Goal: Transaction & Acquisition: Book appointment/travel/reservation

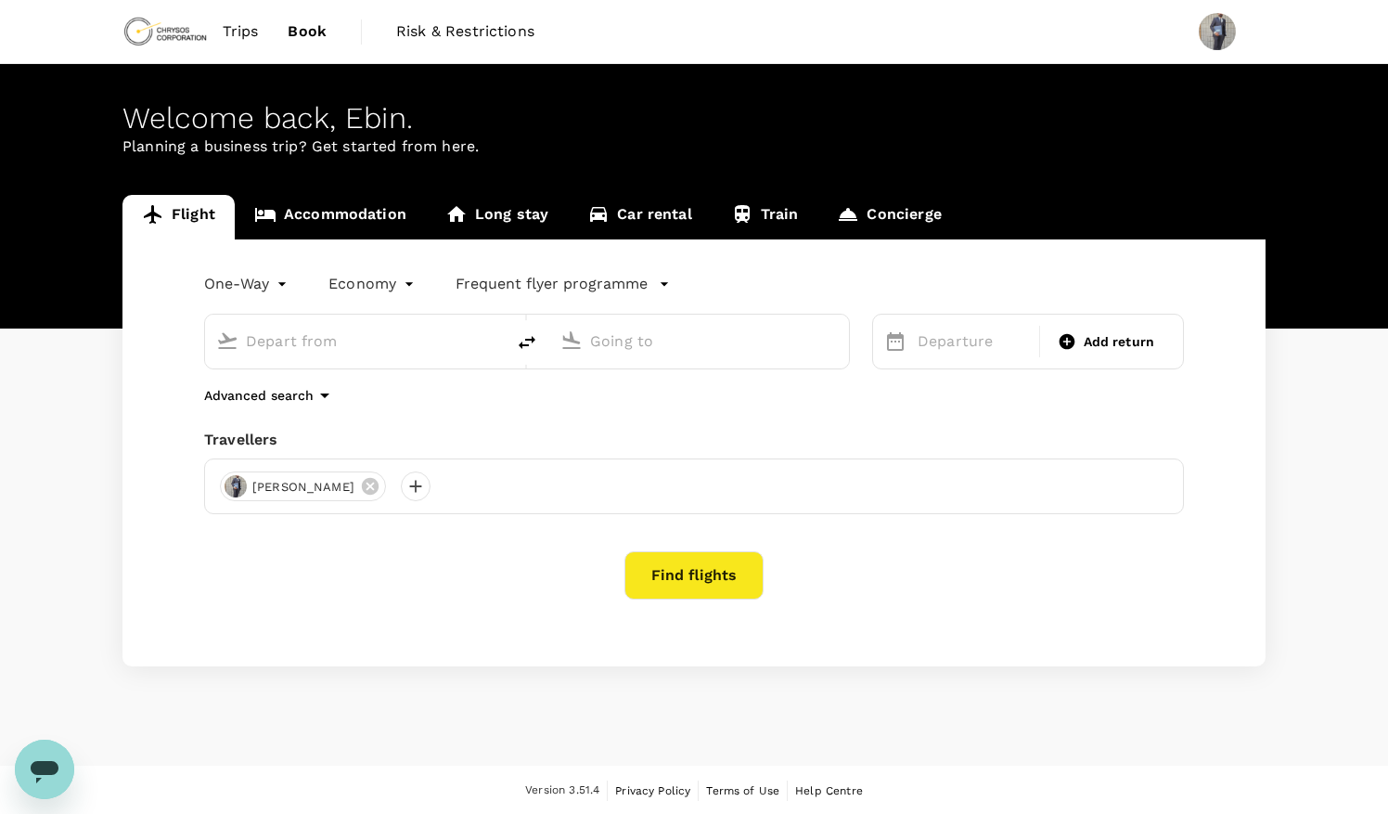
type input "Sault Ste. Marie Airport (YAM)"
type input "Thunder Bay (YQT)"
click at [956, 346] on p "Departure" at bounding box center [973, 341] width 110 height 22
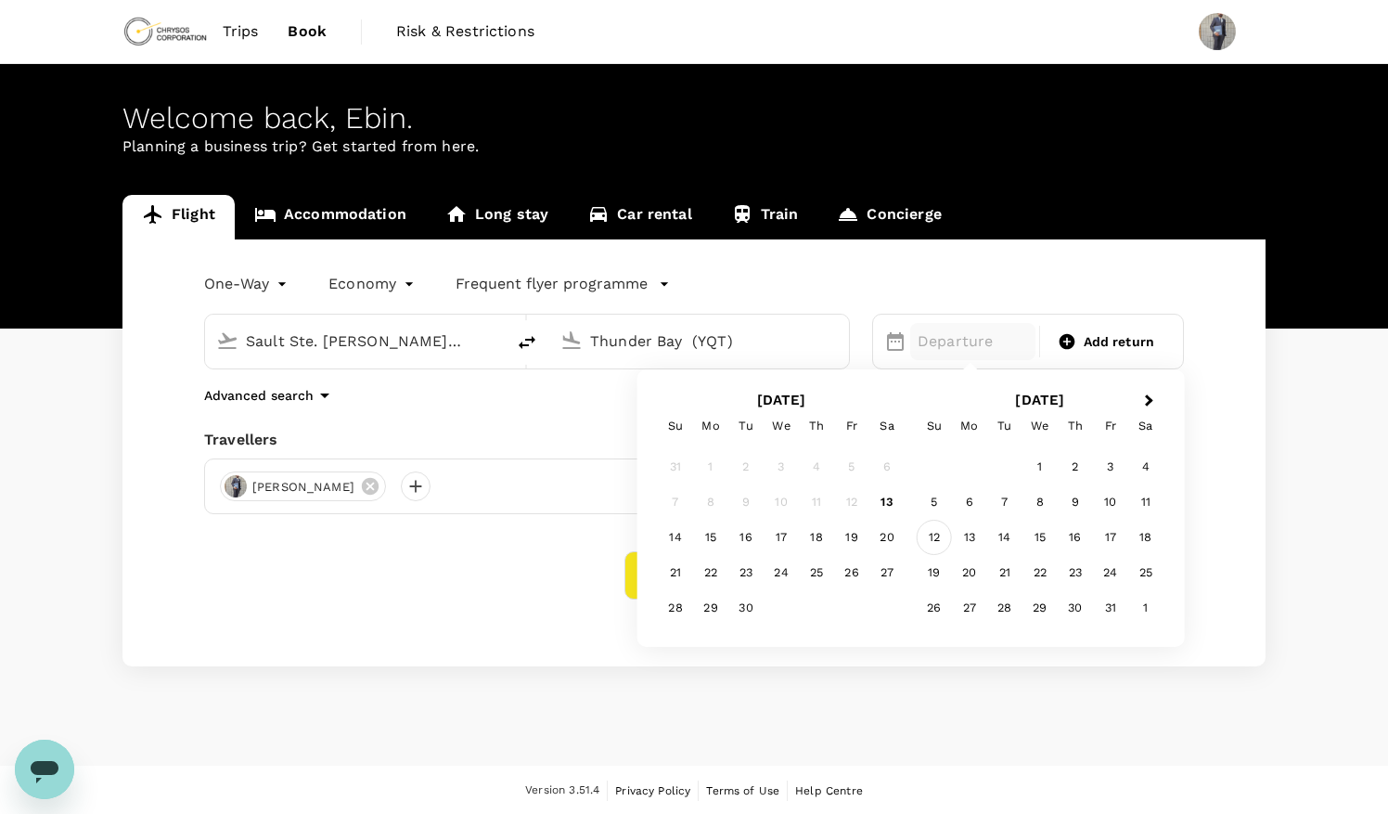
click at [939, 534] on div "12" at bounding box center [934, 537] width 35 height 35
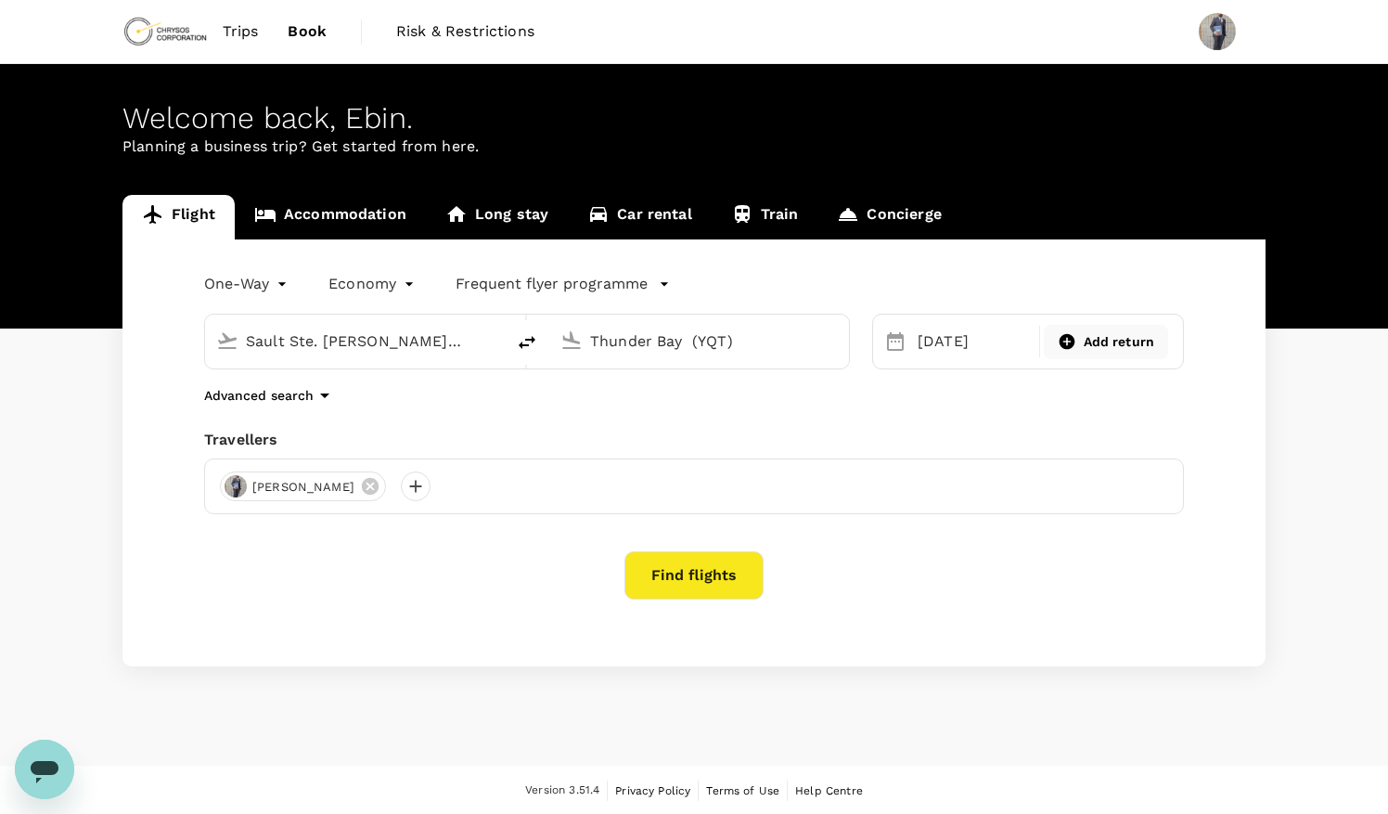
click at [1072, 340] on icon at bounding box center [1067, 342] width 16 height 16
type input "roundtrip"
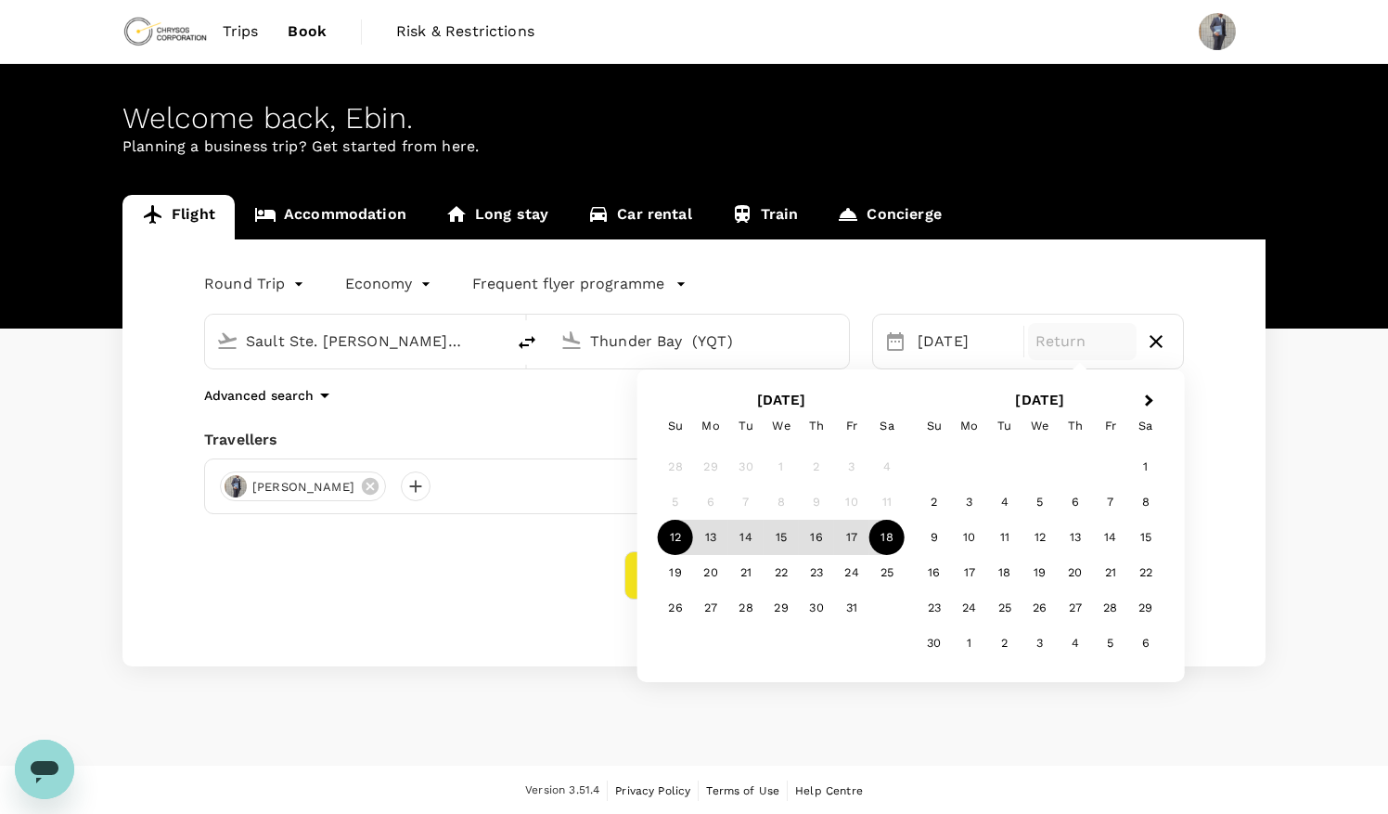
click at [887, 538] on div "18" at bounding box center [886, 537] width 35 height 35
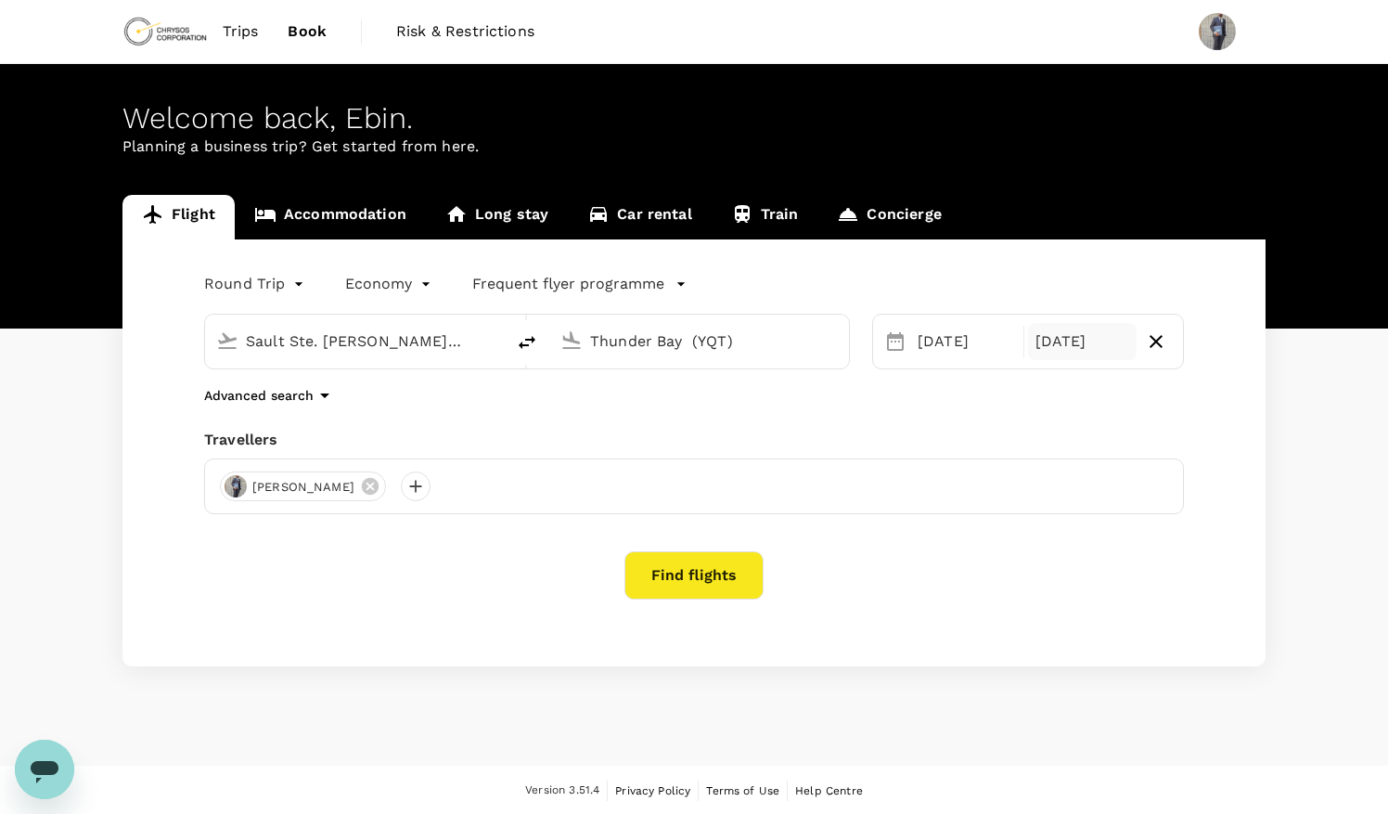
click at [336, 340] on input "Sault Ste. Marie Airport (YAM)" at bounding box center [356, 341] width 220 height 29
click at [480, 345] on div "Sault Ste. Marie Airport (YAM)" at bounding box center [370, 342] width 248 height 30
click at [298, 340] on input "text" at bounding box center [356, 341] width 220 height 29
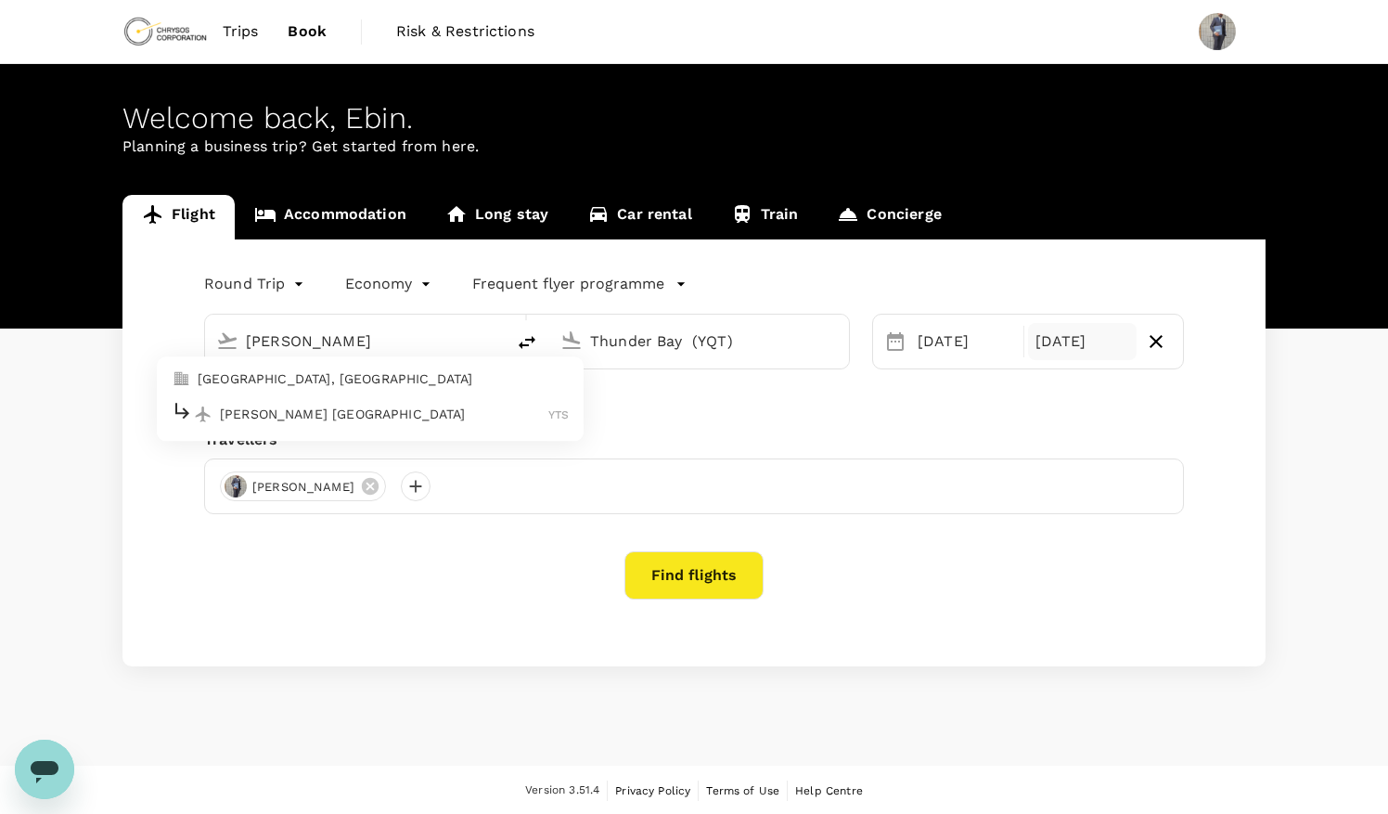
click at [298, 406] on p "Timmins Victor M. Power Airport" at bounding box center [384, 413] width 328 height 19
type input "Timmins Victor M. Power Airport (YTS)"
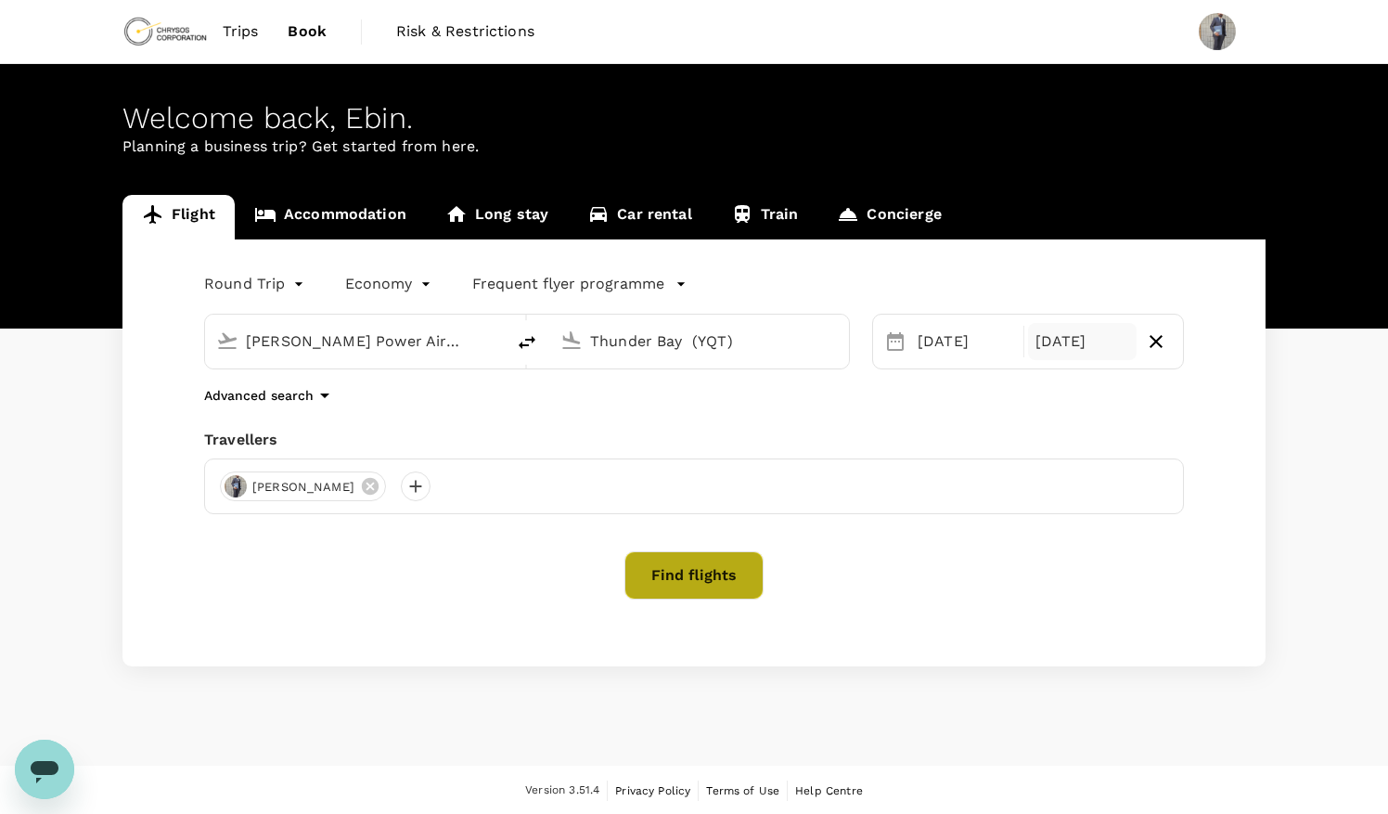
click at [682, 589] on button "Find flights" at bounding box center [693, 575] width 139 height 48
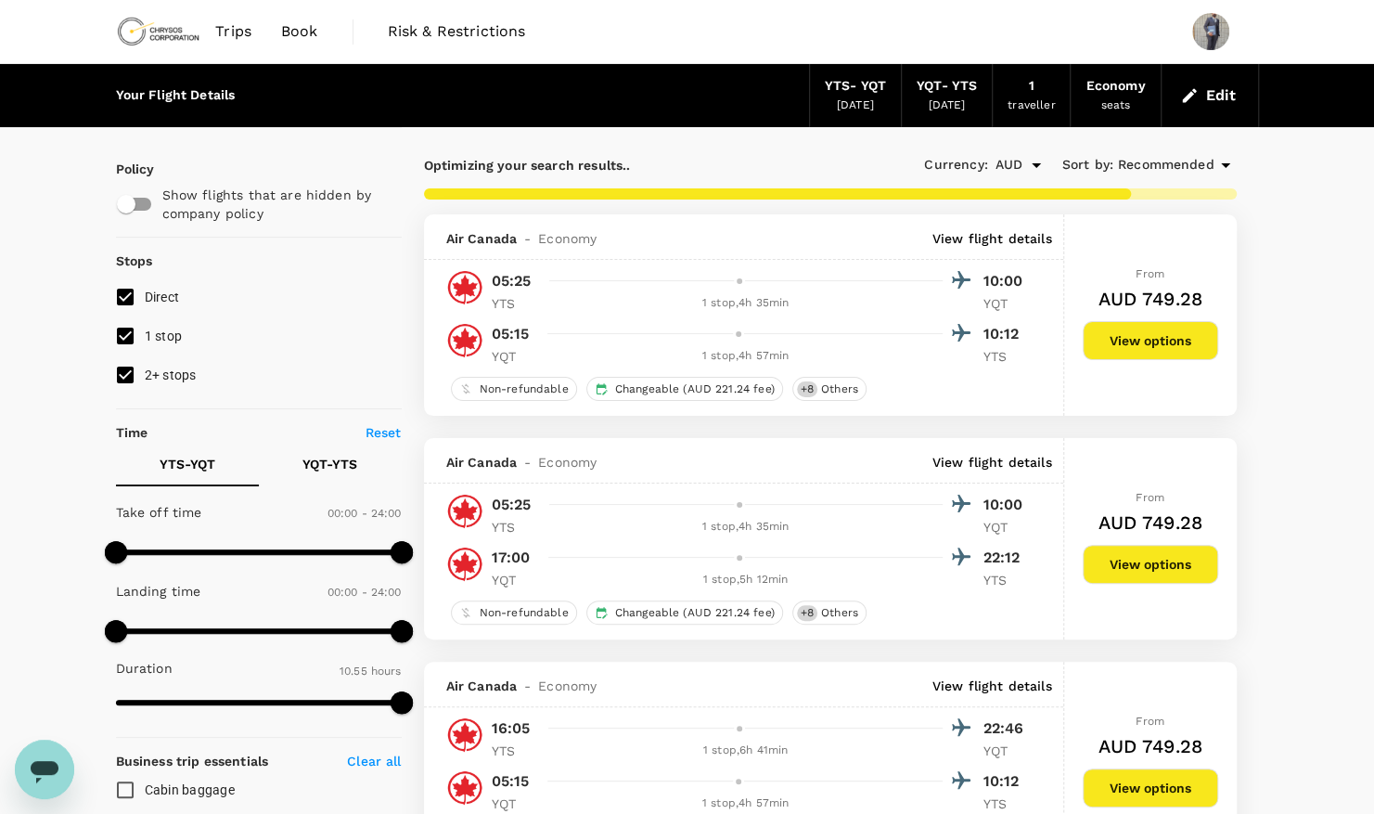
type input "655"
checkbox input "false"
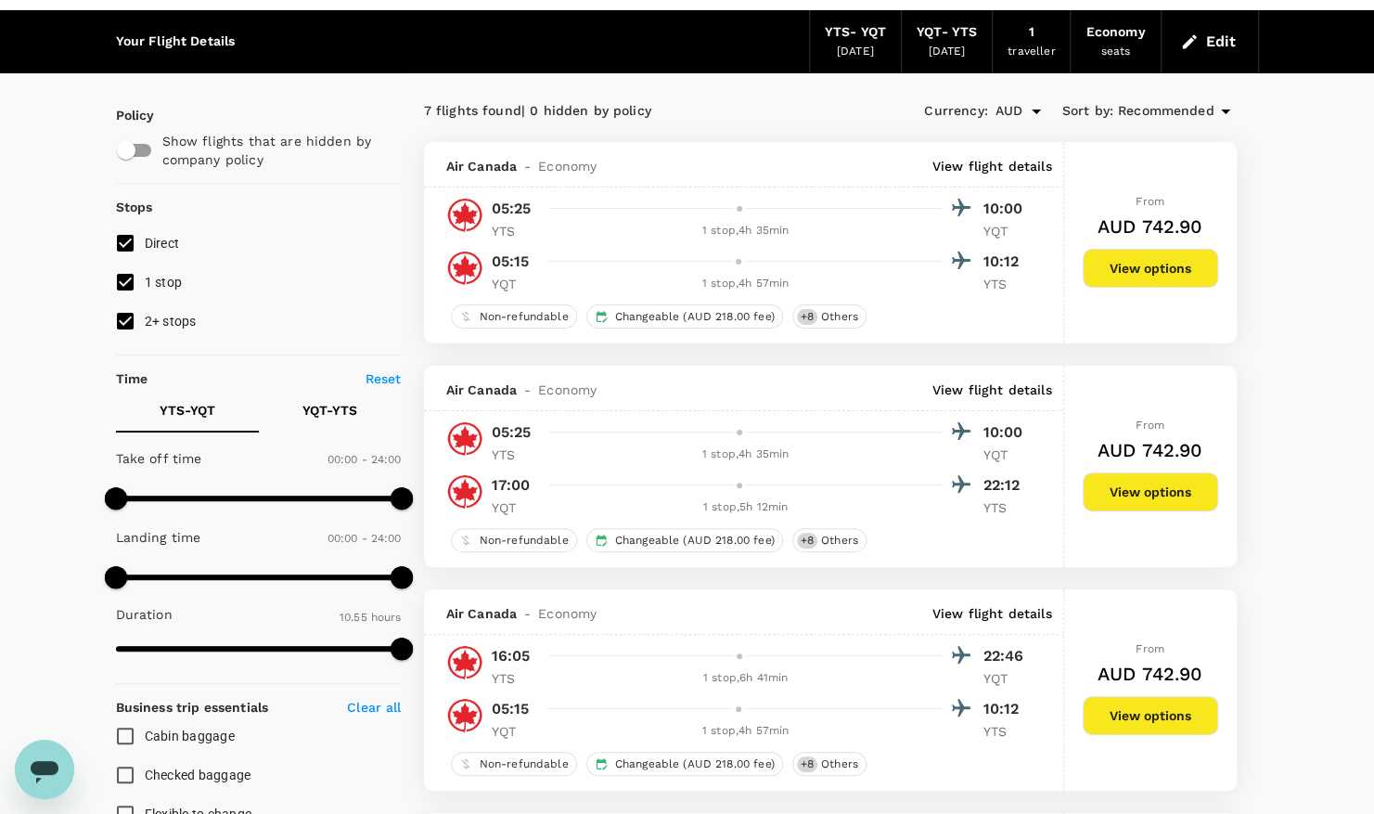
scroll to position [55, 0]
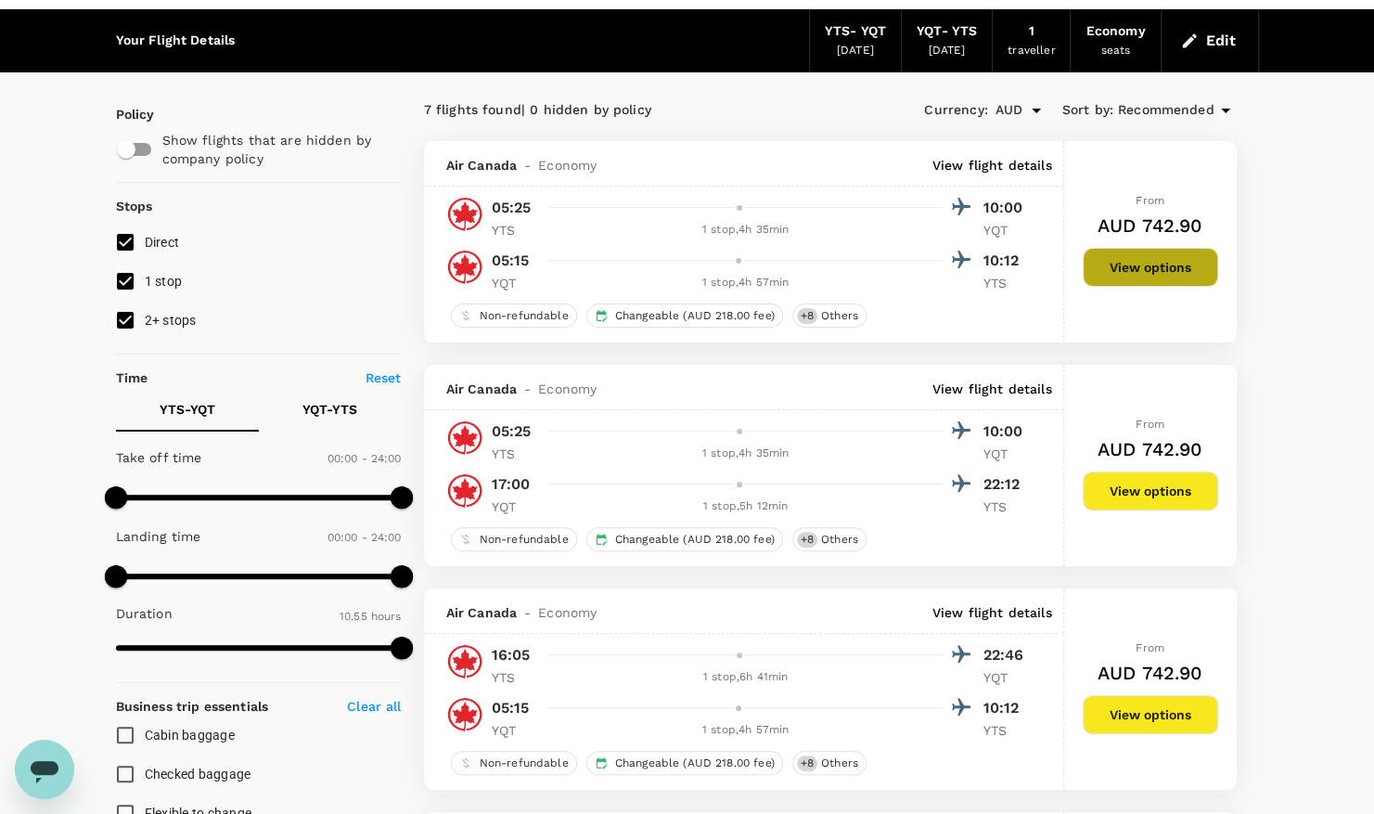
click at [1171, 262] on button "View options" at bounding box center [1150, 267] width 135 height 39
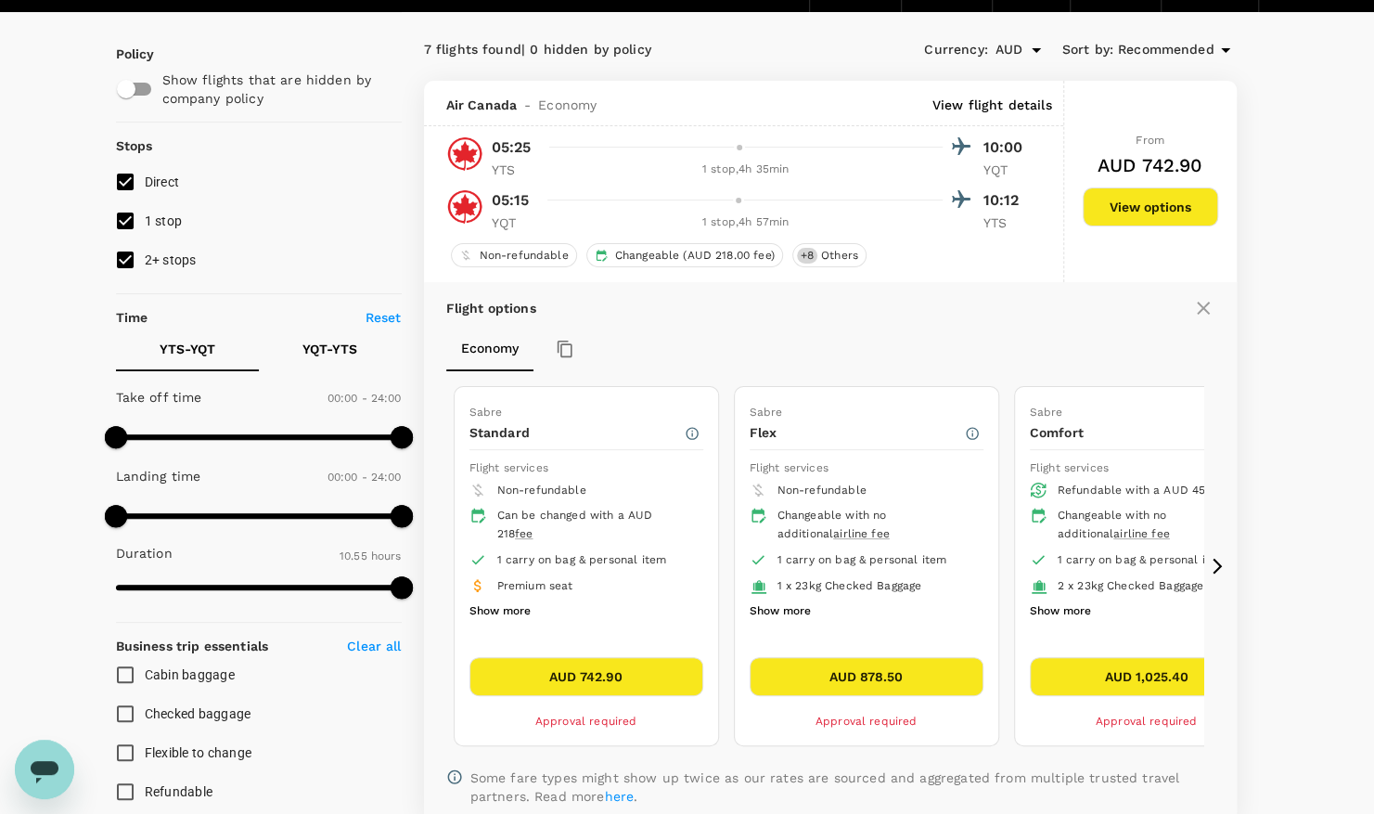
scroll to position [111, 0]
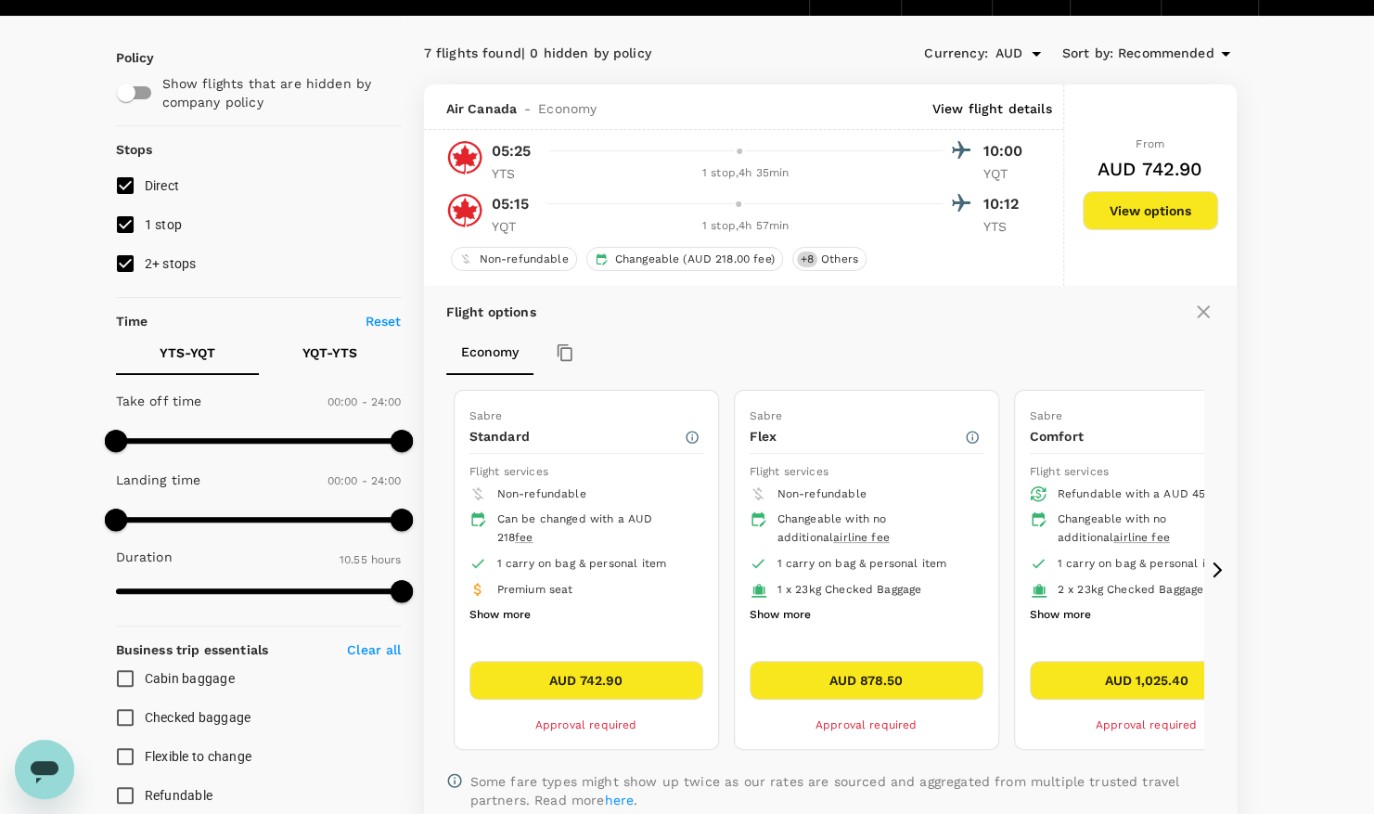
click at [1200, 313] on icon at bounding box center [1203, 311] width 13 height 13
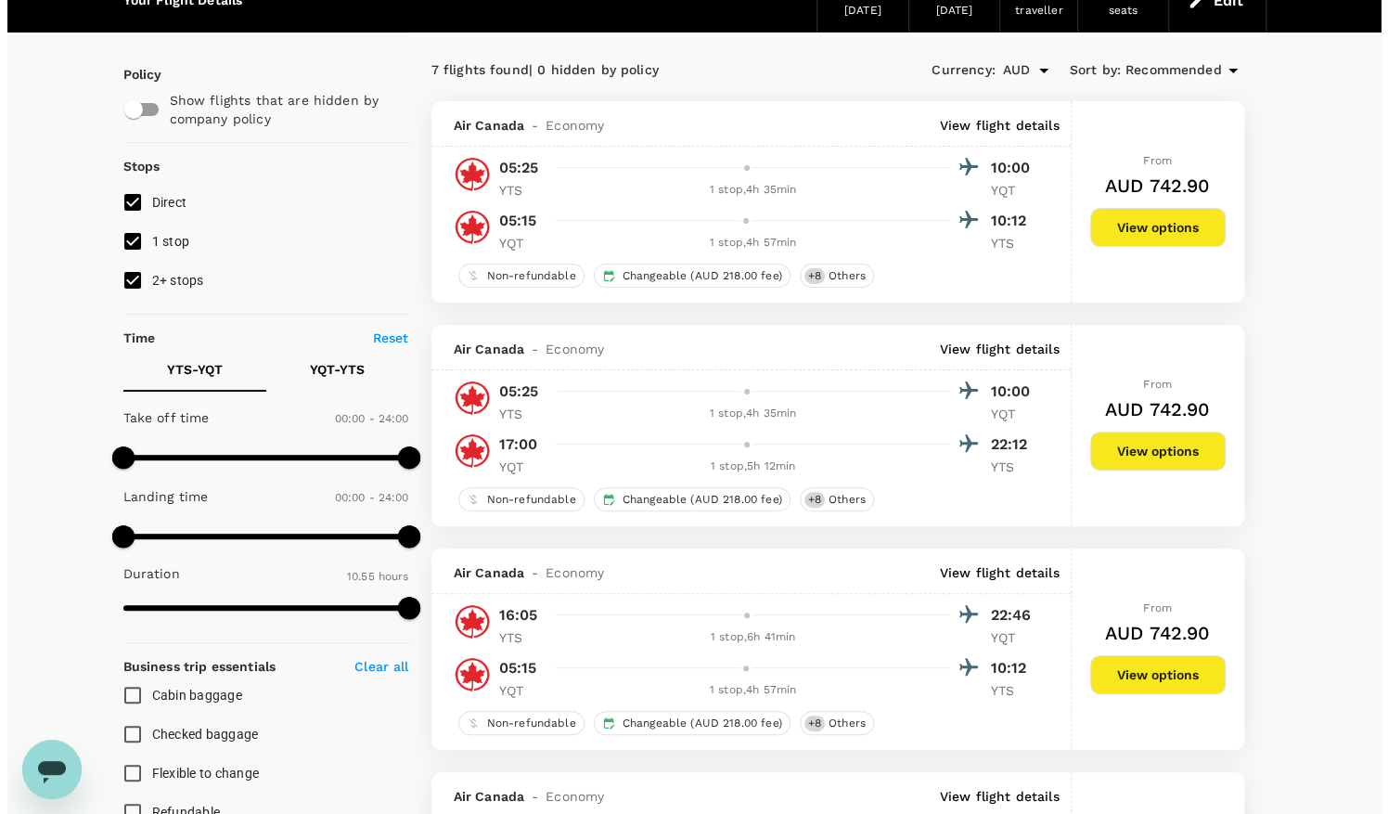
scroll to position [93, 0]
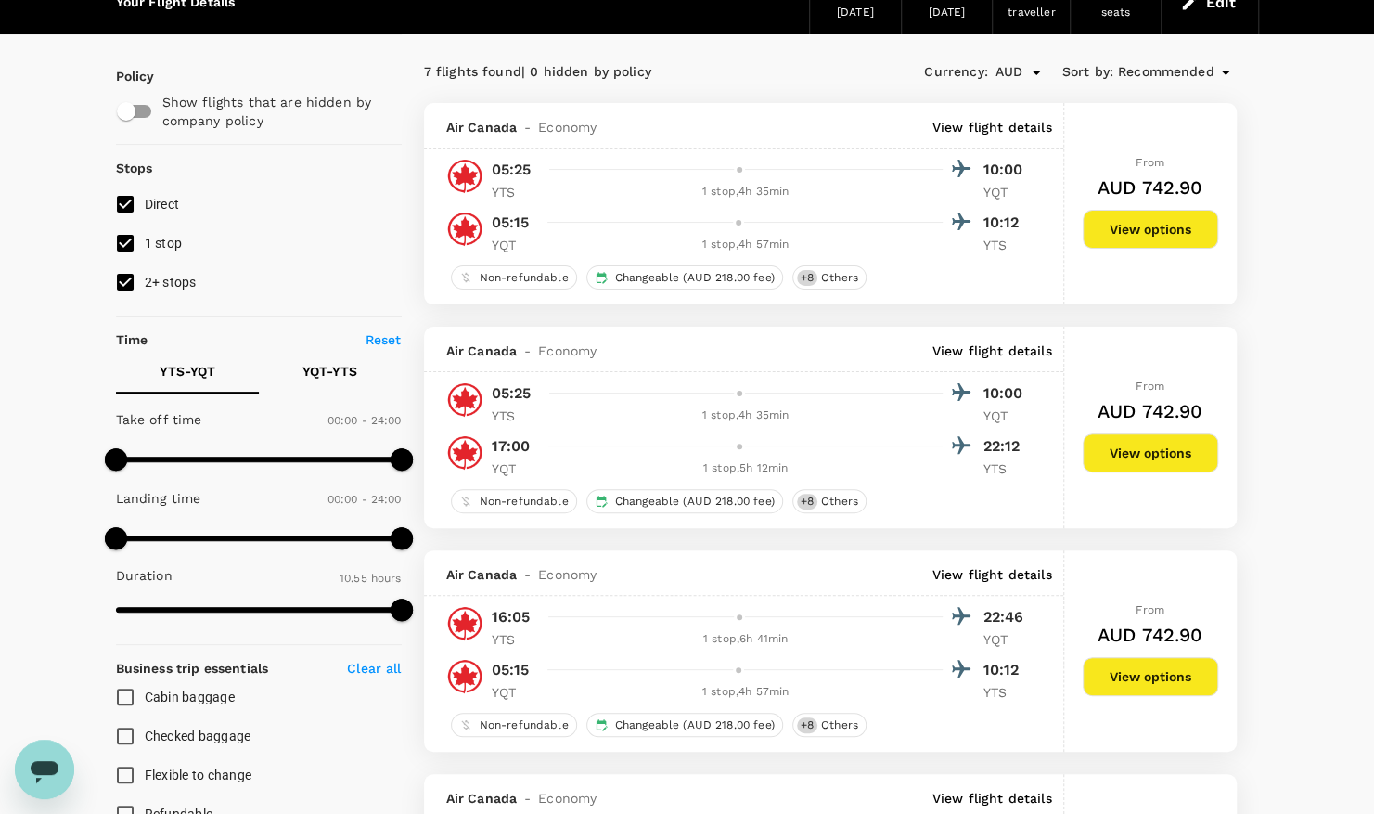
click at [970, 124] on p "View flight details" at bounding box center [992, 127] width 120 height 19
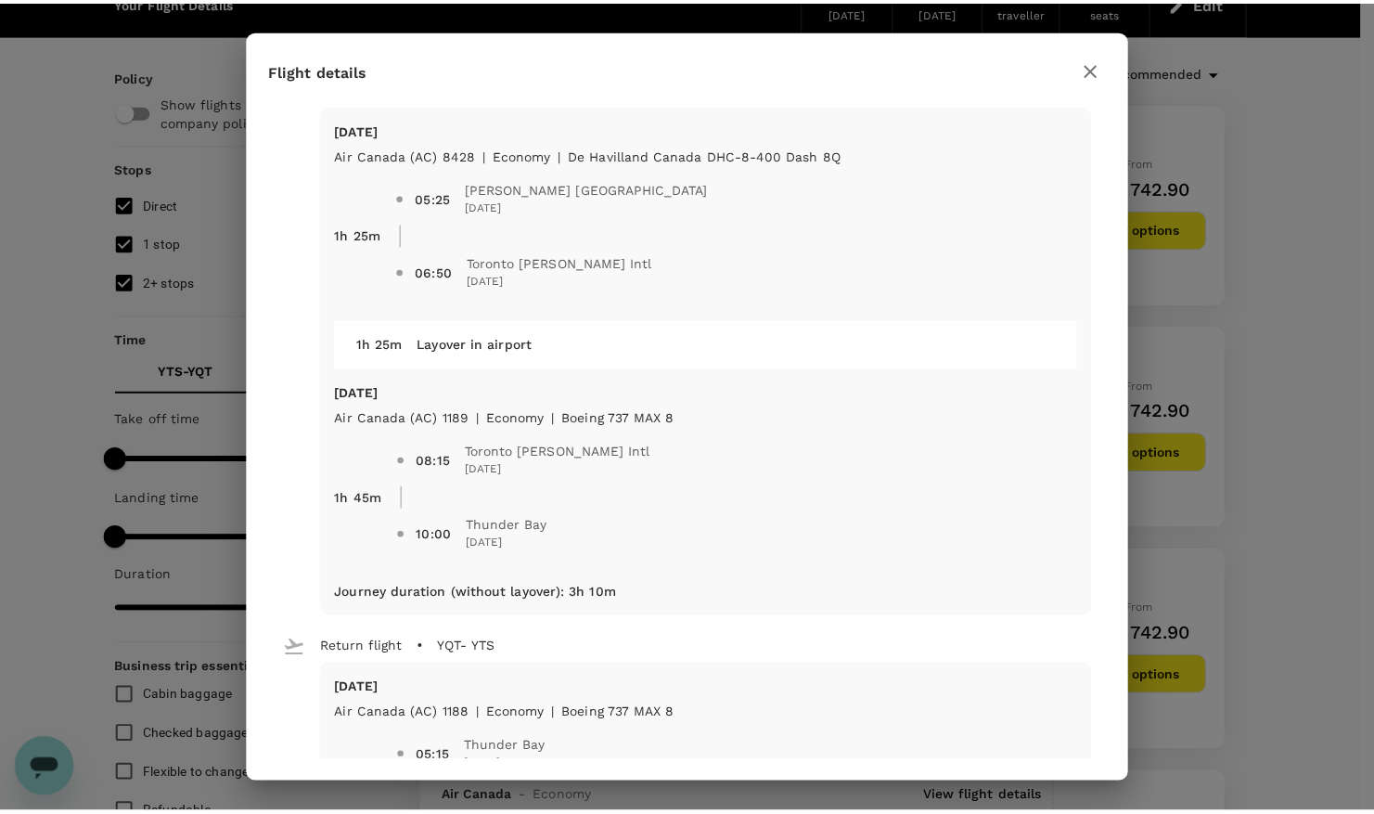
scroll to position [0, 0]
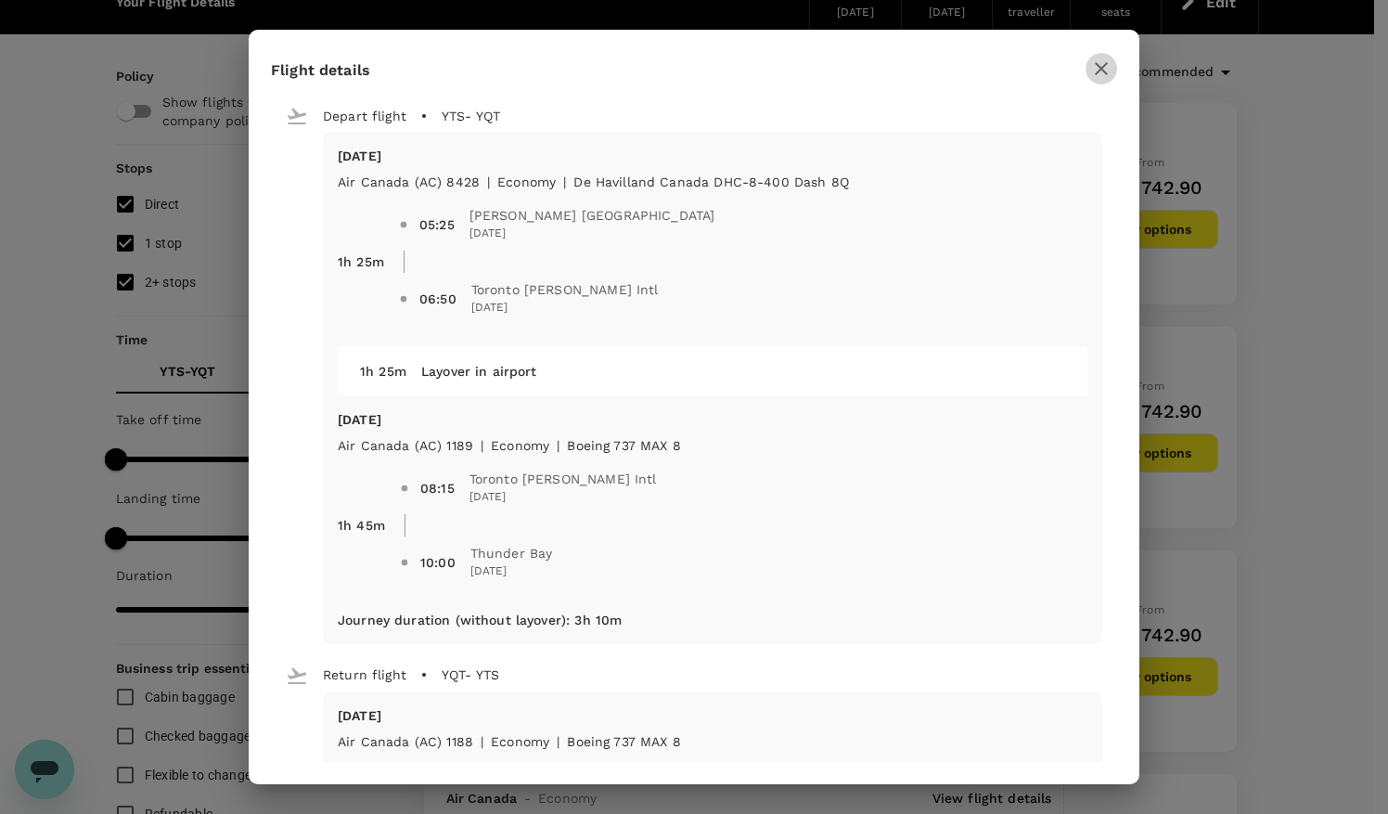
click at [1103, 65] on icon "button" at bounding box center [1101, 68] width 13 height 13
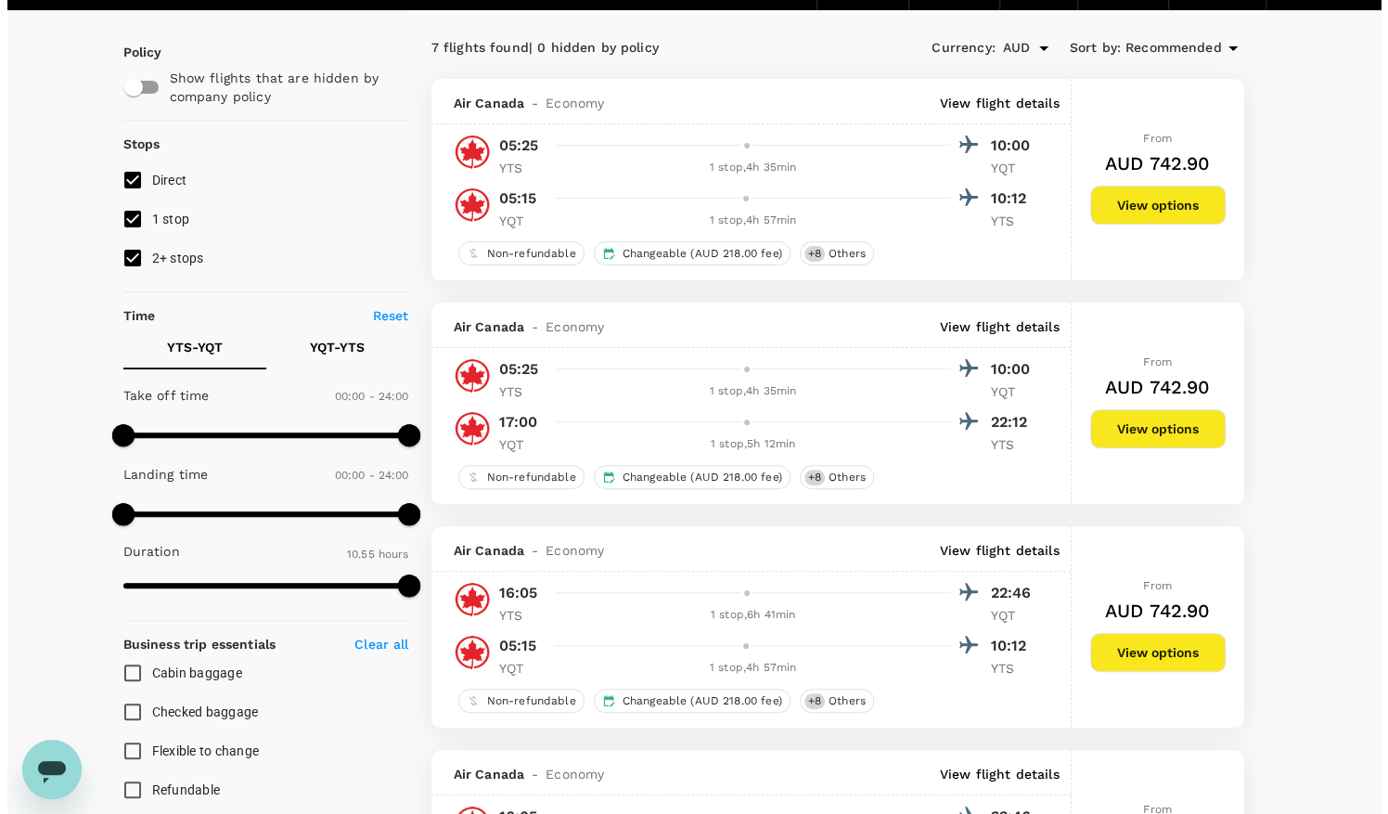
scroll to position [113, 0]
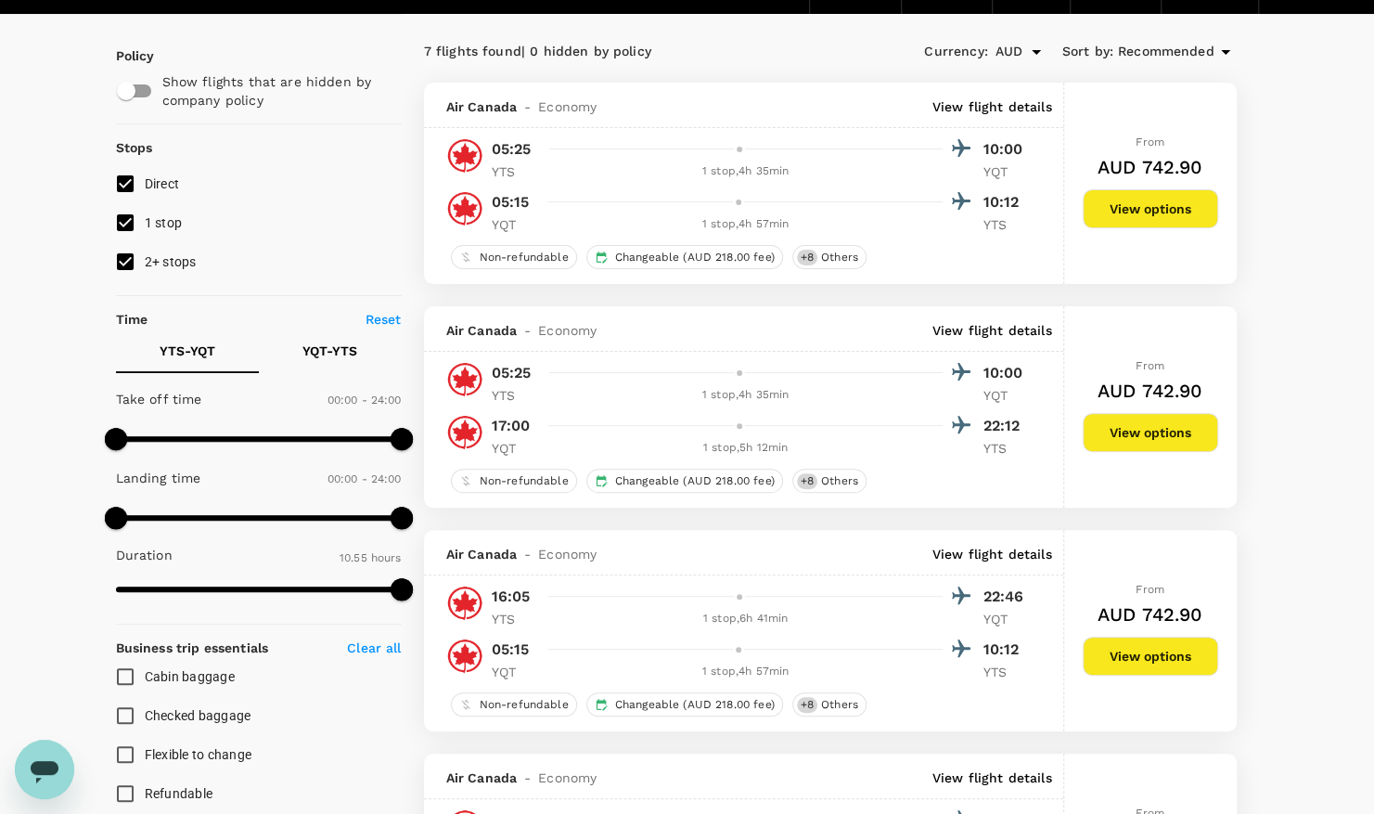
click at [1022, 326] on p "View flight details" at bounding box center [992, 330] width 120 height 19
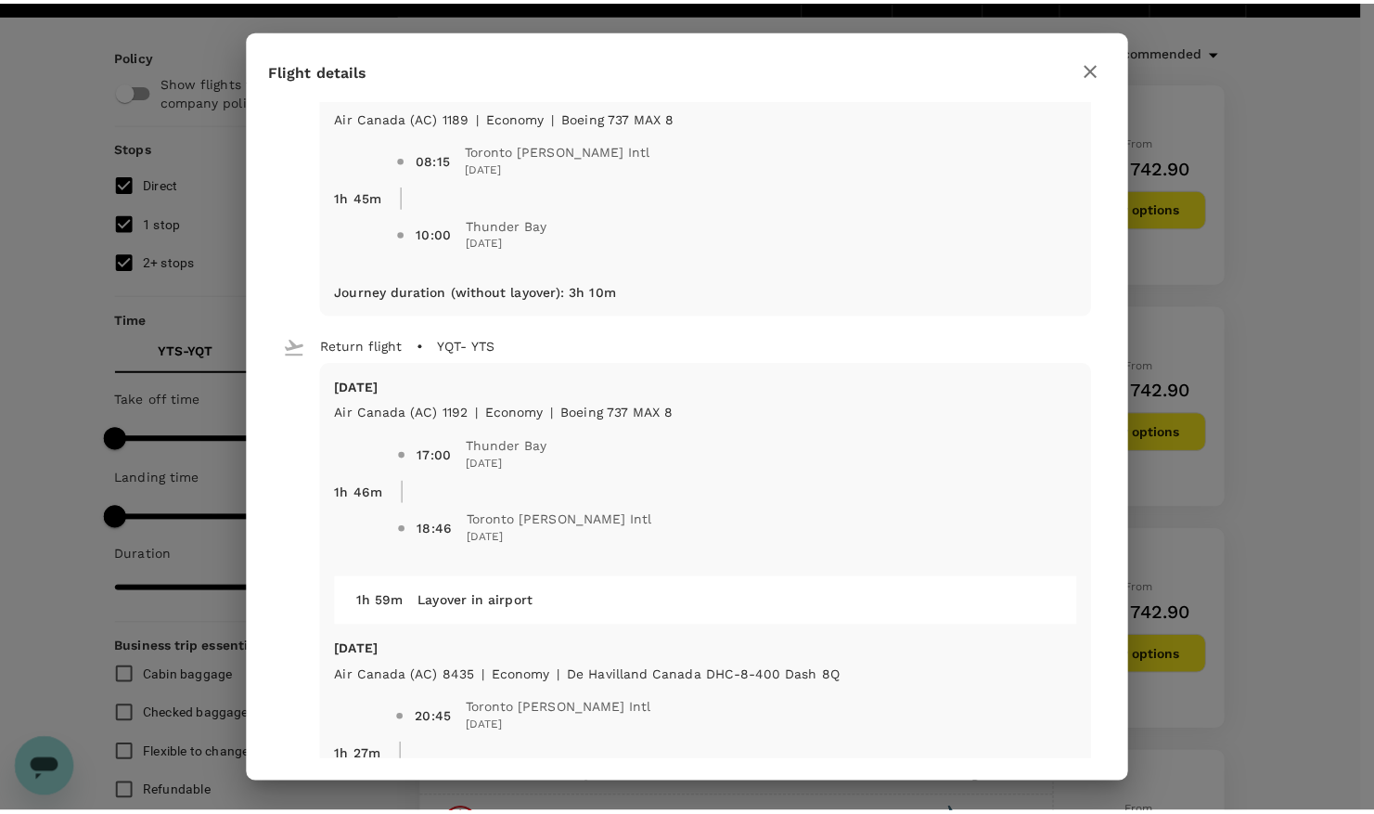
scroll to position [276, 0]
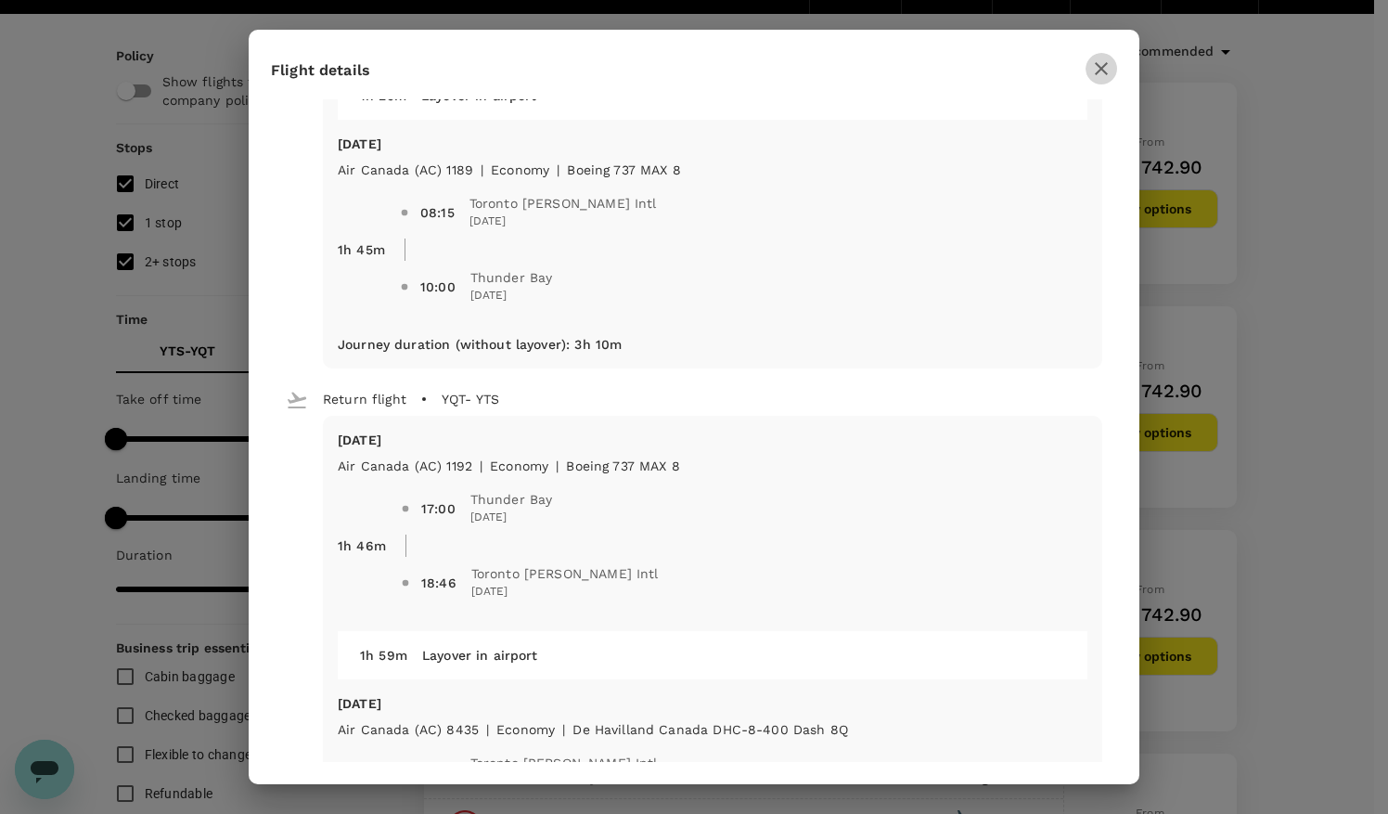
click at [1099, 71] on icon "button" at bounding box center [1101, 68] width 13 height 13
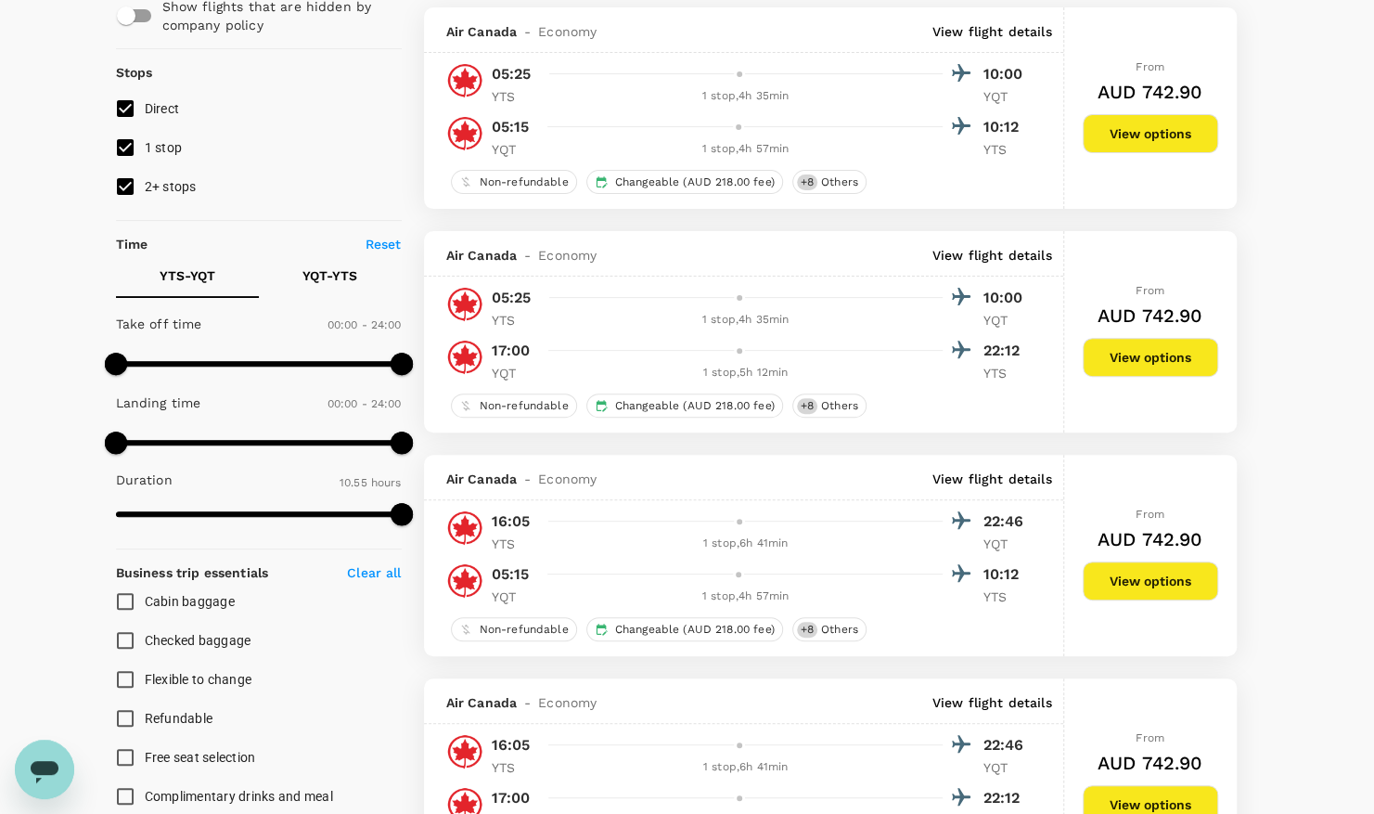
scroll to position [190, 0]
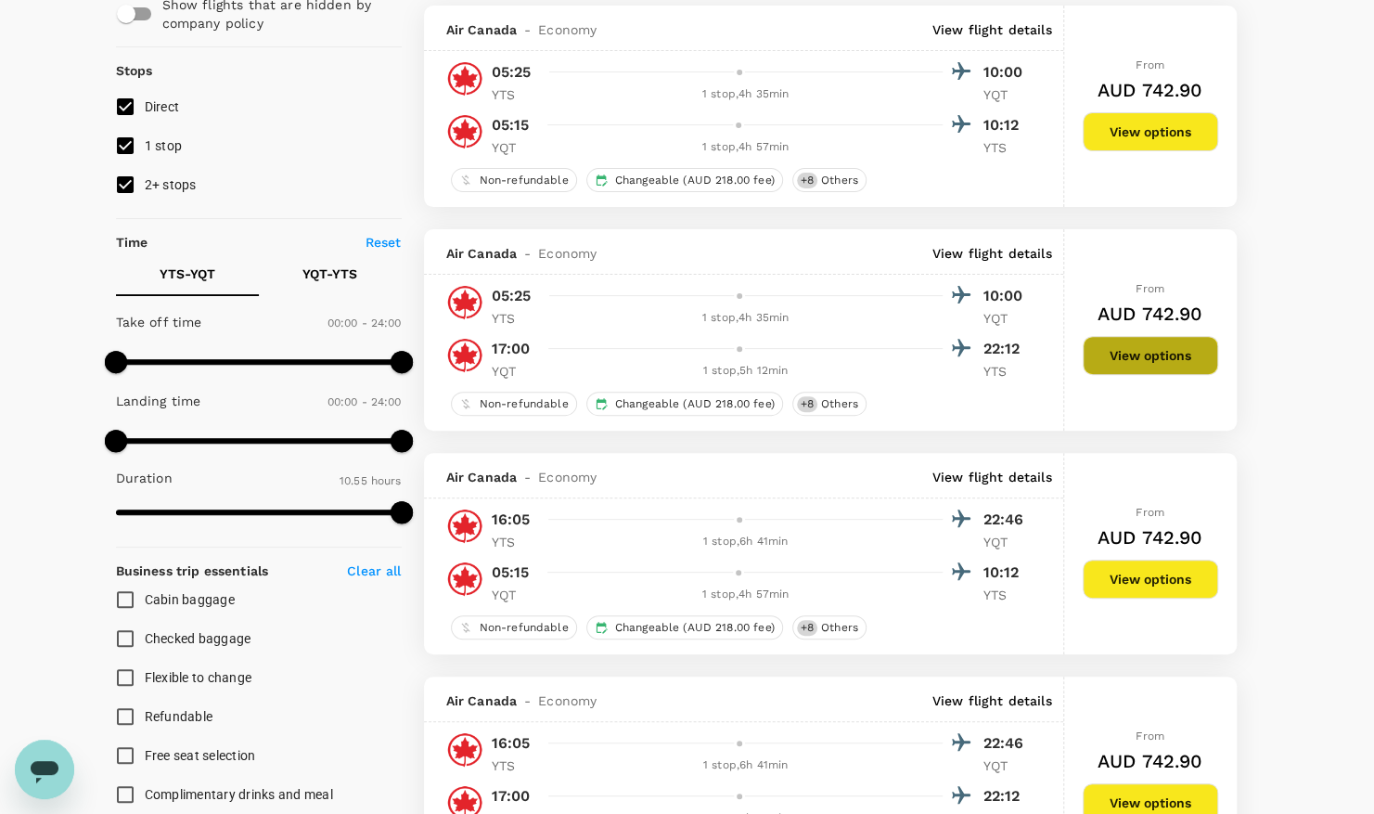
click at [1121, 360] on button "View options" at bounding box center [1150, 355] width 135 height 39
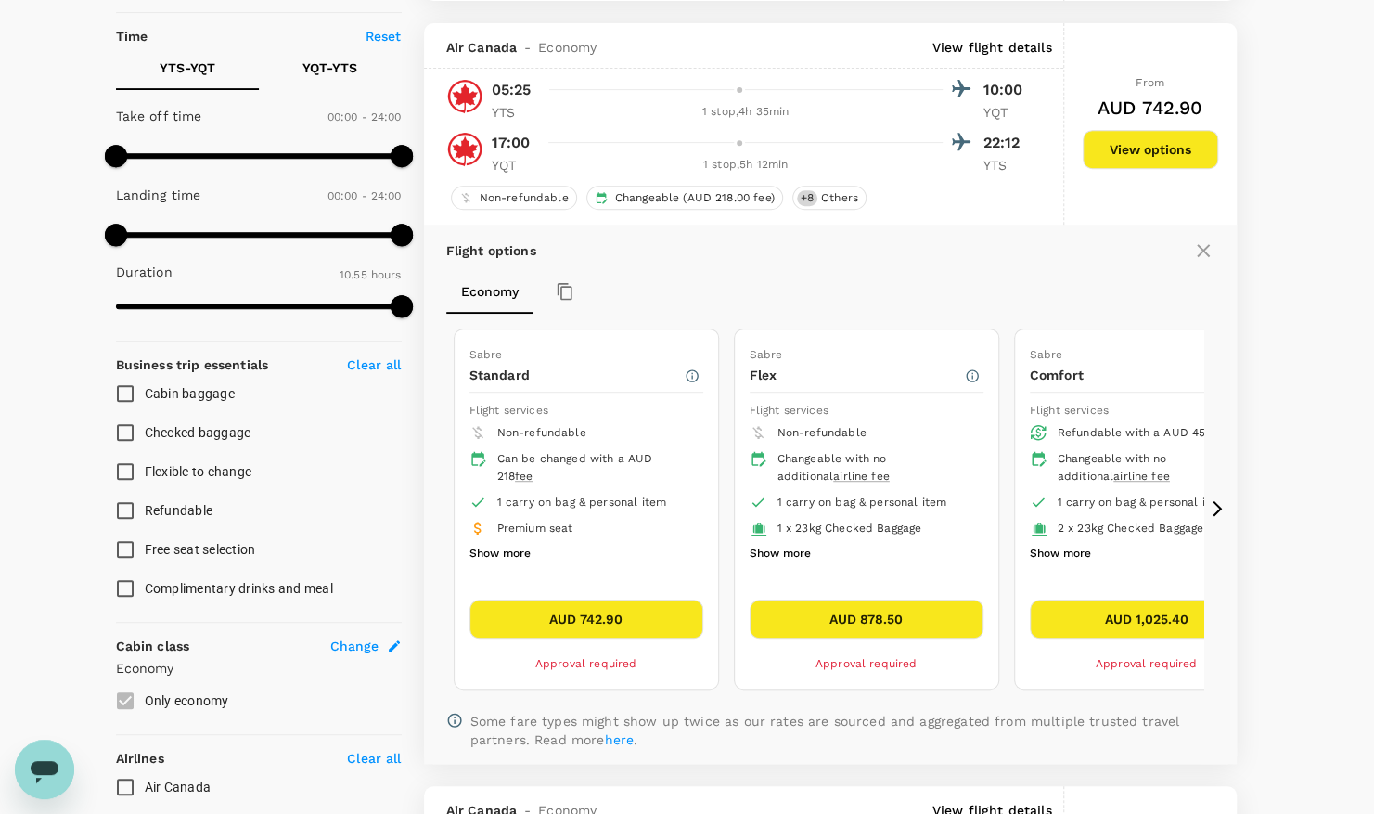
scroll to position [418, 0]
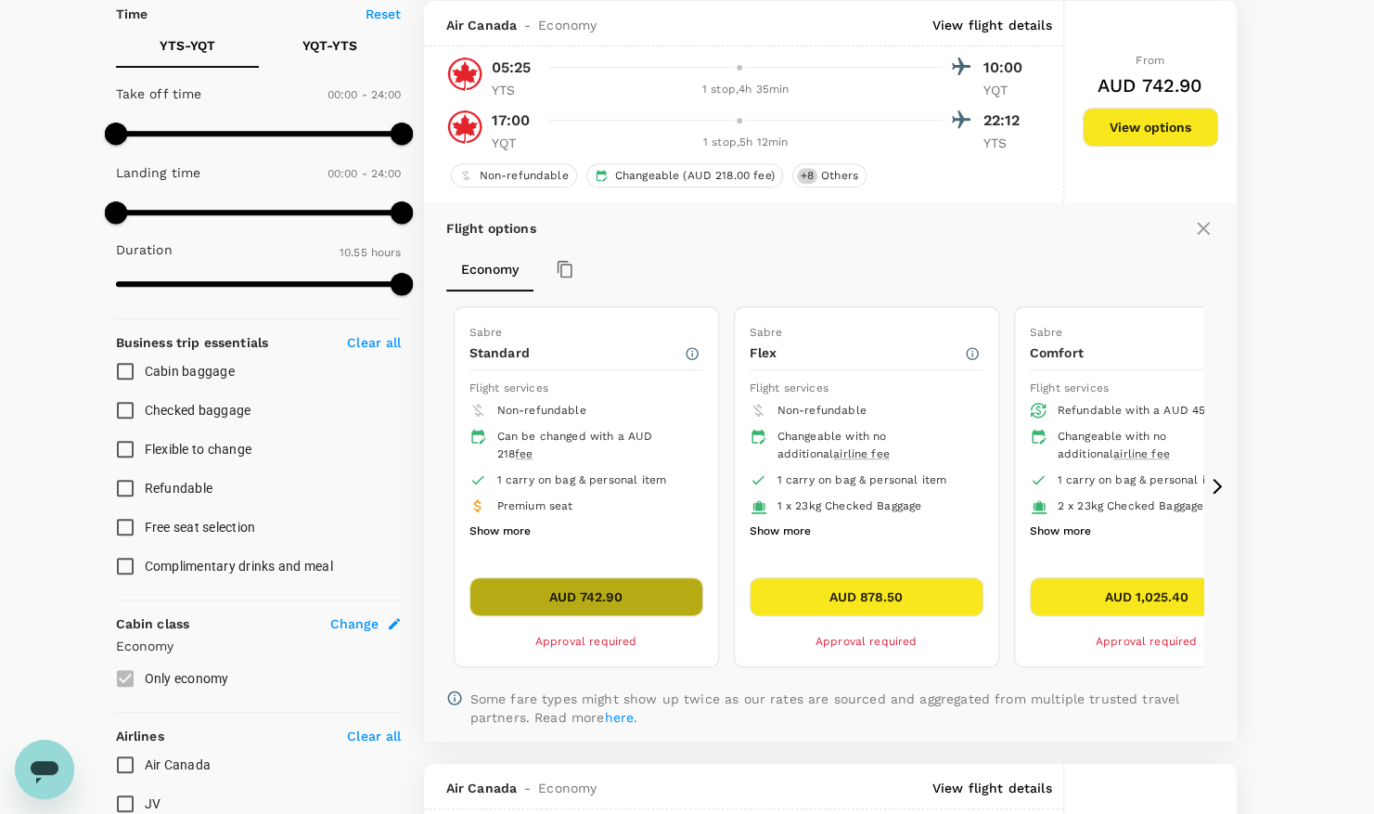
click at [578, 583] on button "AUD 742.90" at bounding box center [586, 596] width 234 height 39
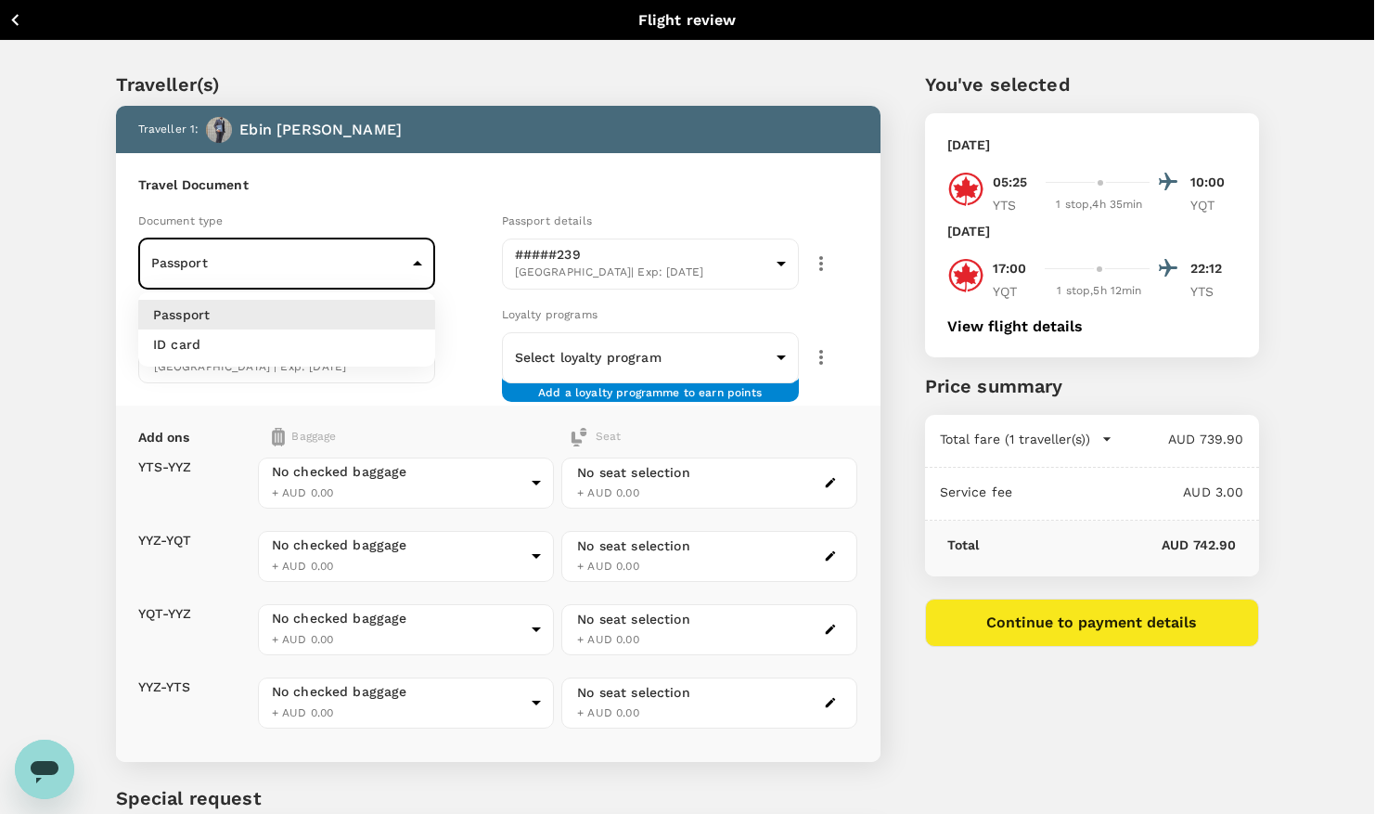
click at [419, 259] on body "Back to flight results Flight review Traveller(s) Traveller 1 : Ebin Jose Trave…" at bounding box center [694, 499] width 1388 height 999
click at [190, 338] on p "ID card" at bounding box center [176, 344] width 47 height 19
type input "Id card"
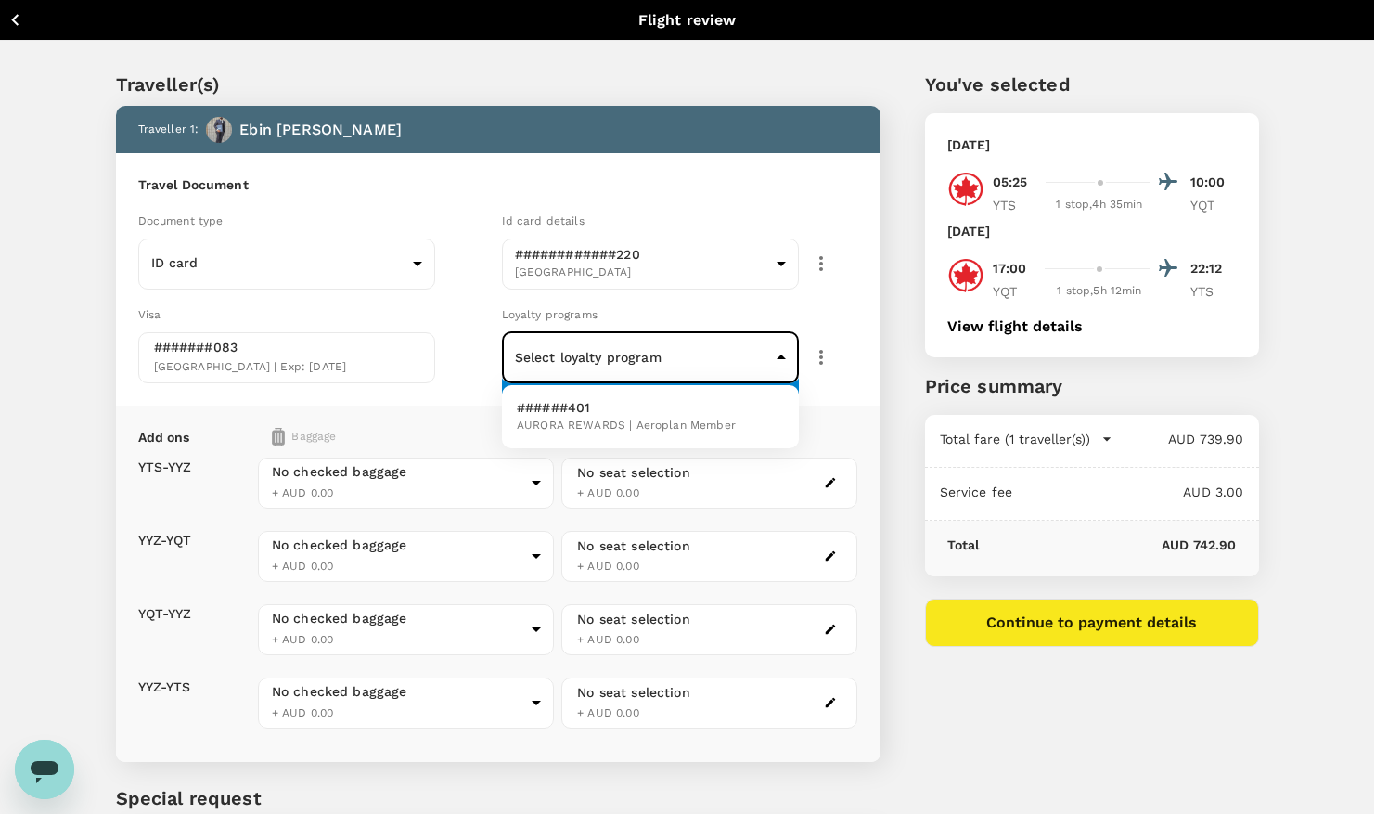
click at [783, 353] on body "Back to flight results Flight review Traveller(s) Traveller 1 : Ebin Jose Trave…" at bounding box center [694, 499] width 1388 height 999
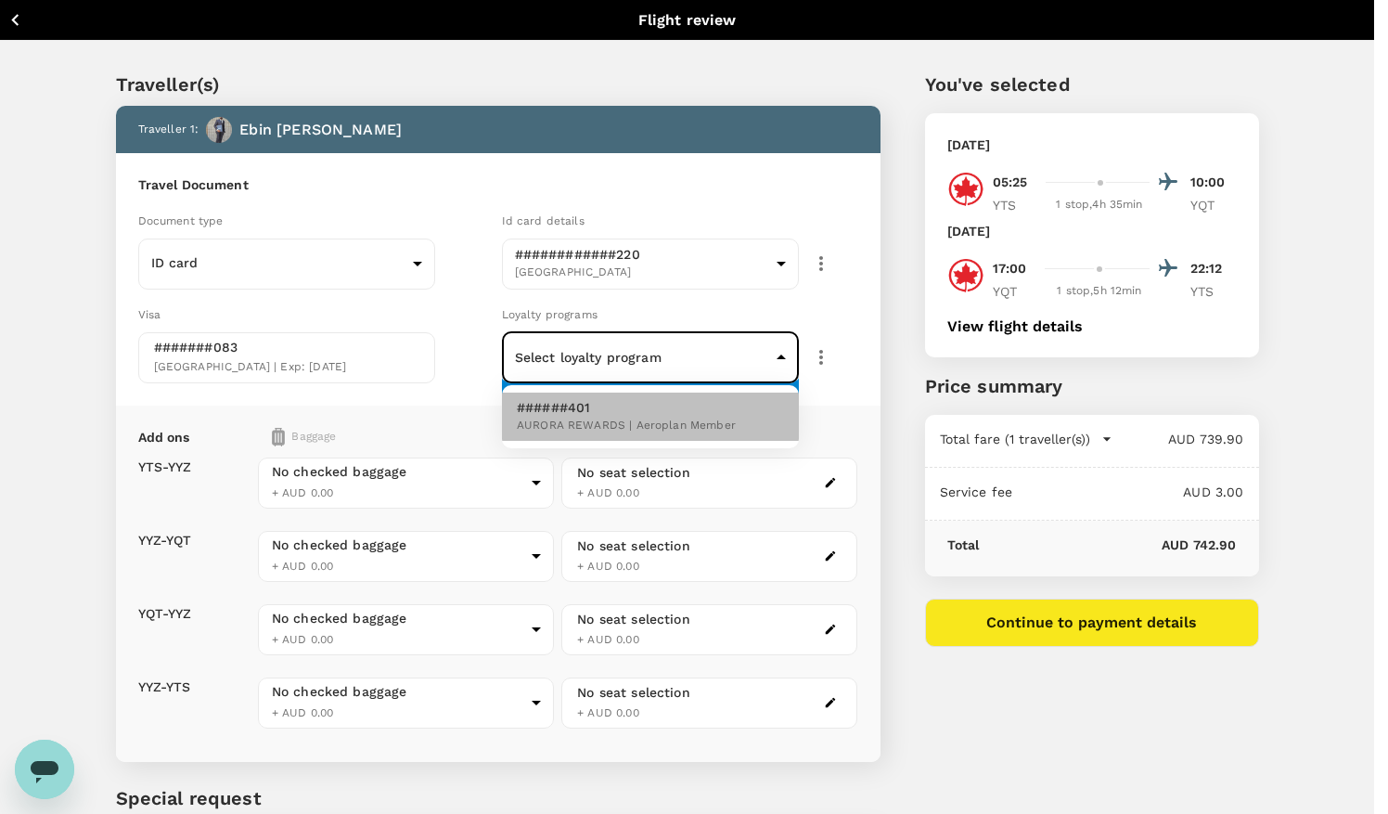
click at [586, 399] on p "######401" at bounding box center [626, 407] width 219 height 19
type input "adc8a2d5-54fb-43b2-9633-76e9ef097f9c"
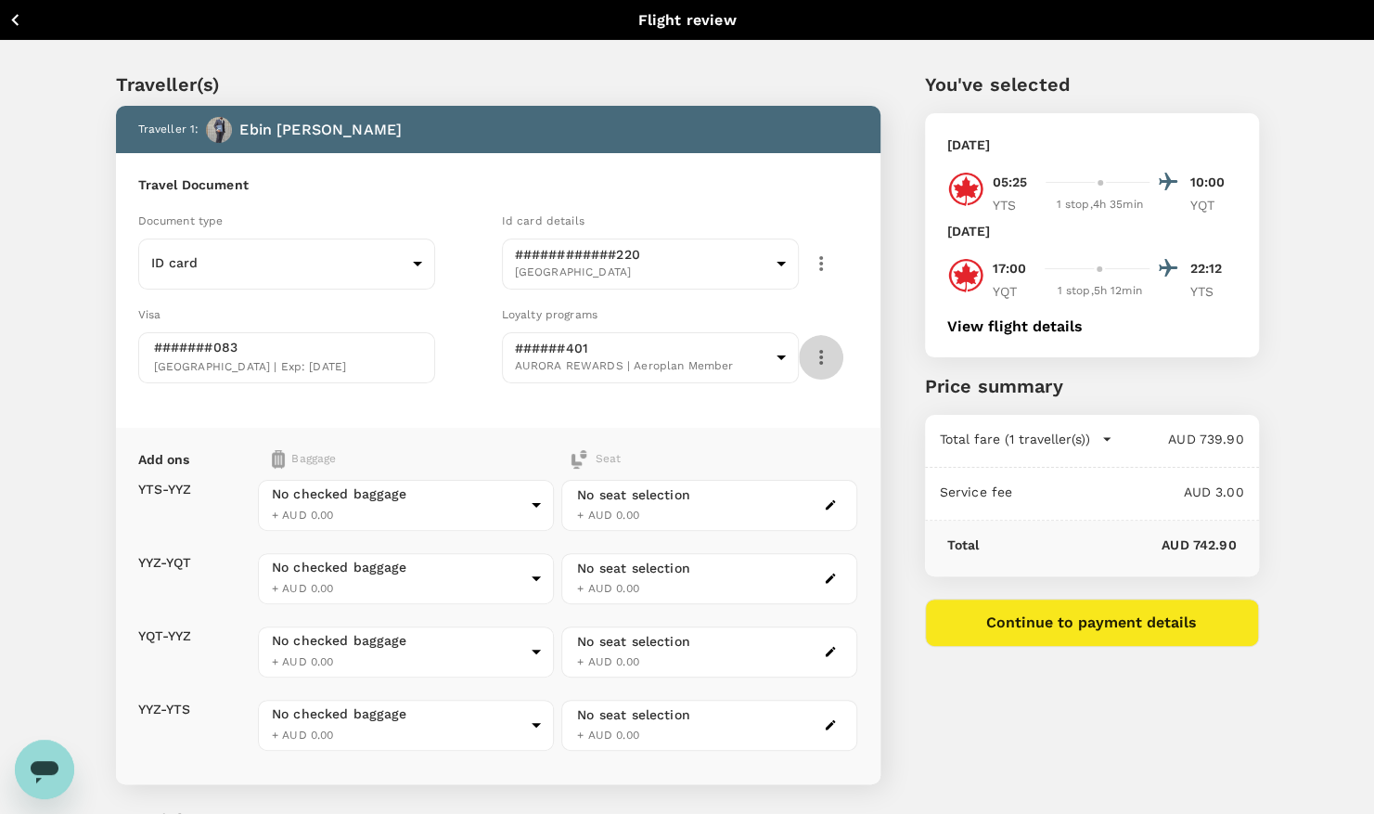
click at [825, 359] on icon "button" at bounding box center [821, 357] width 22 height 22
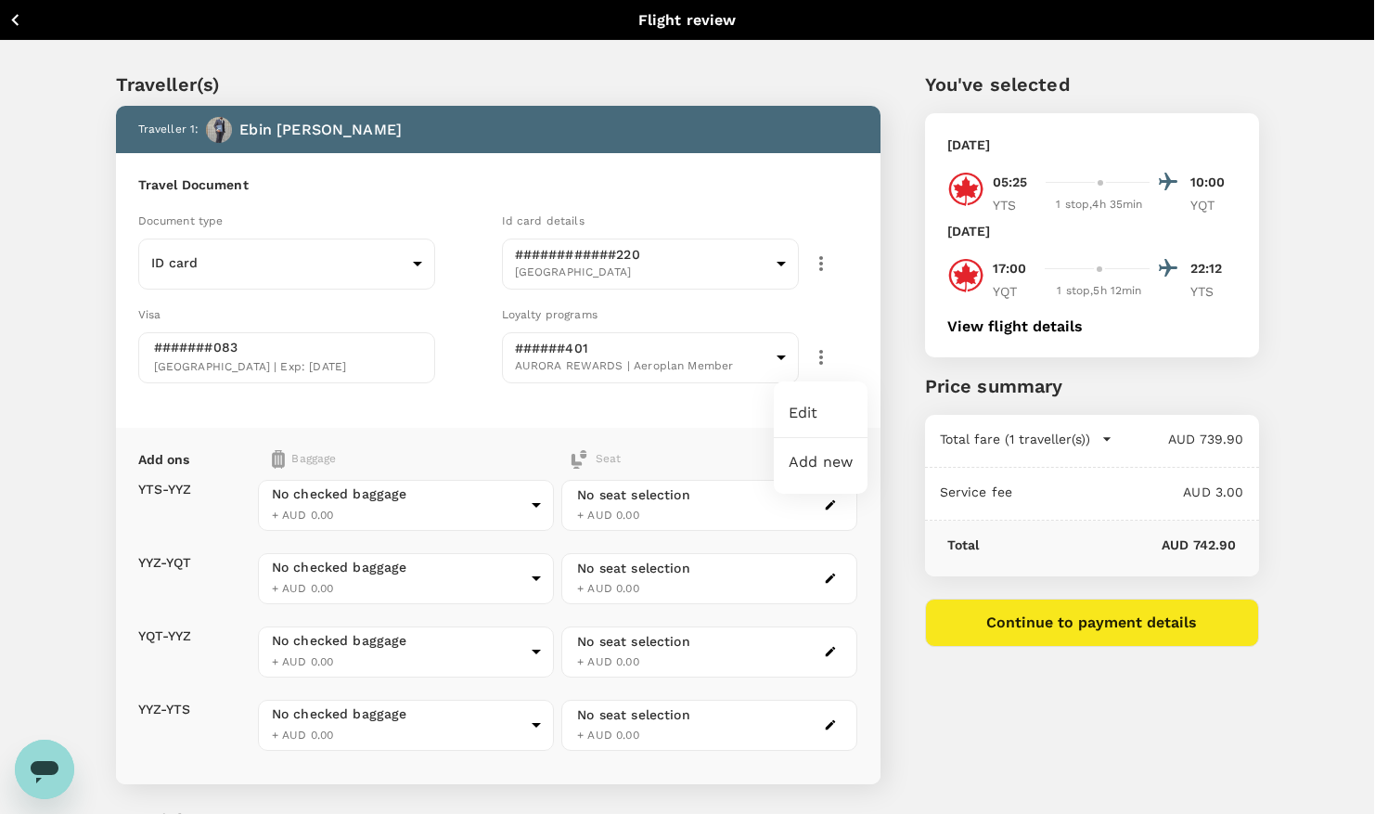
click at [710, 432] on div at bounding box center [694, 407] width 1388 height 814
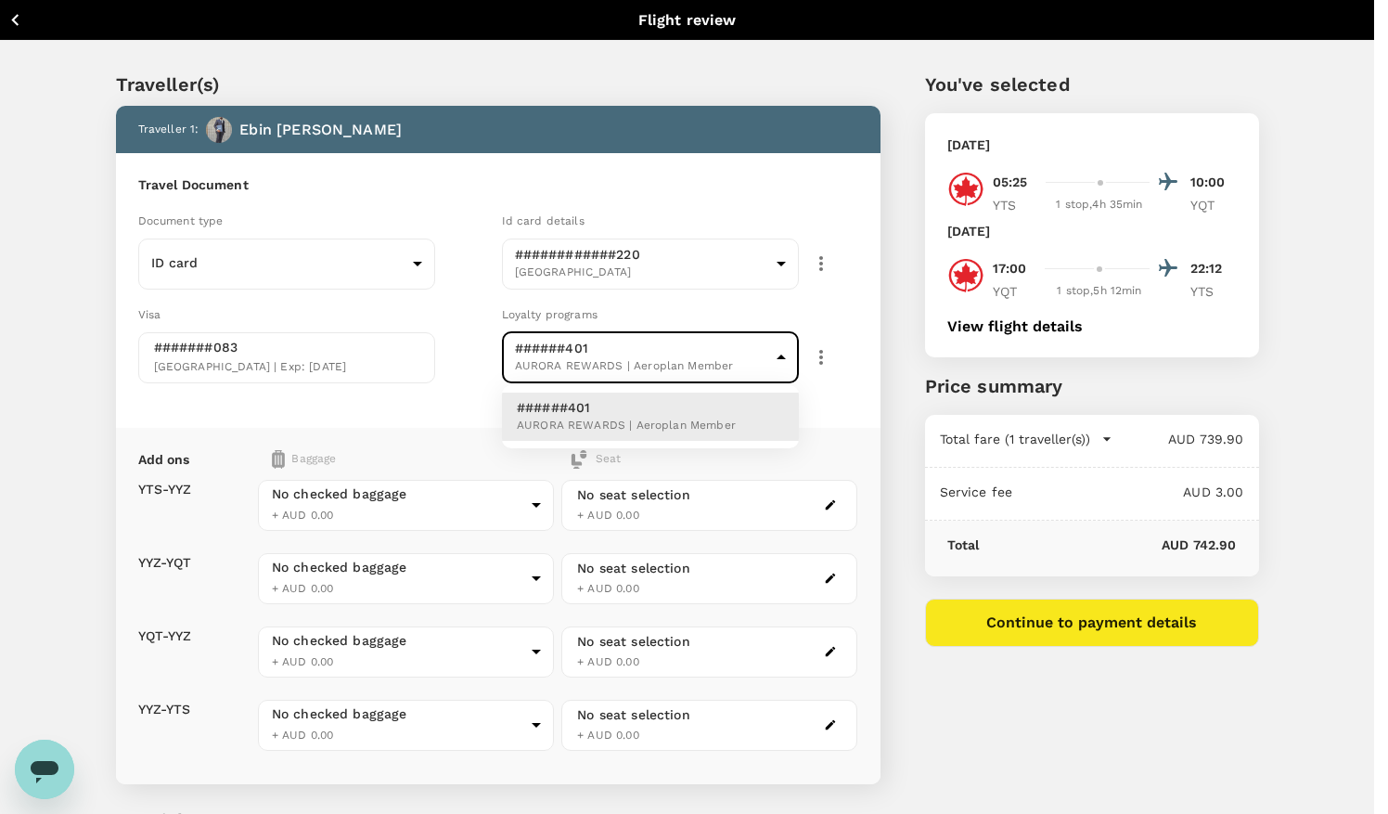
click at [579, 336] on body "Back to flight results Flight review Traveller(s) Traveller 1 : Ebin Jose Trave…" at bounding box center [694, 510] width 1388 height 1021
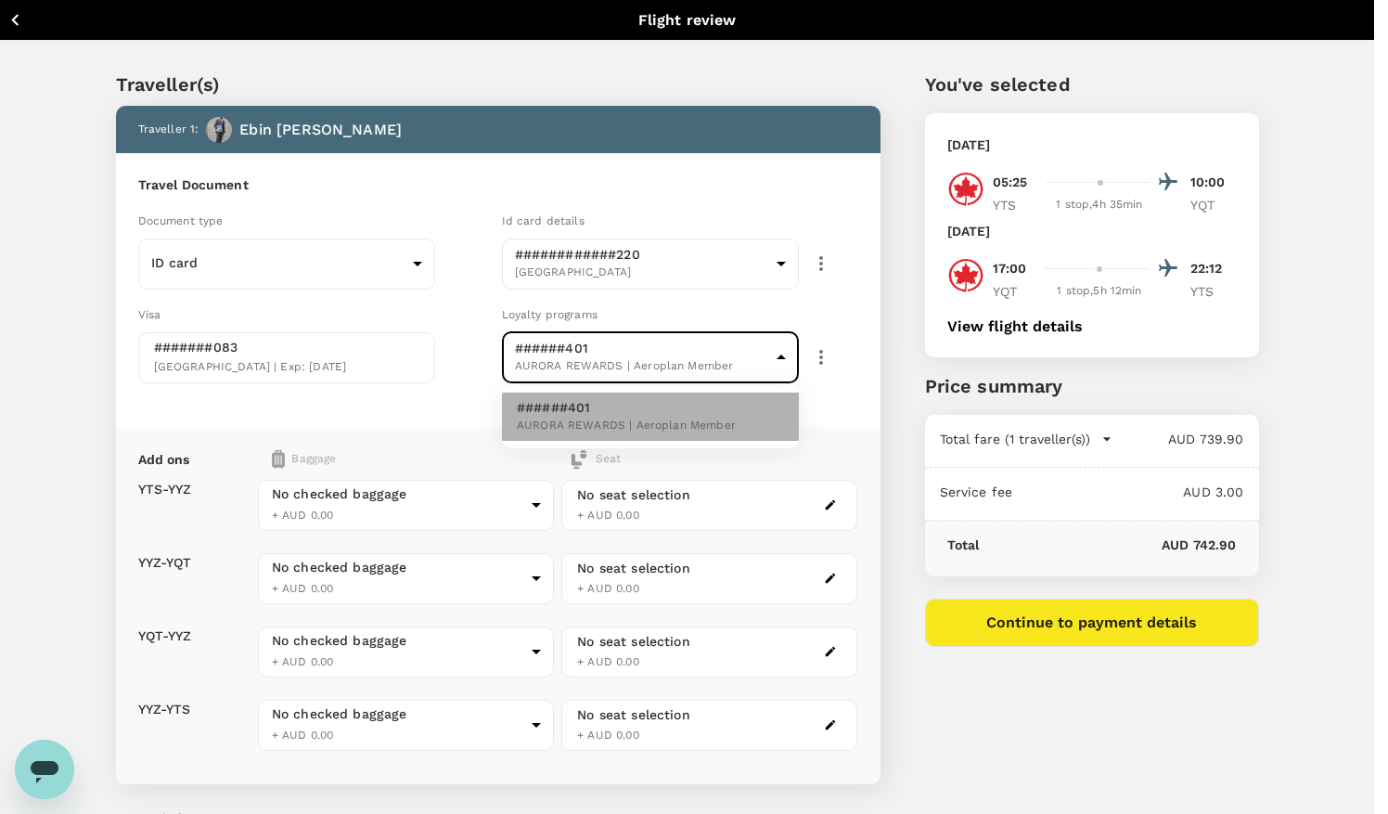
click at [568, 405] on p "######401" at bounding box center [626, 407] width 219 height 19
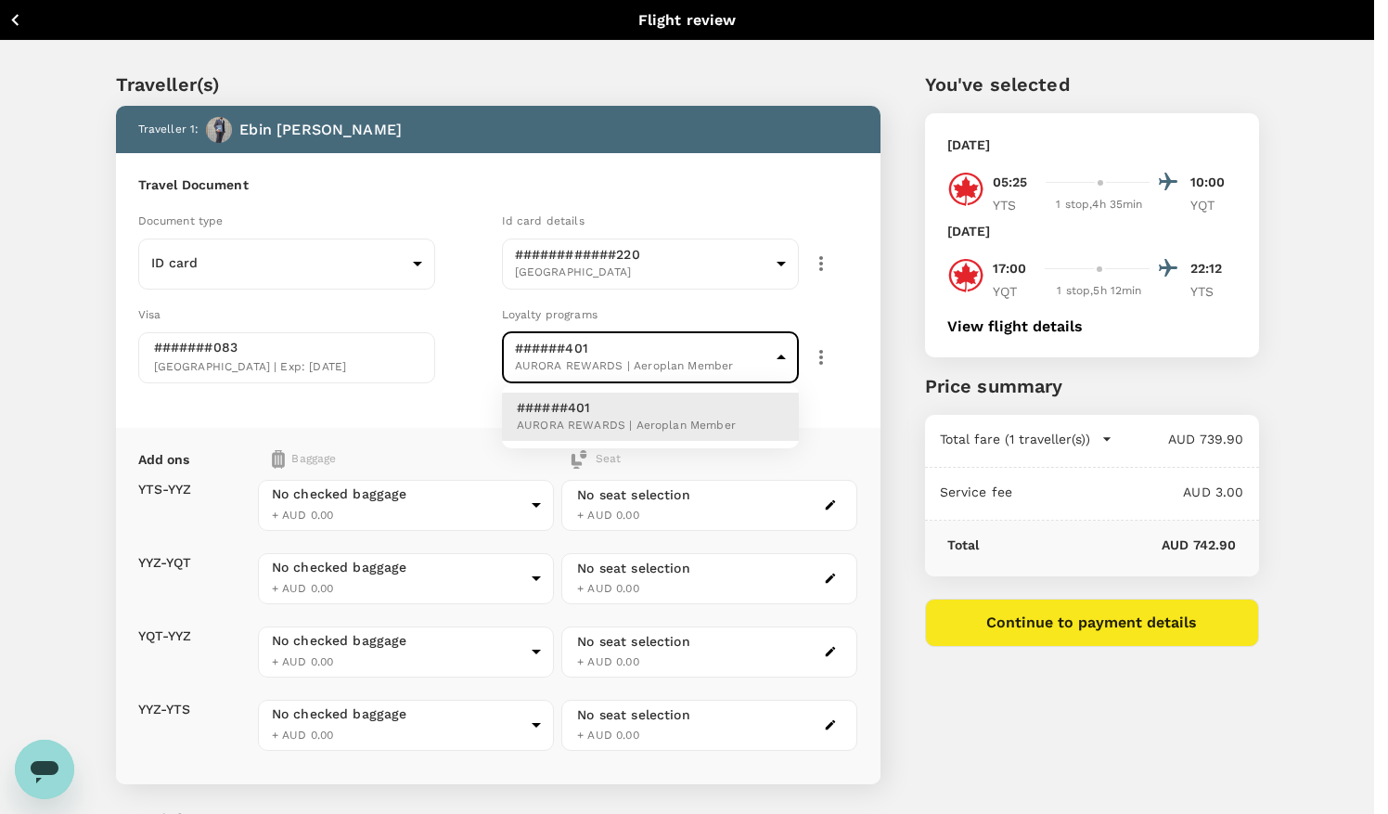
click at [777, 355] on body "Back to flight results Flight review Traveller(s) Traveller 1 : Ebin Jose Trave…" at bounding box center [694, 510] width 1388 height 1021
click at [651, 417] on span "AURORA REWARDS | Aeroplan Member" at bounding box center [626, 426] width 219 height 19
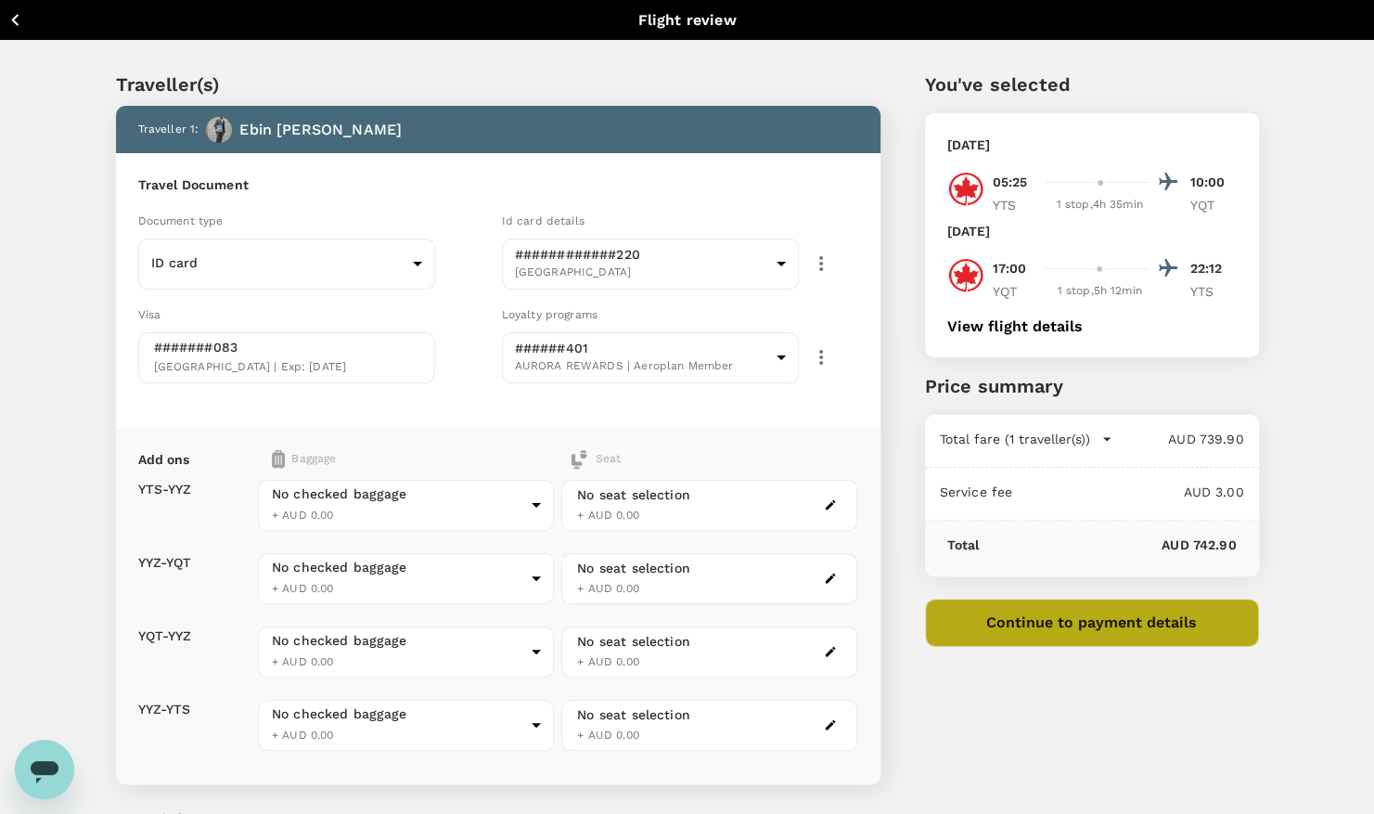
click at [1100, 624] on button "Continue to payment details" at bounding box center [1092, 622] width 334 height 48
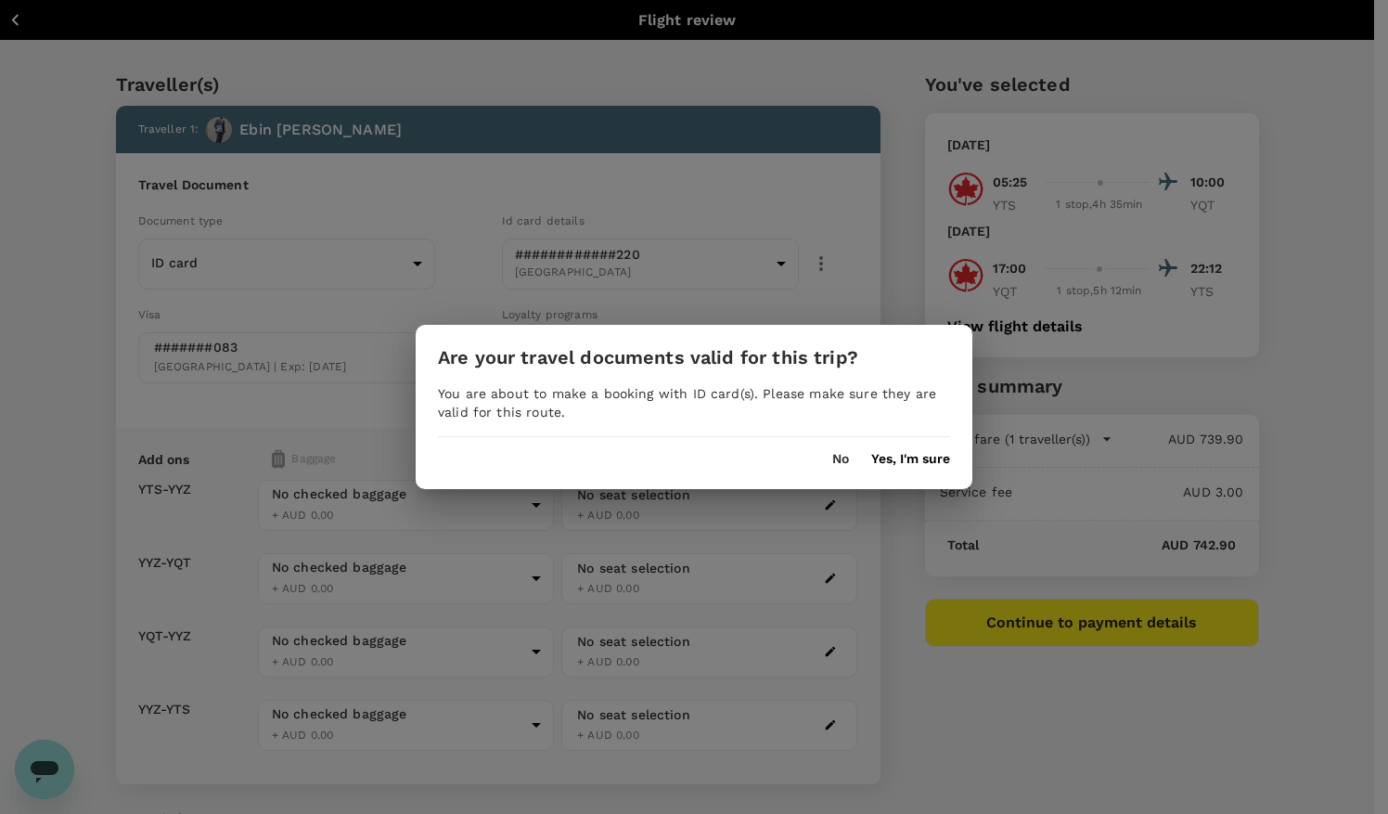
click at [903, 455] on button "Yes, I'm sure" at bounding box center [910, 459] width 79 height 15
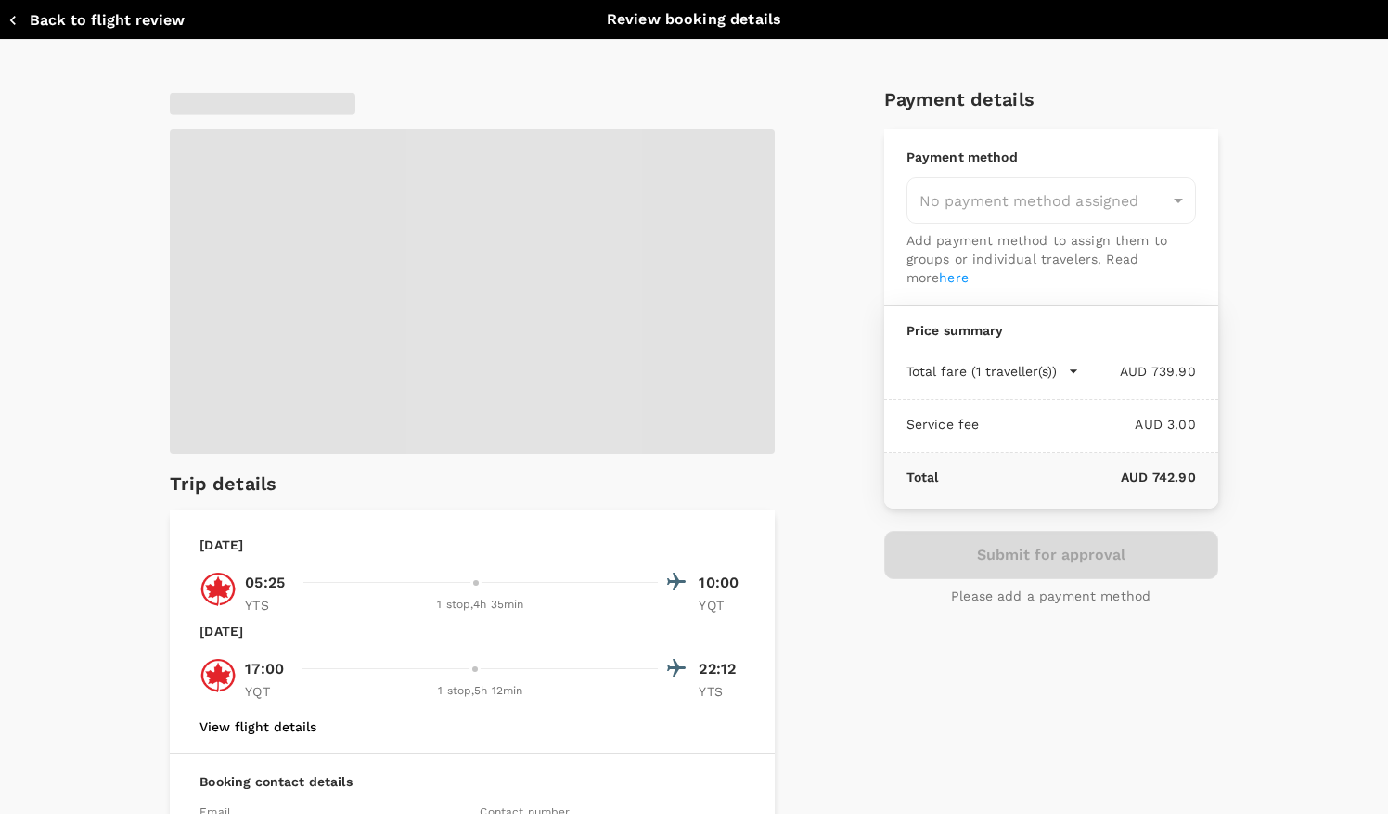
type input "9c4289b1-14a3-4119-8736-521306e5ca8f"
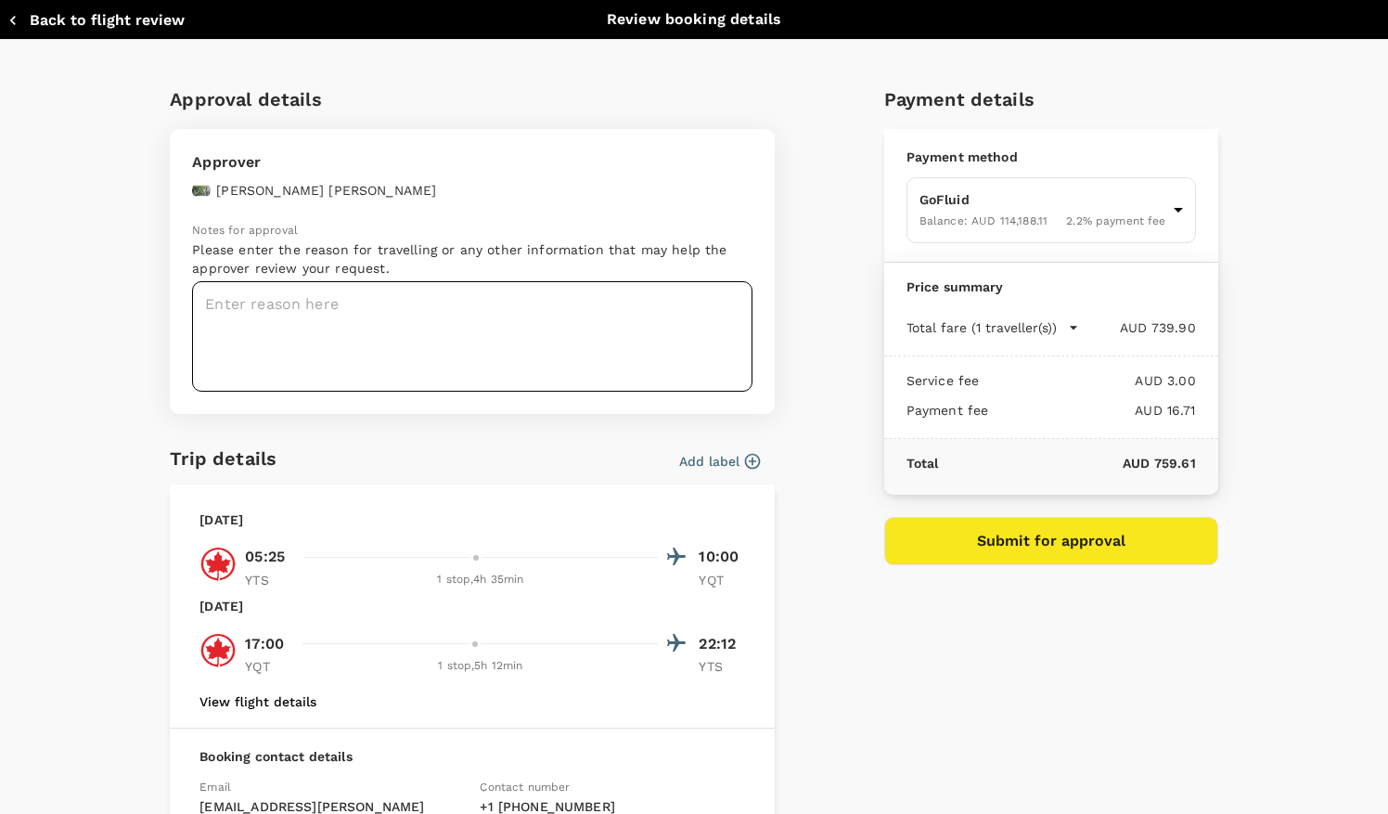
click at [263, 307] on textarea at bounding box center [472, 336] width 560 height 110
type textarea "C"
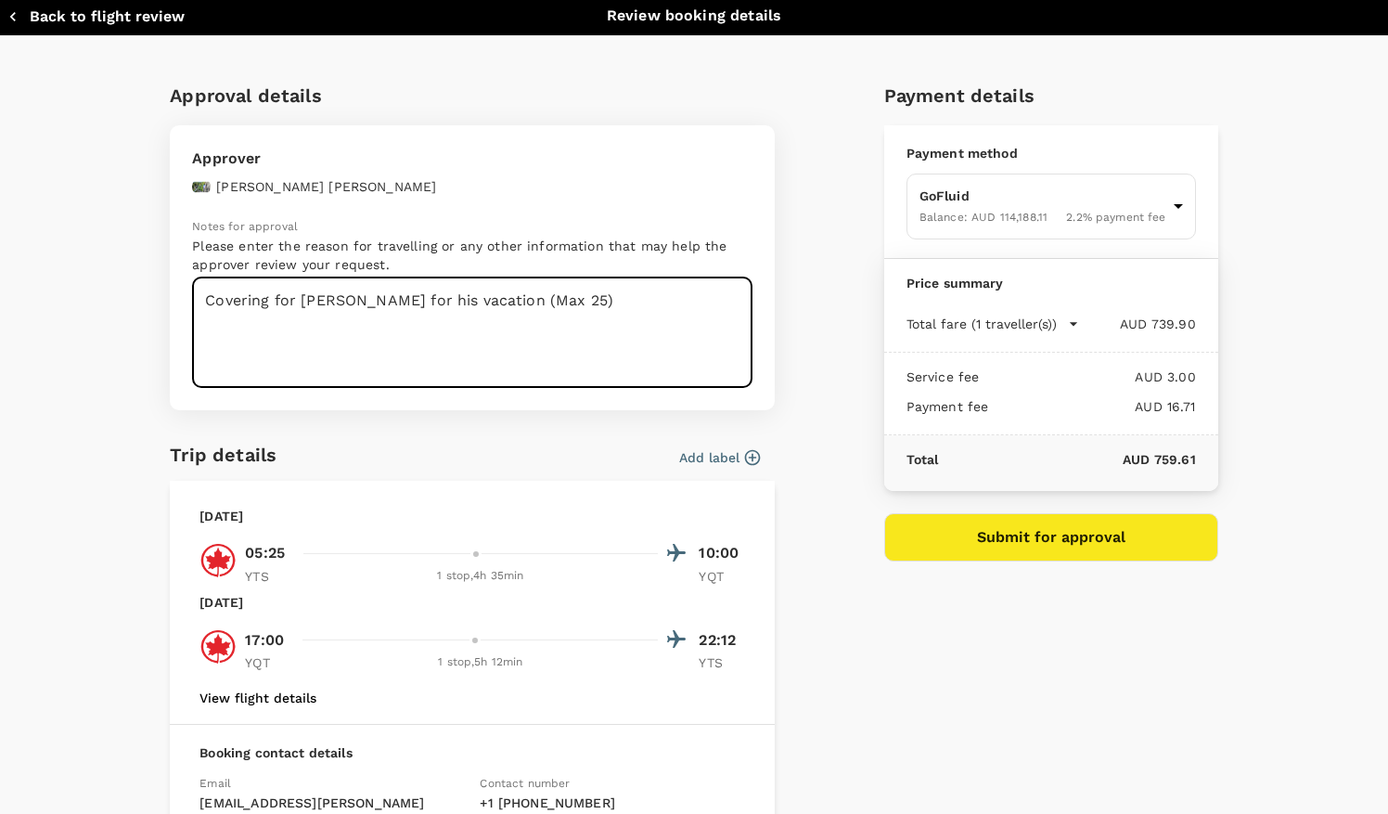
scroll to position [3, 0]
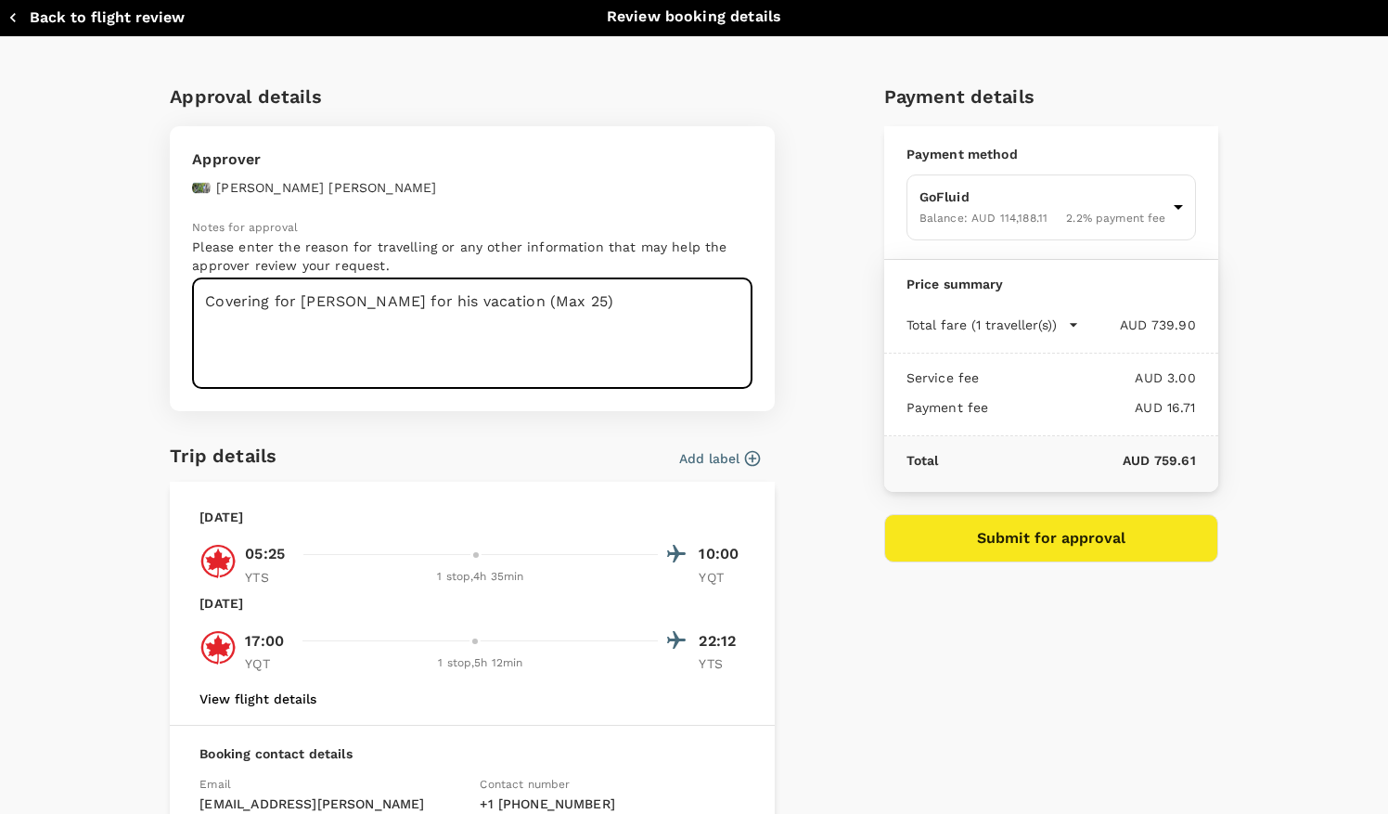
drag, startPoint x: 197, startPoint y: 299, endPoint x: 600, endPoint y: 330, distance: 404.8
click at [600, 330] on textarea "Covering for Satyam Mistry for his vacation (Max 25)" at bounding box center [472, 333] width 560 height 110
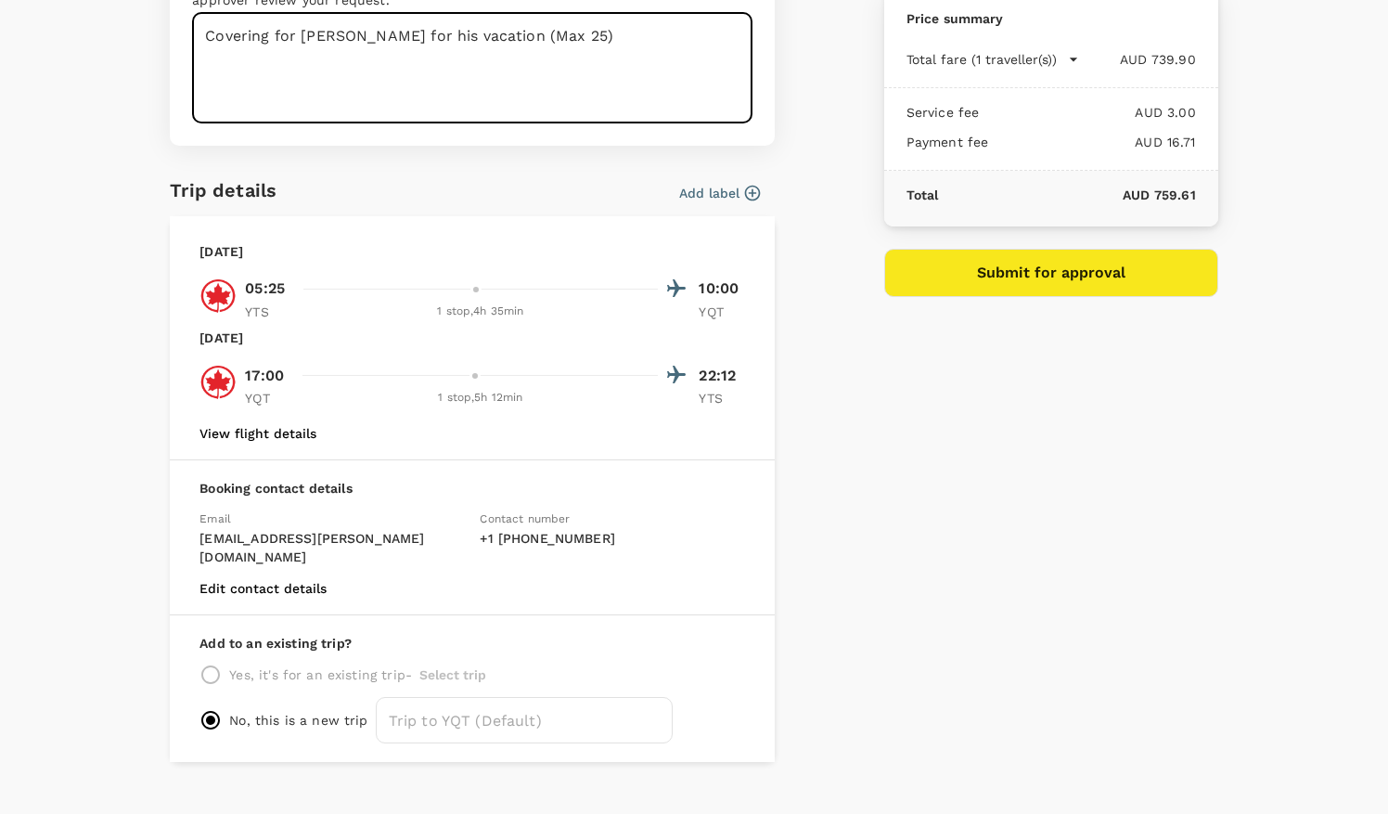
scroll to position [279, 0]
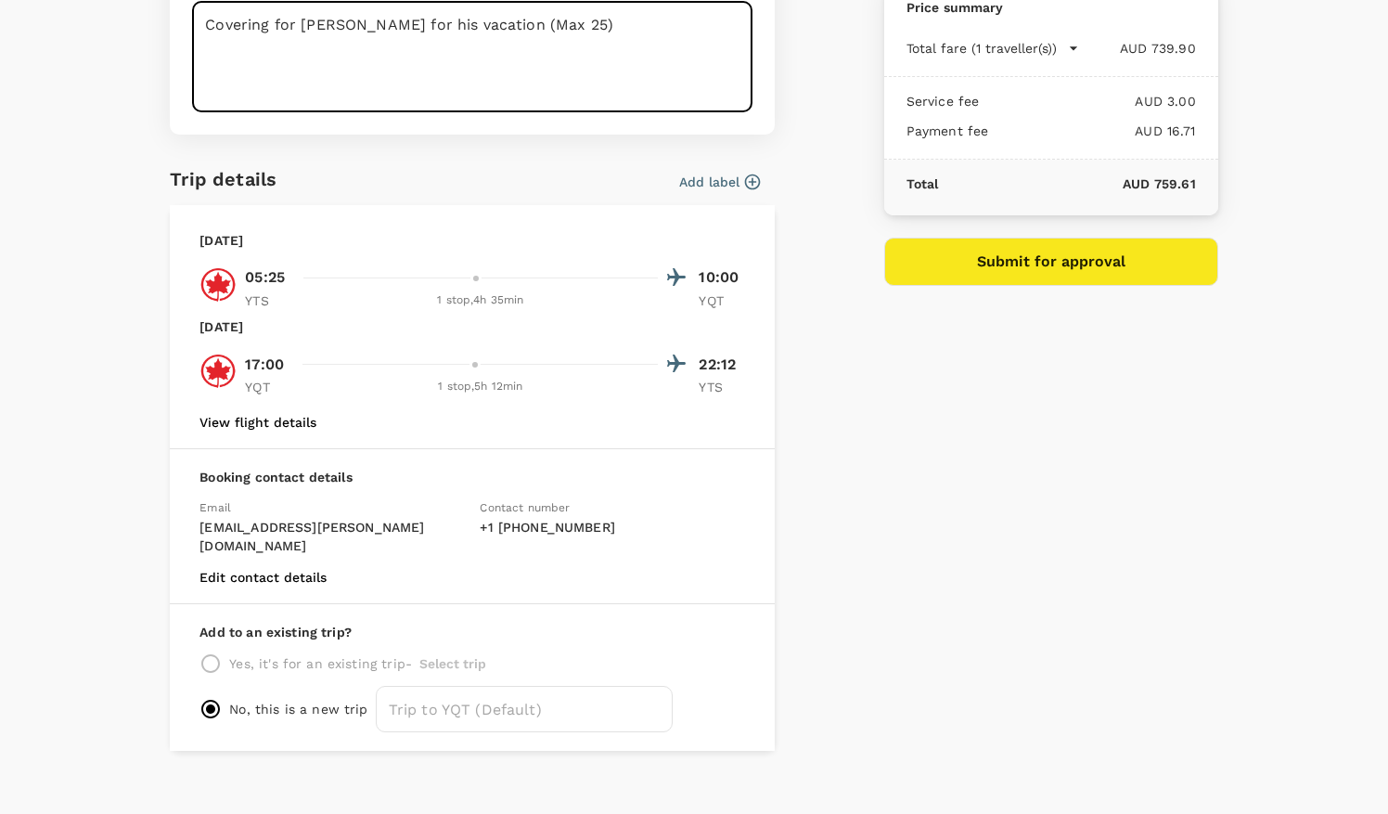
type textarea "Covering for Satyam Mistry for his vacation (Max 25)"
click at [745, 182] on icon "button" at bounding box center [753, 182] width 16 height 16
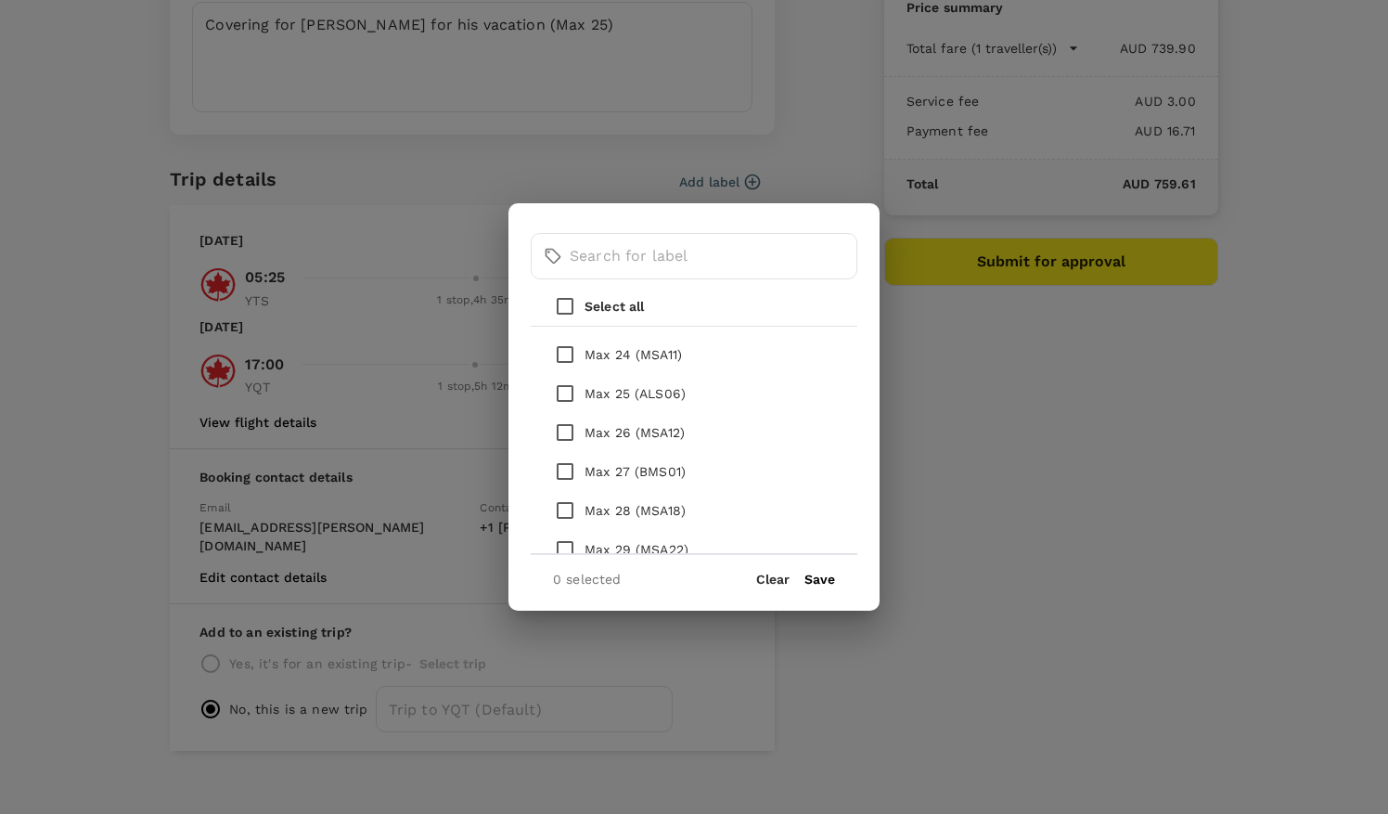
scroll to position [1087, 0]
click at [562, 399] on input "checkbox" at bounding box center [564, 396] width 39 height 39
checkbox input "true"
click at [824, 583] on button "Save" at bounding box center [819, 578] width 31 height 15
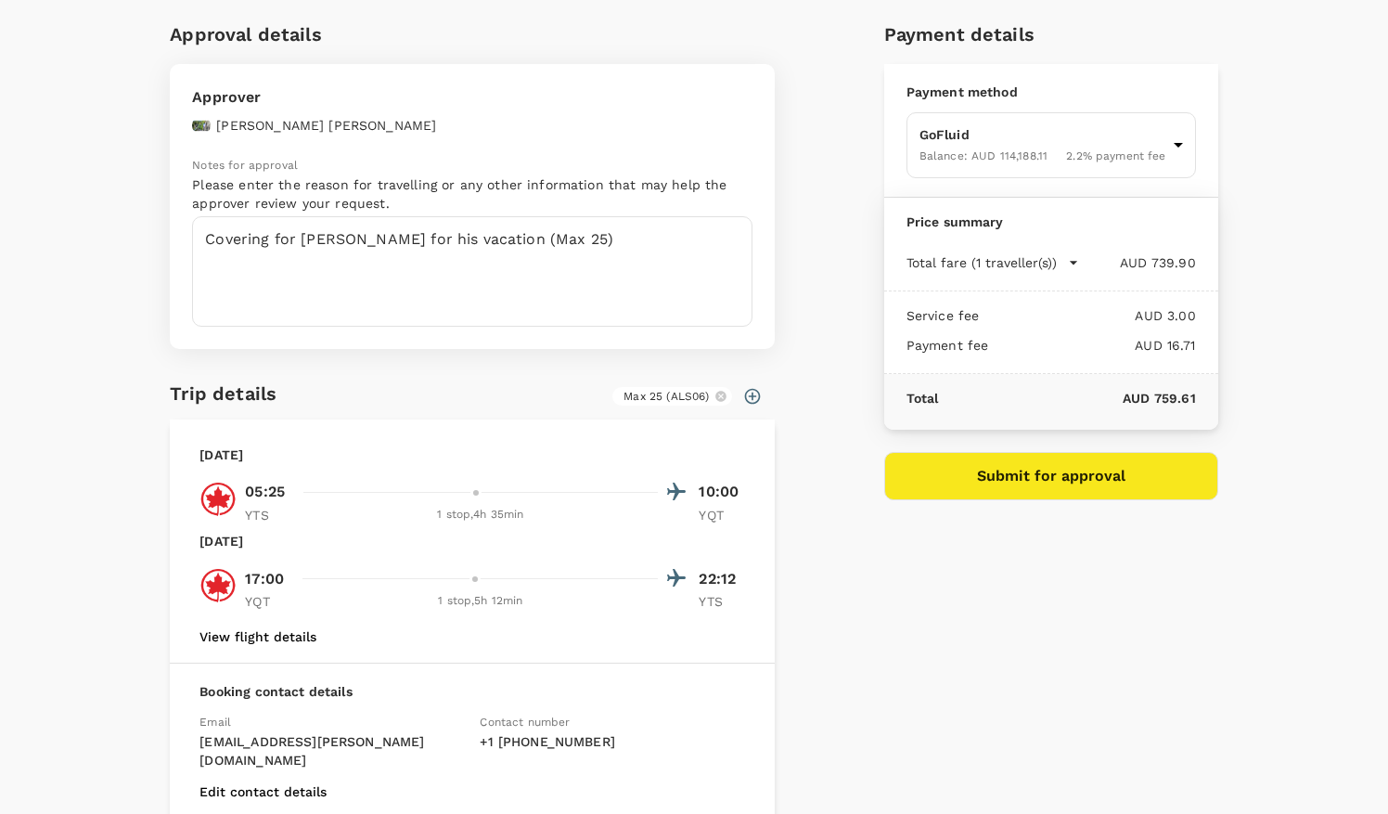
scroll to position [64, 0]
click at [1007, 483] on button "Submit for approval" at bounding box center [1051, 477] width 334 height 48
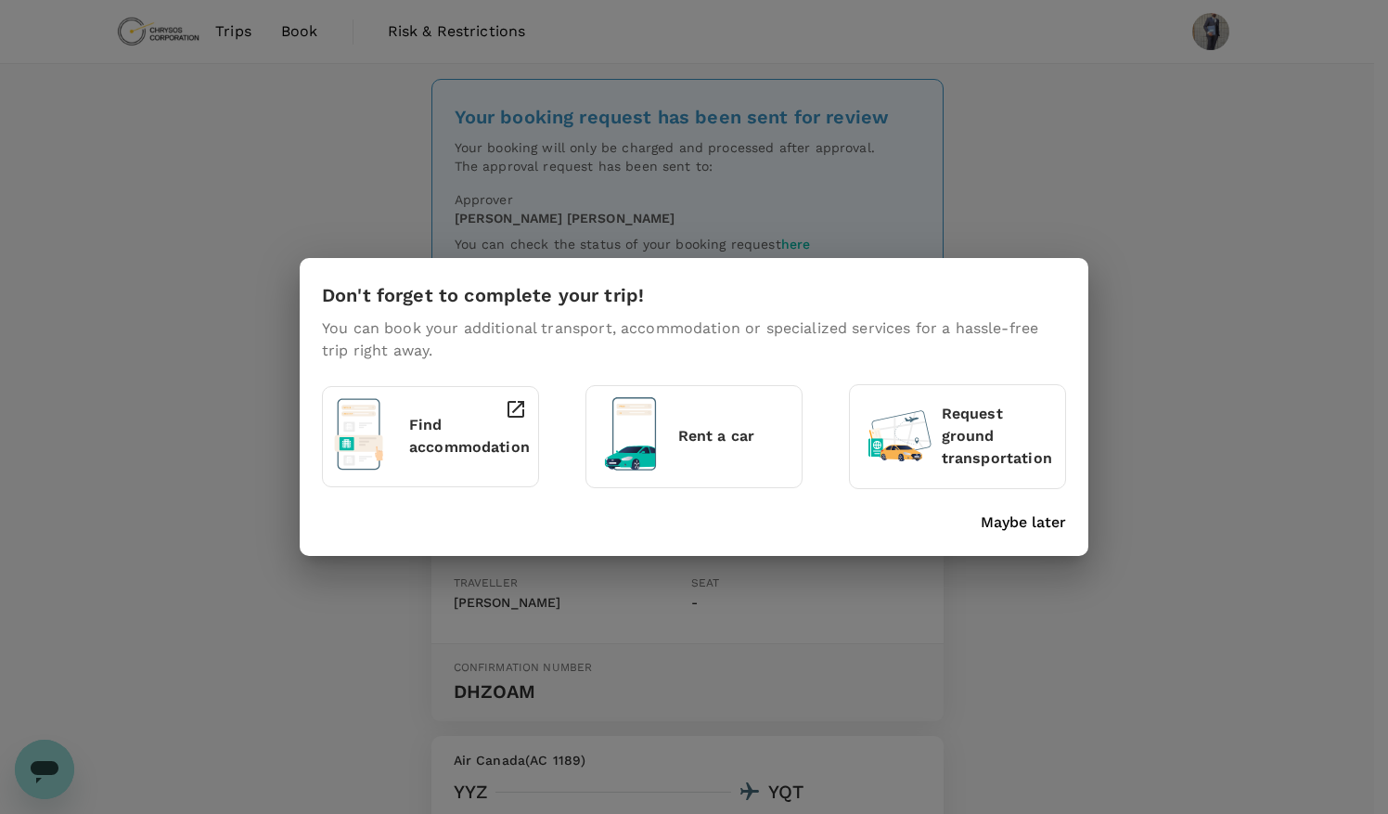
click at [455, 444] on p "Find accommodation" at bounding box center [469, 436] width 121 height 45
click at [1011, 531] on p "Maybe later" at bounding box center [1023, 522] width 85 height 22
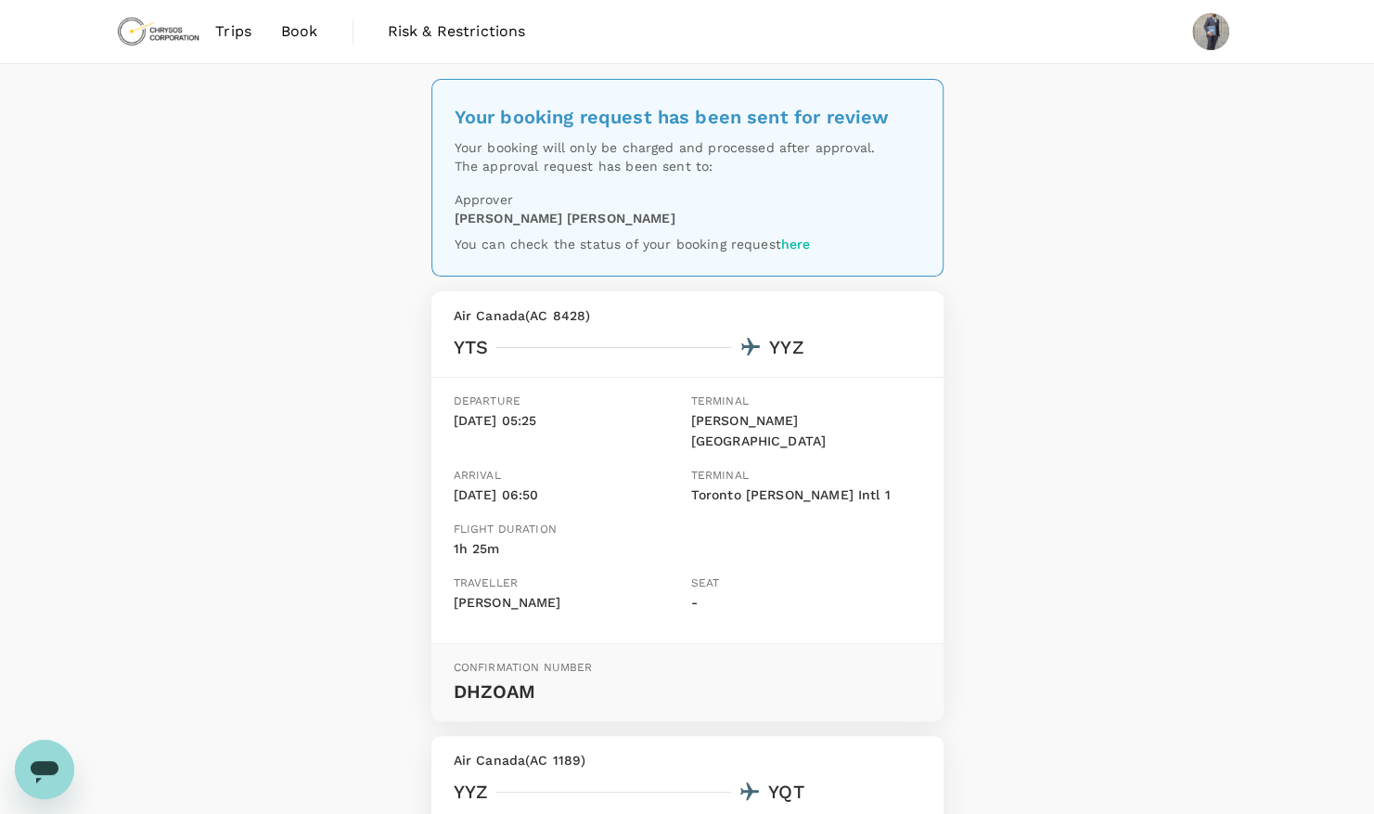
click at [250, 33] on span "Trips" at bounding box center [233, 31] width 36 height 22
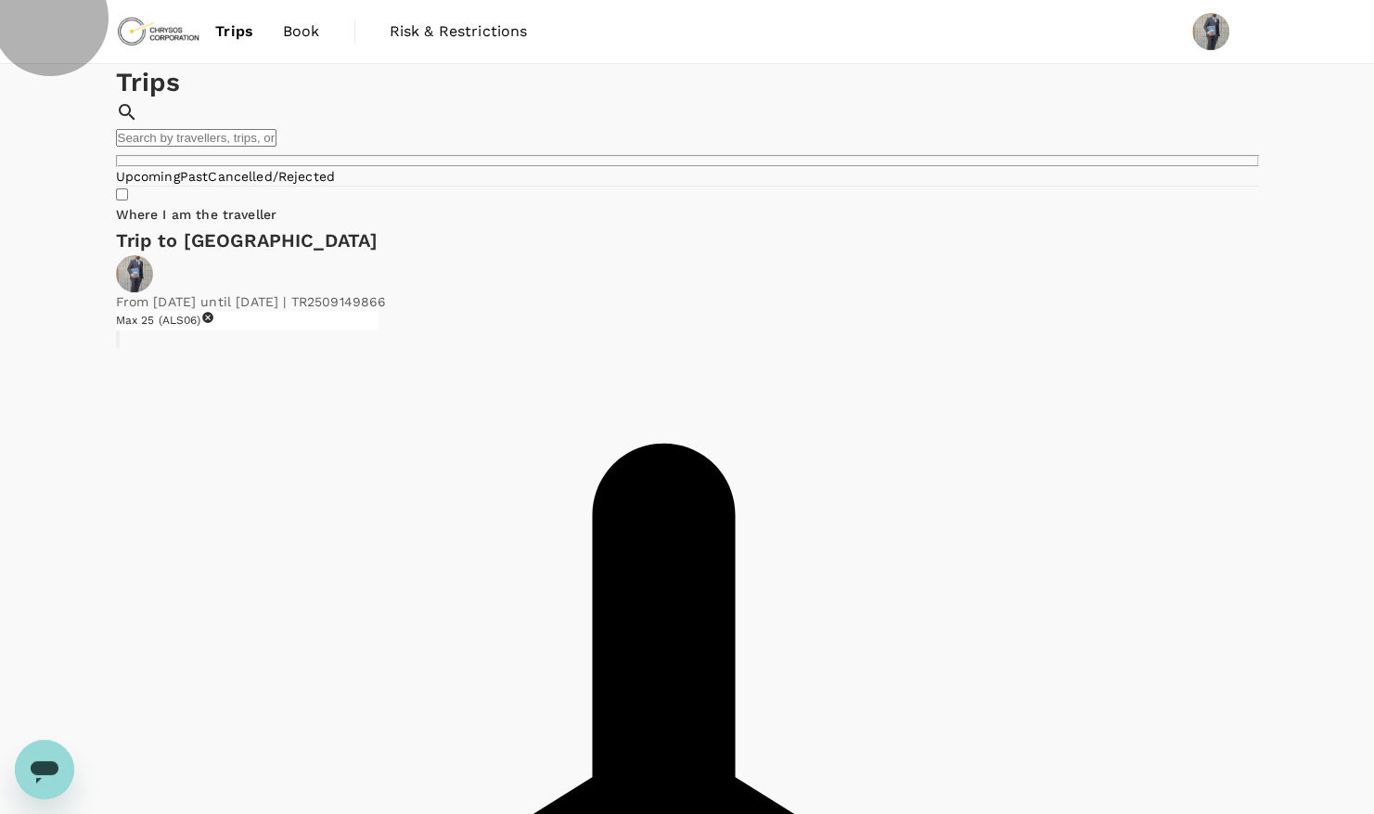
click at [209, 184] on link "Past" at bounding box center [194, 176] width 29 height 15
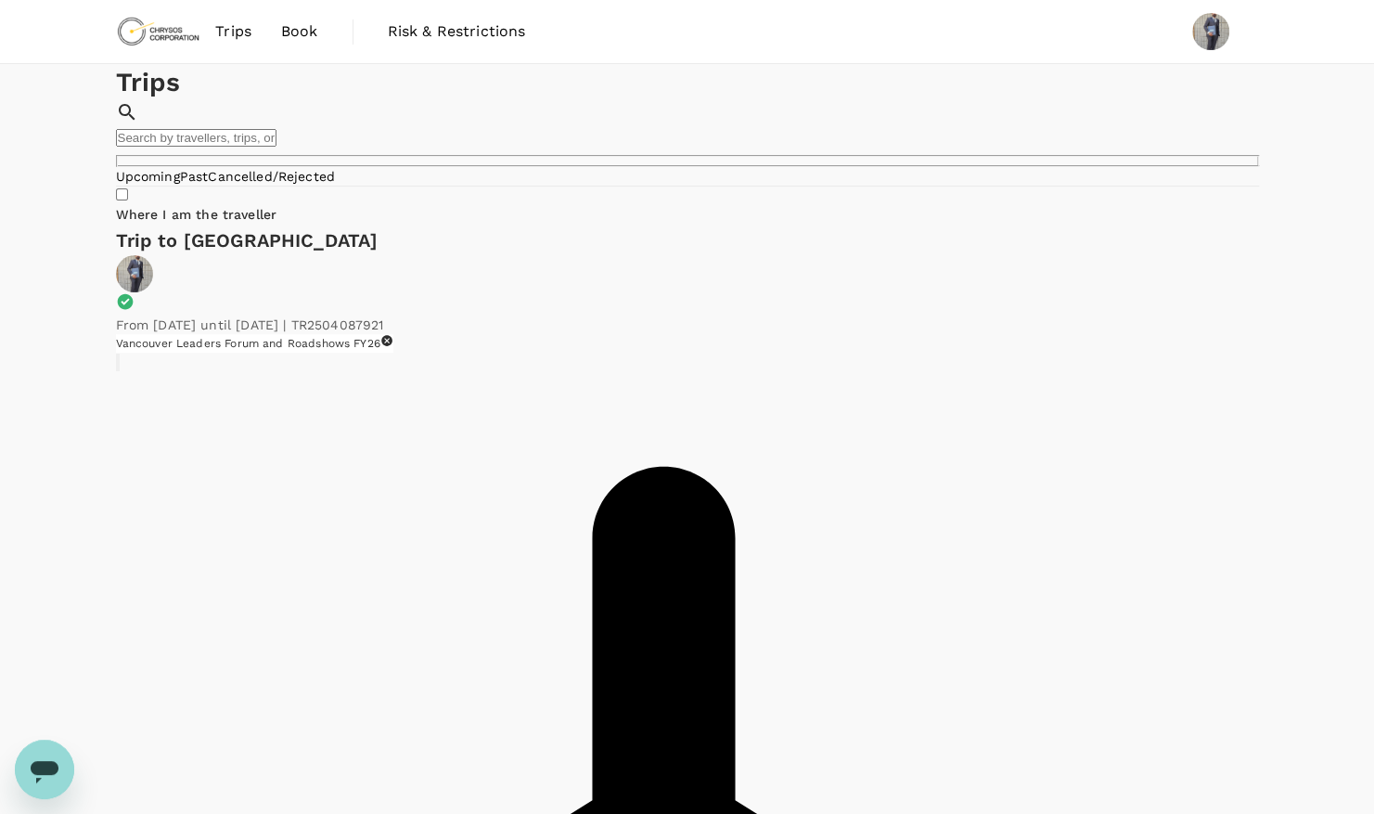
click at [312, 37] on span "Book" at bounding box center [299, 31] width 37 height 22
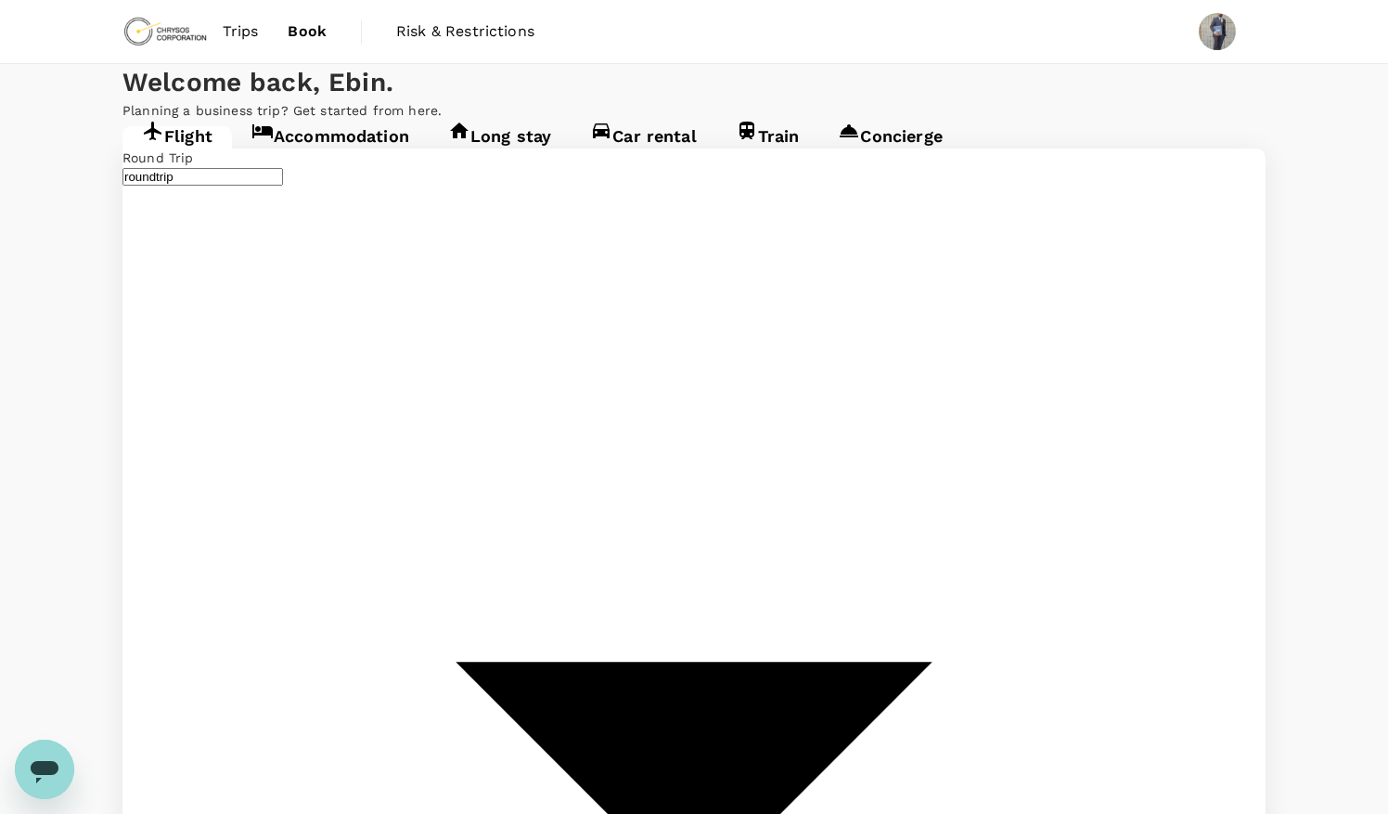
type input "Timmins Victor M. Power Airport (YTS)"
type input "Thunder Bay (YQT)"
type input "Timmins Victor M. Power Airport (YTS)"
type input "Thunder Bay (YQT)"
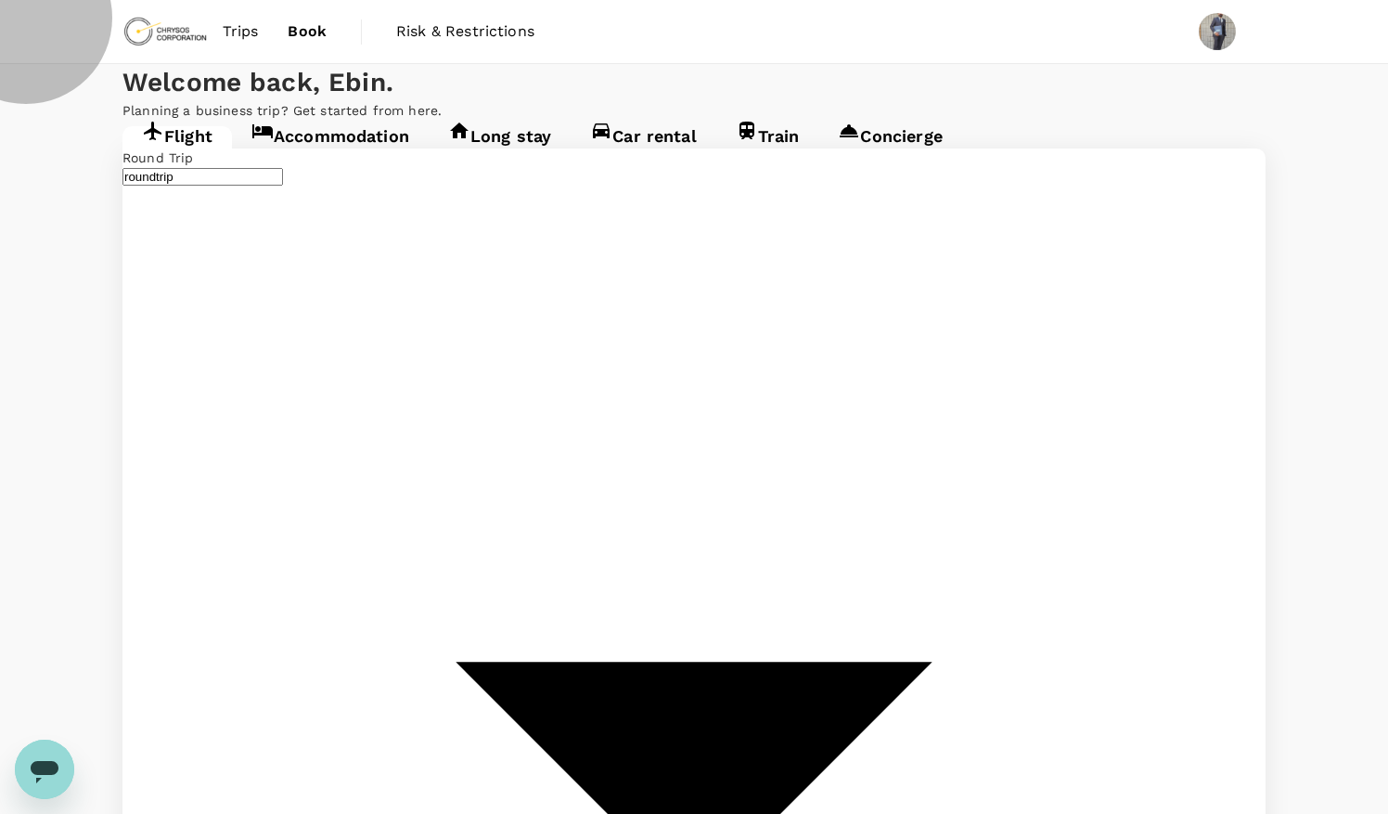
type input "multicity"
type input "undefined, undefined (any)"
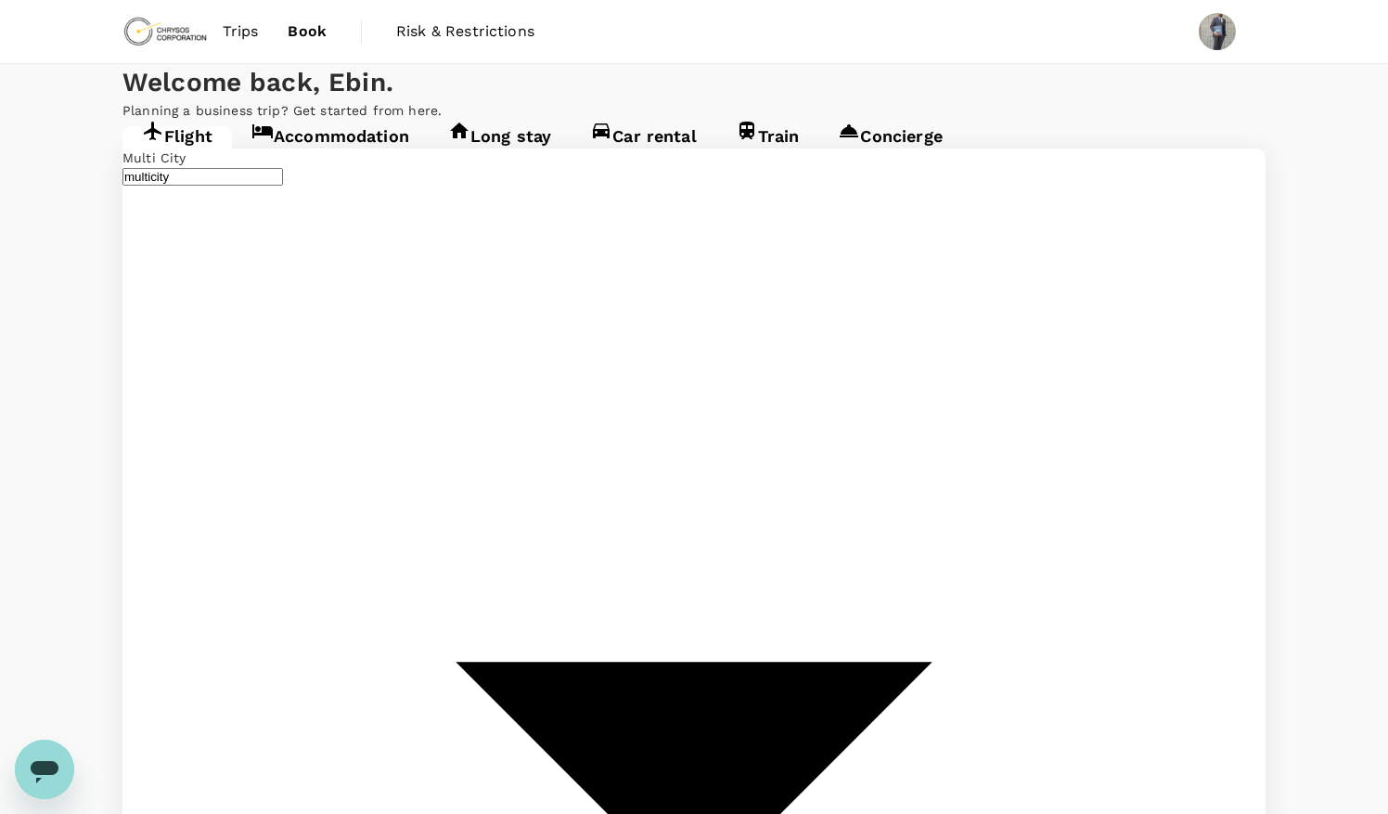
type input "undefined, undefined (any)"
type input "Timmins Victor M. Power Airport (YTS)"
type input "Thunder Bay (YQT)"
type input "Timmins Victor M. Power Airport (YTS)"
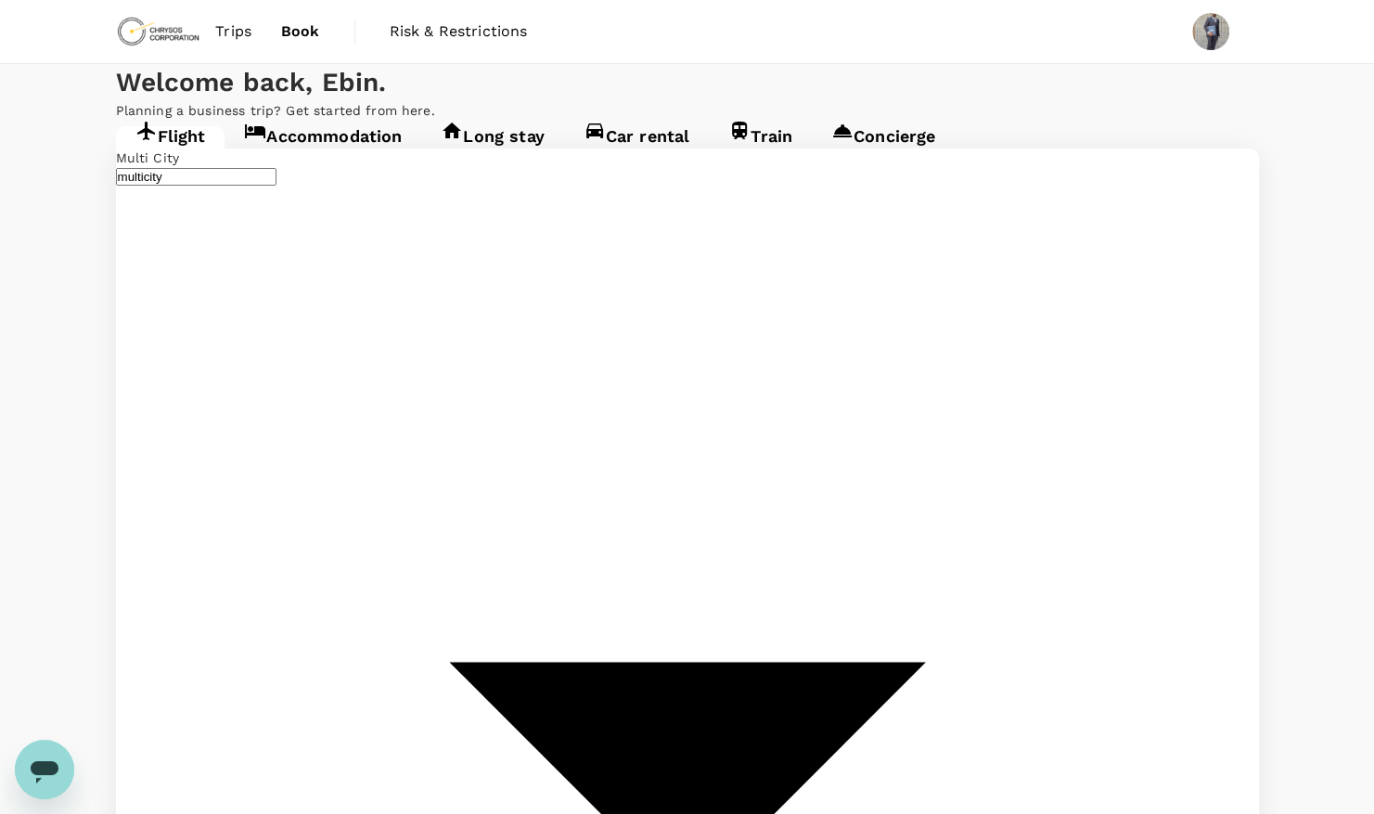
type input "Timmins Victor M. Power Airport (YTS)"
type input "1"
type input "5198189142"
type input "ebin.jose@chrysoscorp.com"
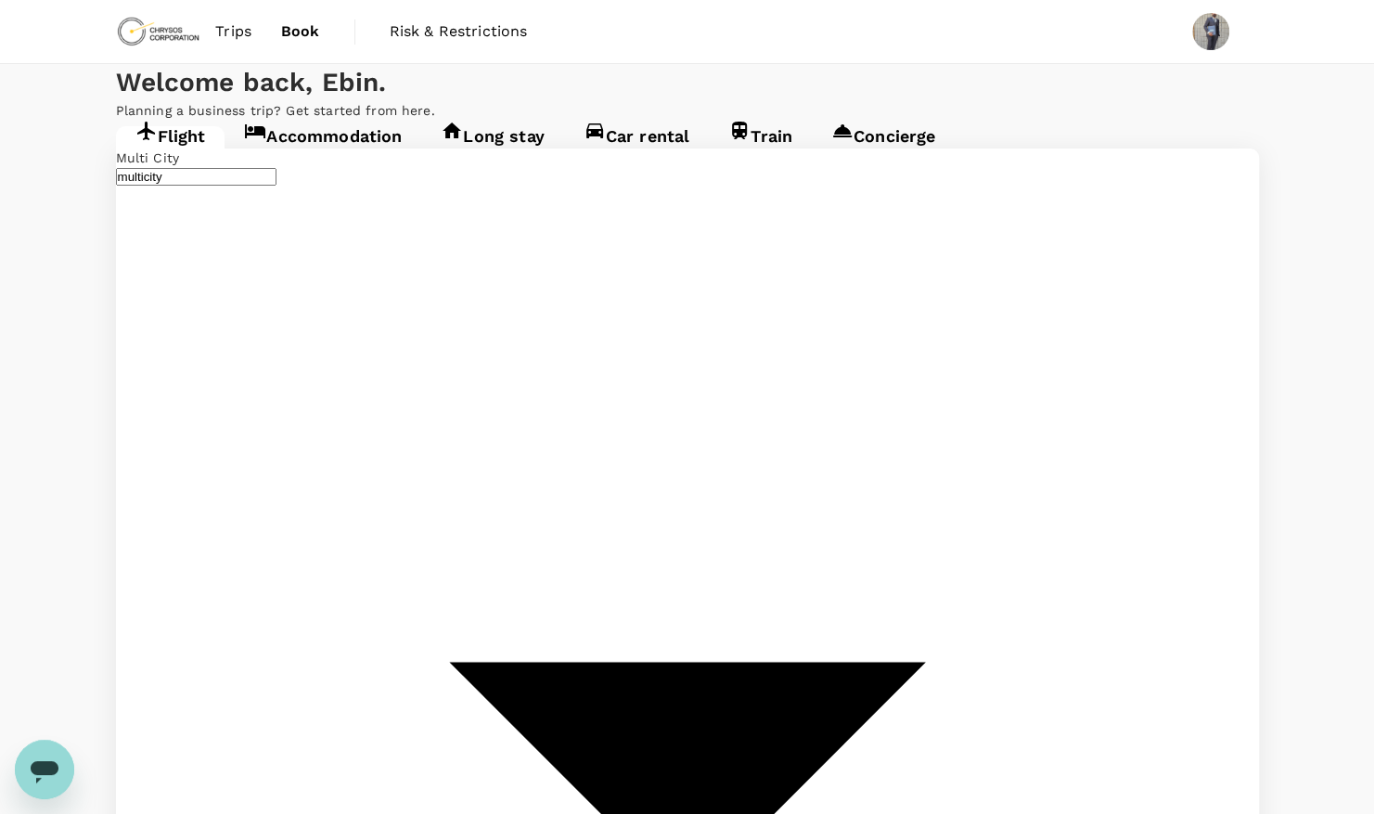
type input "Toronto, Canada (any)"
click at [239, 571] on button "8" at bounding box center [234, 562] width 10 height 18
type input "08 Oct"
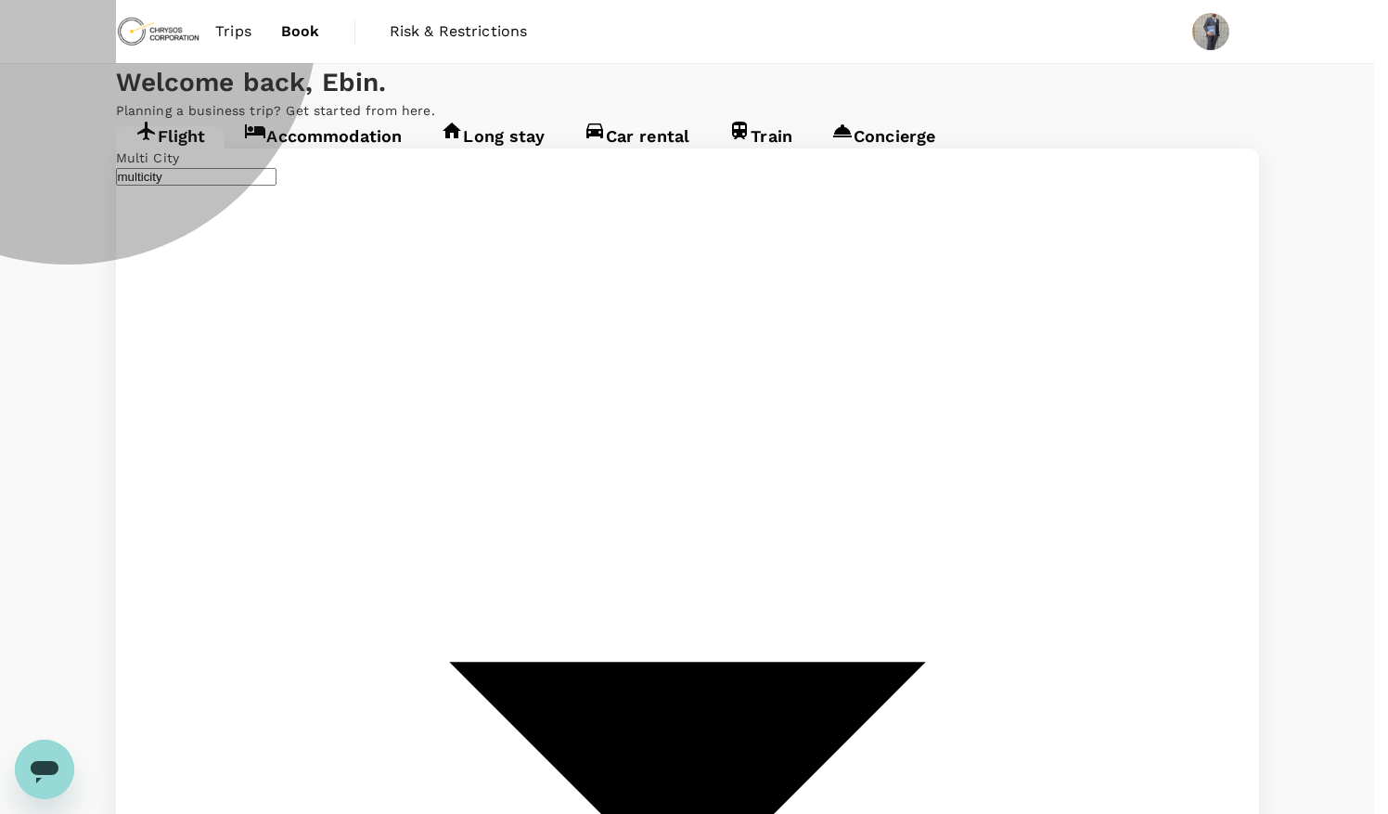
type input "noon"
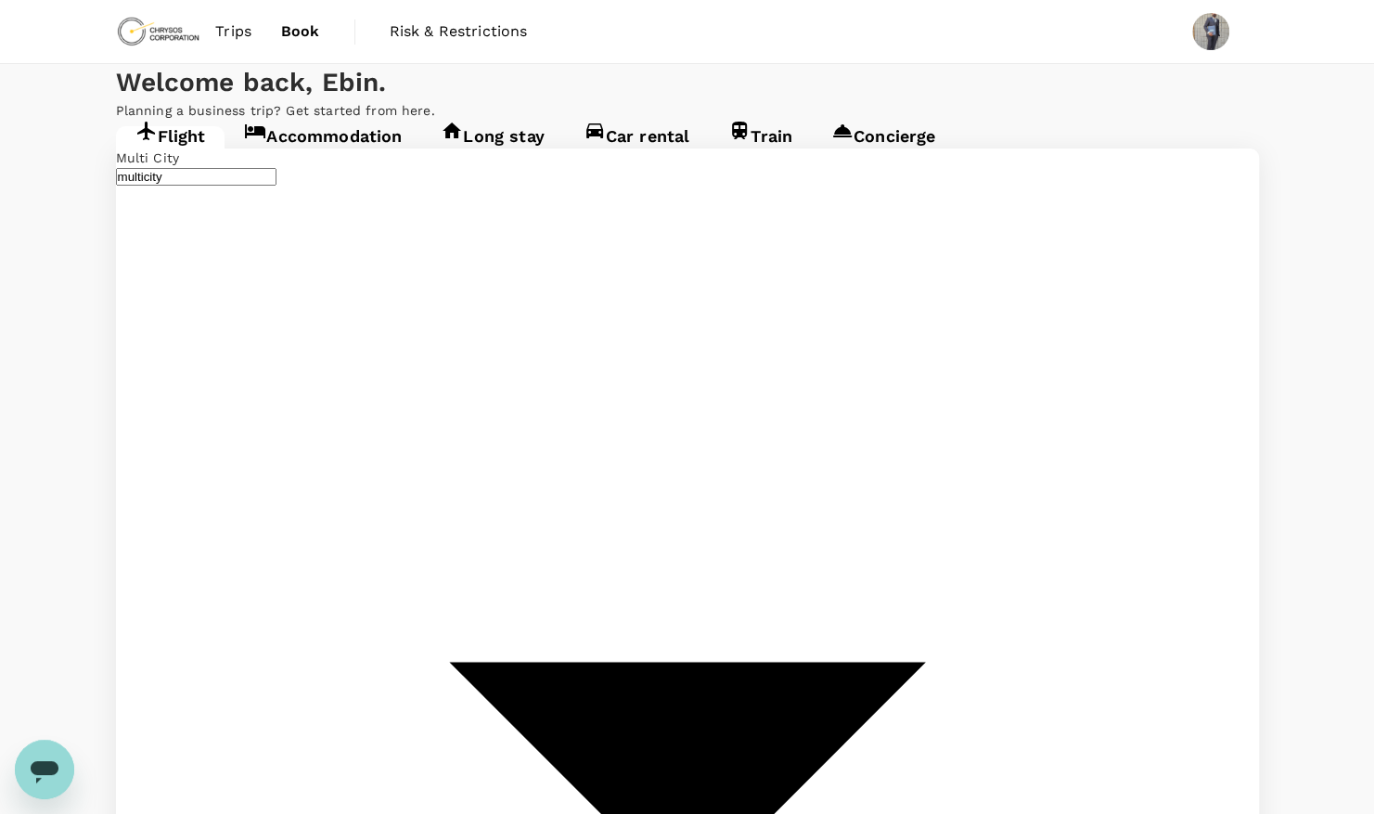
type input "[DATE]"
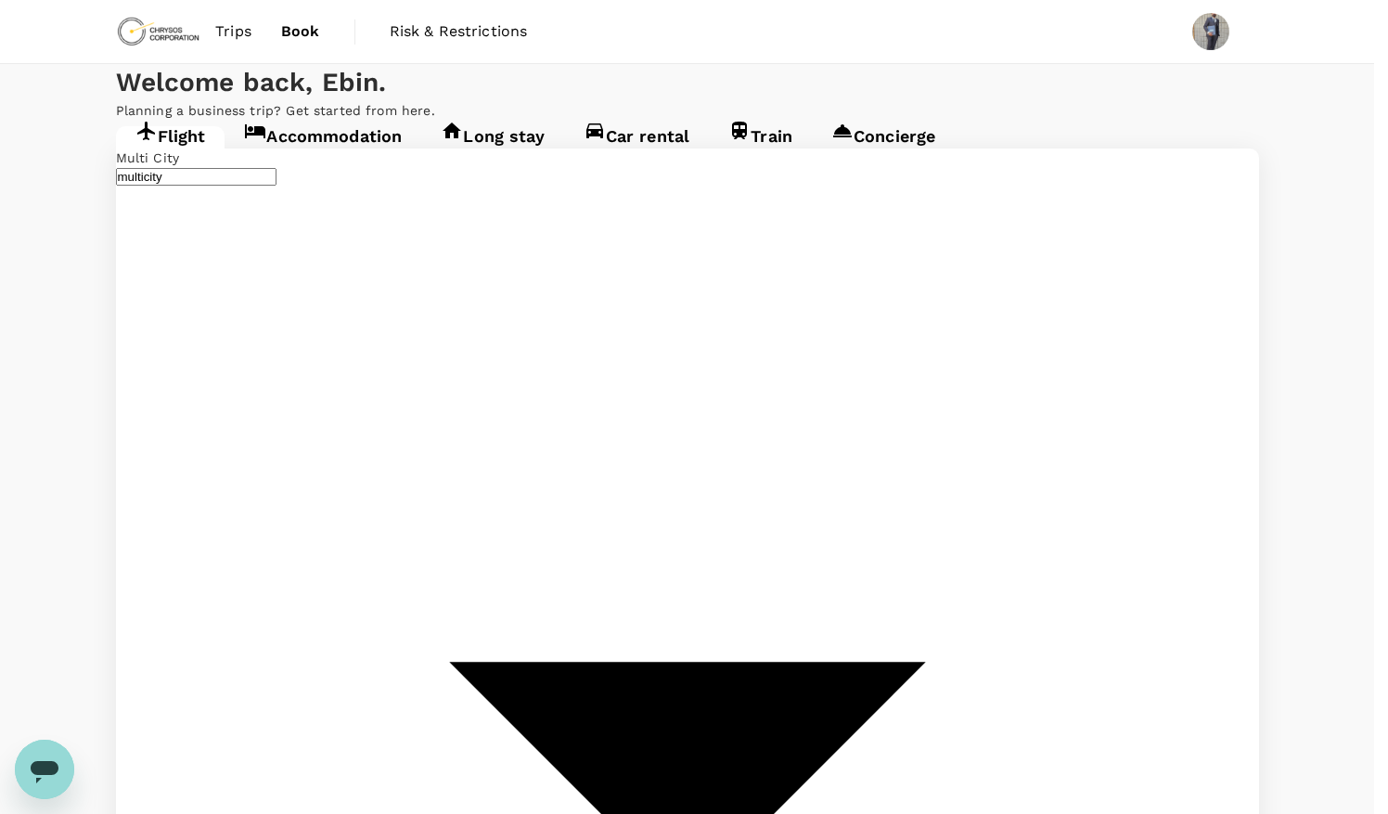
type input "morning"
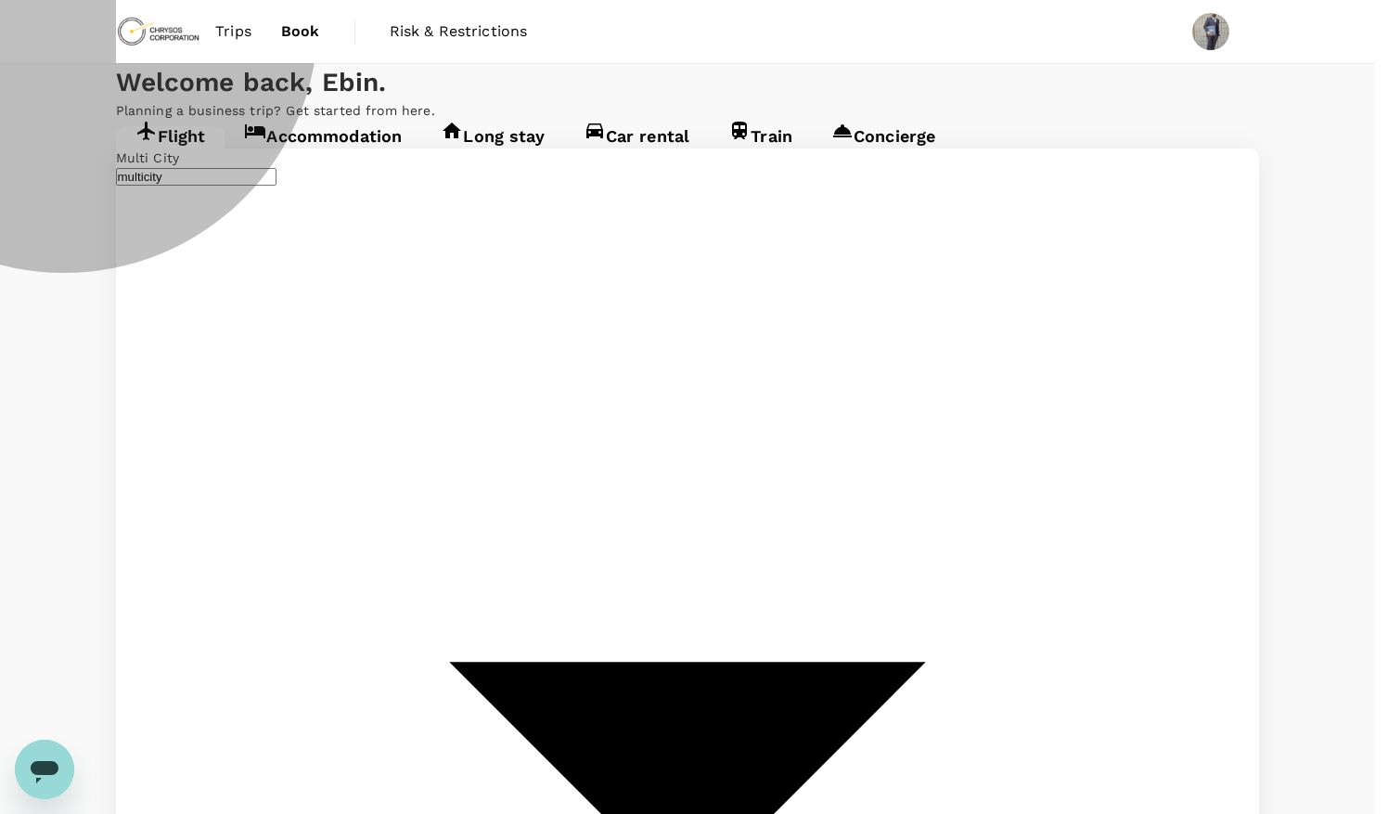
type input "early"
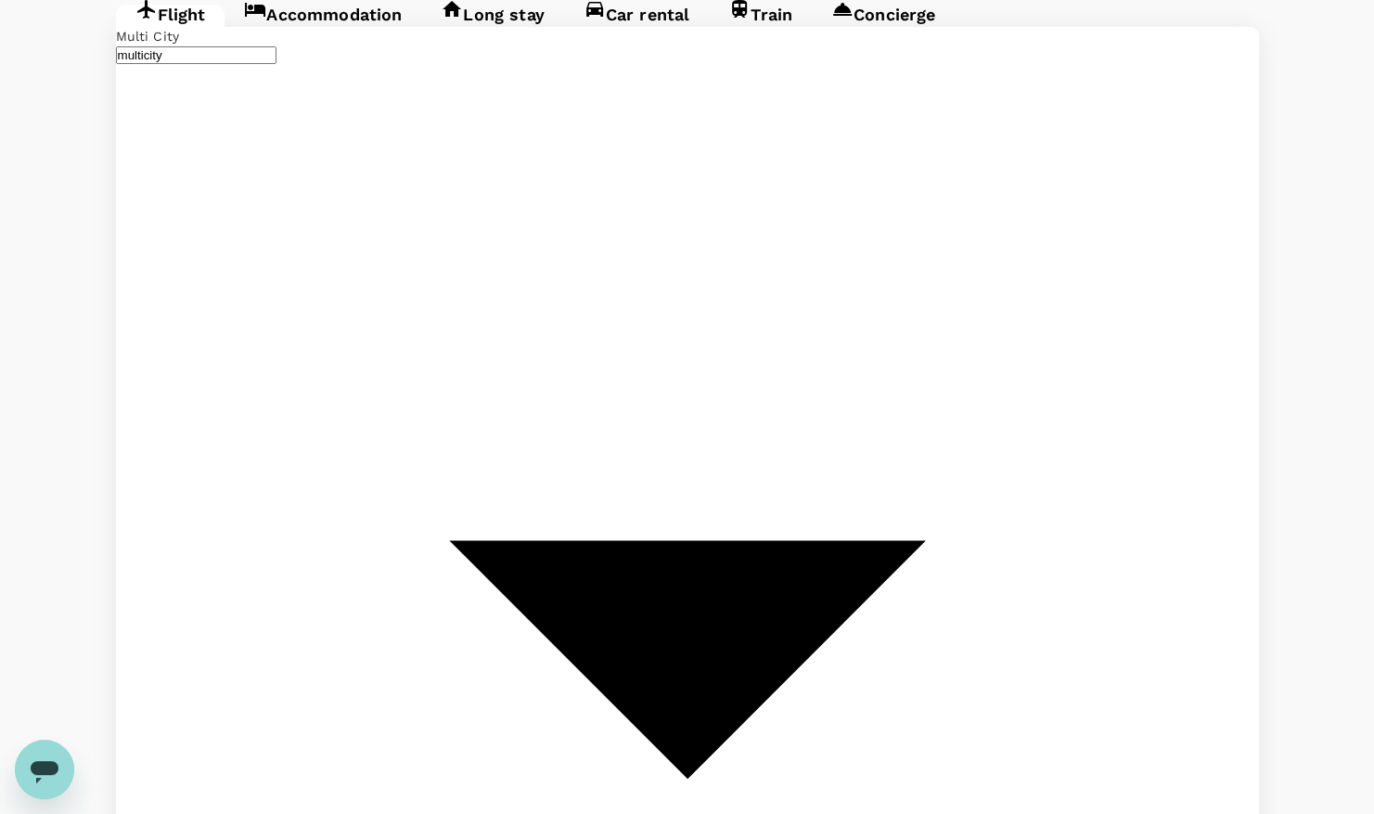
scroll to position [128, 0]
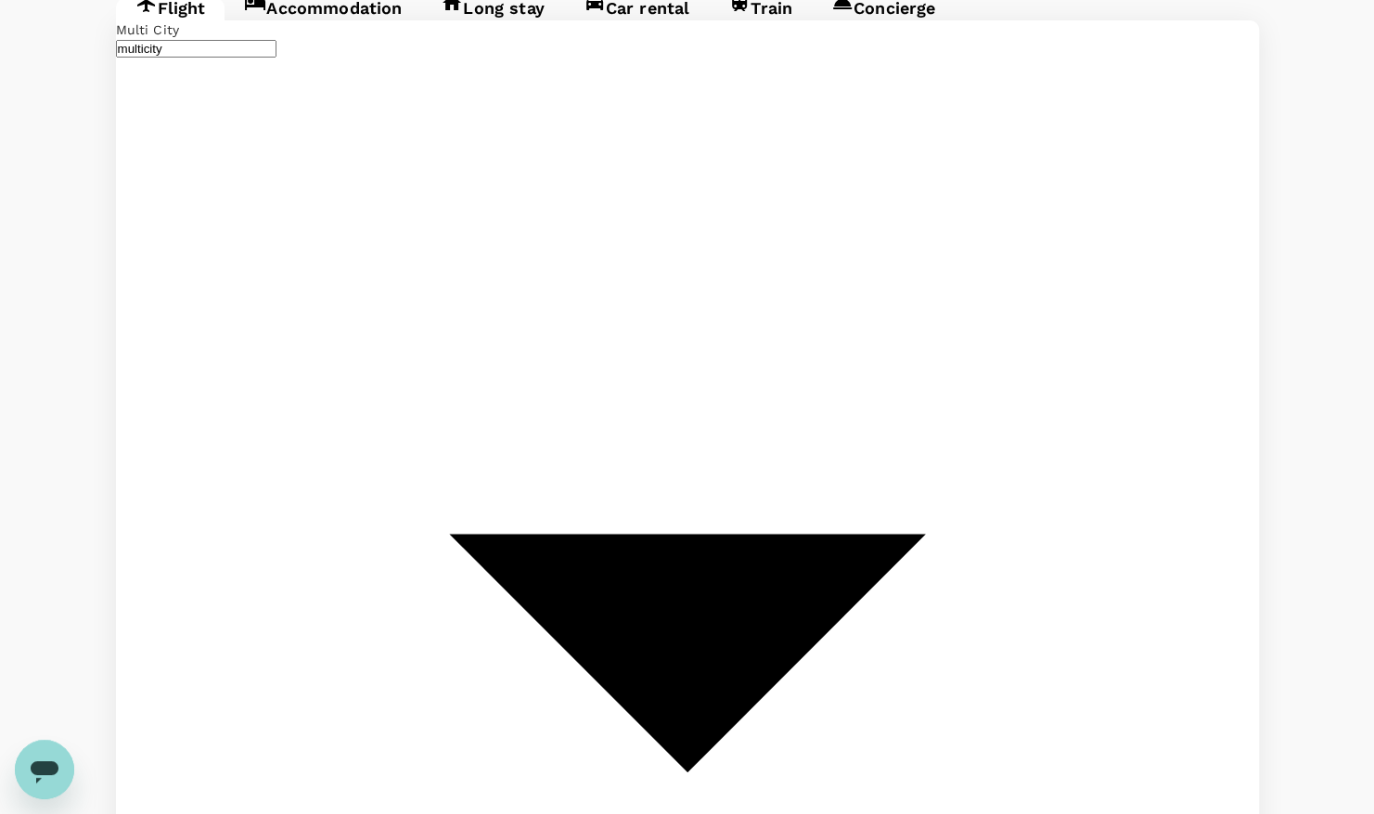
type input "Thunder Bay (YQT)"
click at [215, 603] on button "12" at bounding box center [207, 594] width 18 height 18
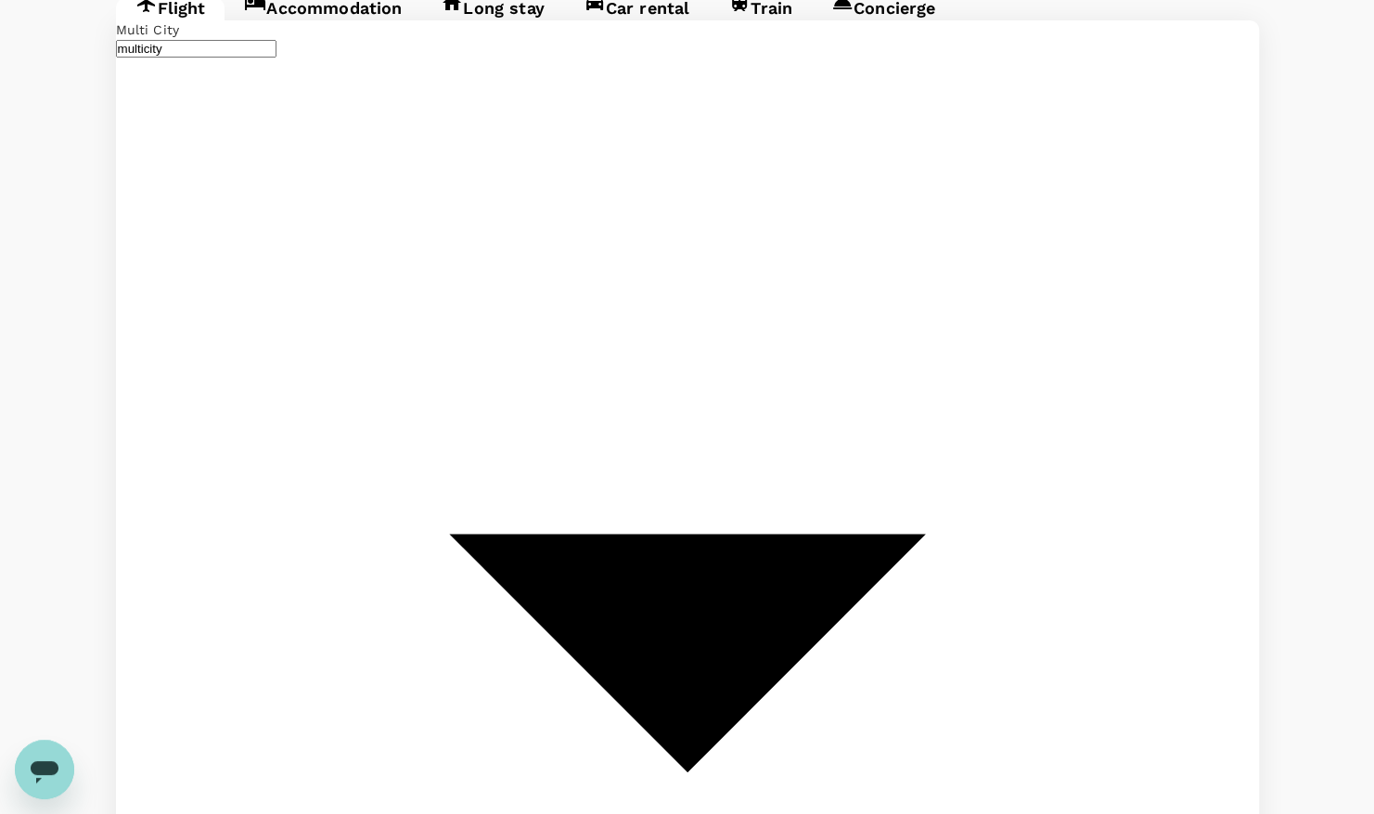
type input "Thunder Bay, Canada (any)"
type input "Timmins Victor M. Power Airport (YTS)"
click at [320, 486] on button "18" at bounding box center [311, 495] width 18 height 18
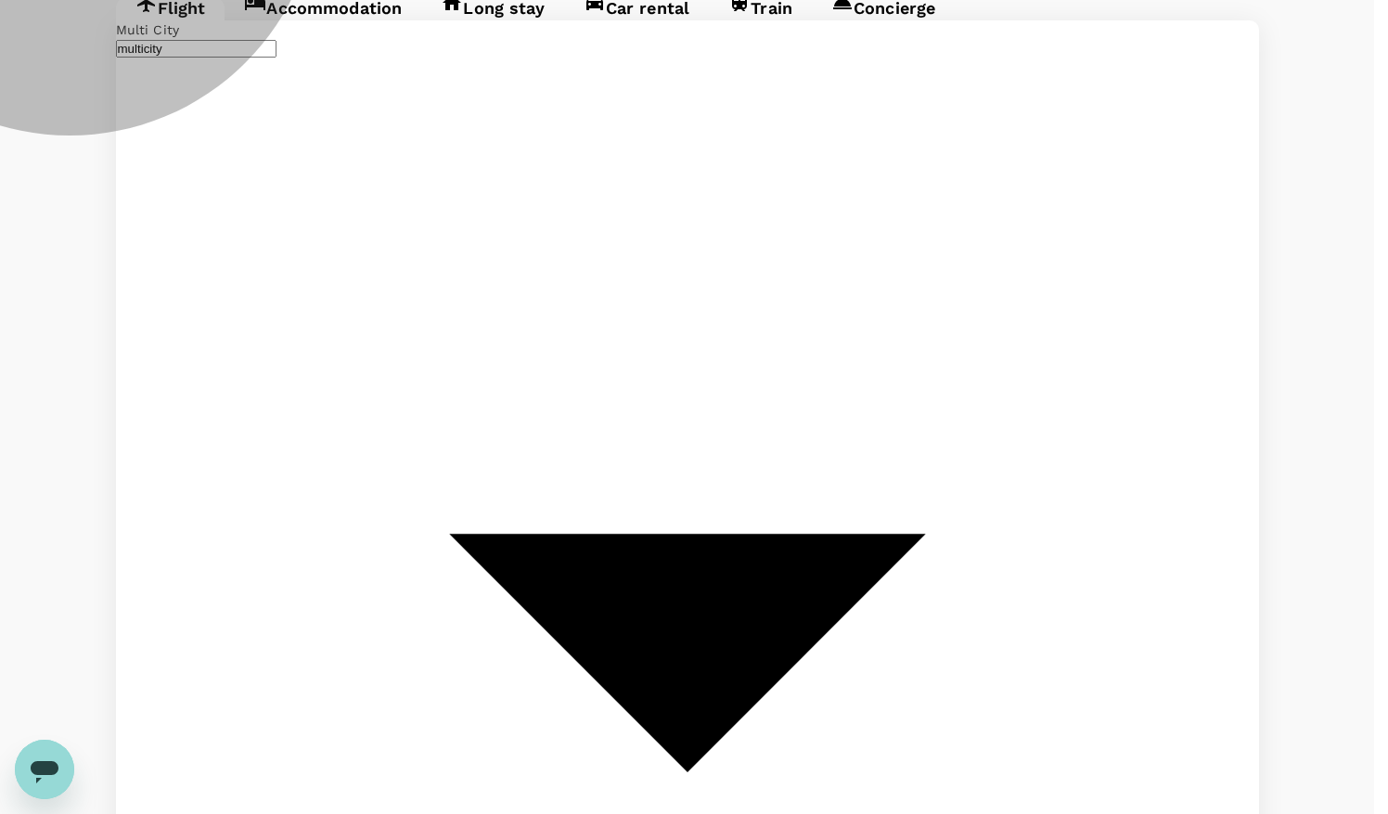
type input "afternoon"
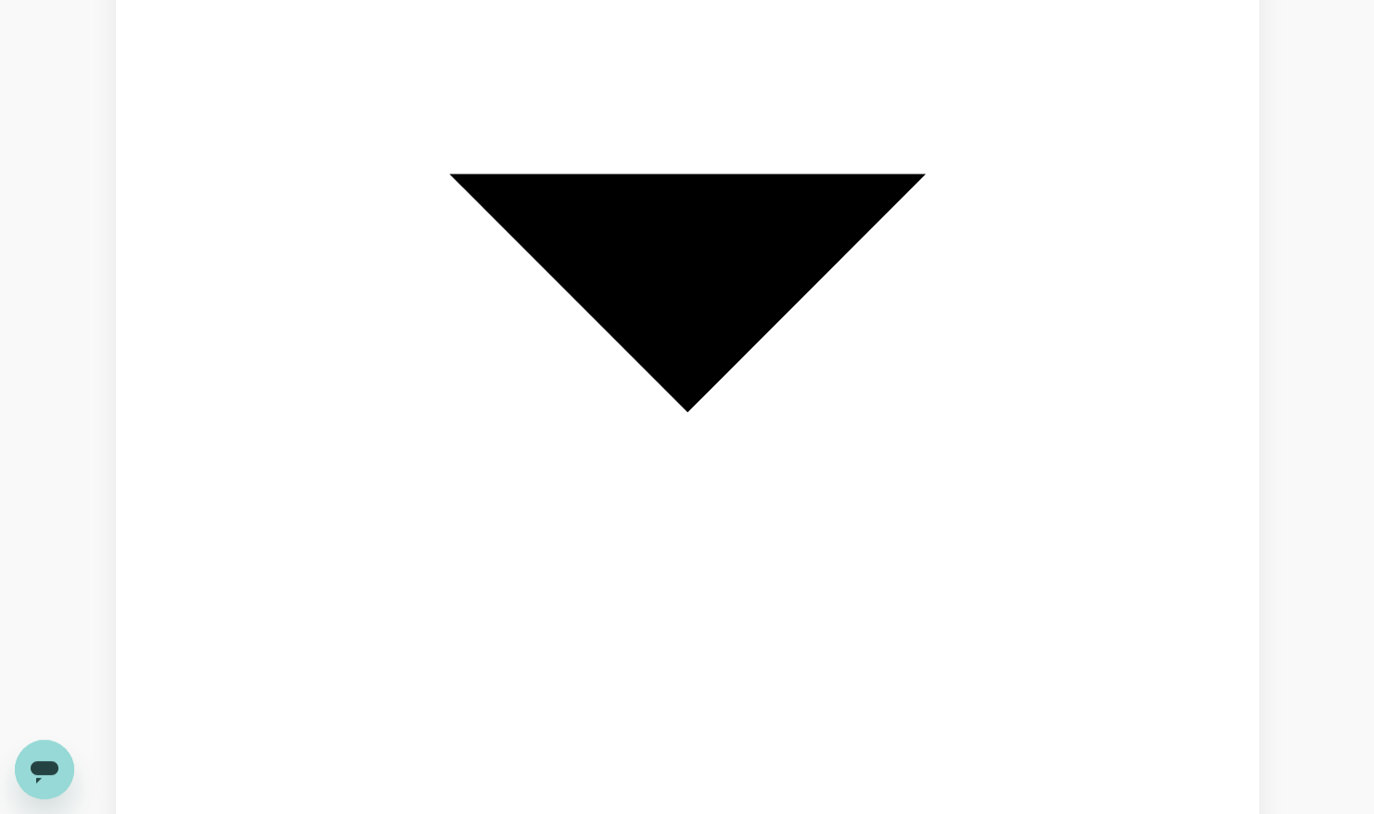
scroll to position [489, 0]
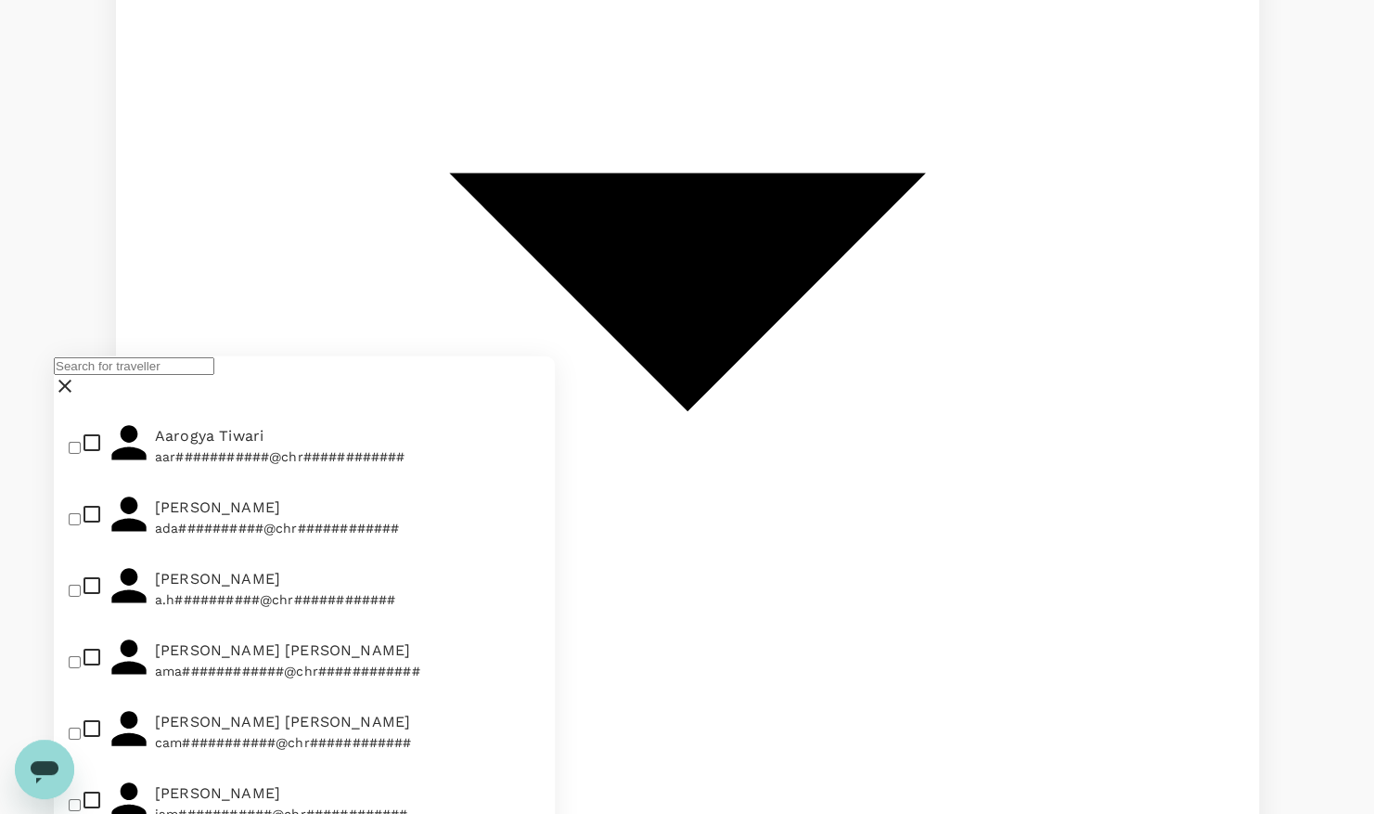
scroll to position [631, 0]
click at [103, 375] on input "text" at bounding box center [134, 366] width 160 height 18
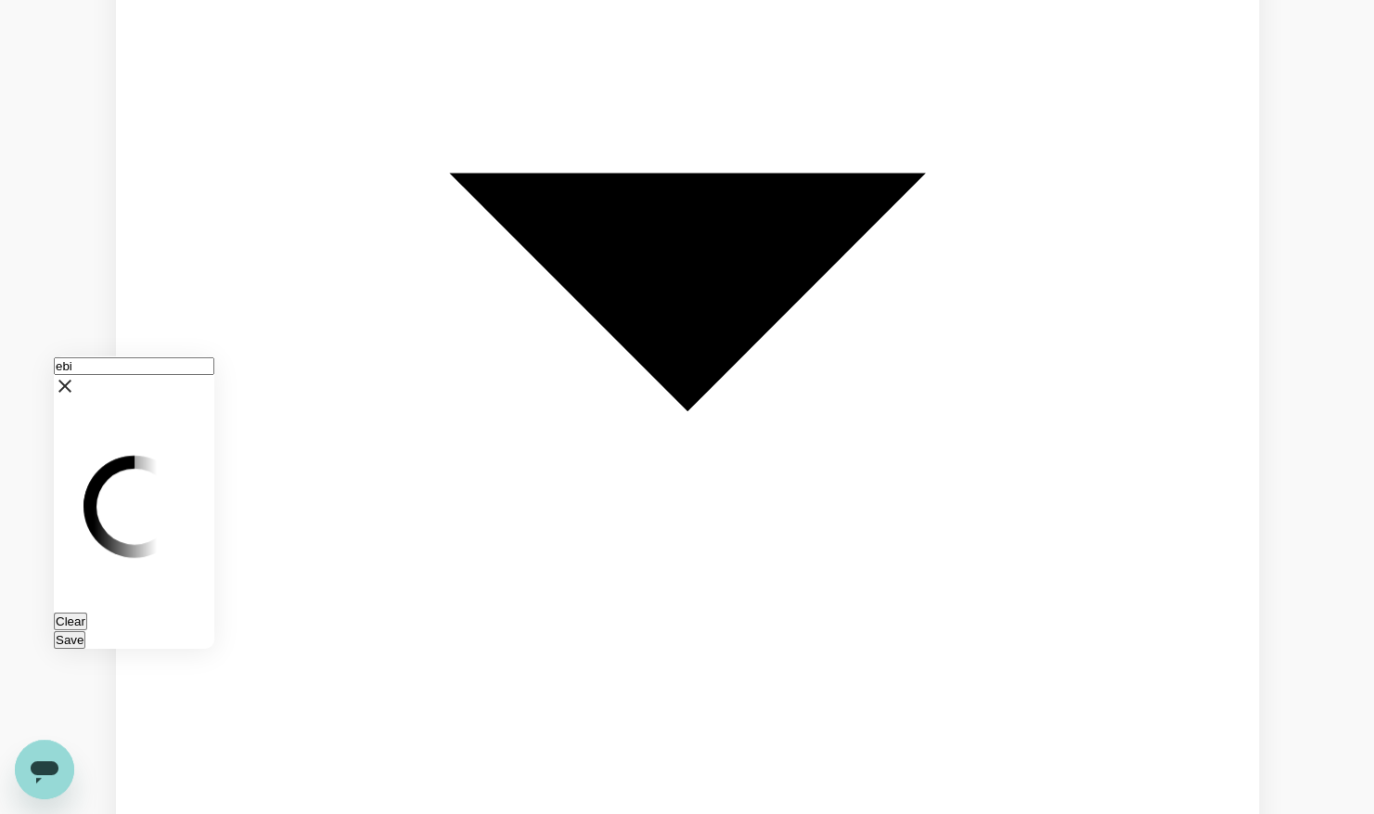
scroll to position [0, 0]
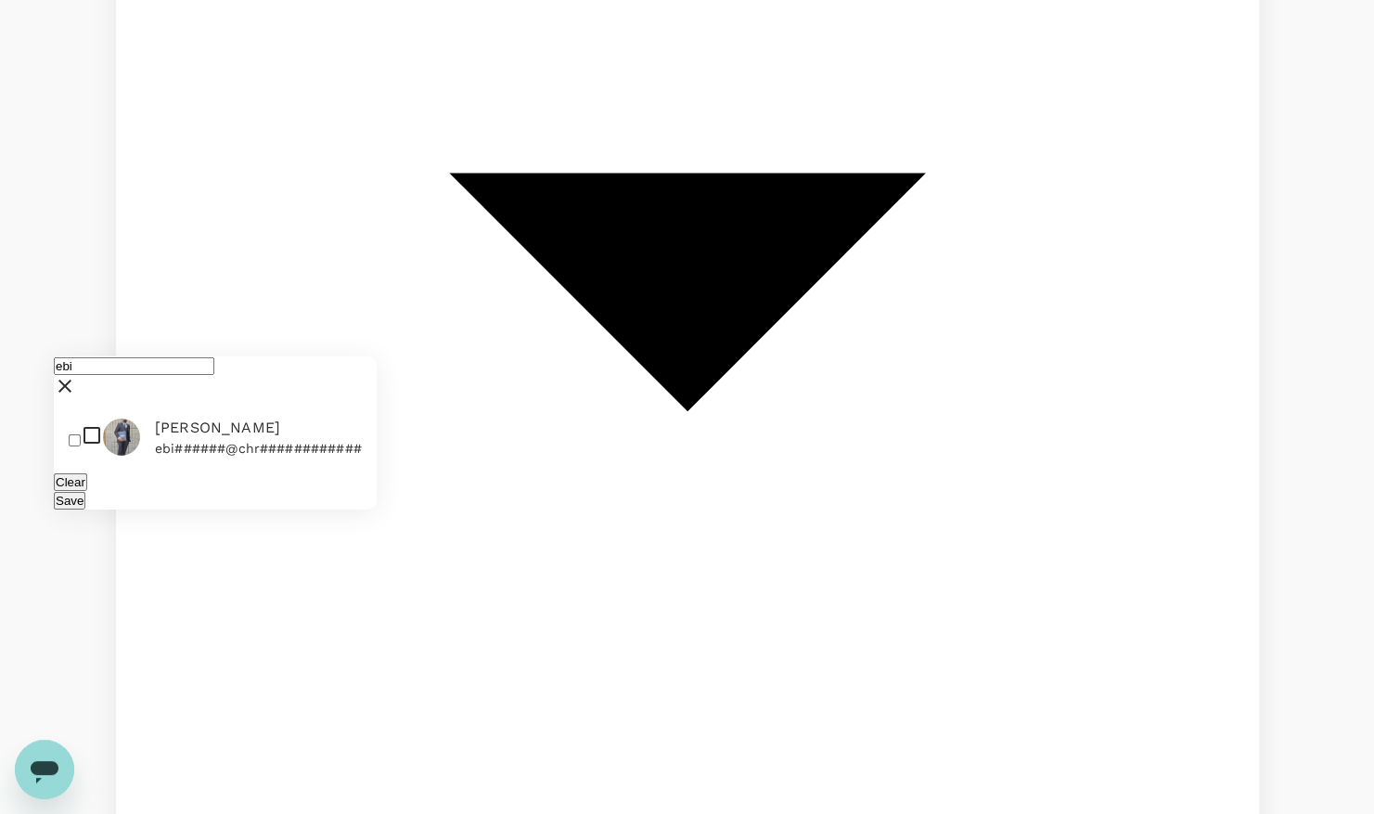
type input "ebi"
click at [230, 444] on li "Ebin Jose ebi######@chr############" at bounding box center [215, 437] width 323 height 56
checkbox input "true"
click at [85, 509] on button "Save" at bounding box center [70, 501] width 32 height 18
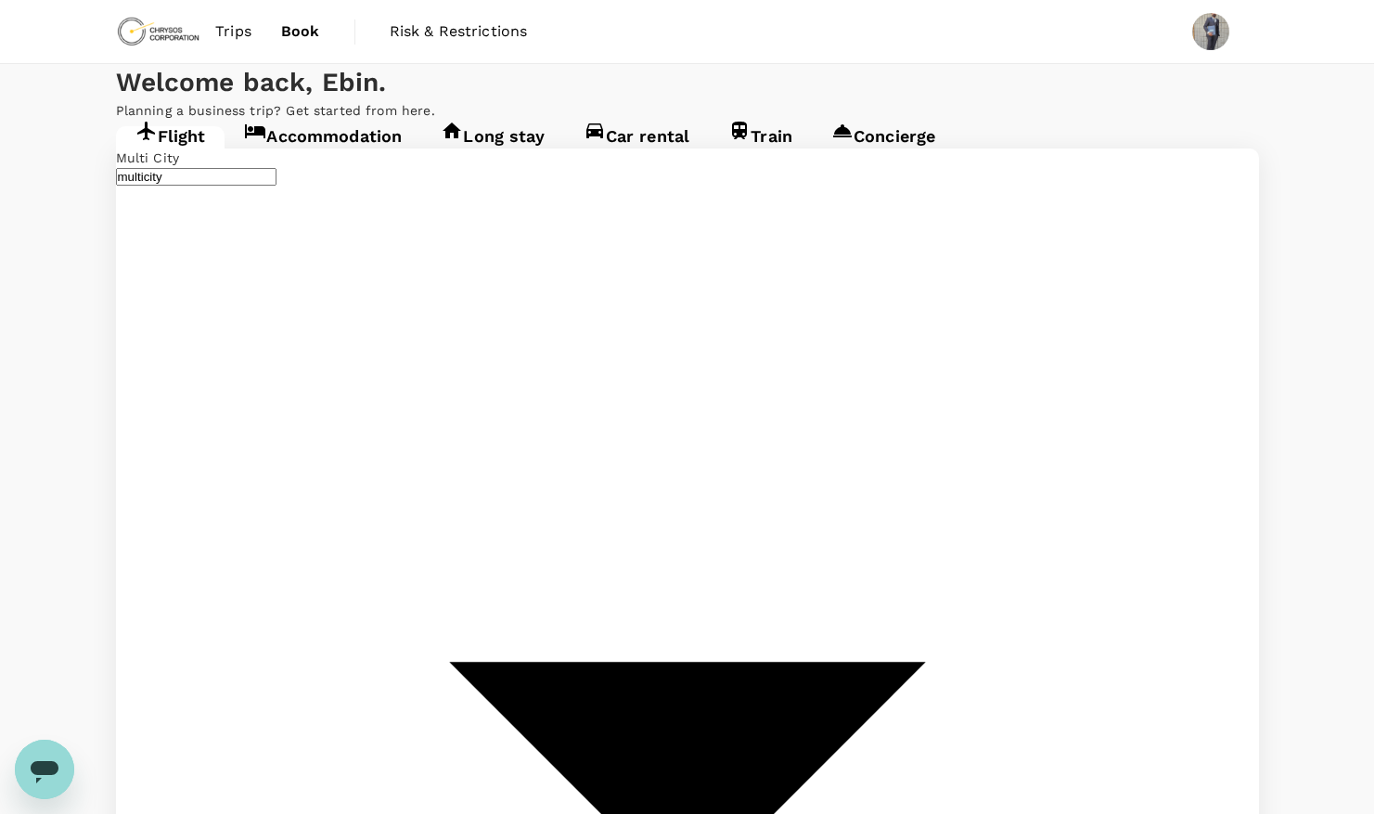
type input "roundtrip"
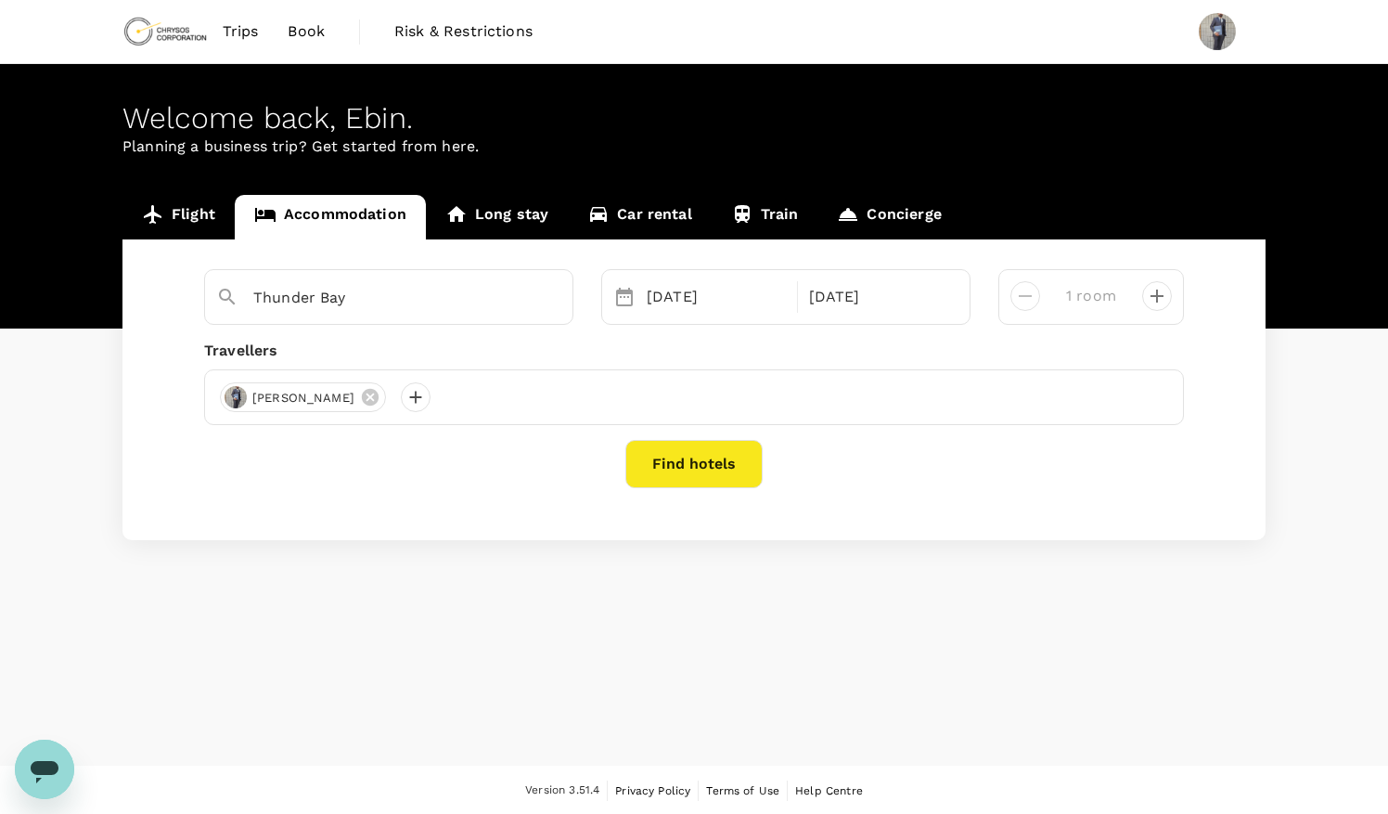
click at [687, 463] on button "Find hotels" at bounding box center [693, 464] width 137 height 48
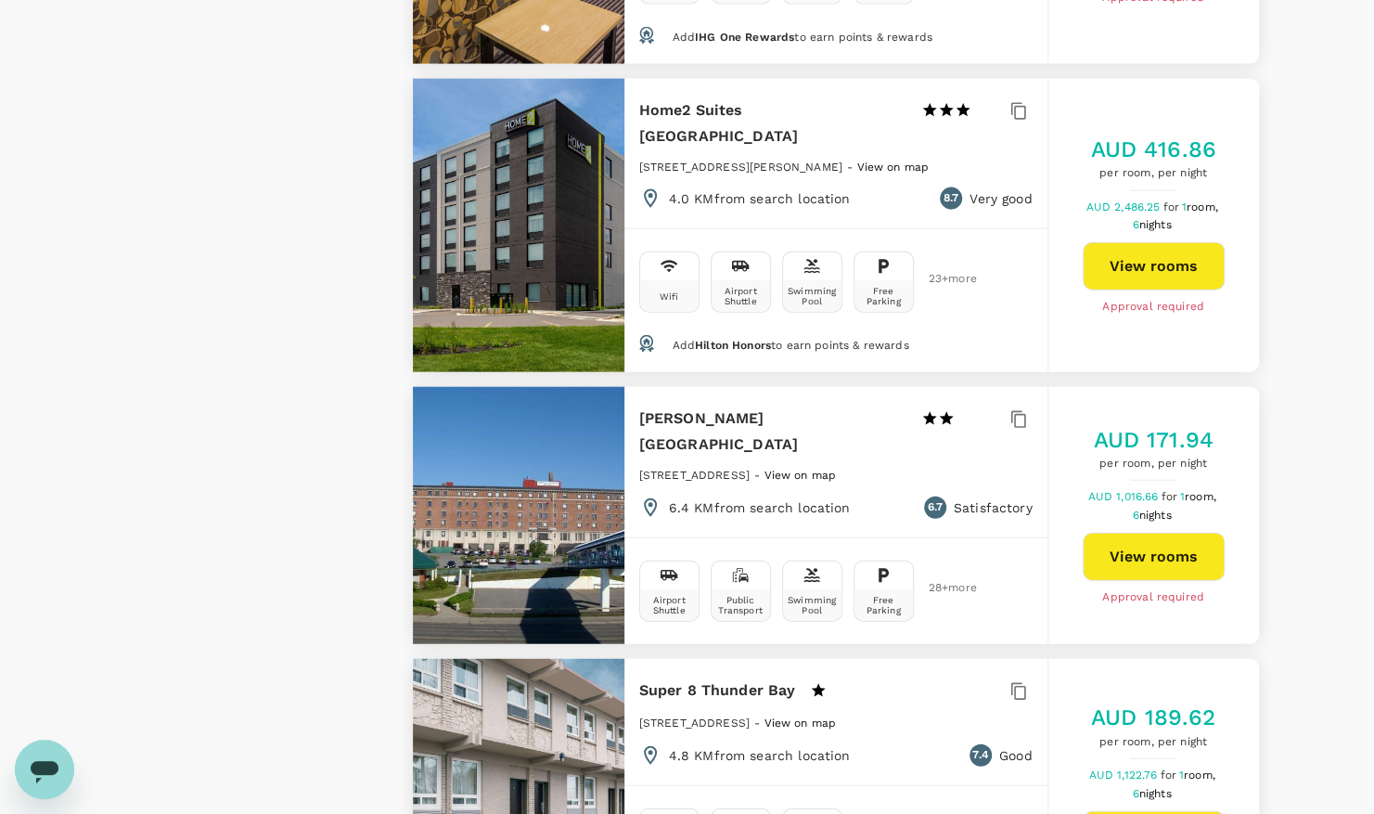
scroll to position [2388, 0]
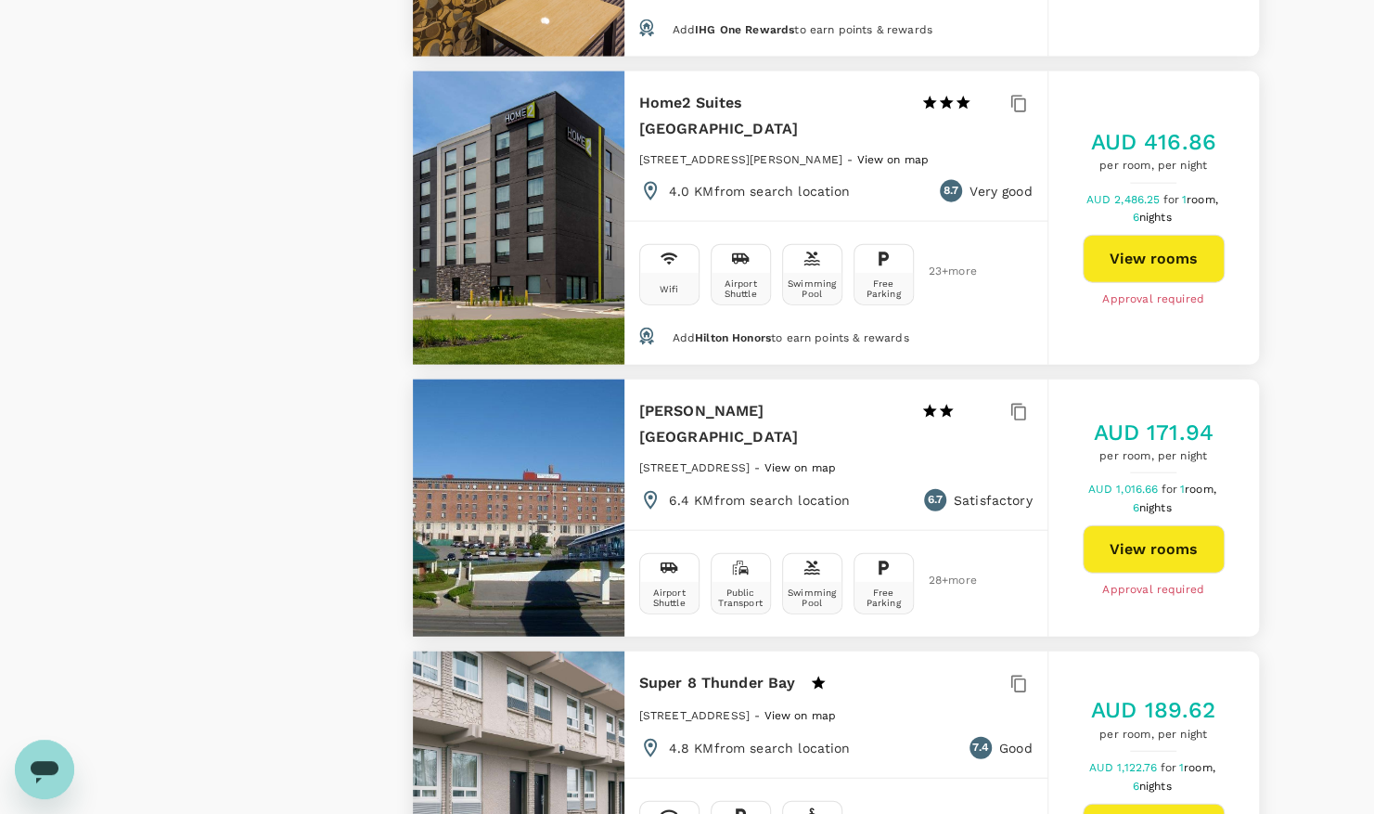
type input "480"
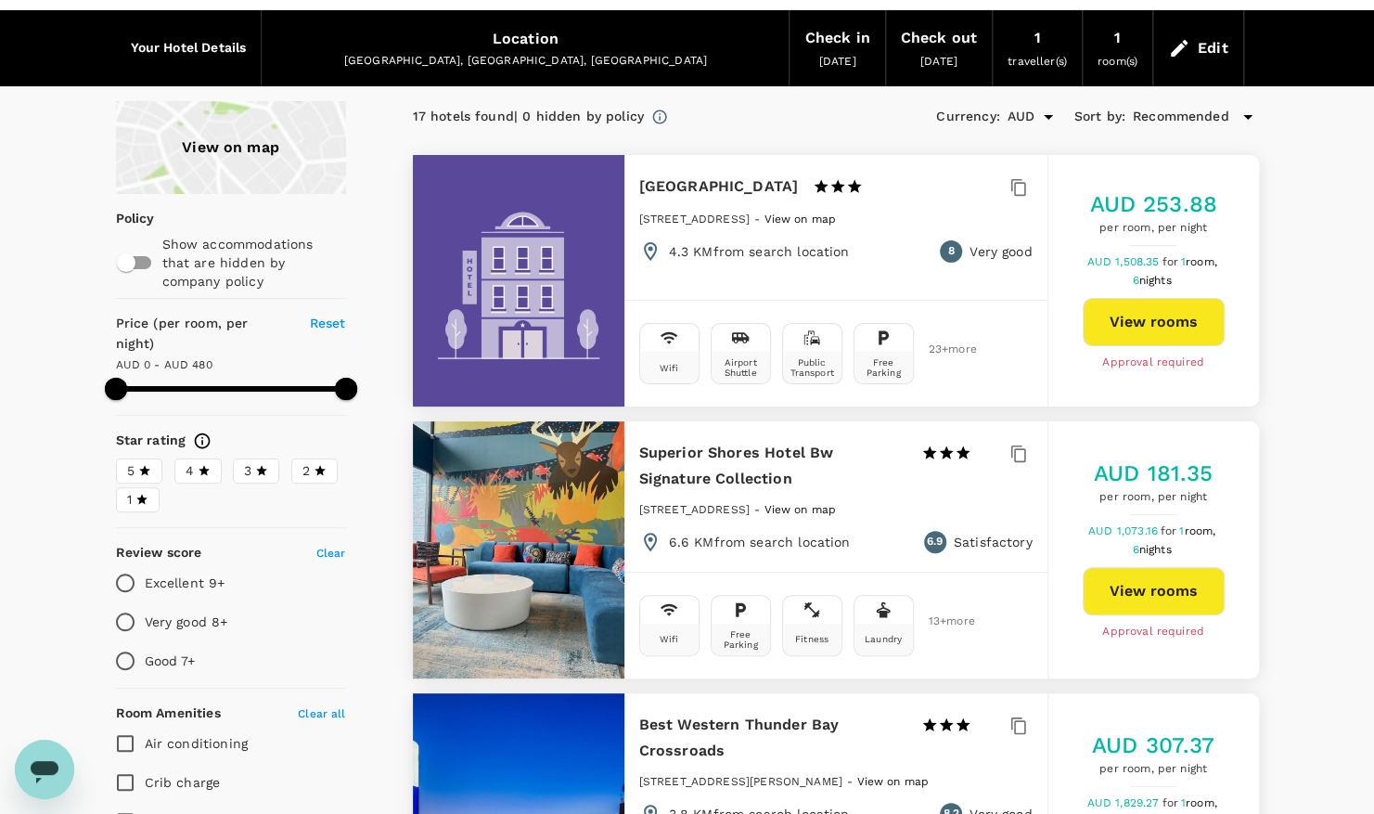
scroll to position [0, 0]
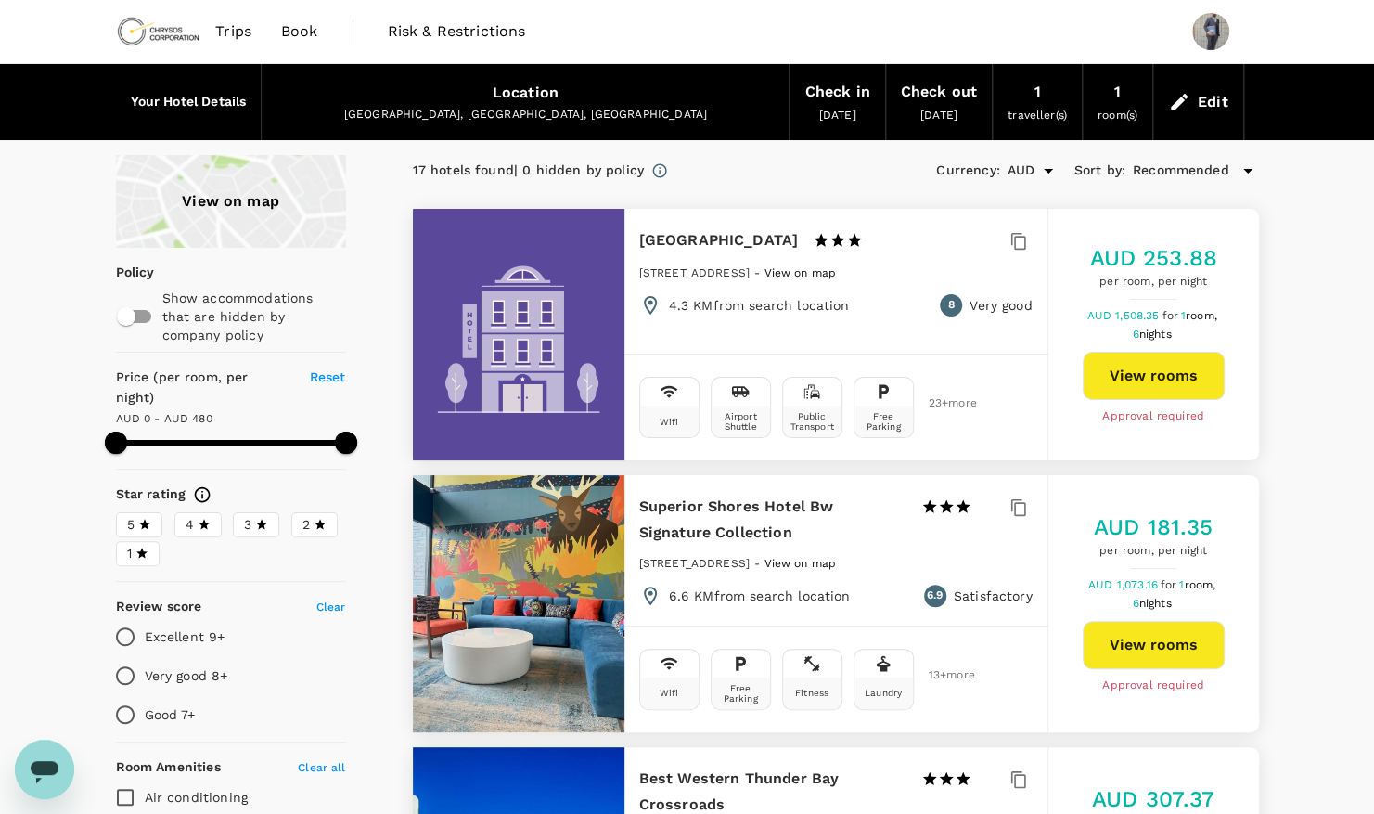
click at [1186, 98] on icon at bounding box center [1179, 102] width 22 height 22
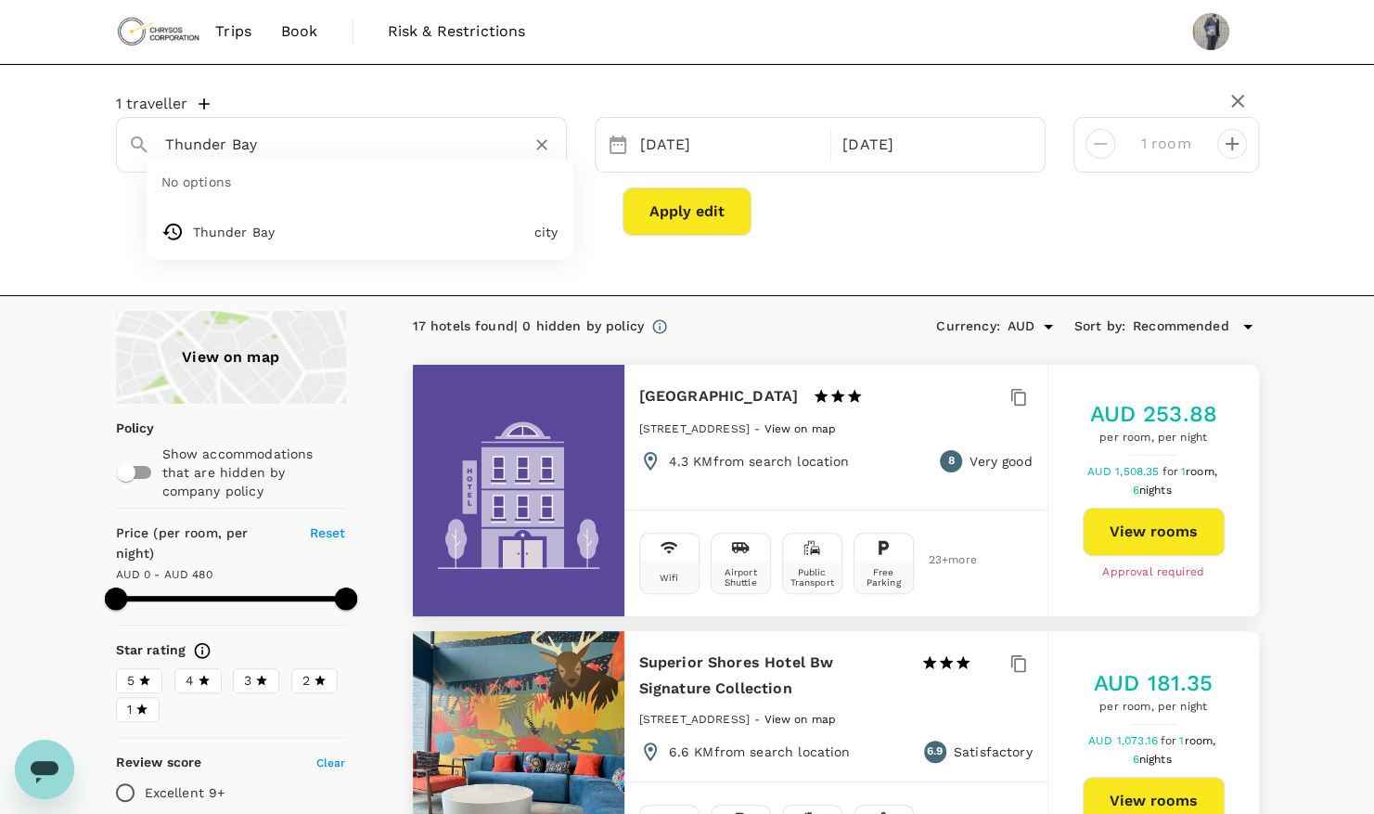
drag, startPoint x: 309, startPoint y: 148, endPoint x: 161, endPoint y: 146, distance: 147.5
click at [161, 146] on div "Thunder Bay" at bounding box center [352, 137] width 404 height 45
paste input "650 Harold Cr, Thunder bay, ON P7C 5H5"
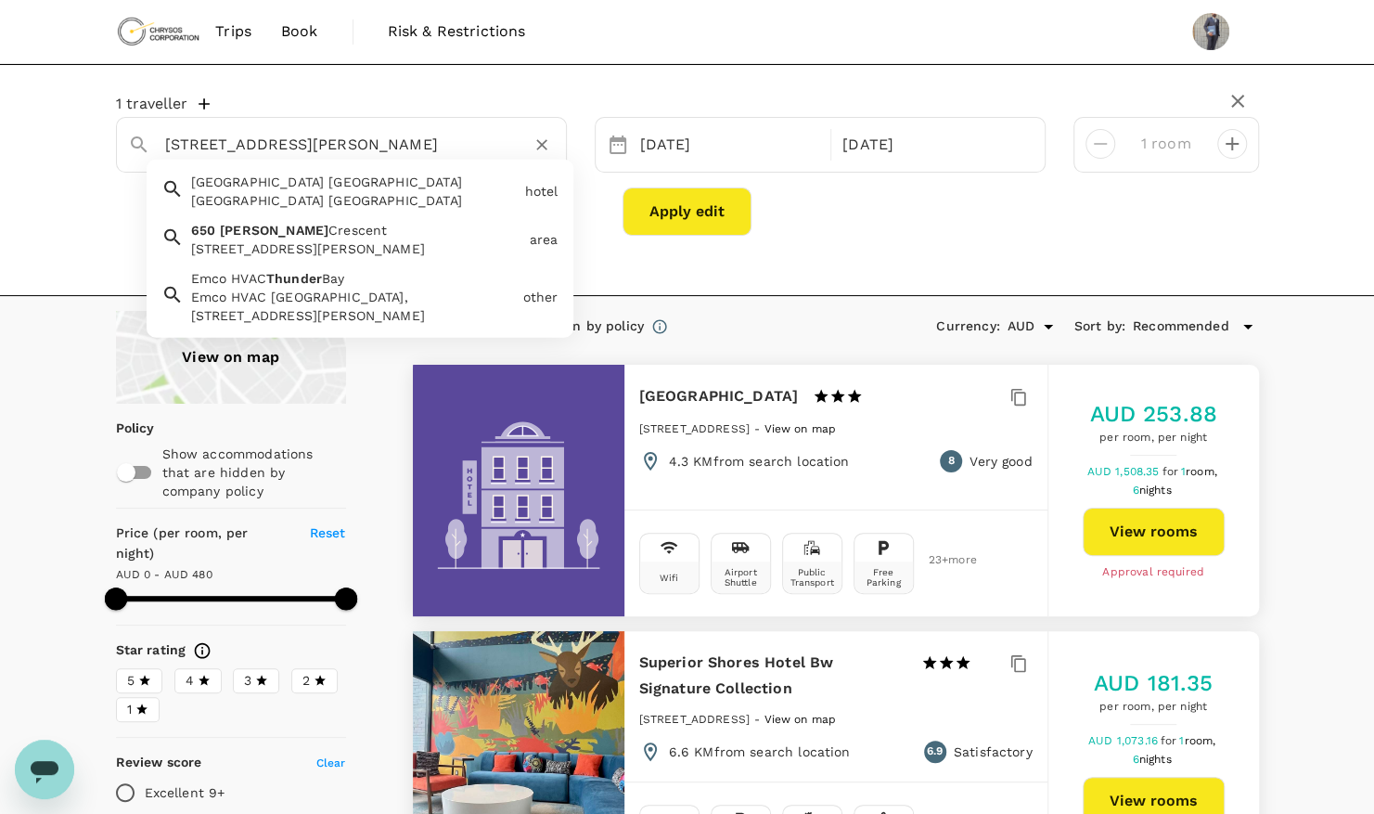
click at [278, 254] on div "650 Harold Crescent, Thunder Bay, ON P7C 5H5, Canada" at bounding box center [356, 248] width 331 height 19
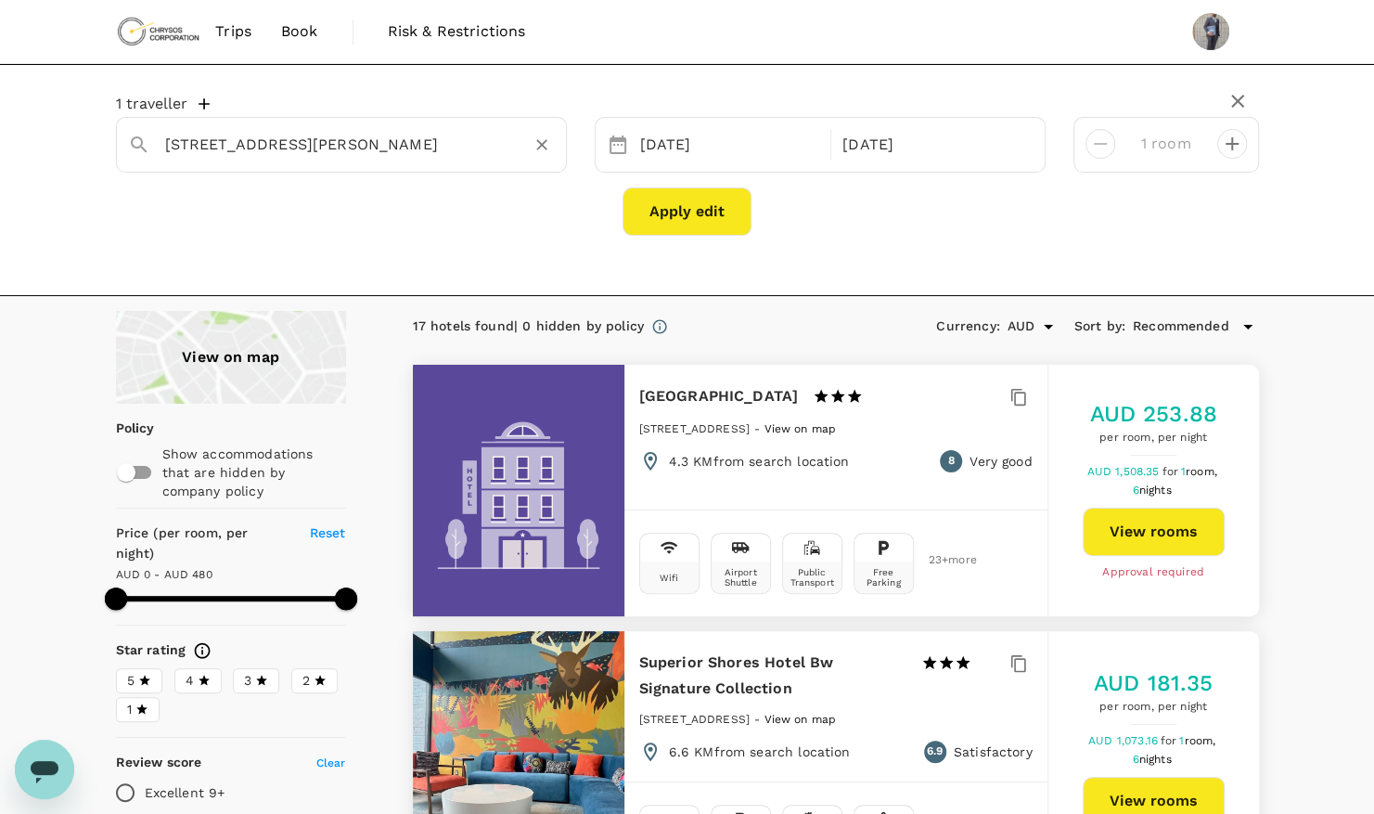
type input "650 Harold Crescent"
click at [673, 208] on button "Apply edit" at bounding box center [686, 211] width 129 height 48
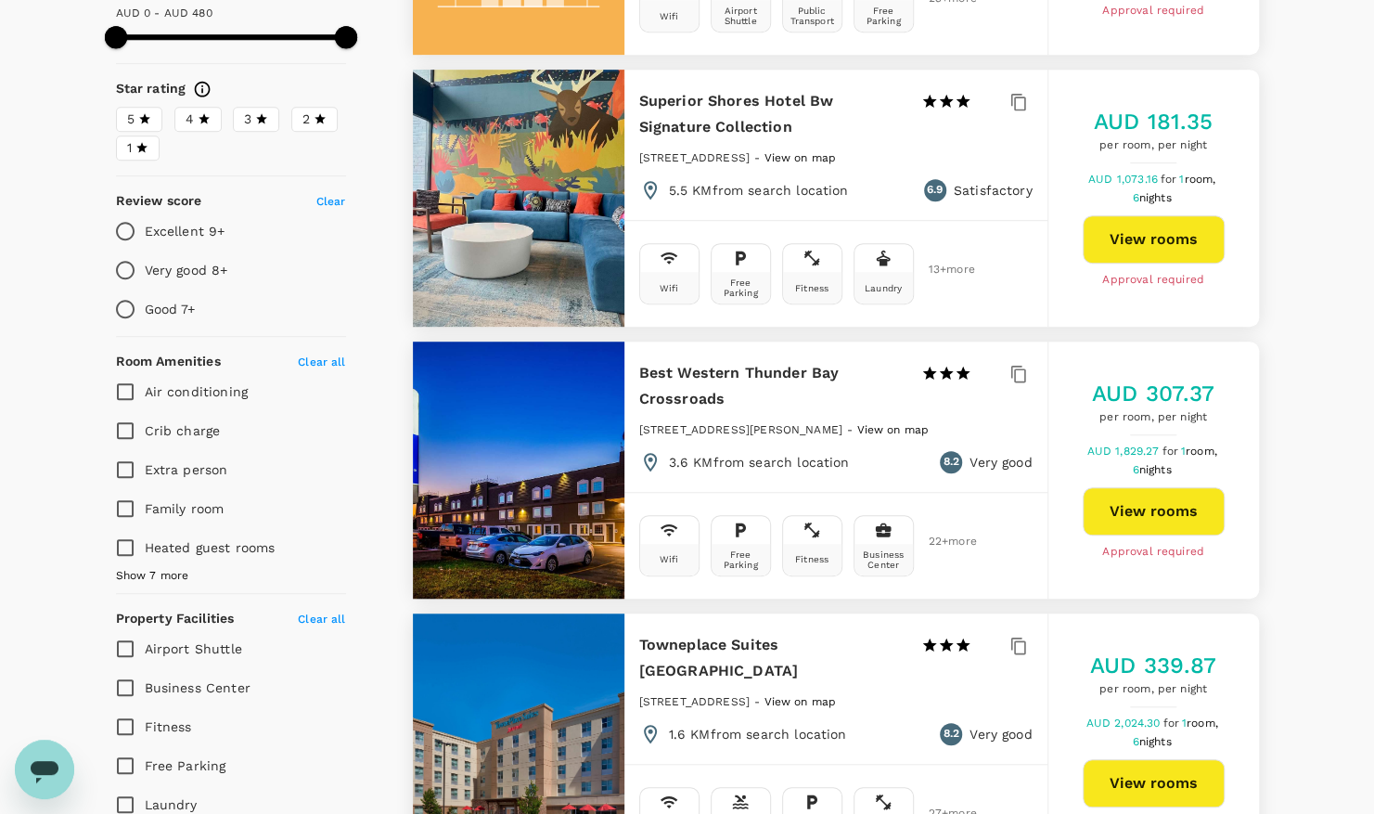
scroll to position [538, 0]
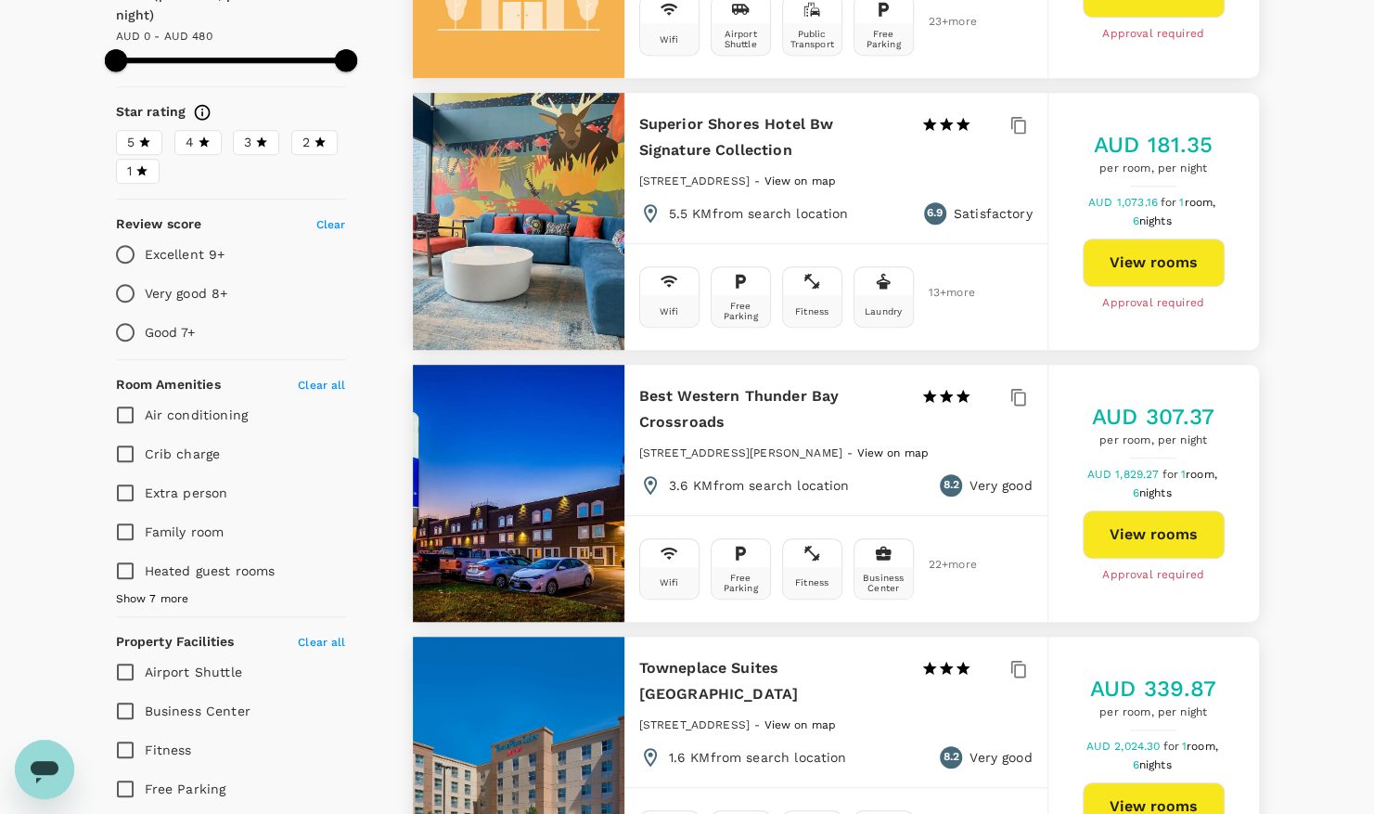
click at [701, 122] on h6 "Superior Shores Hotel Bw Signature Collection" at bounding box center [772, 137] width 267 height 52
click at [531, 219] on div at bounding box center [519, 221] width 212 height 257
click at [1143, 276] on button "View rooms" at bounding box center [1154, 262] width 142 height 48
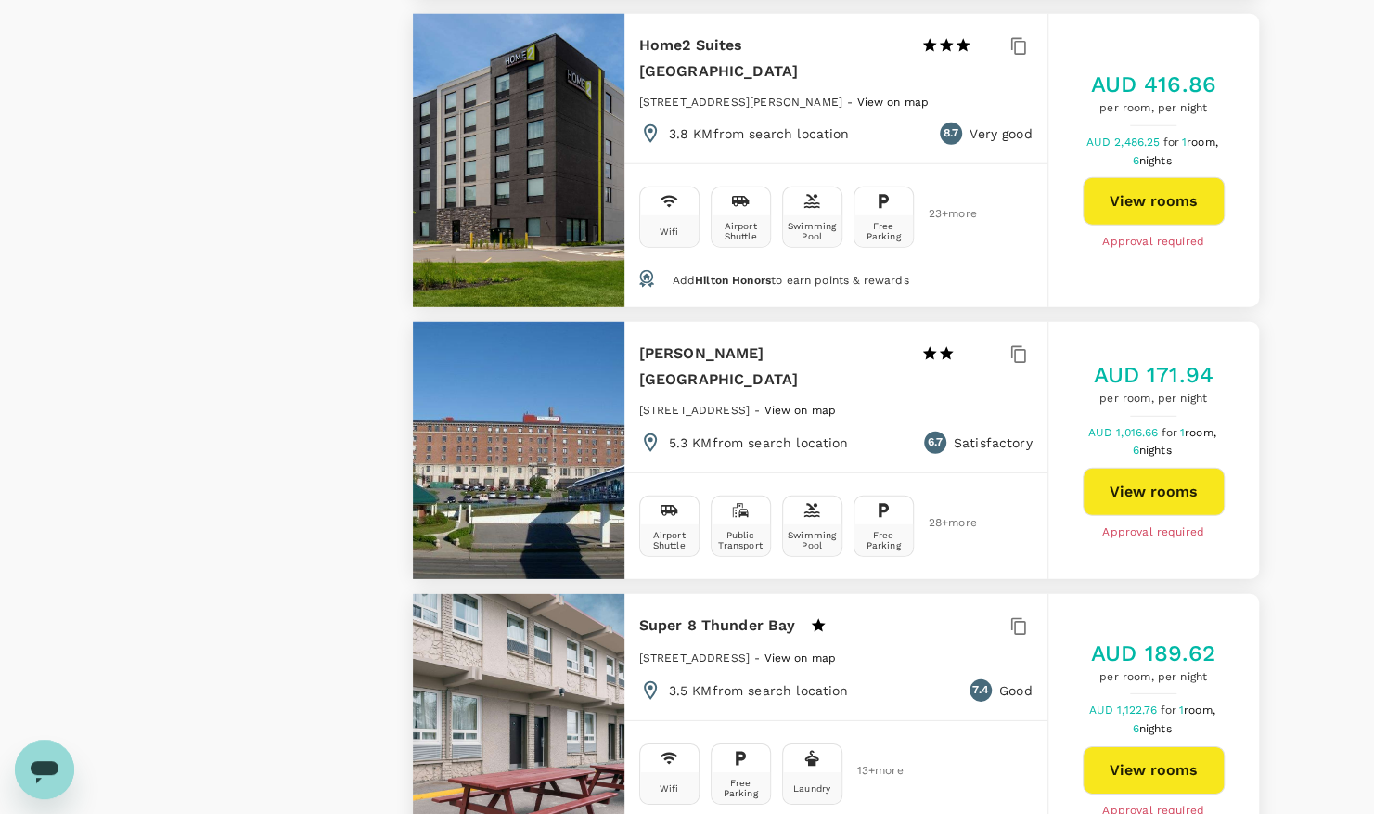
scroll to position [2911, 0]
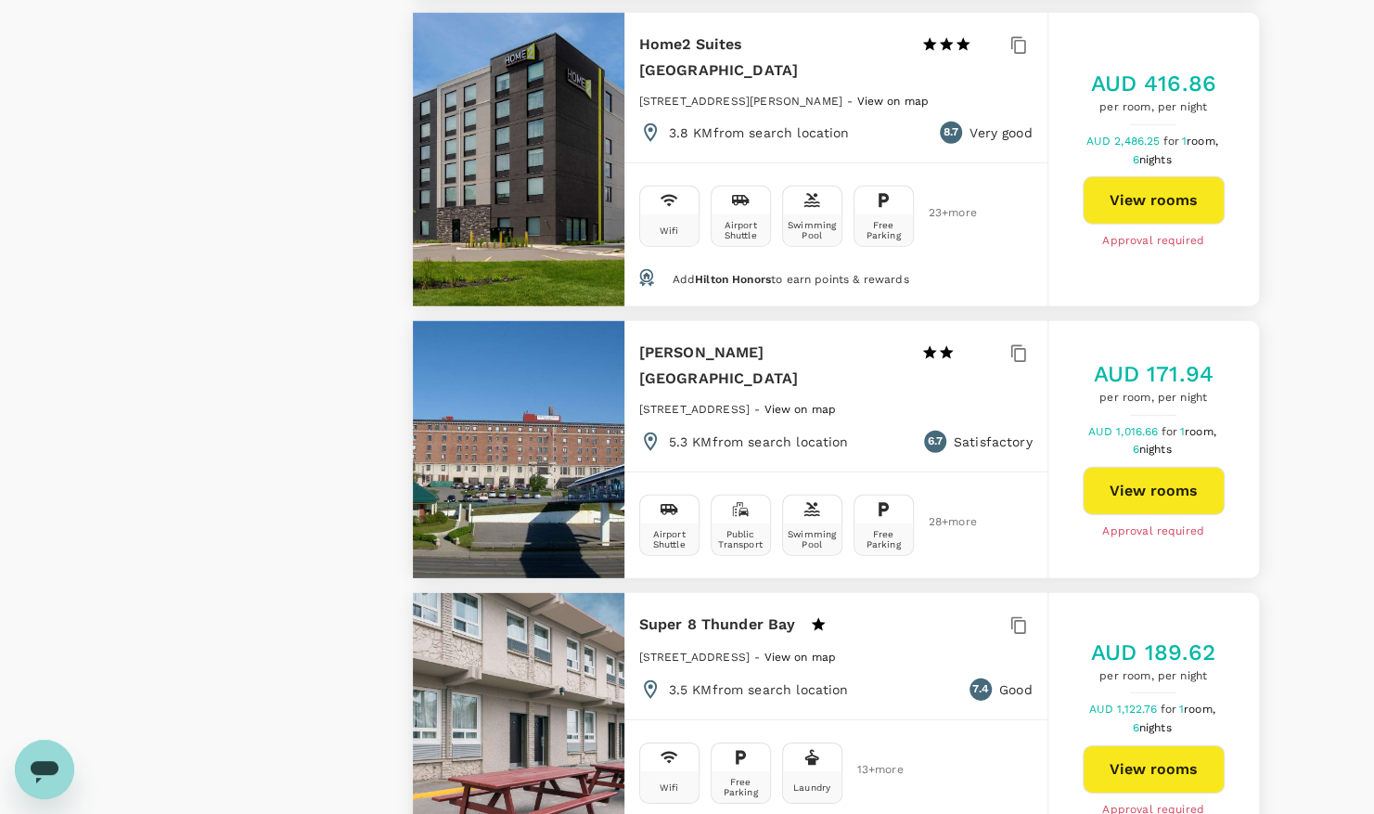
click at [1132, 745] on button "View rooms" at bounding box center [1154, 769] width 142 height 48
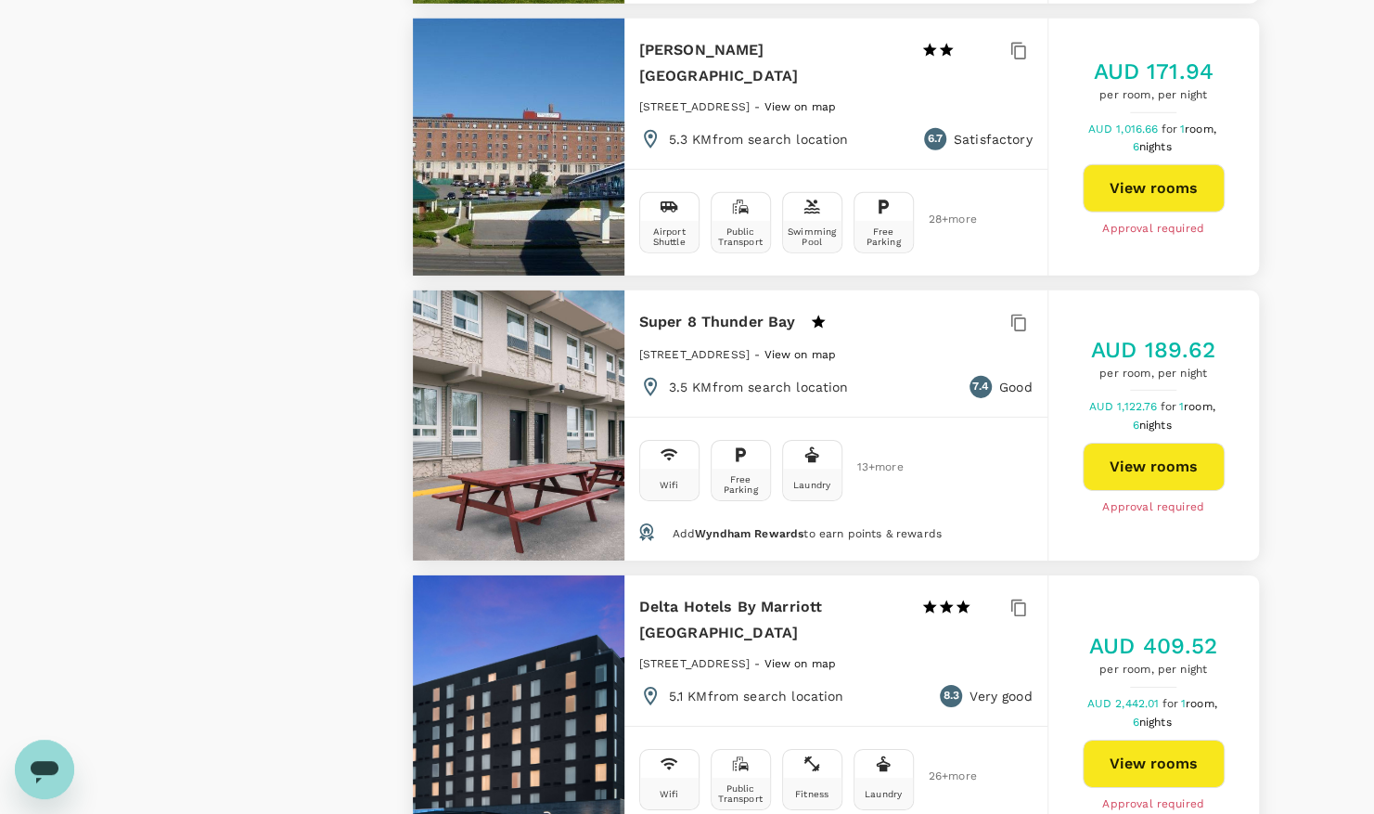
scroll to position [3220, 0]
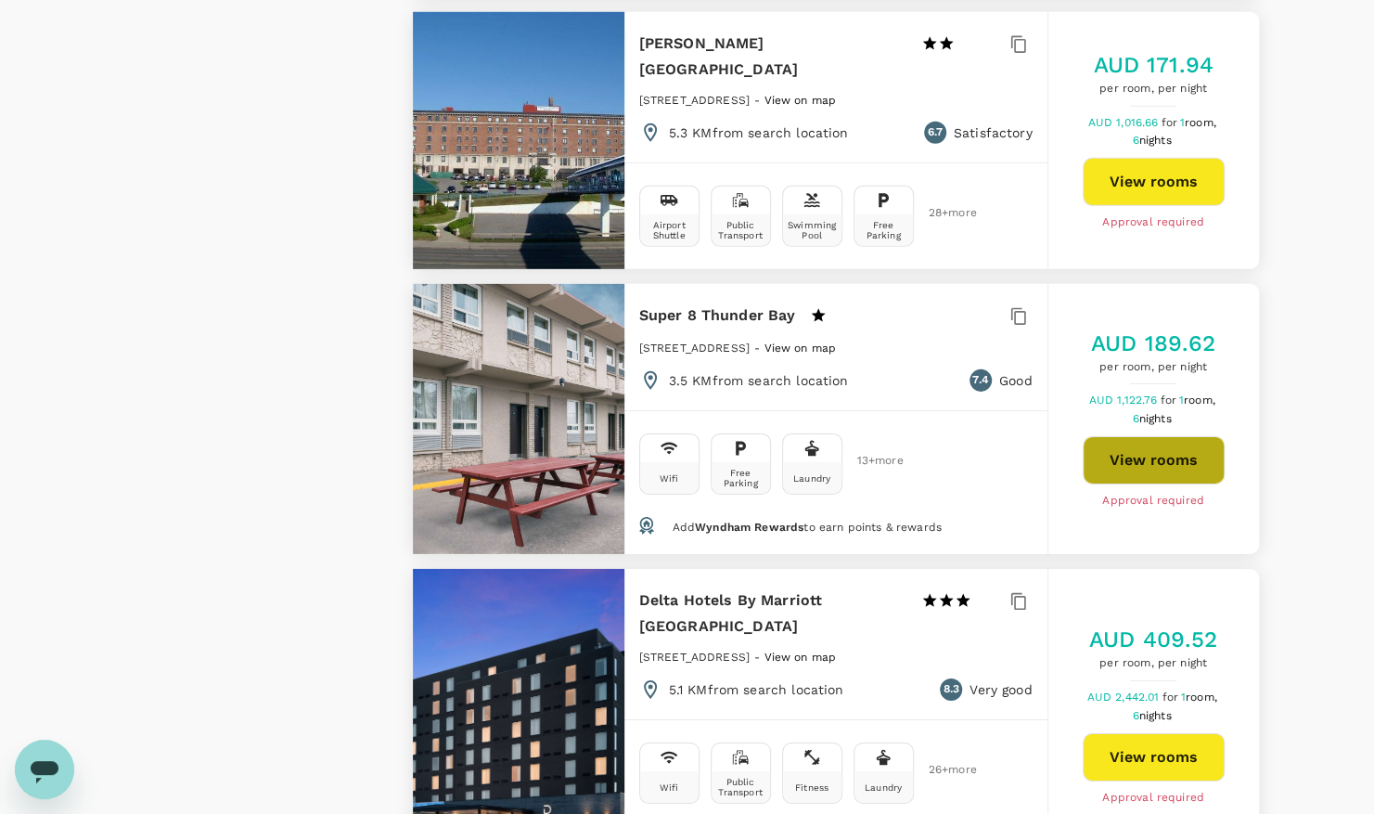
click at [1157, 436] on button "View rooms" at bounding box center [1154, 460] width 142 height 48
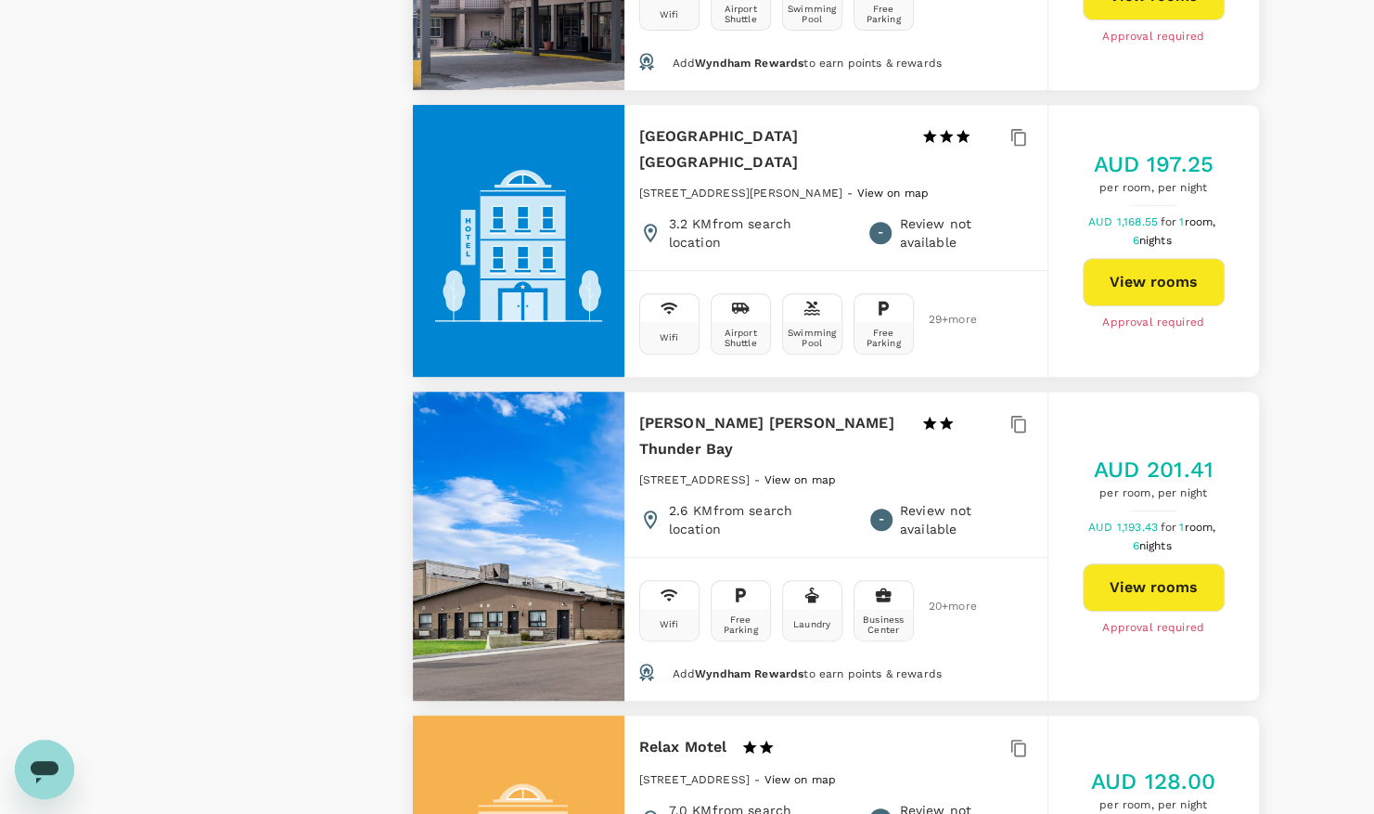
scroll to position [4597, 0]
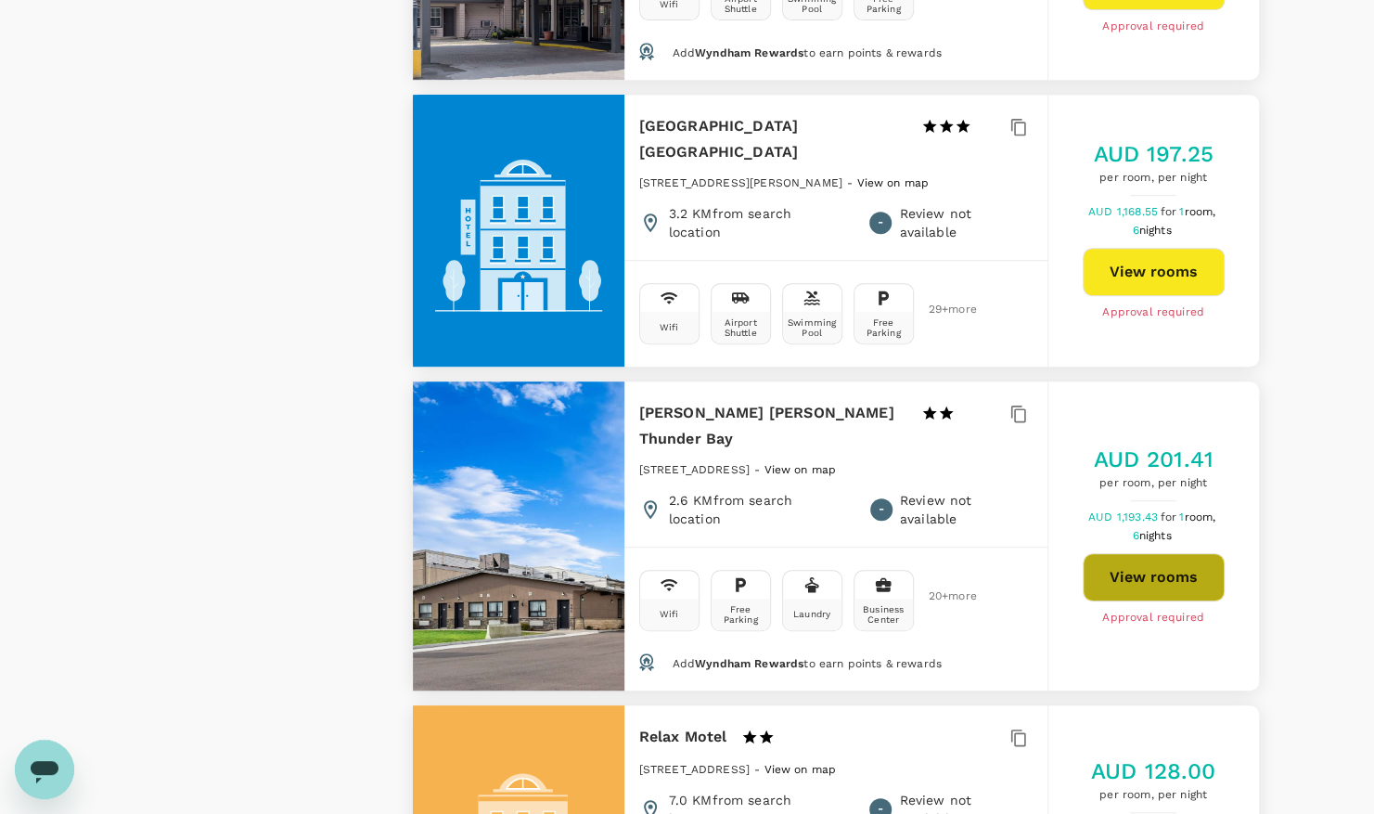
click at [1143, 553] on button "View rooms" at bounding box center [1154, 577] width 142 height 48
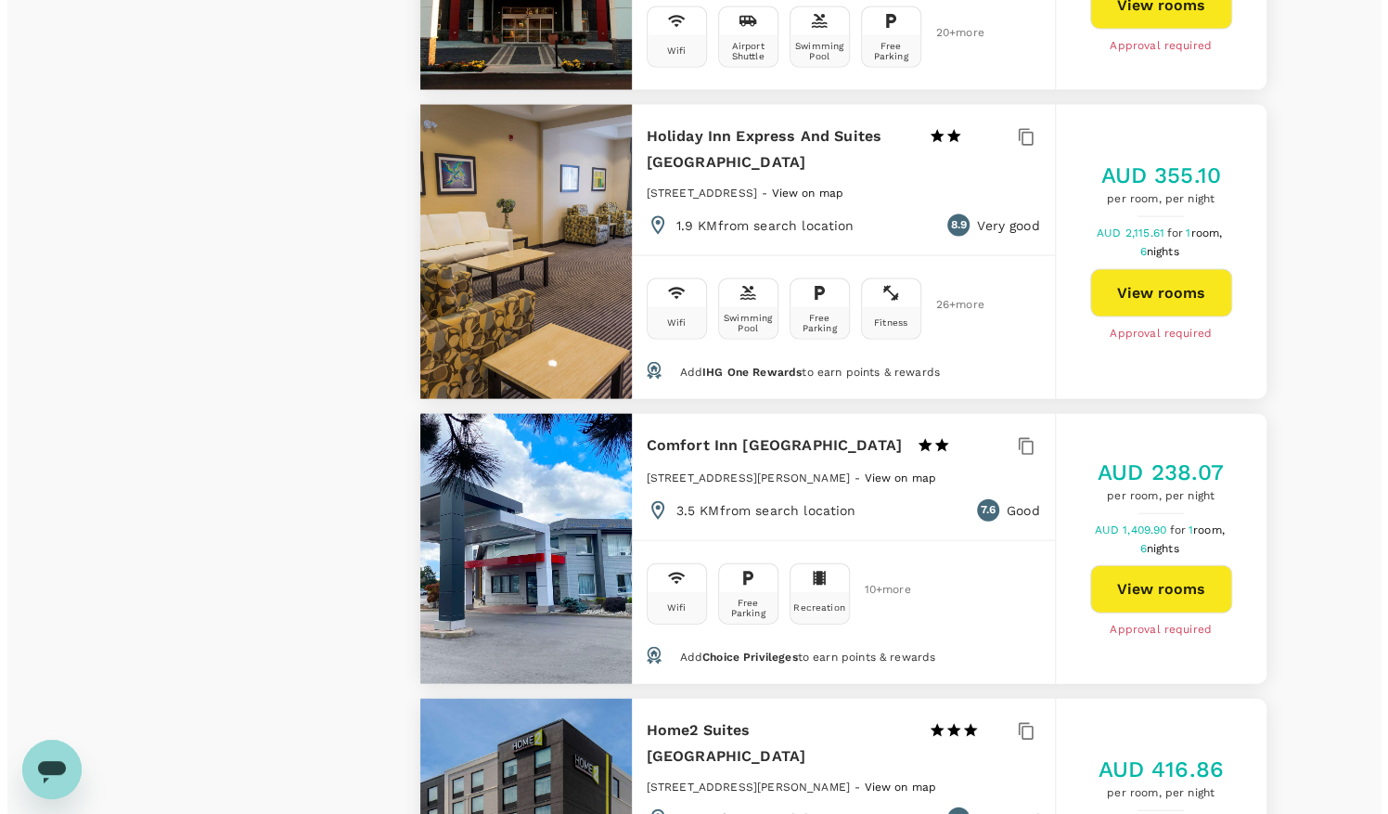
scroll to position [2304, 0]
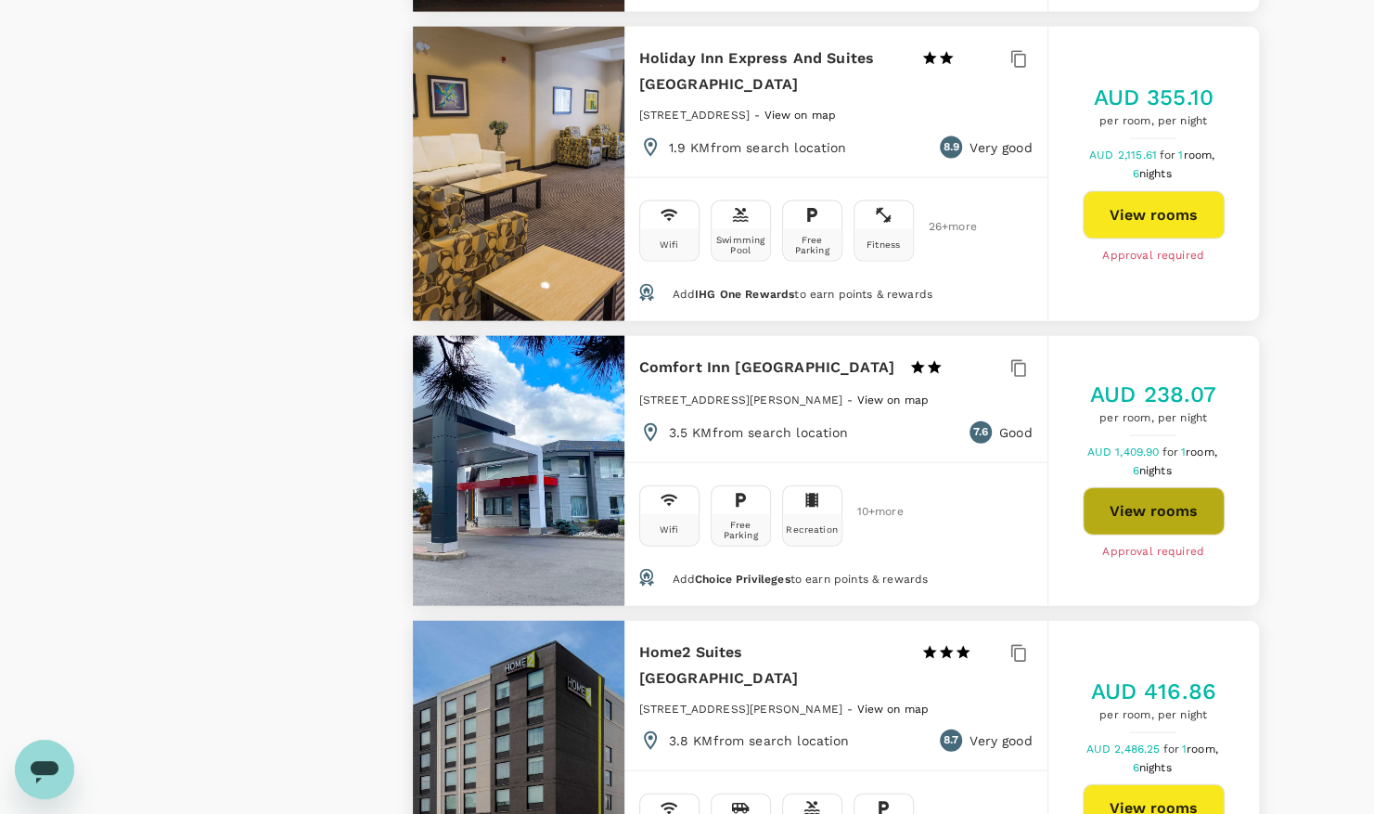
click at [1141, 487] on button "View rooms" at bounding box center [1154, 511] width 142 height 48
type input "480"
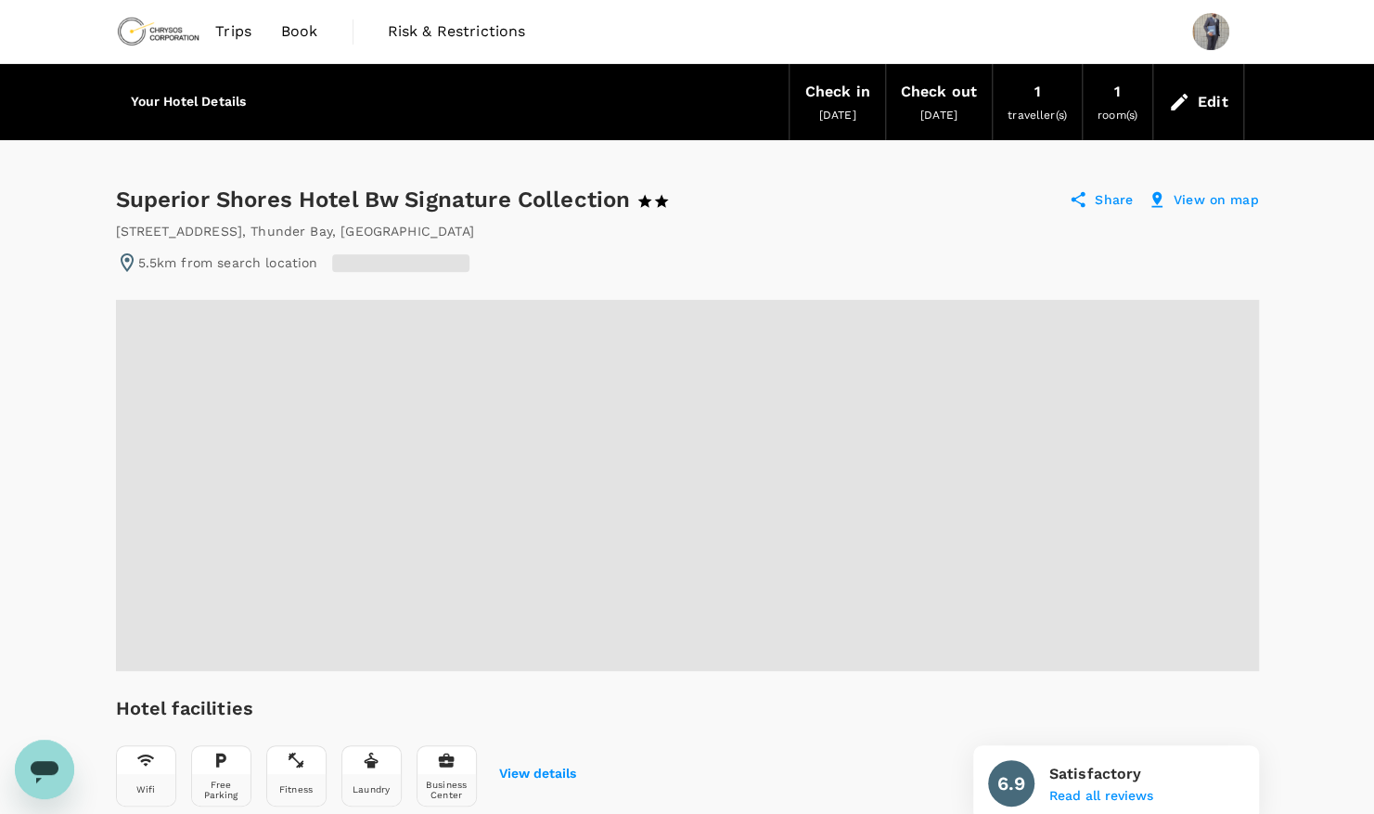
radio input "false"
radio input "true"
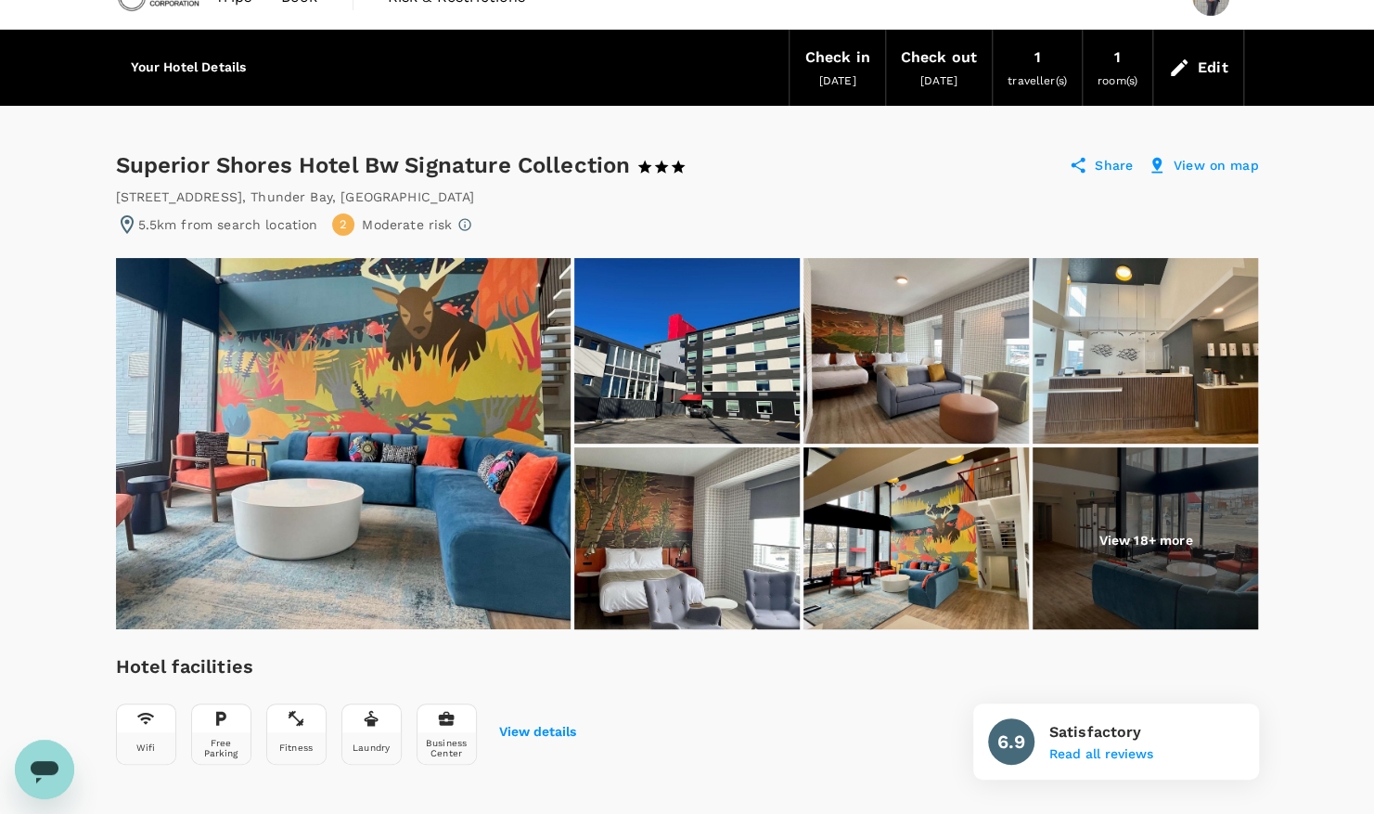
scroll to position [33, 0]
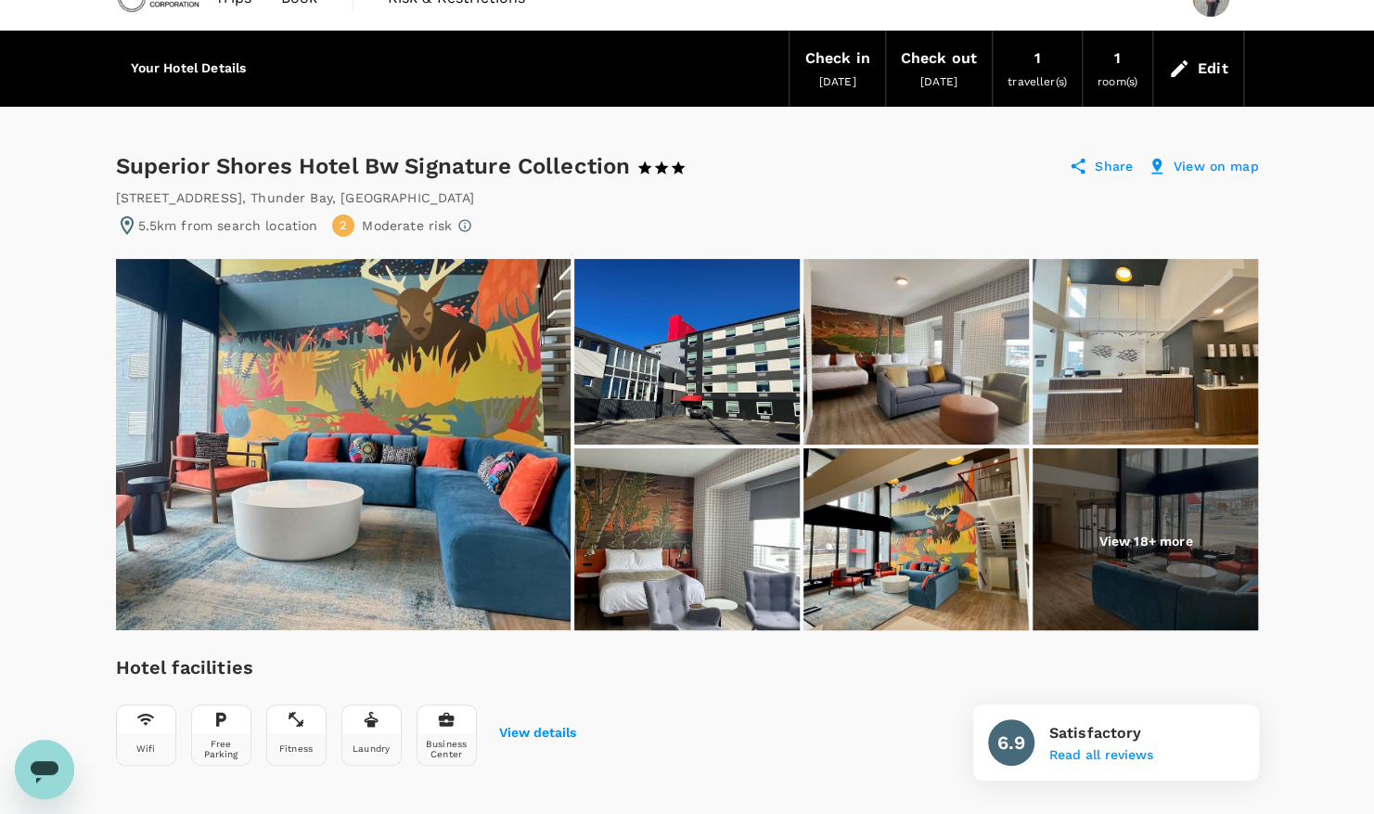
click at [1123, 536] on p "View 18+ more" at bounding box center [1145, 541] width 94 height 19
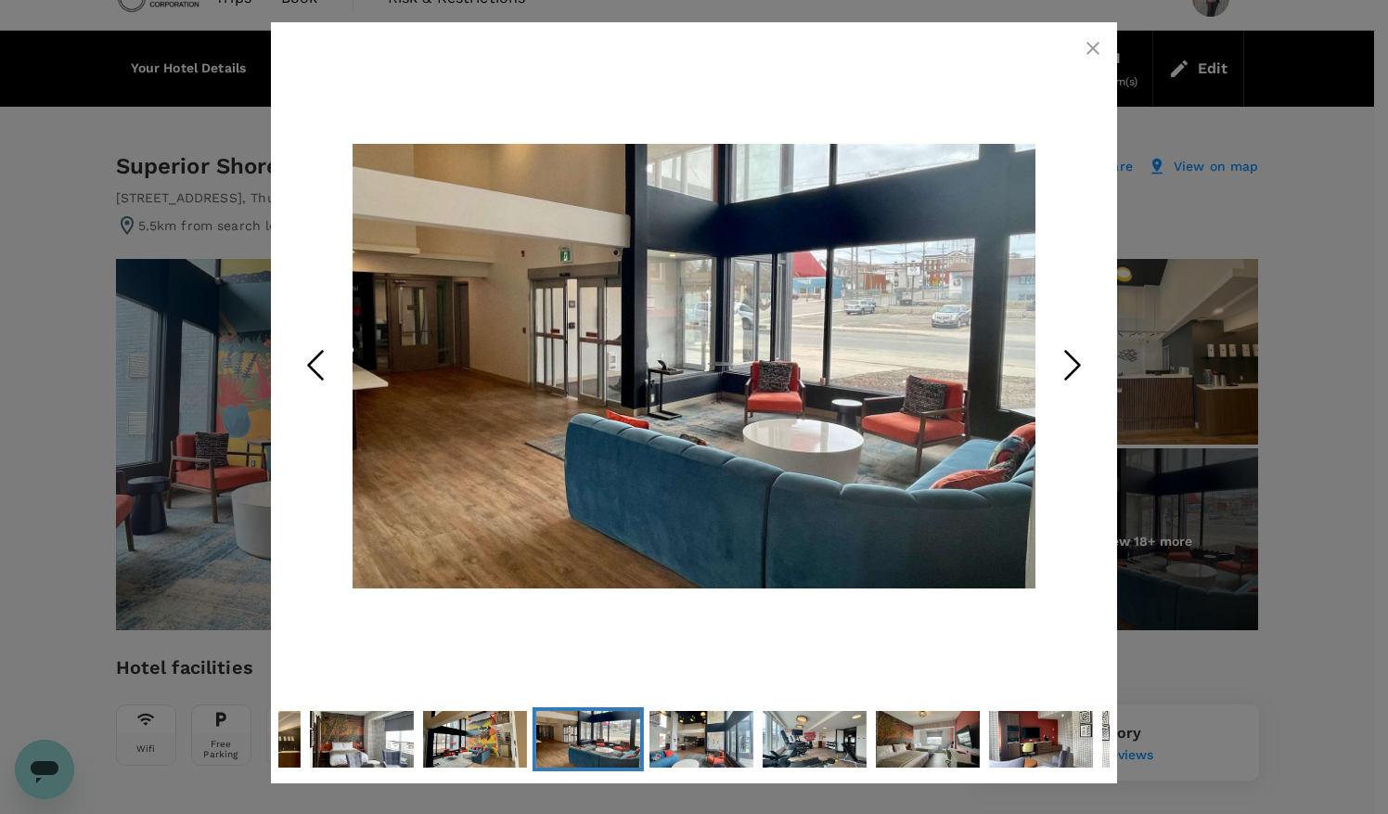
click at [1074, 365] on icon "Next Slide" at bounding box center [1073, 365] width 56 height 56
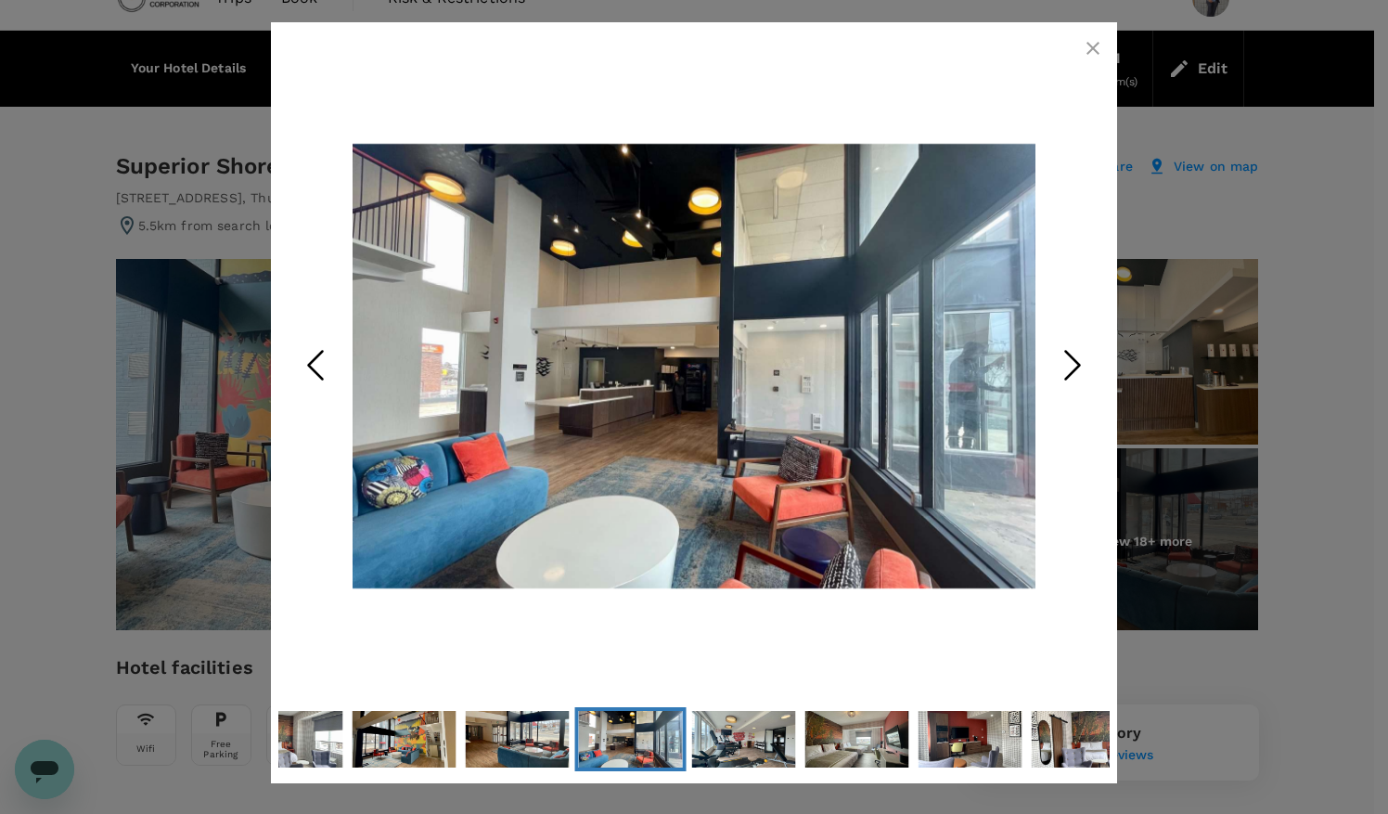
click at [1074, 365] on icon "Next Slide" at bounding box center [1073, 365] width 56 height 56
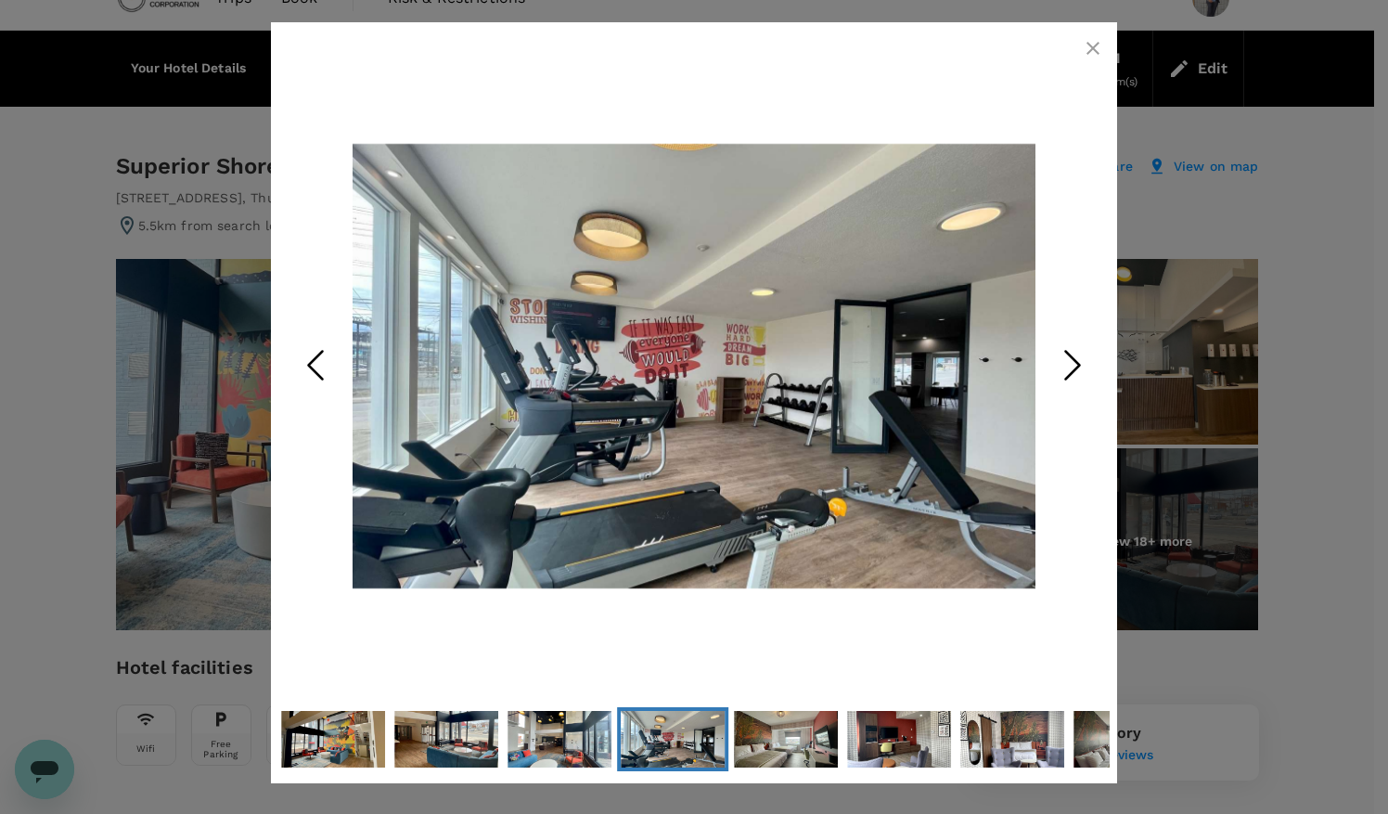
click at [1074, 365] on icon "Next Slide" at bounding box center [1073, 365] width 56 height 56
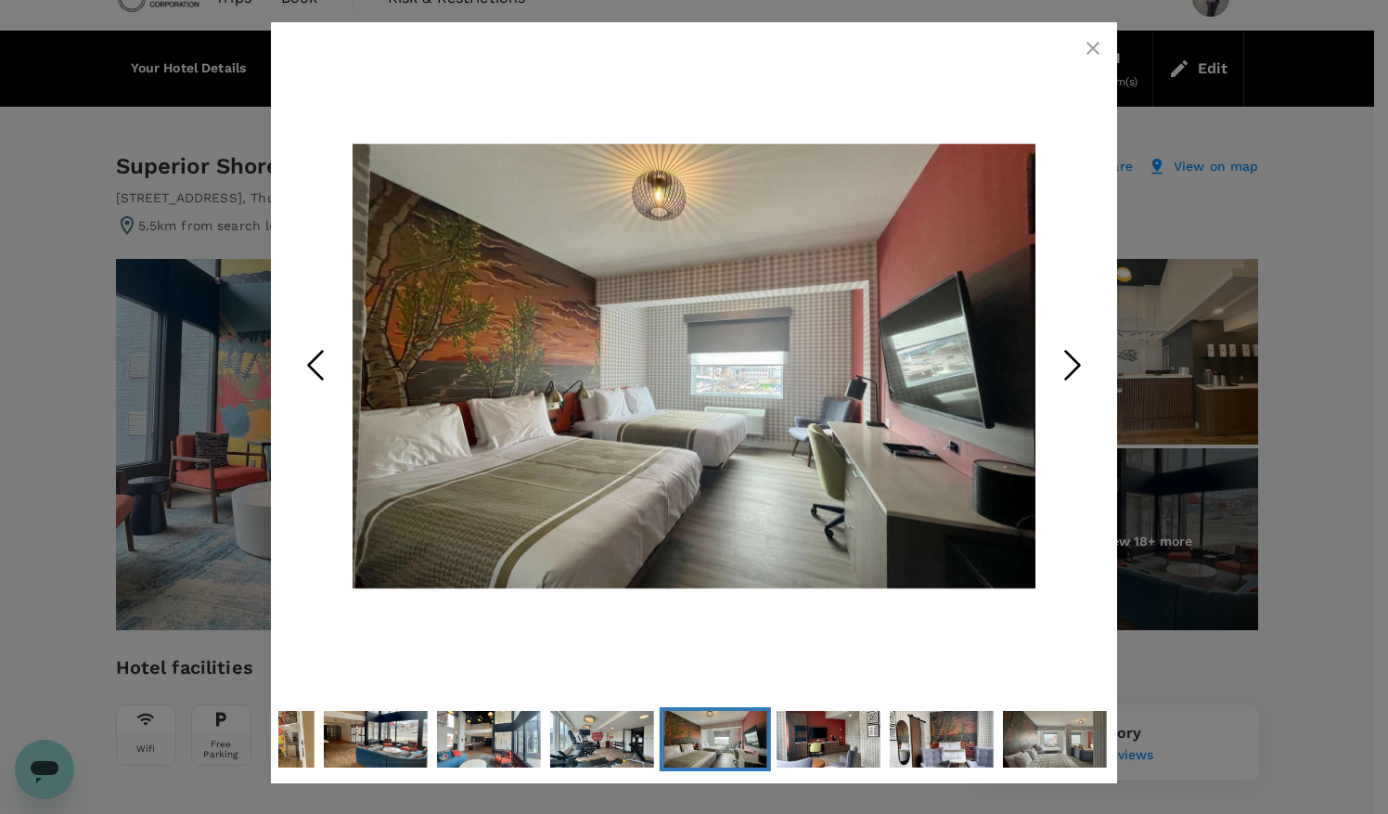
click at [1074, 365] on icon "Next Slide" at bounding box center [1073, 365] width 56 height 56
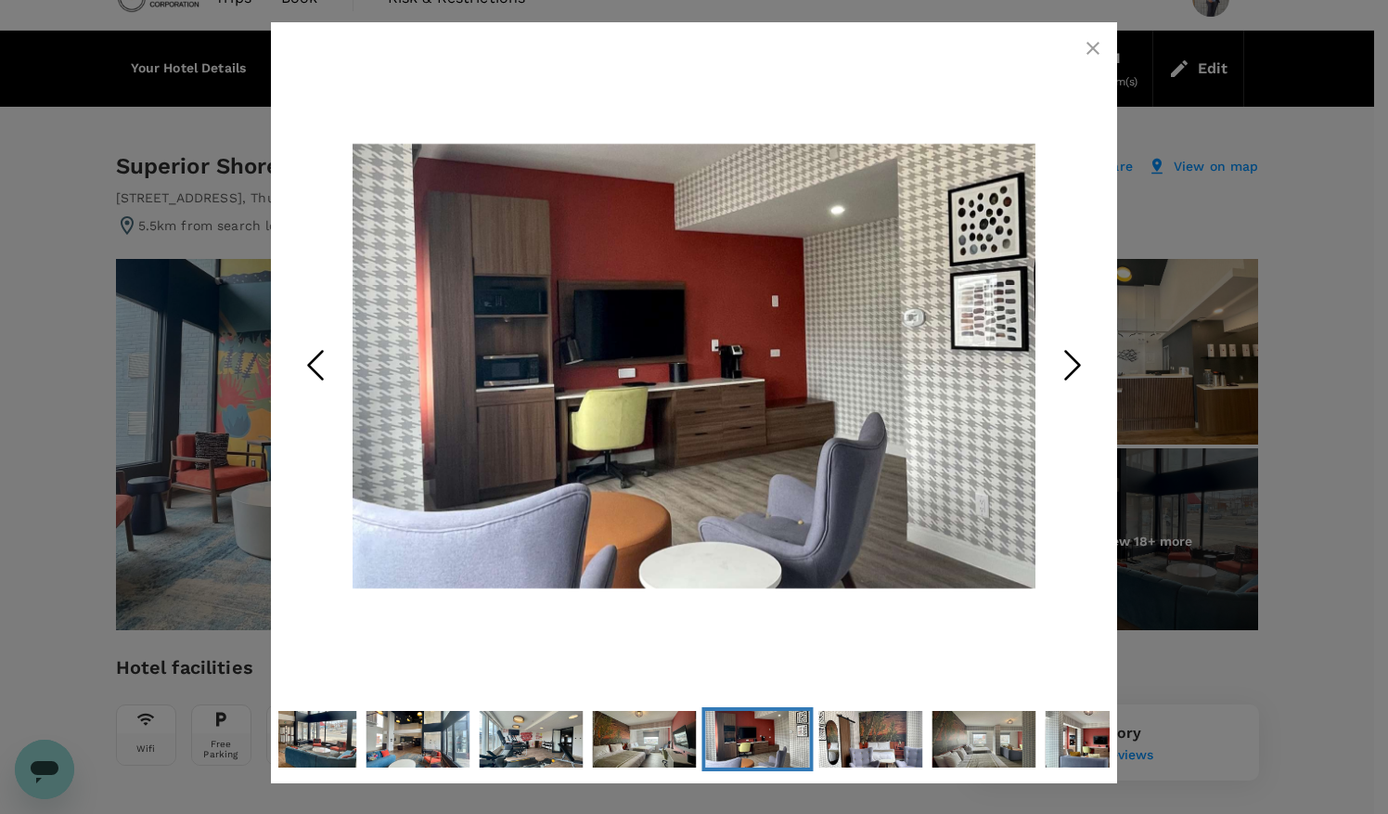
click at [1074, 365] on icon "Next Slide" at bounding box center [1073, 365] width 56 height 56
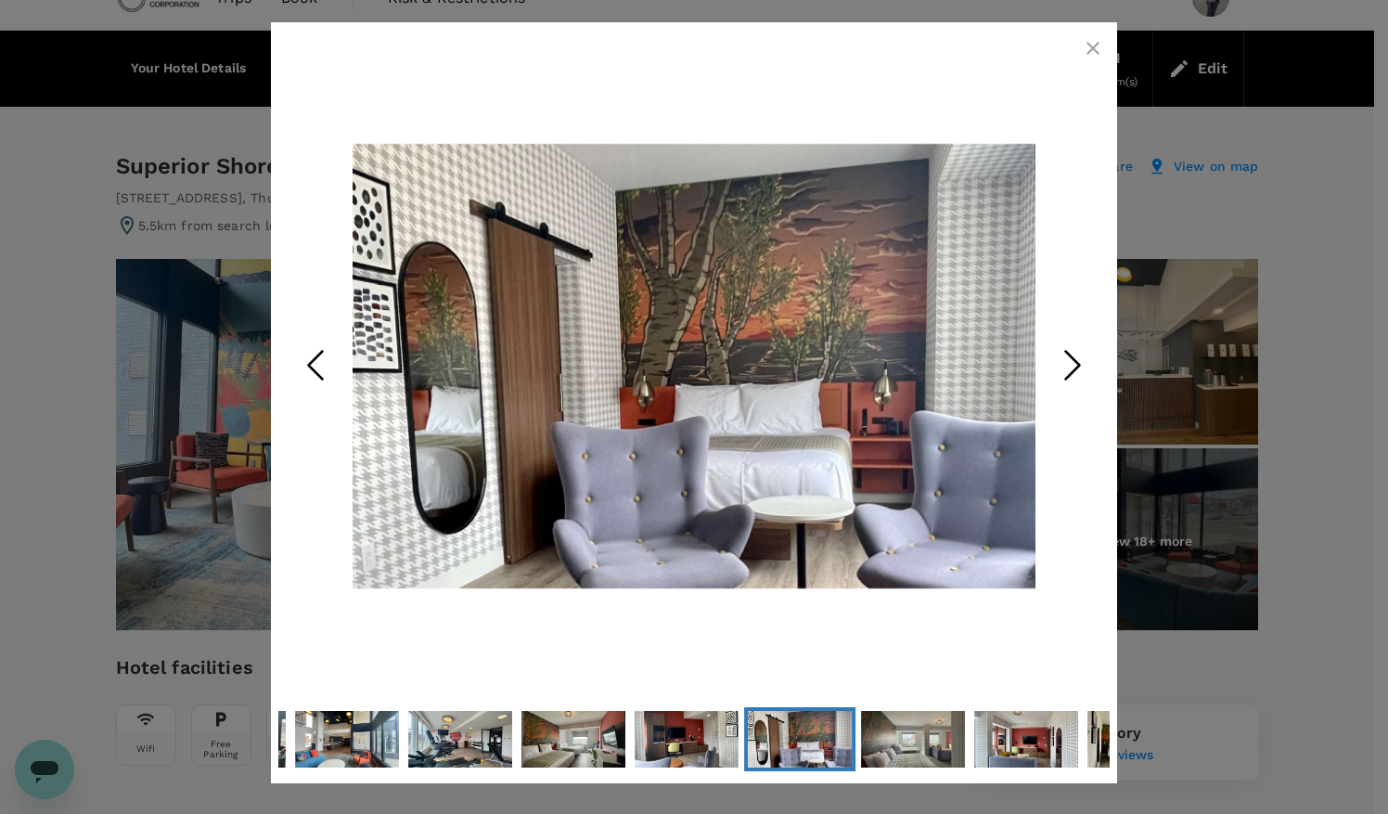
click at [1074, 365] on icon "Next Slide" at bounding box center [1073, 365] width 56 height 56
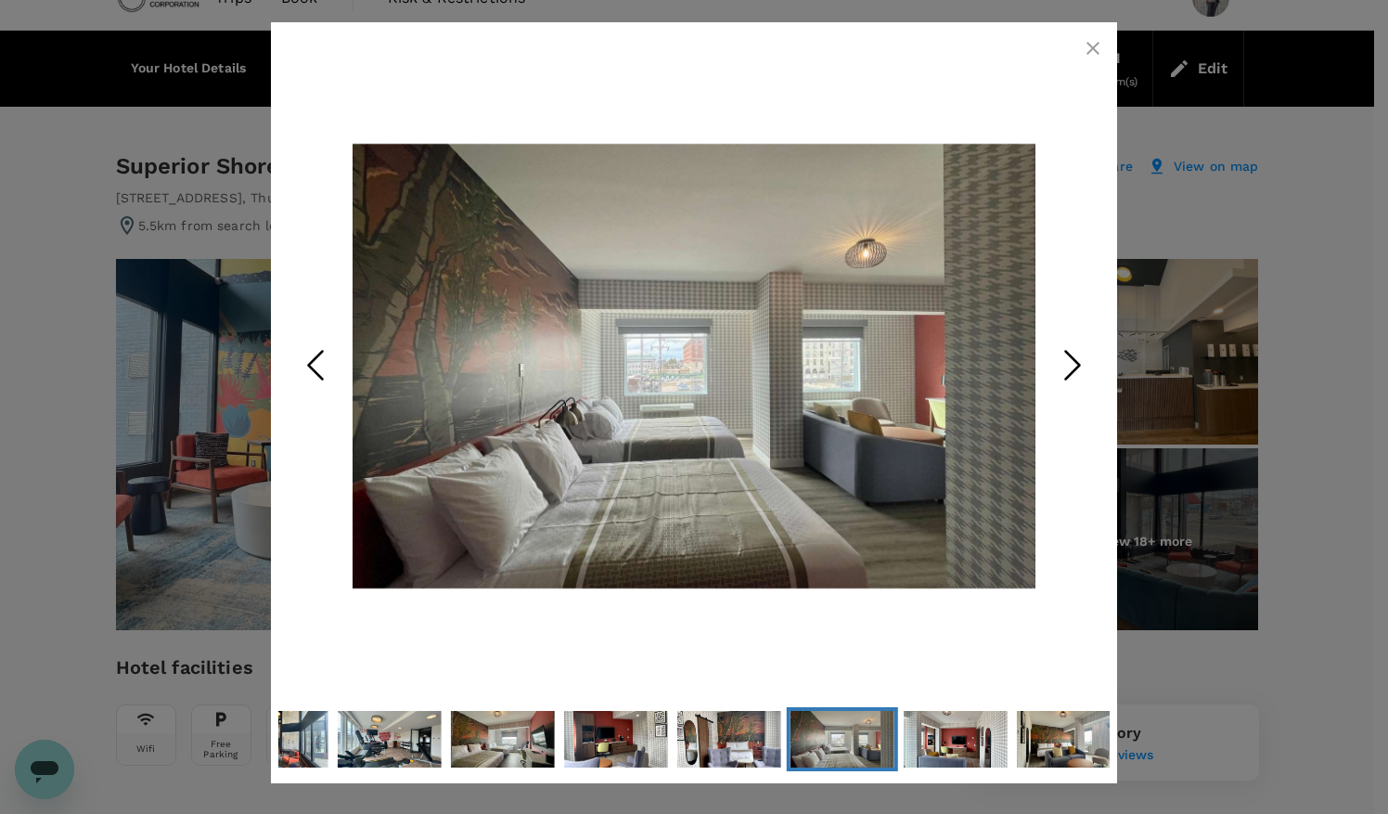
click at [1074, 365] on icon "Next Slide" at bounding box center [1073, 365] width 56 height 56
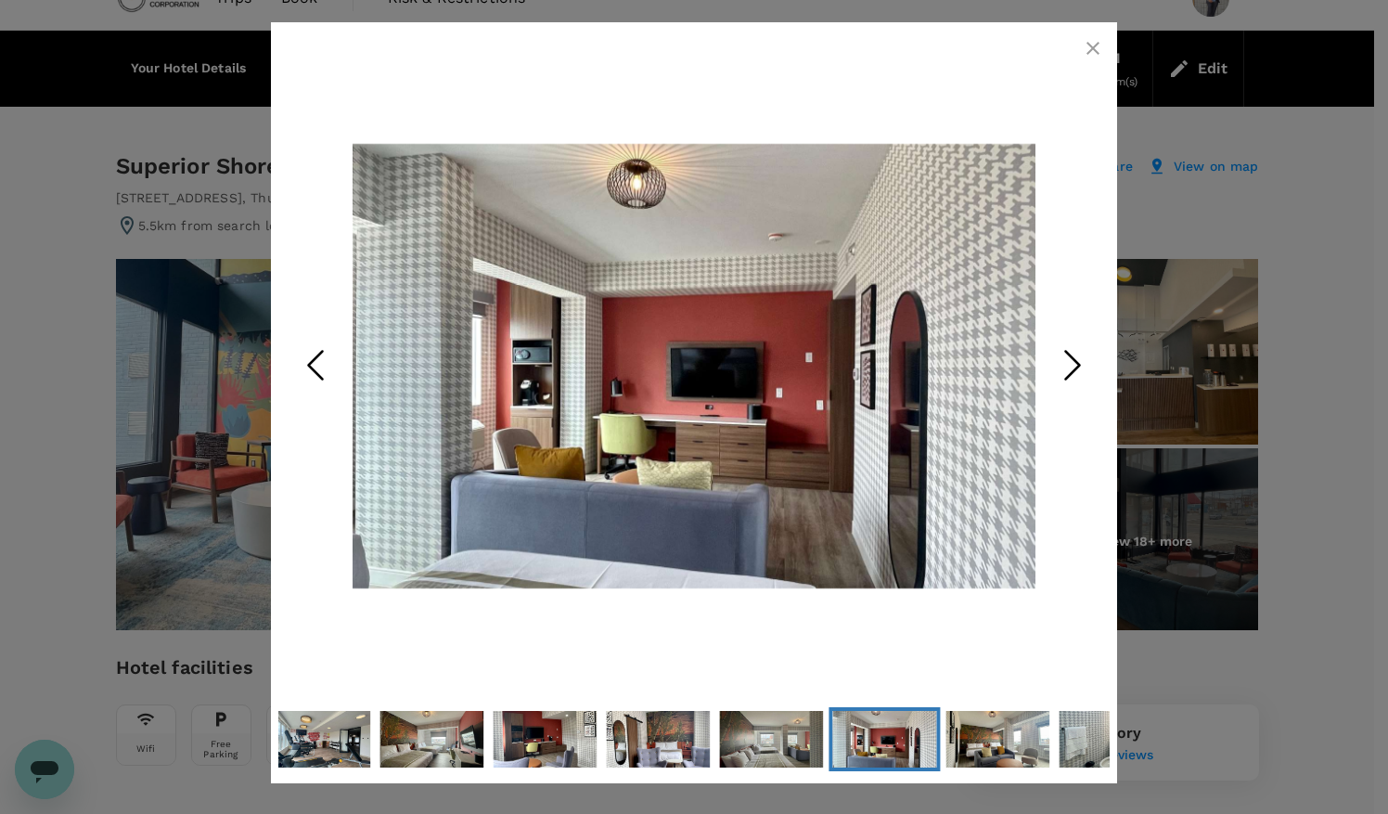
click at [1074, 365] on icon "Next Slide" at bounding box center [1073, 365] width 56 height 56
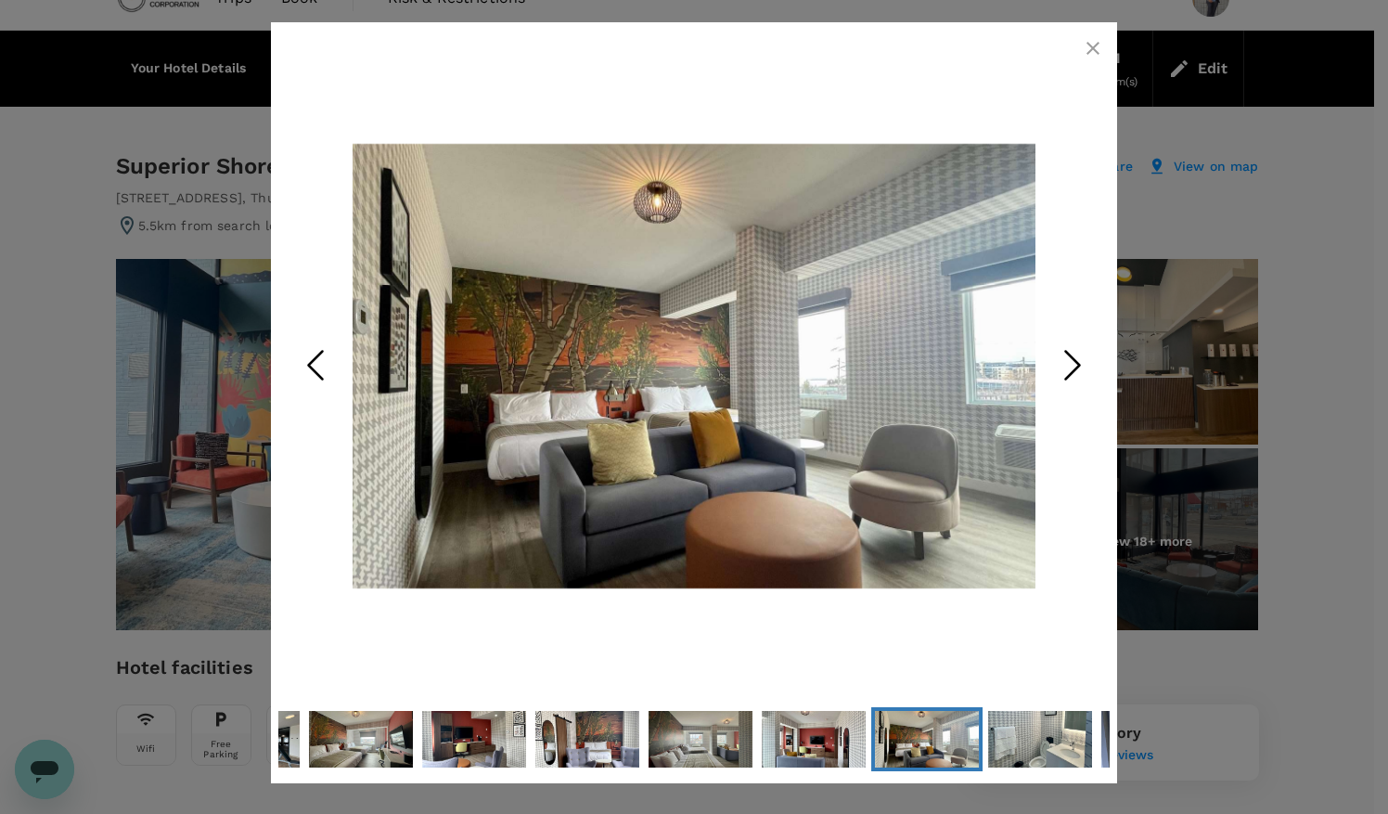
click at [1074, 365] on icon "Next Slide" at bounding box center [1073, 365] width 56 height 56
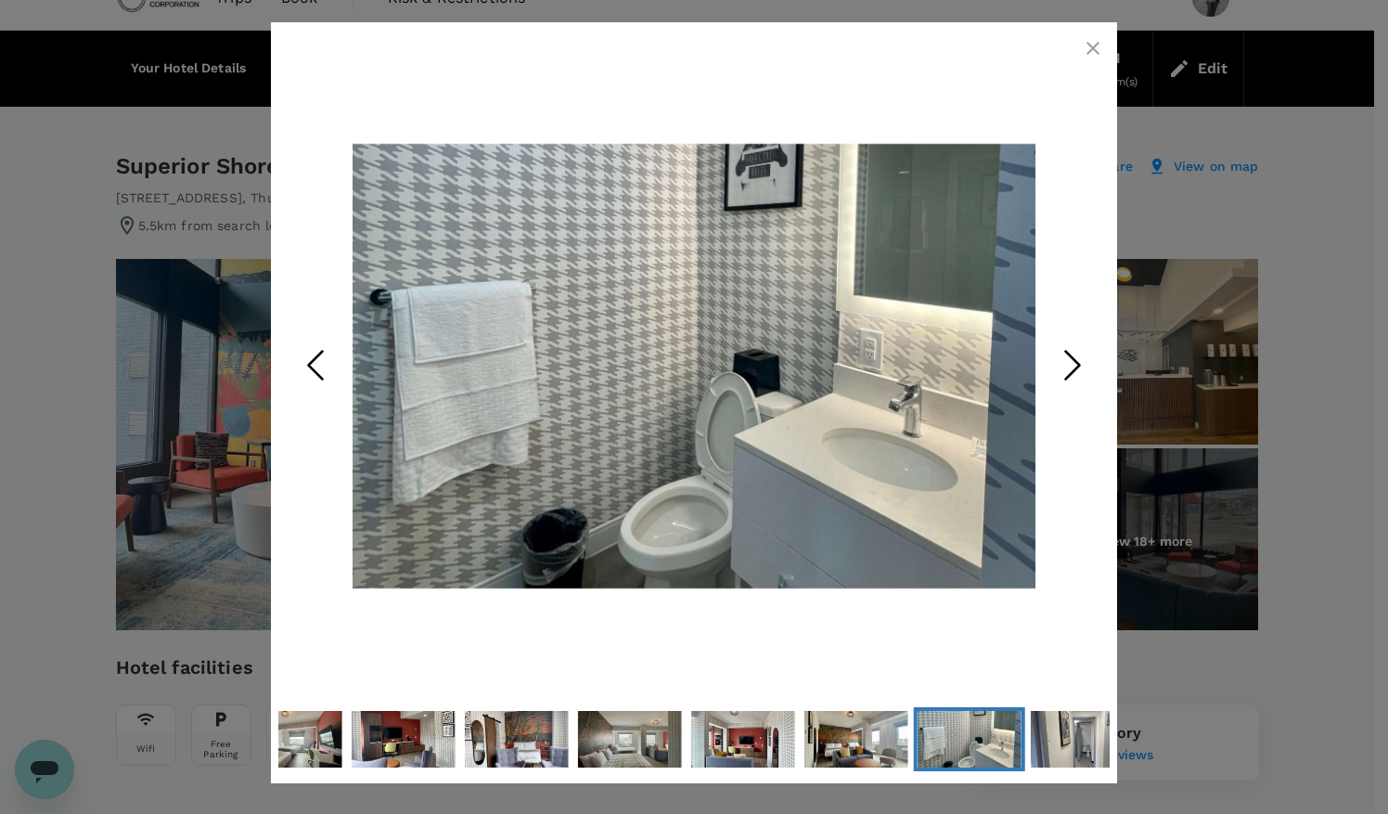
click at [1074, 365] on icon "Next Slide" at bounding box center [1073, 365] width 56 height 56
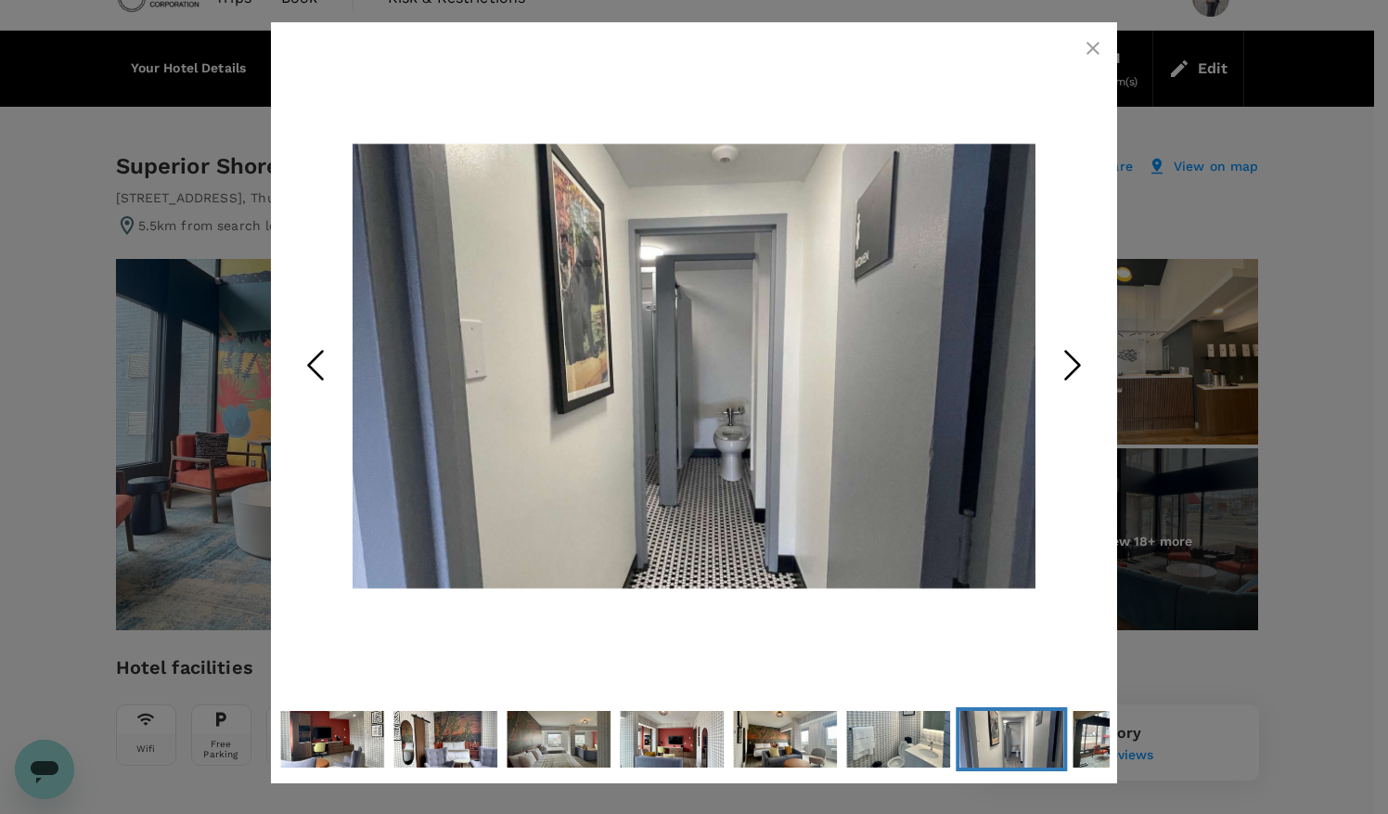
click at [1074, 365] on icon "Next Slide" at bounding box center [1073, 365] width 56 height 56
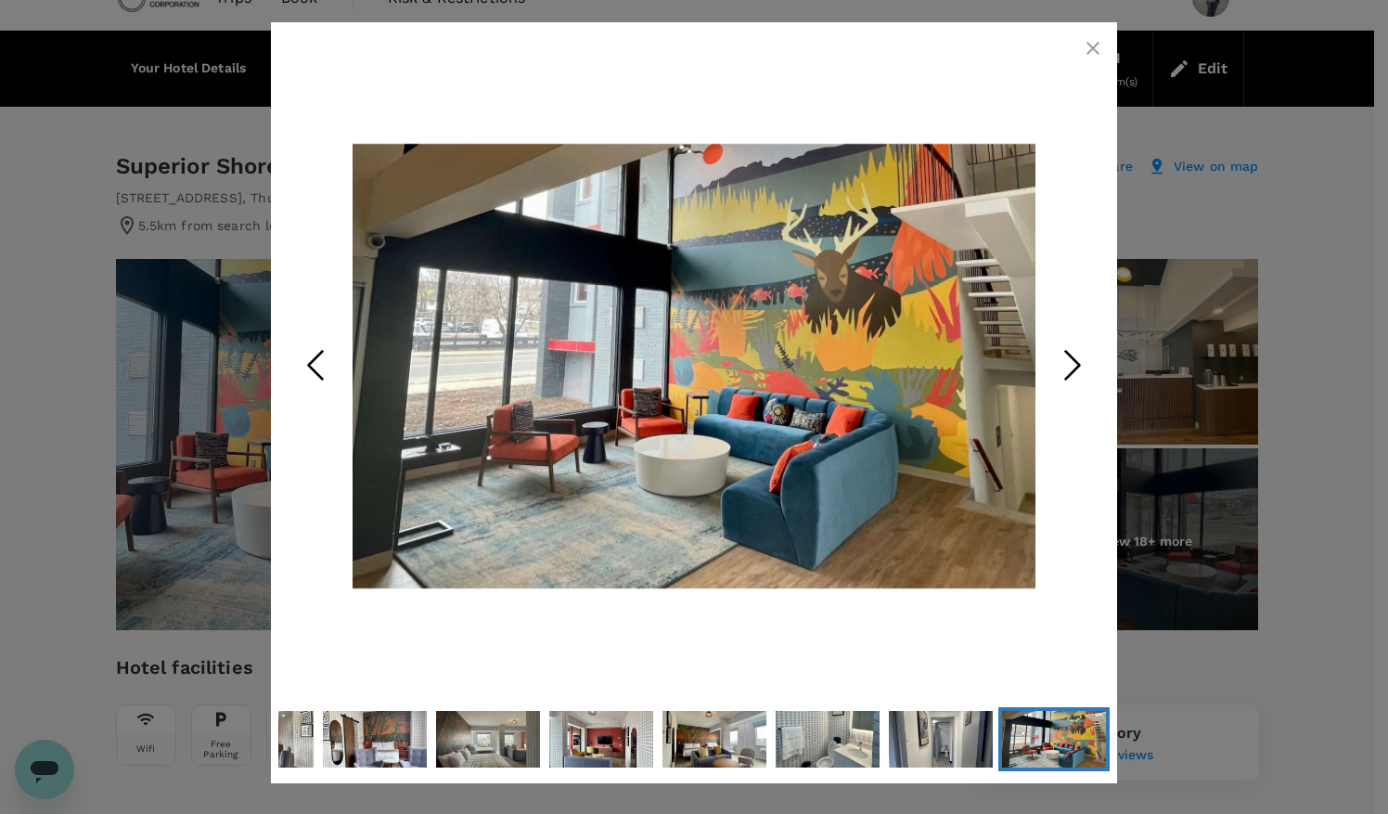
click at [1074, 365] on icon "Next Slide" at bounding box center [1073, 365] width 56 height 56
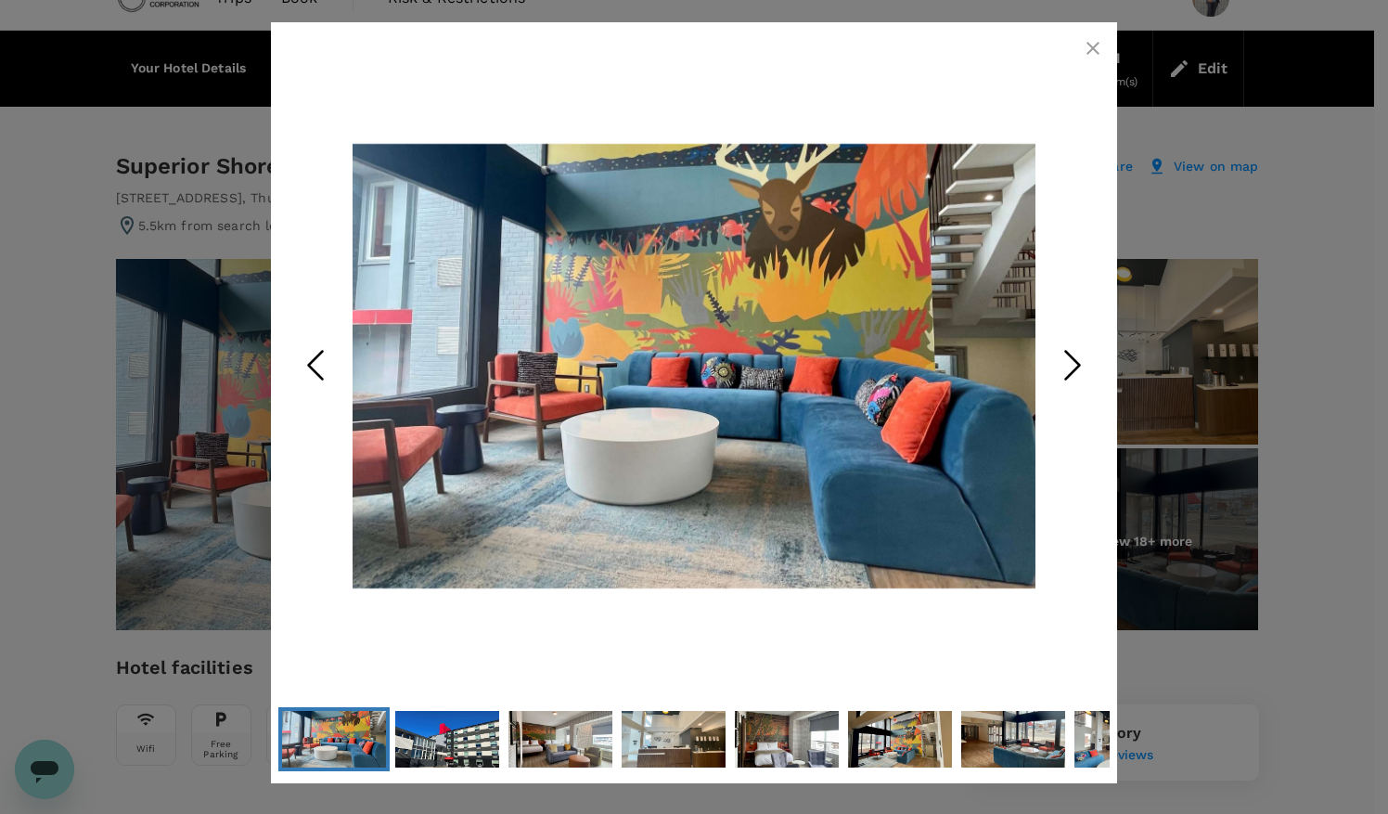
click at [1074, 365] on icon "Next Slide" at bounding box center [1073, 365] width 56 height 56
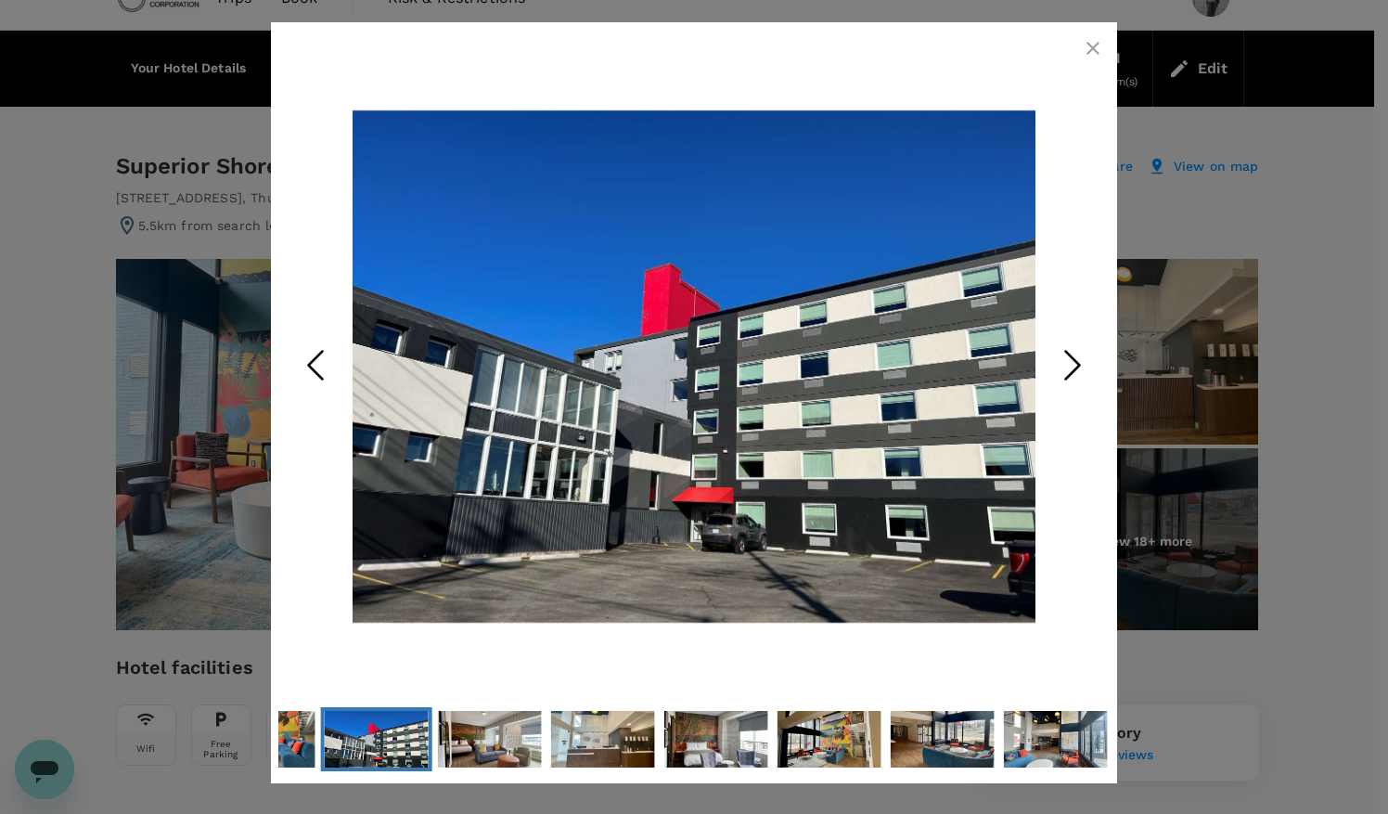
click at [1074, 365] on icon "Next Slide" at bounding box center [1073, 365] width 56 height 56
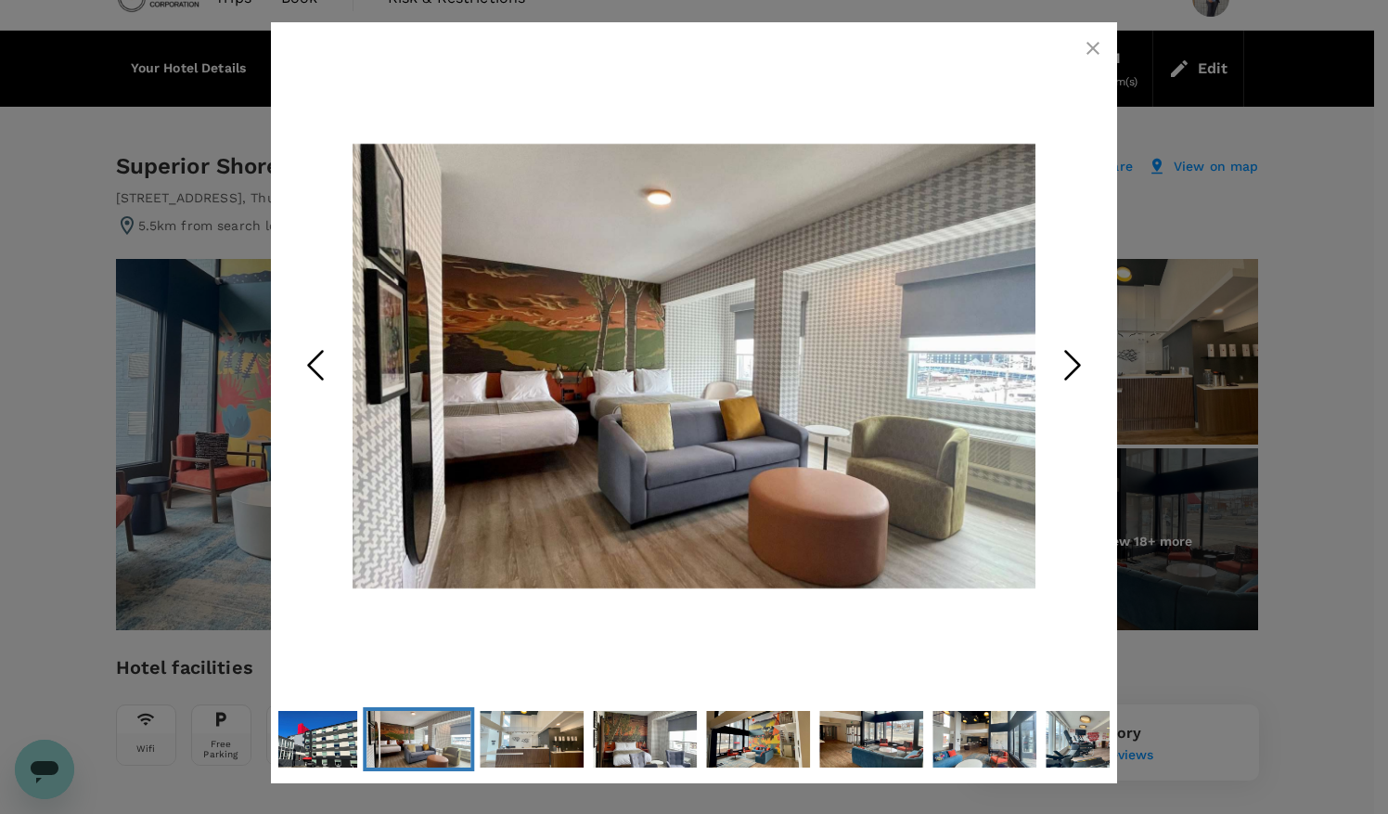
click at [1074, 365] on icon "Next Slide" at bounding box center [1073, 365] width 56 height 56
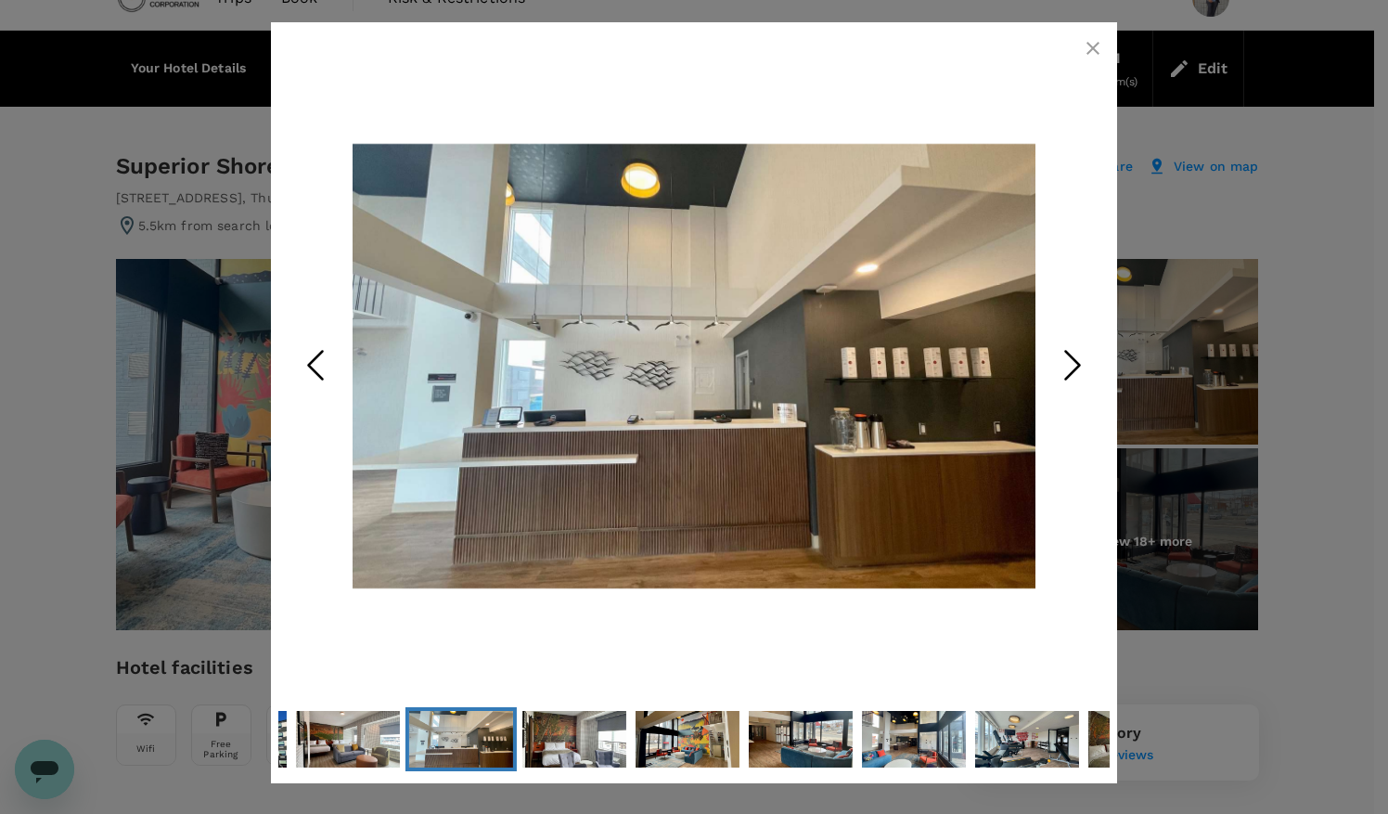
click at [1074, 365] on icon "Next Slide" at bounding box center [1073, 365] width 56 height 56
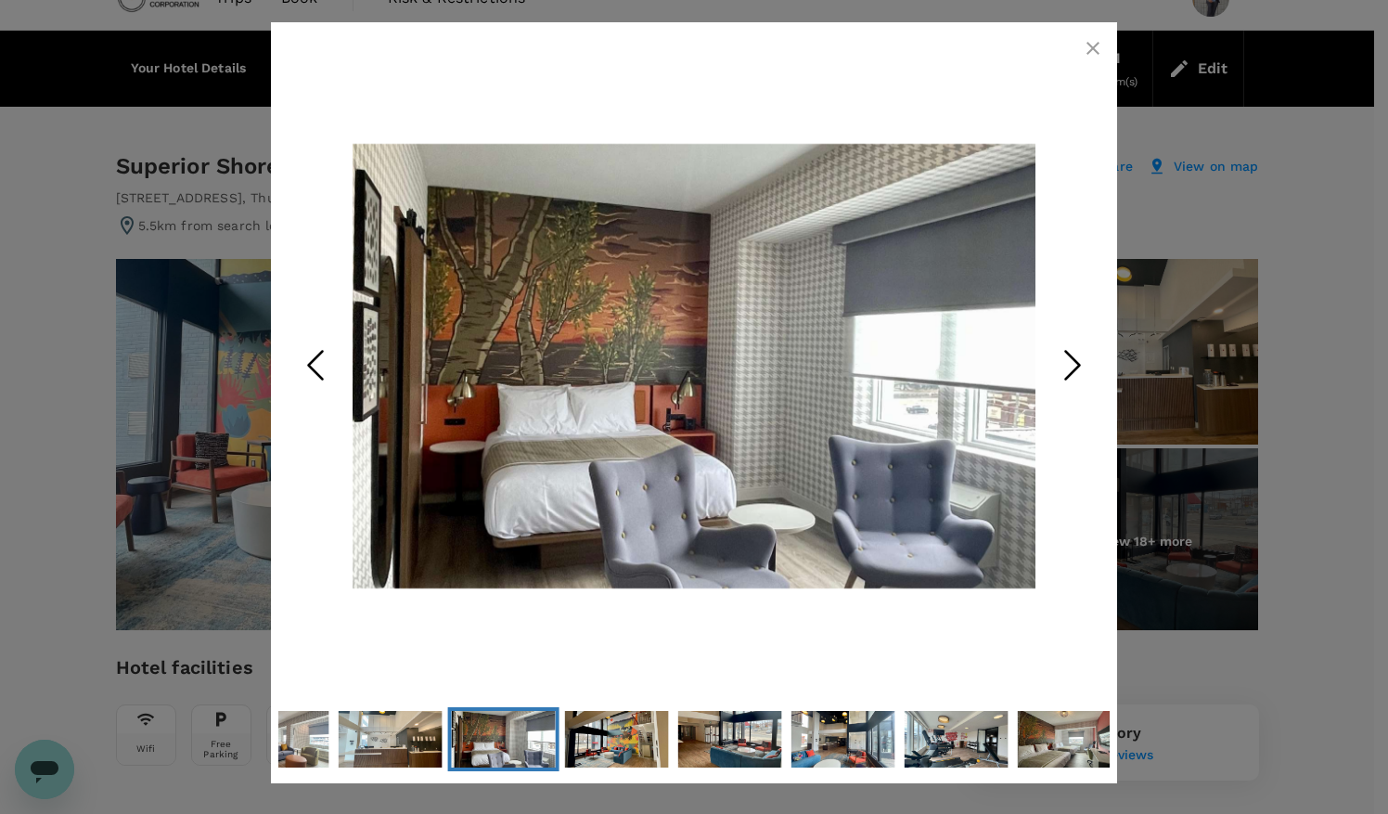
click at [1074, 365] on icon "Next Slide" at bounding box center [1073, 365] width 56 height 56
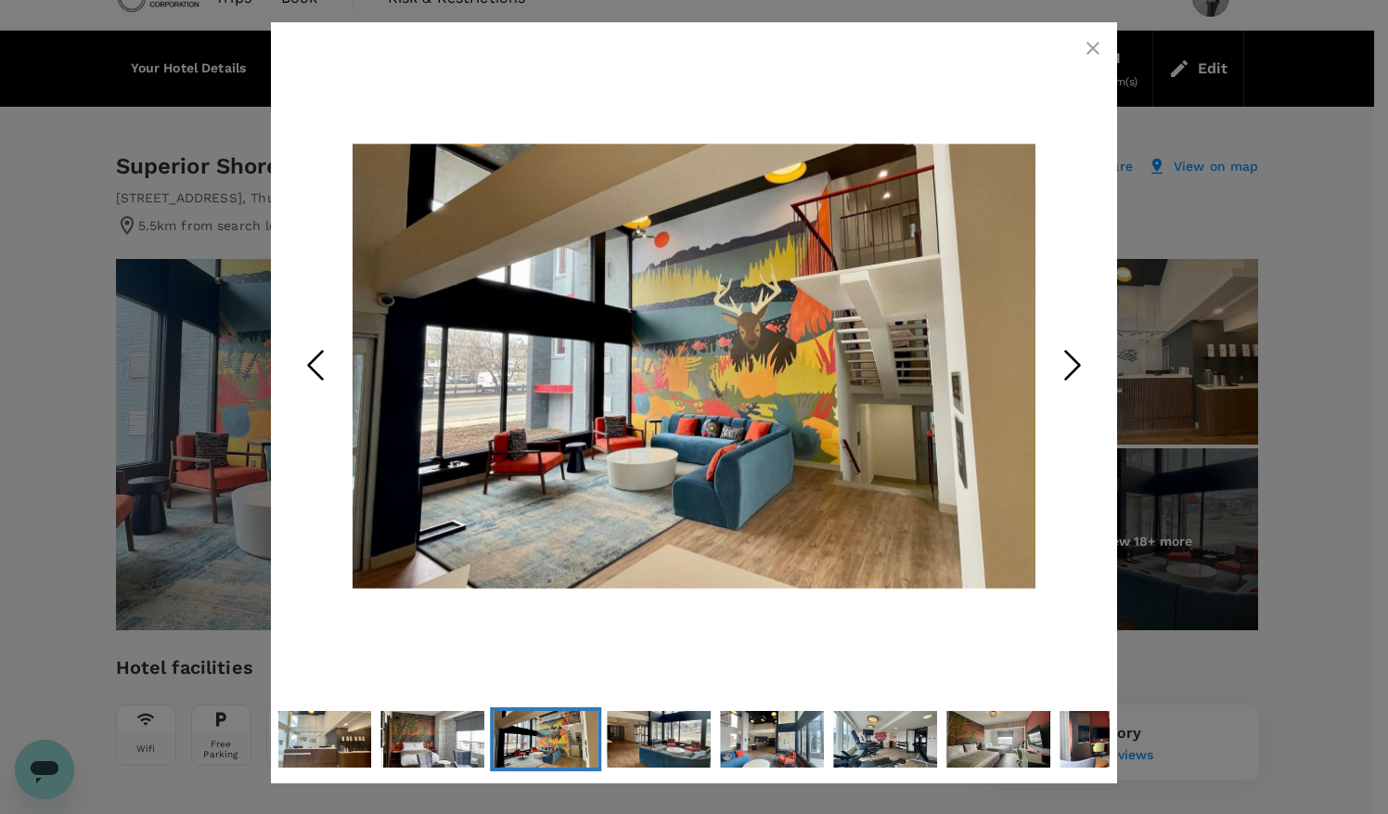
click at [1074, 365] on icon "Next Slide" at bounding box center [1073, 365] width 56 height 56
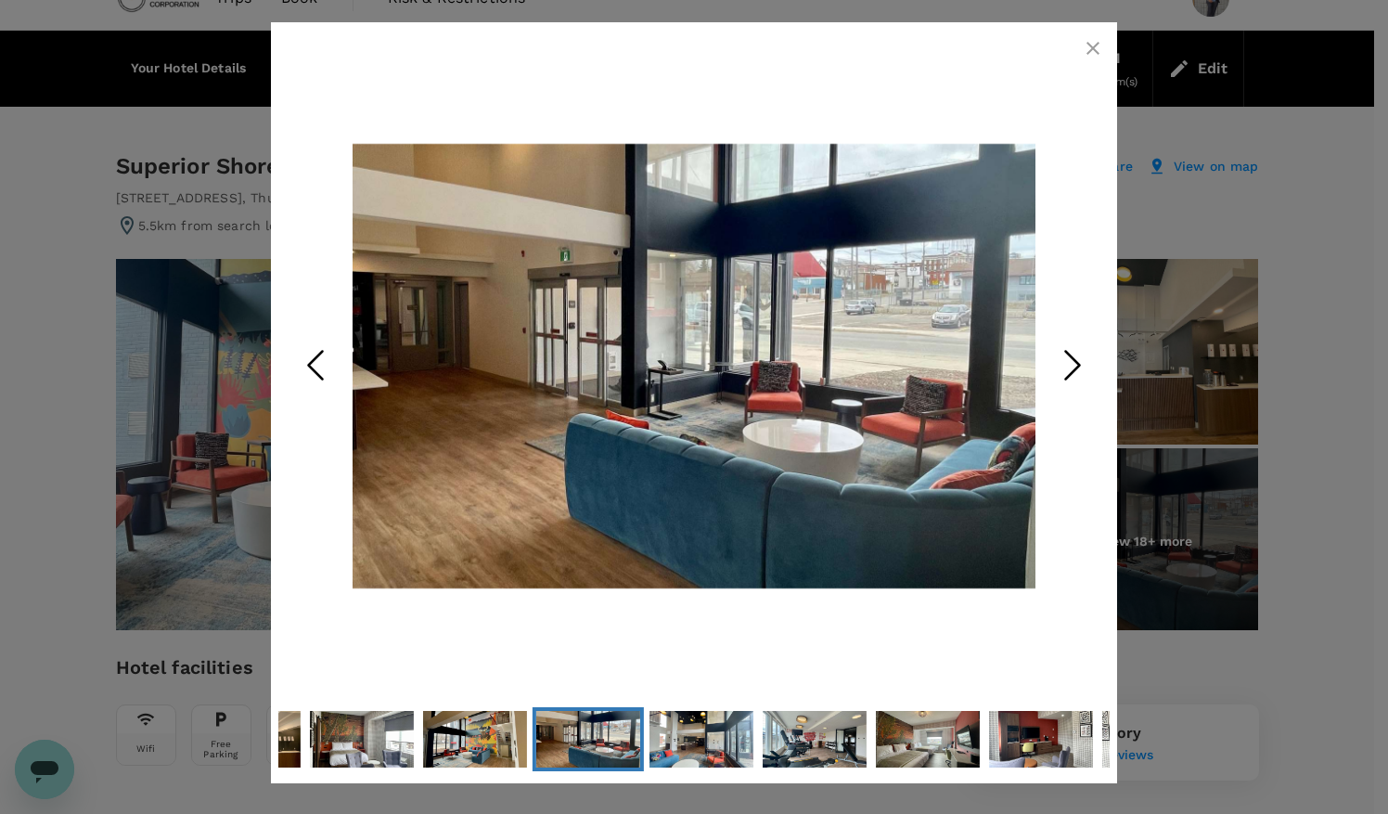
click at [1090, 48] on icon "button" at bounding box center [1093, 48] width 22 height 22
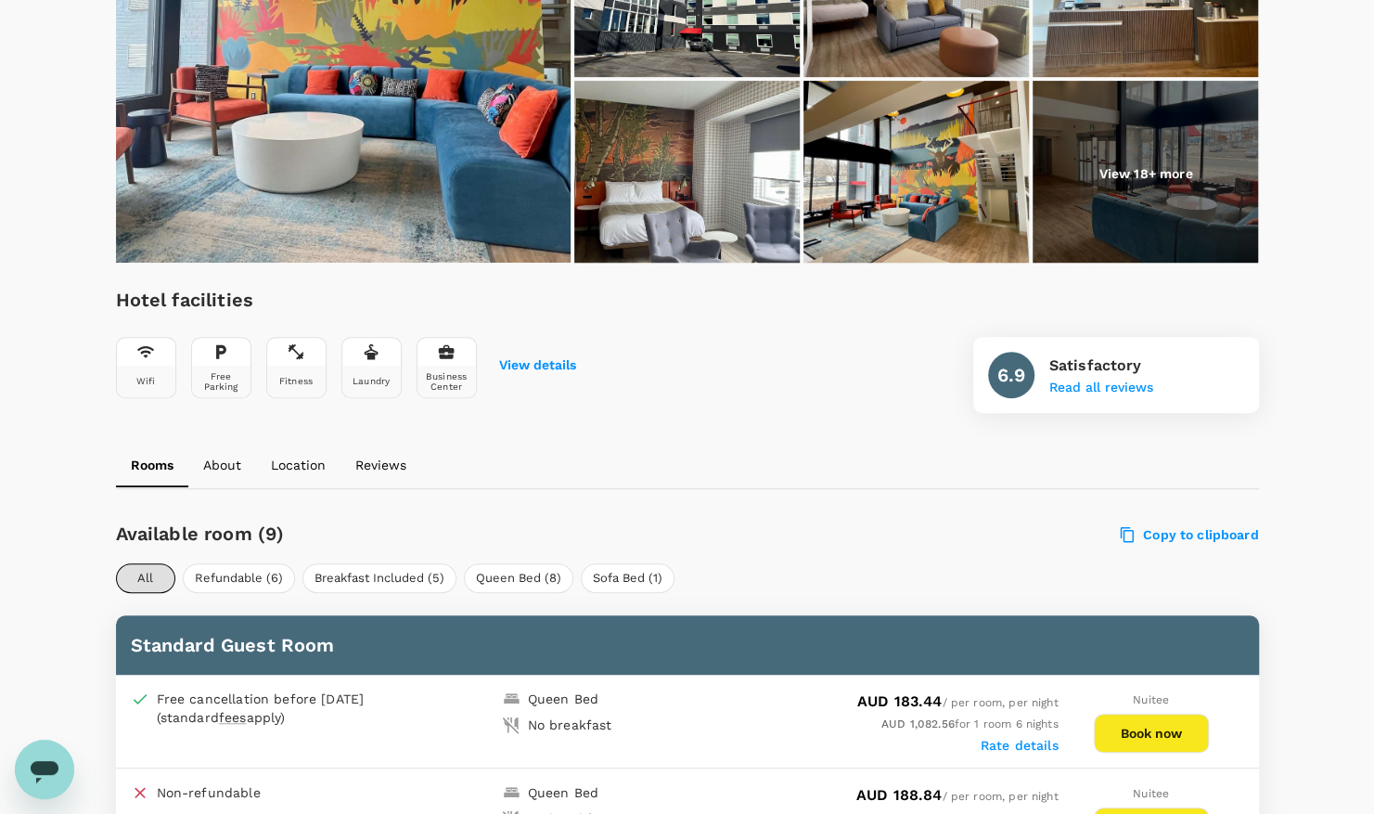
scroll to position [502, 0]
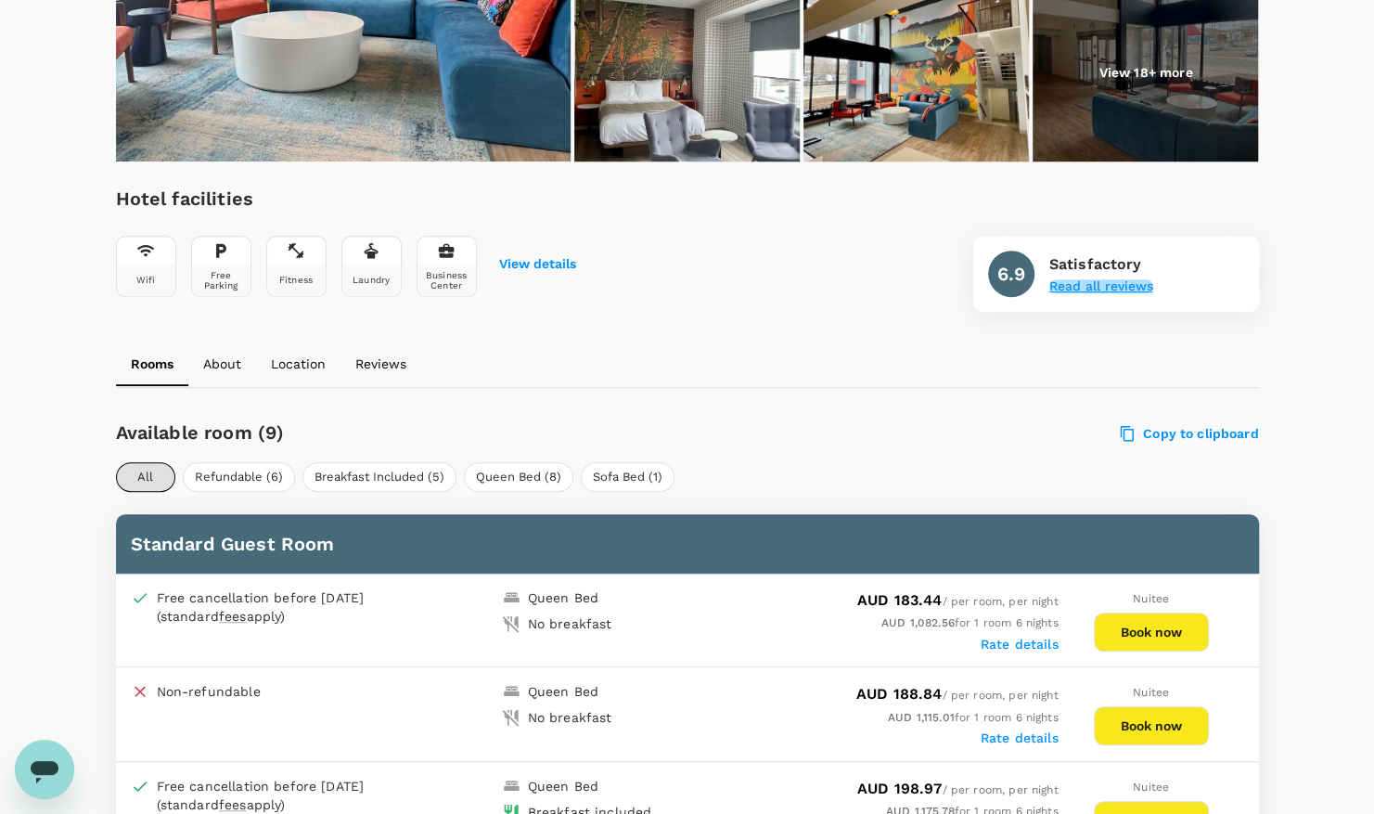
click at [1095, 289] on button "Read all reviews" at bounding box center [1101, 286] width 104 height 15
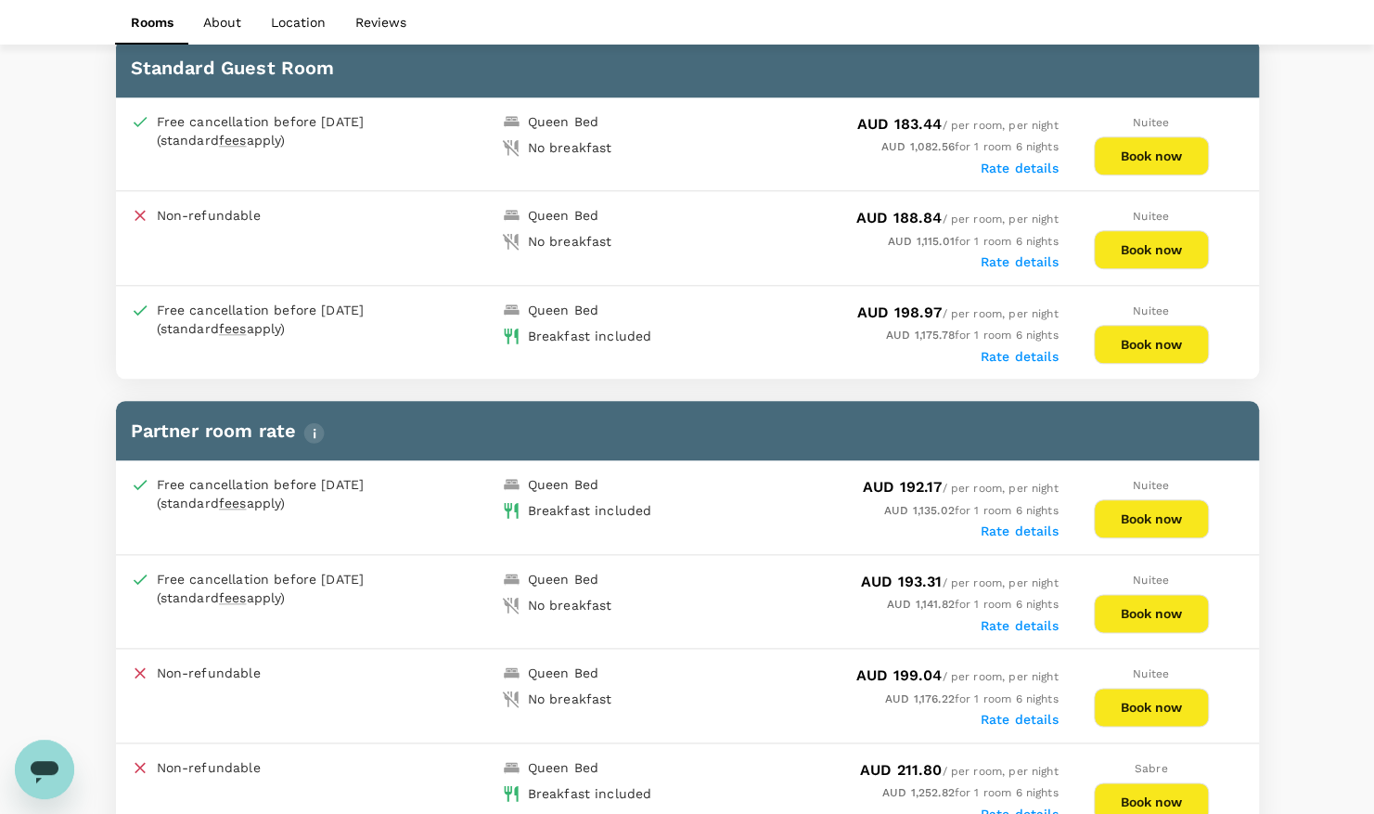
scroll to position [979, 0]
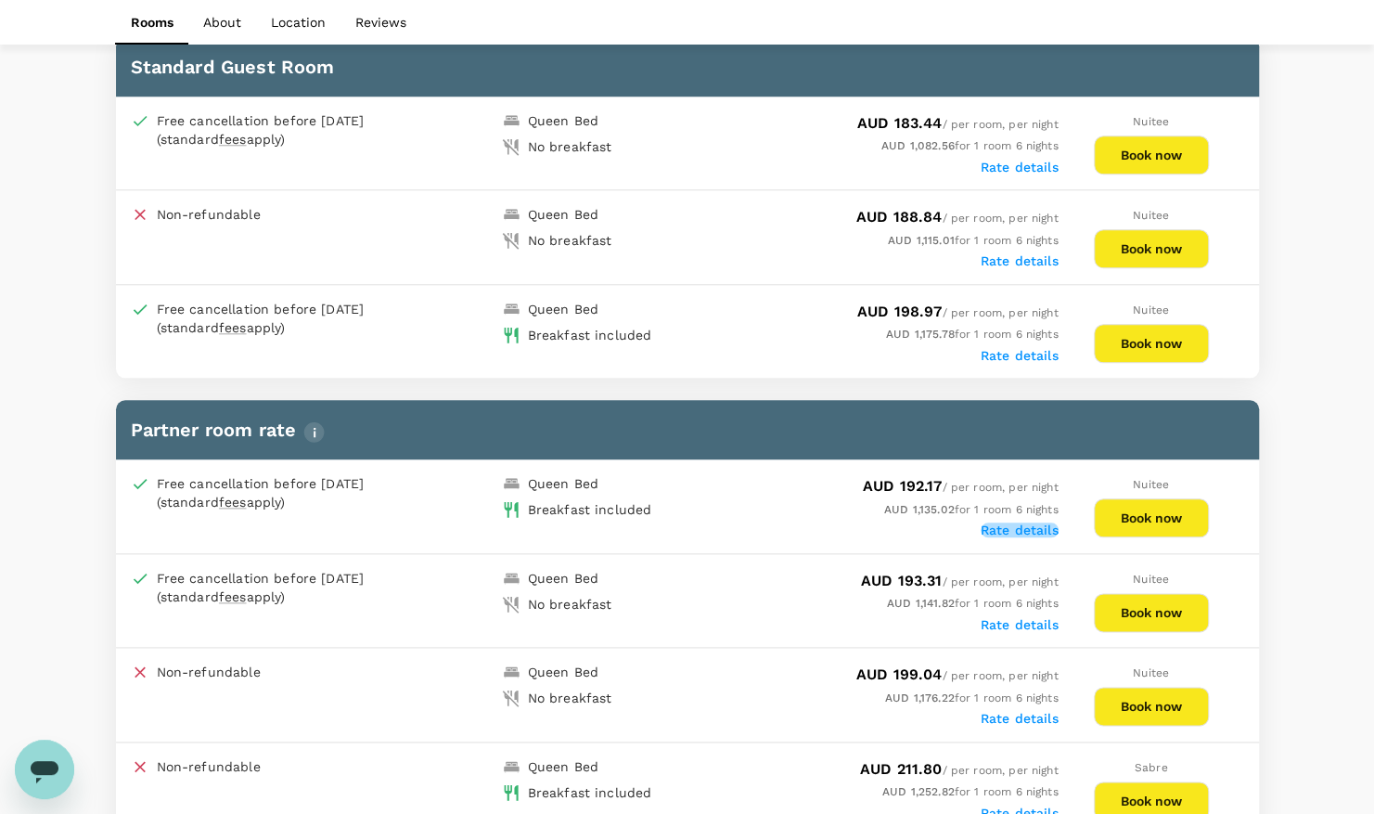
click at [1011, 522] on label "Rate details" at bounding box center [1020, 529] width 78 height 15
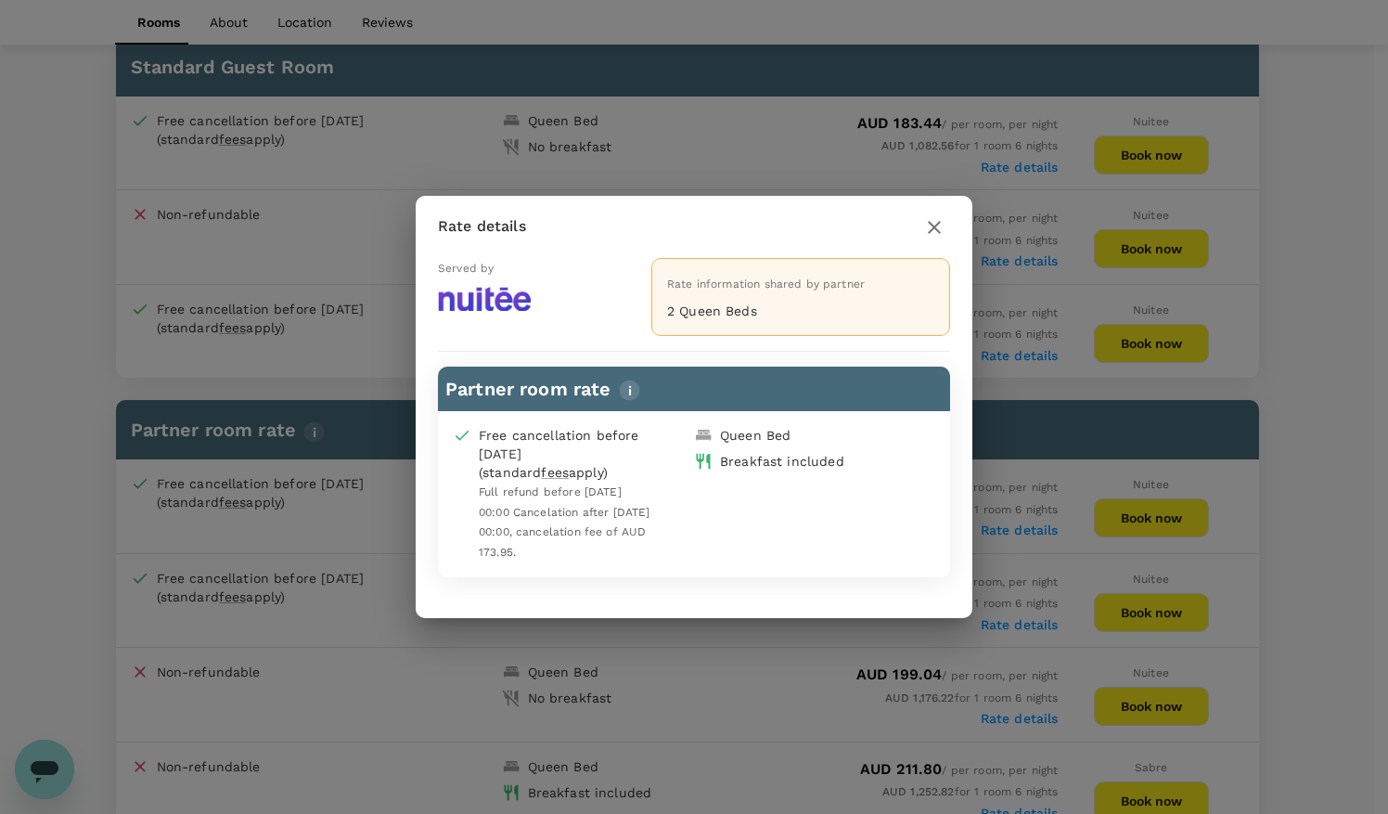
click at [936, 233] on icon "button" at bounding box center [934, 227] width 13 height 13
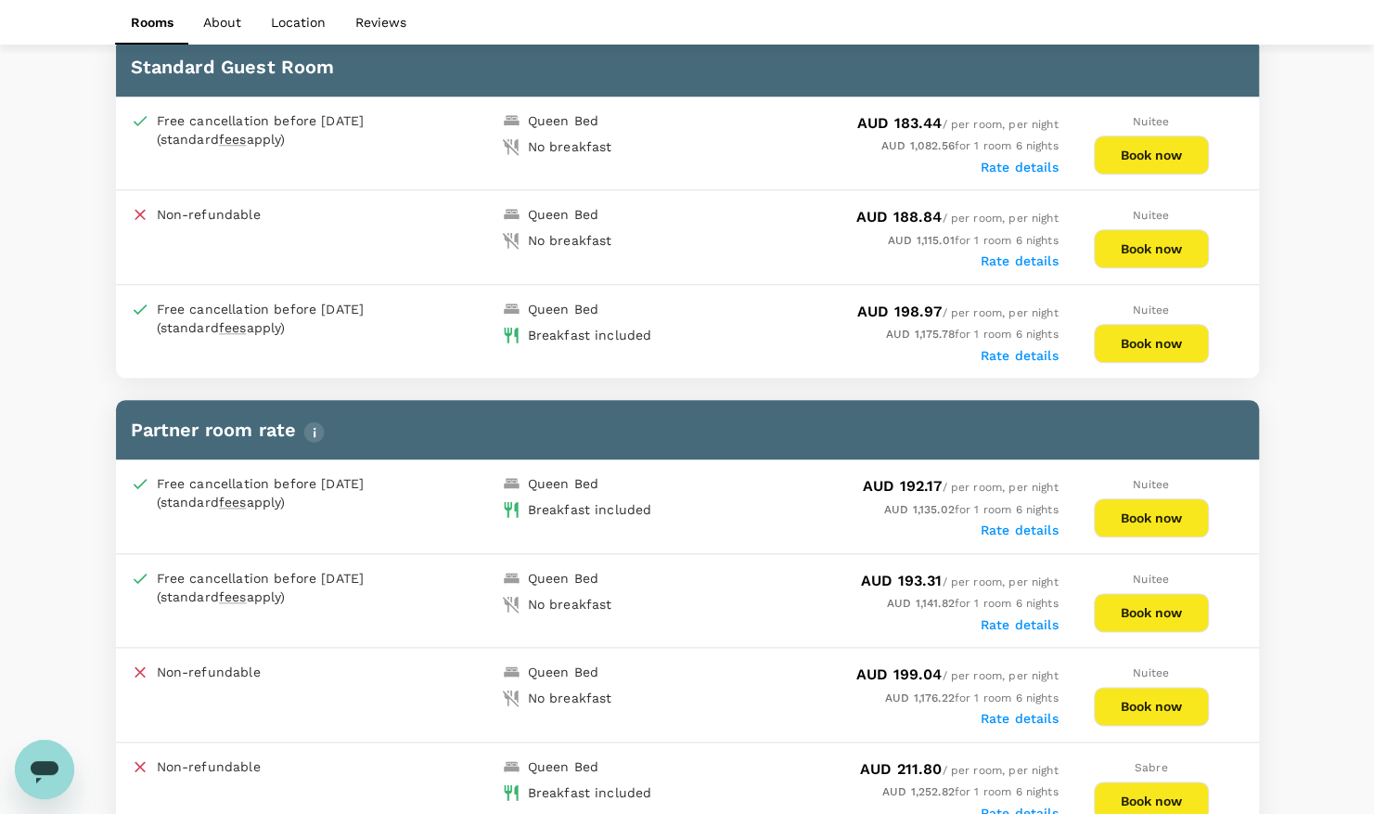
click at [996, 522] on label "Rate details" at bounding box center [1020, 529] width 78 height 15
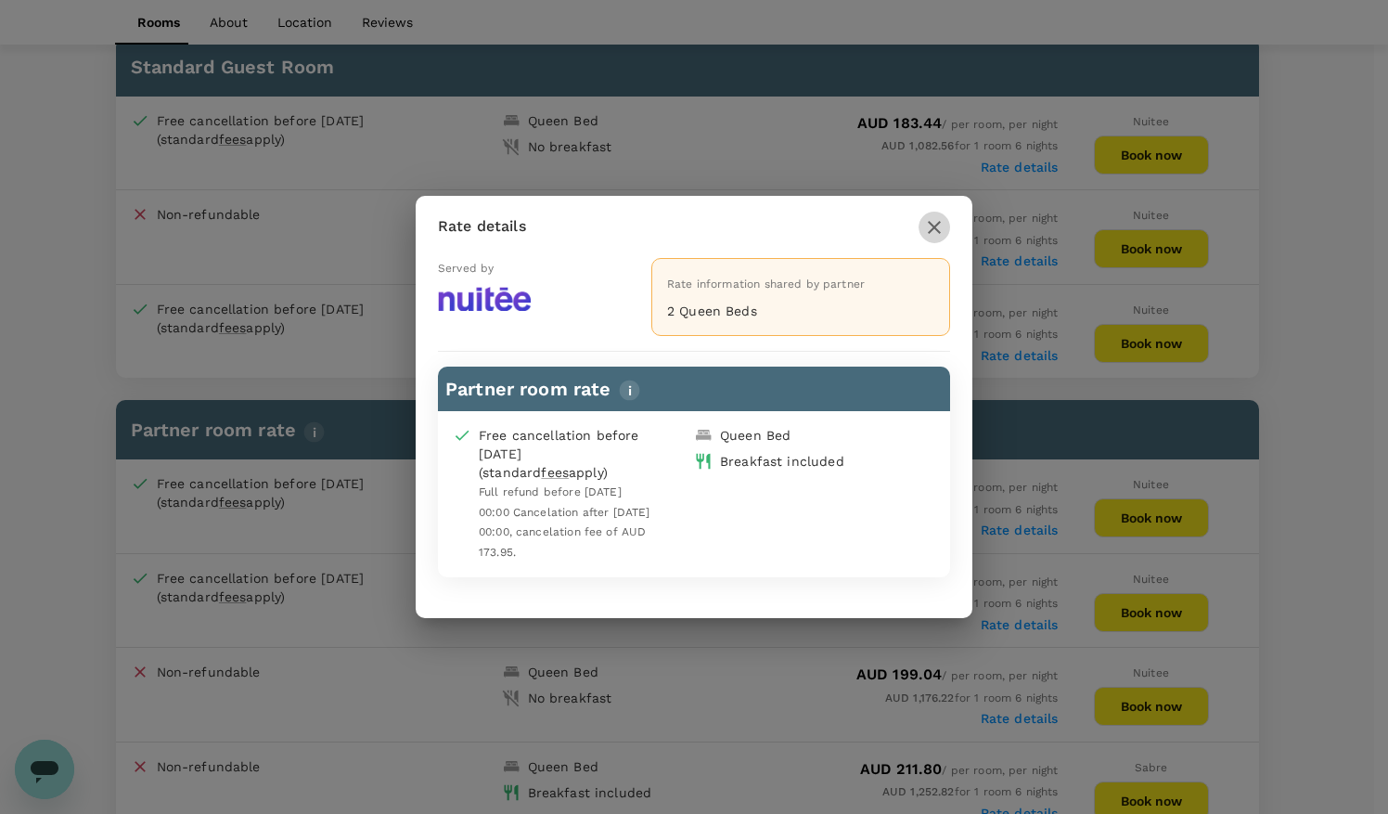
click at [928, 231] on icon "button" at bounding box center [934, 227] width 22 height 22
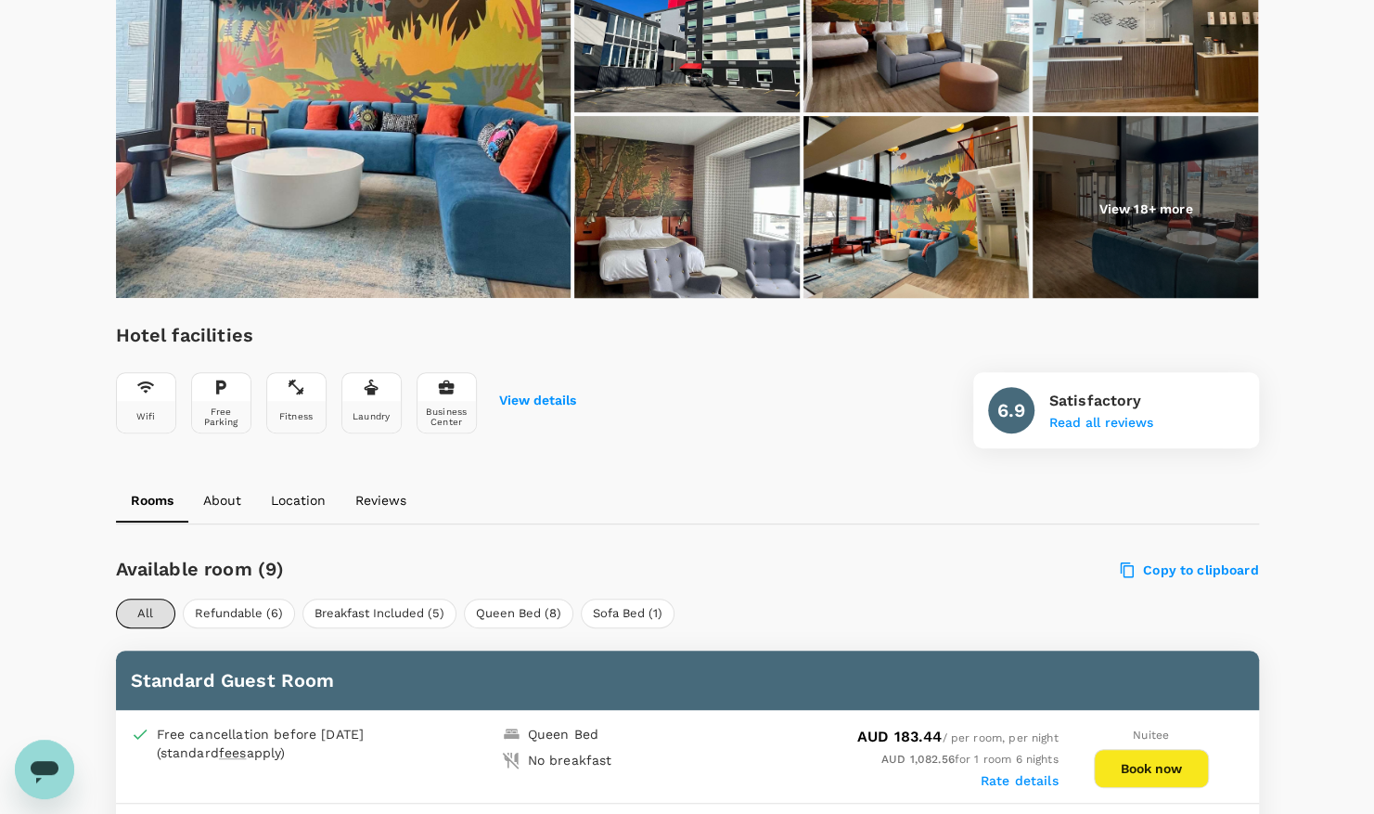
scroll to position [366, 0]
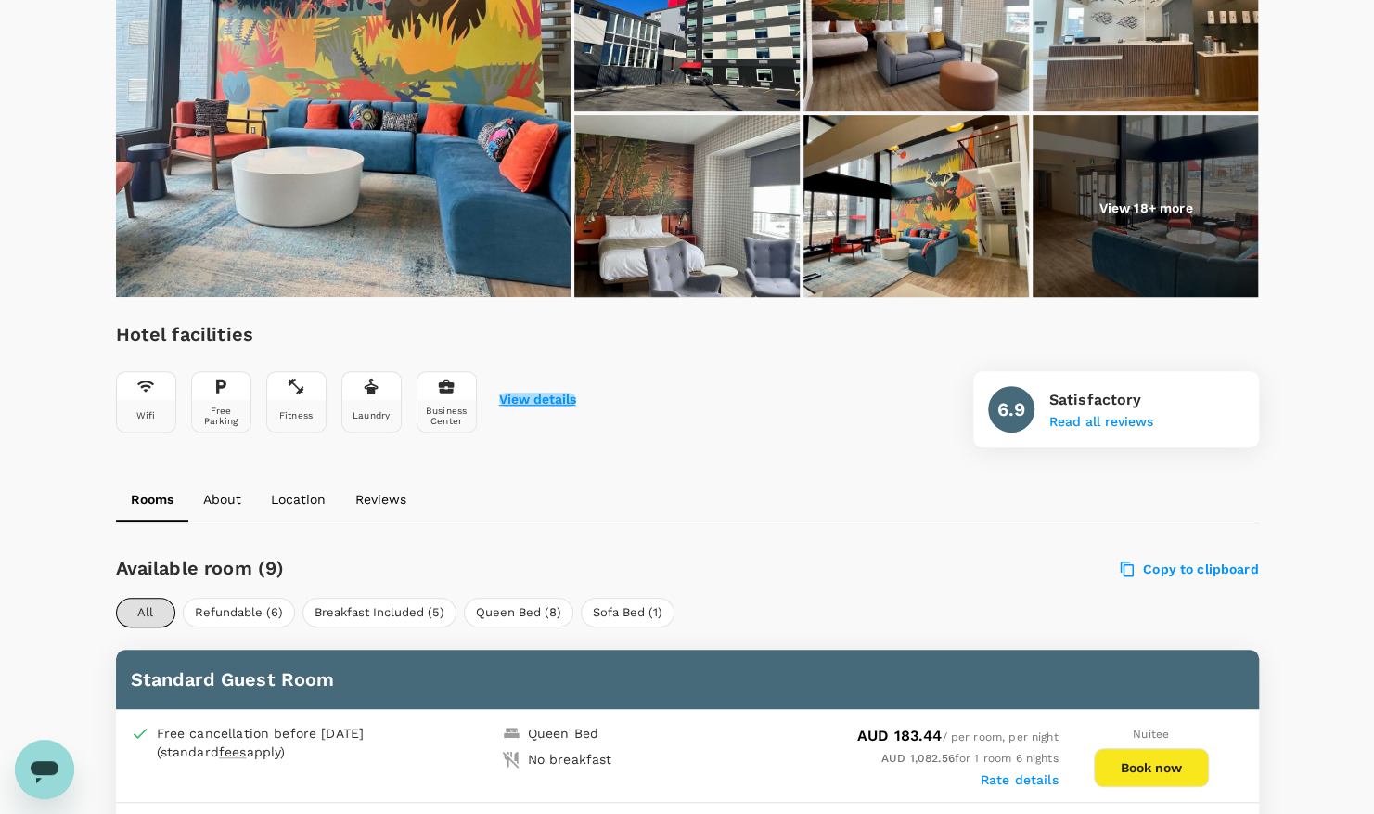
click at [525, 403] on button "View details" at bounding box center [537, 399] width 77 height 15
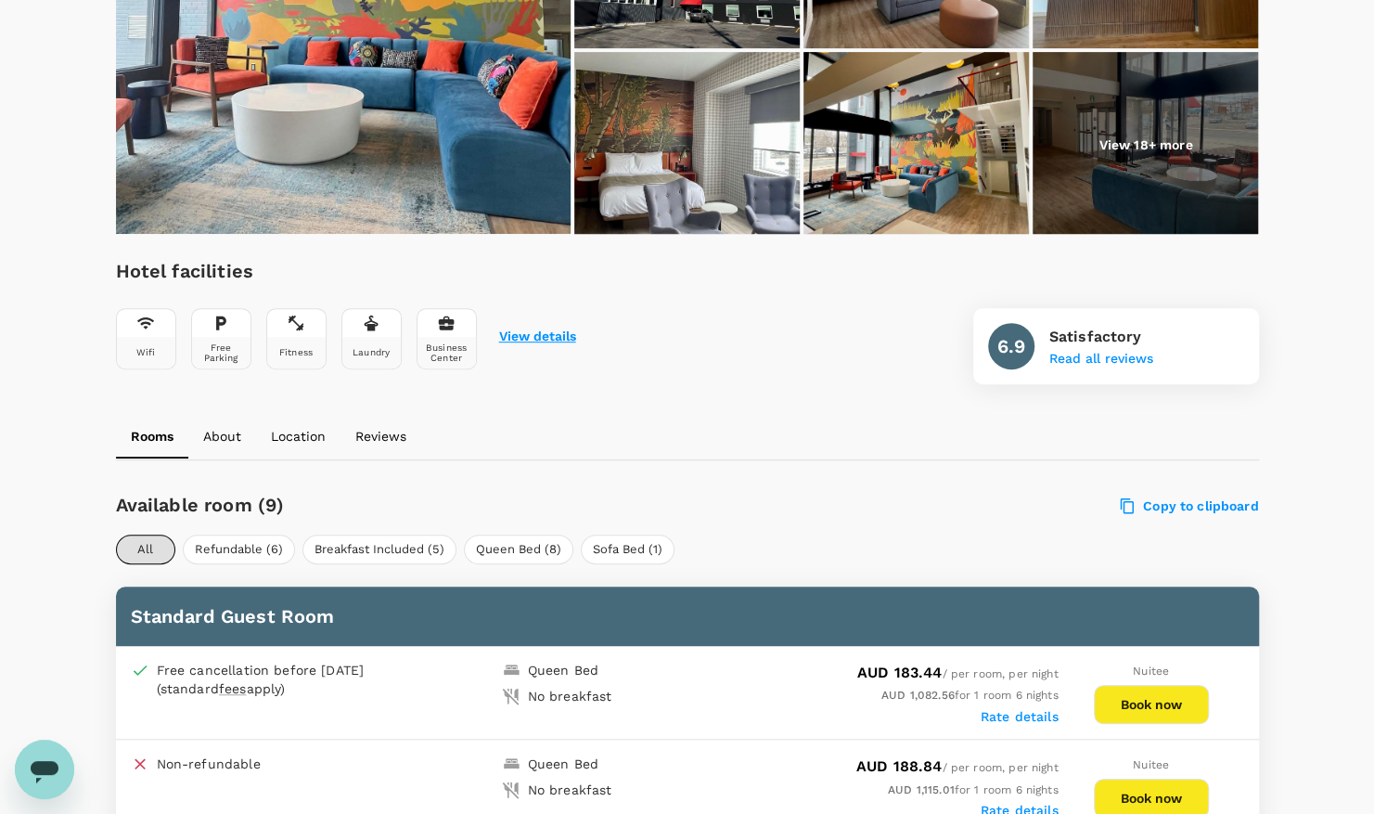
scroll to position [0, 0]
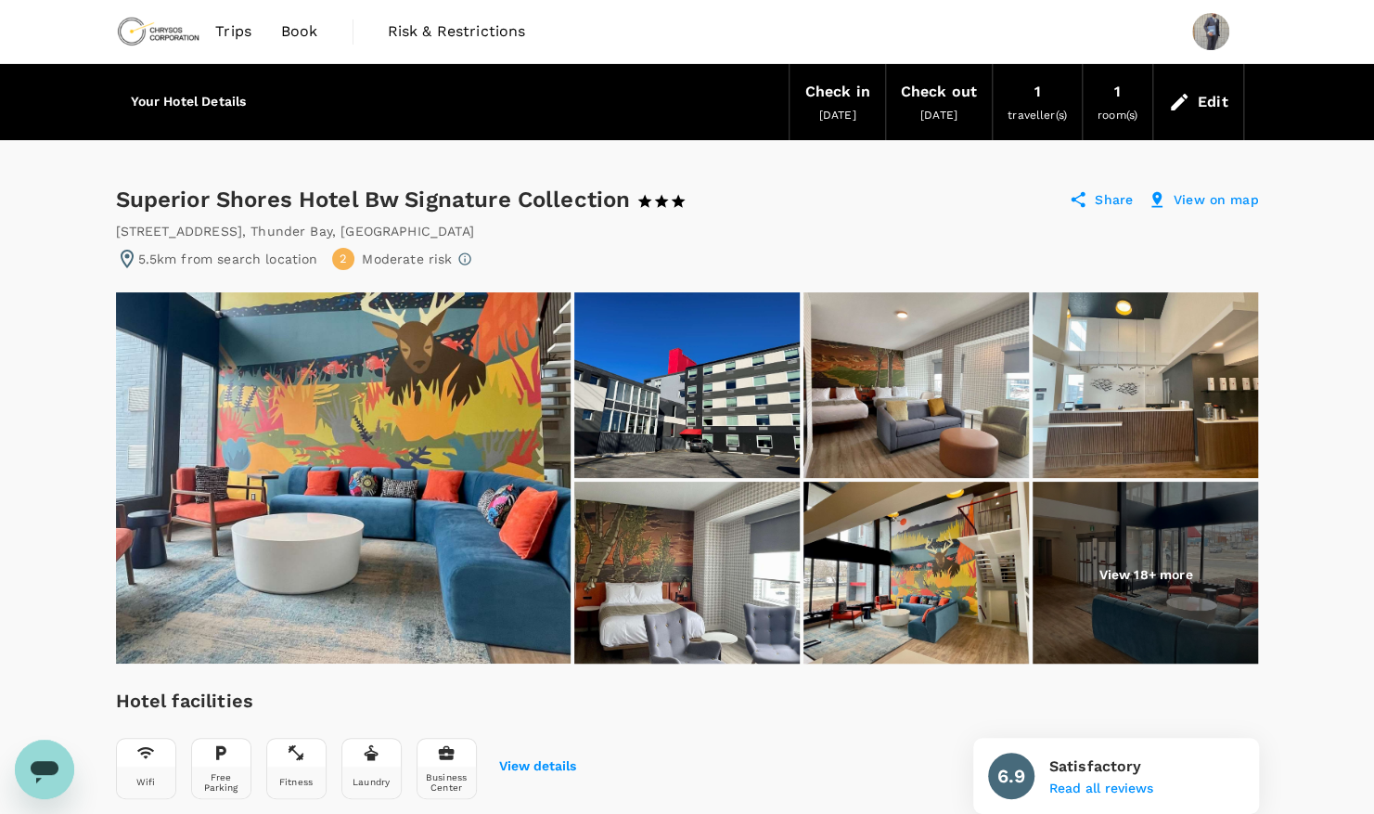
click at [1208, 200] on p "View on map" at bounding box center [1216, 199] width 85 height 19
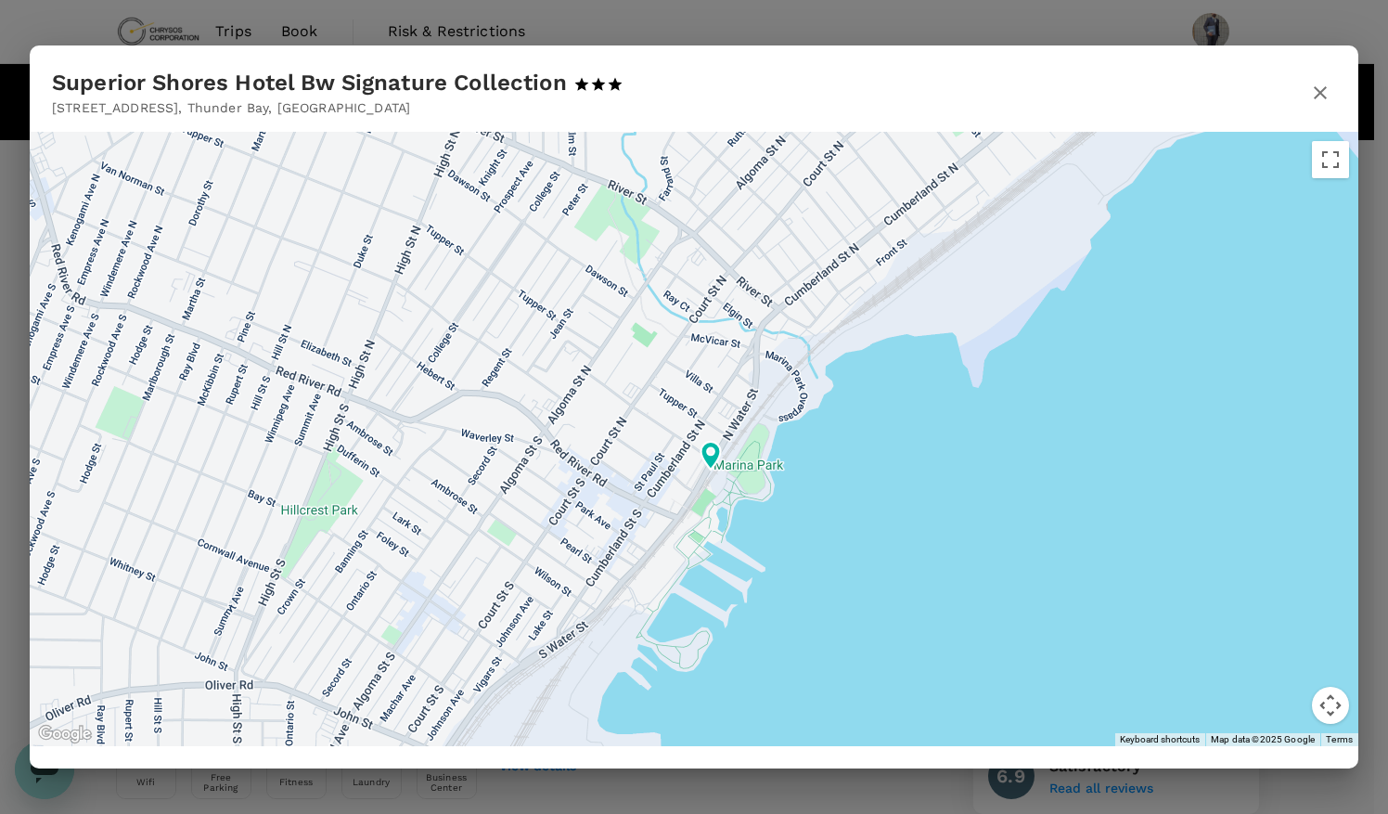
click at [1315, 91] on icon "button" at bounding box center [1320, 93] width 22 height 22
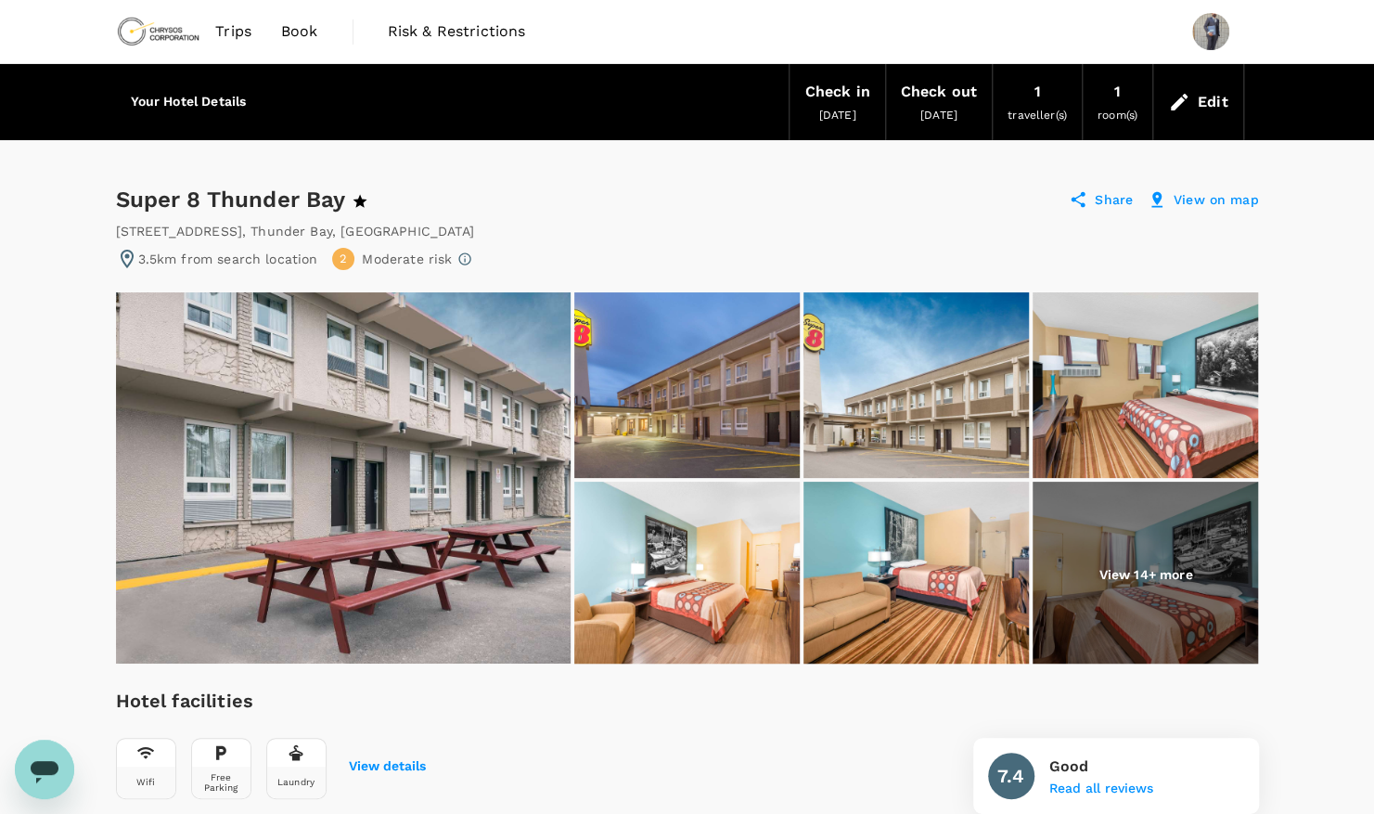
click at [1134, 568] on p "View 14+ more" at bounding box center [1145, 574] width 94 height 19
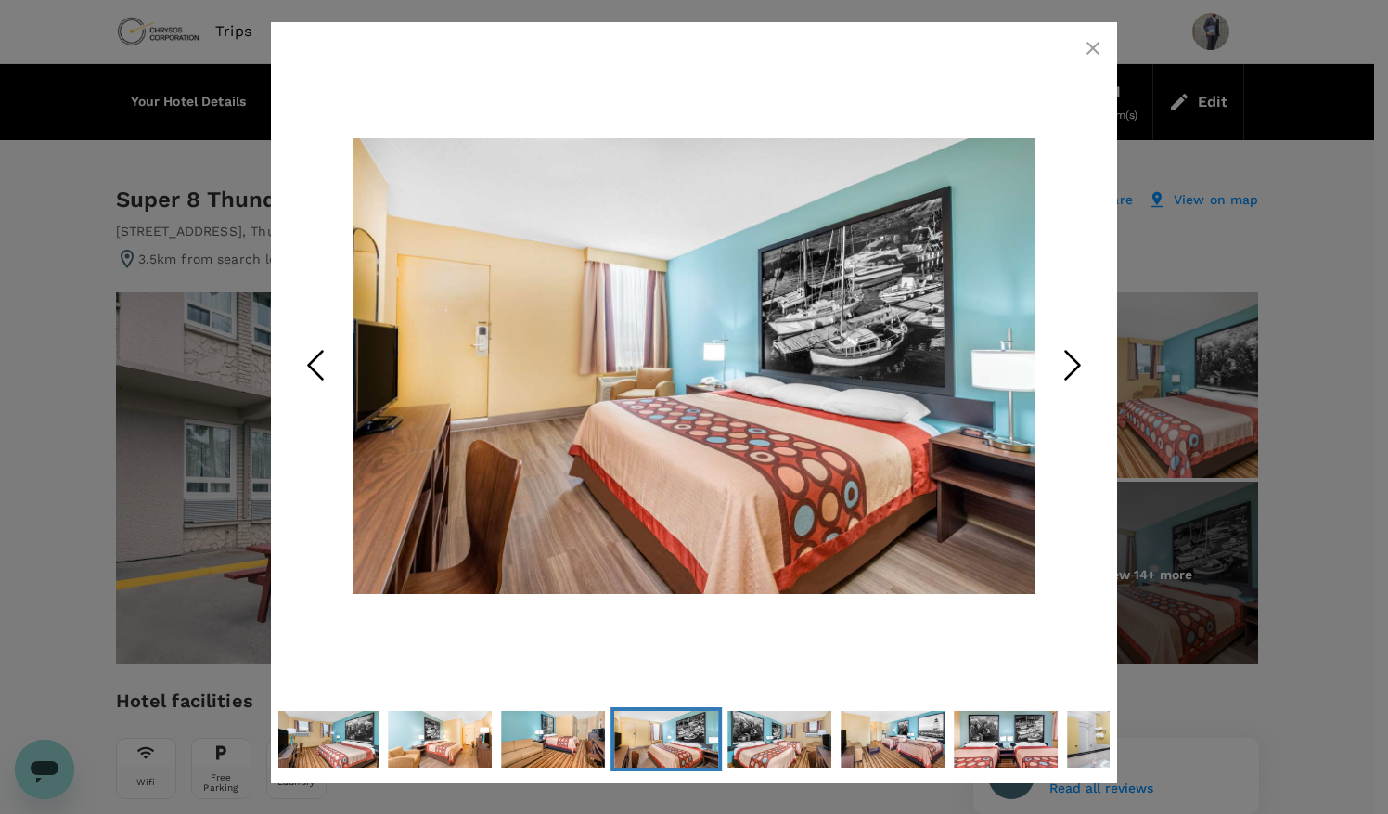
click at [1076, 366] on polyline "Next Slide" at bounding box center [1073, 365] width 14 height 28
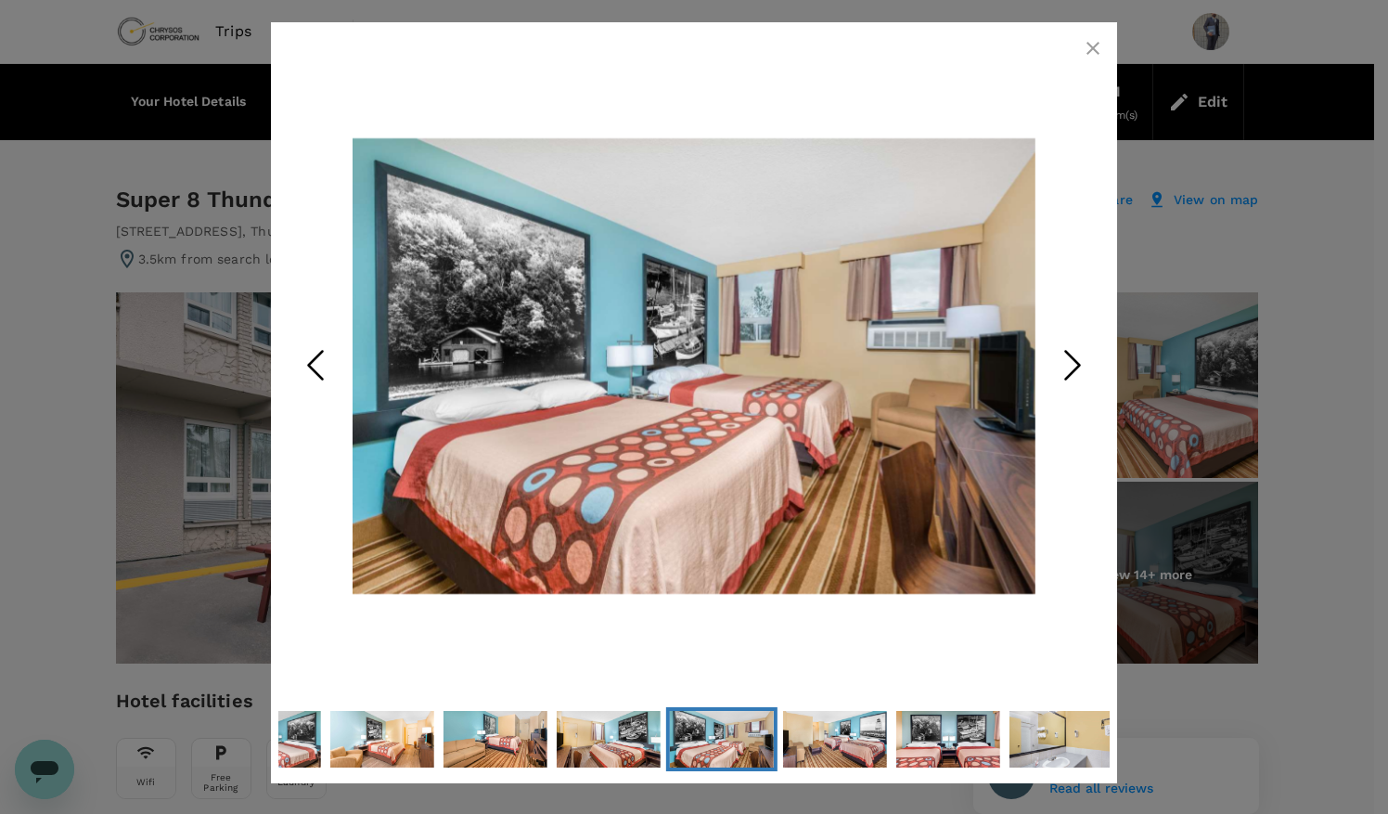
click at [1076, 366] on polyline "Next Slide" at bounding box center [1073, 365] width 14 height 28
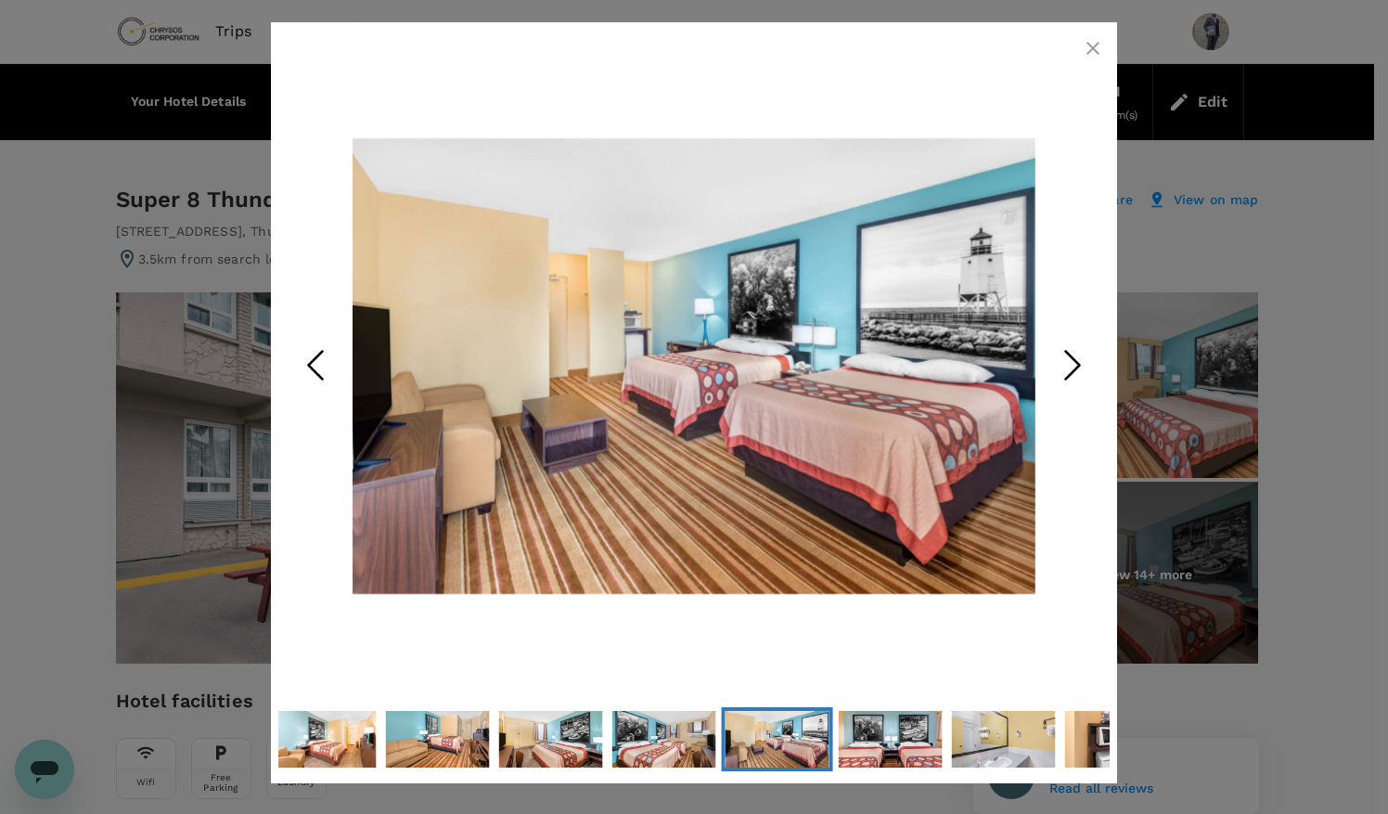
click at [1076, 366] on polyline "Next Slide" at bounding box center [1073, 365] width 14 height 28
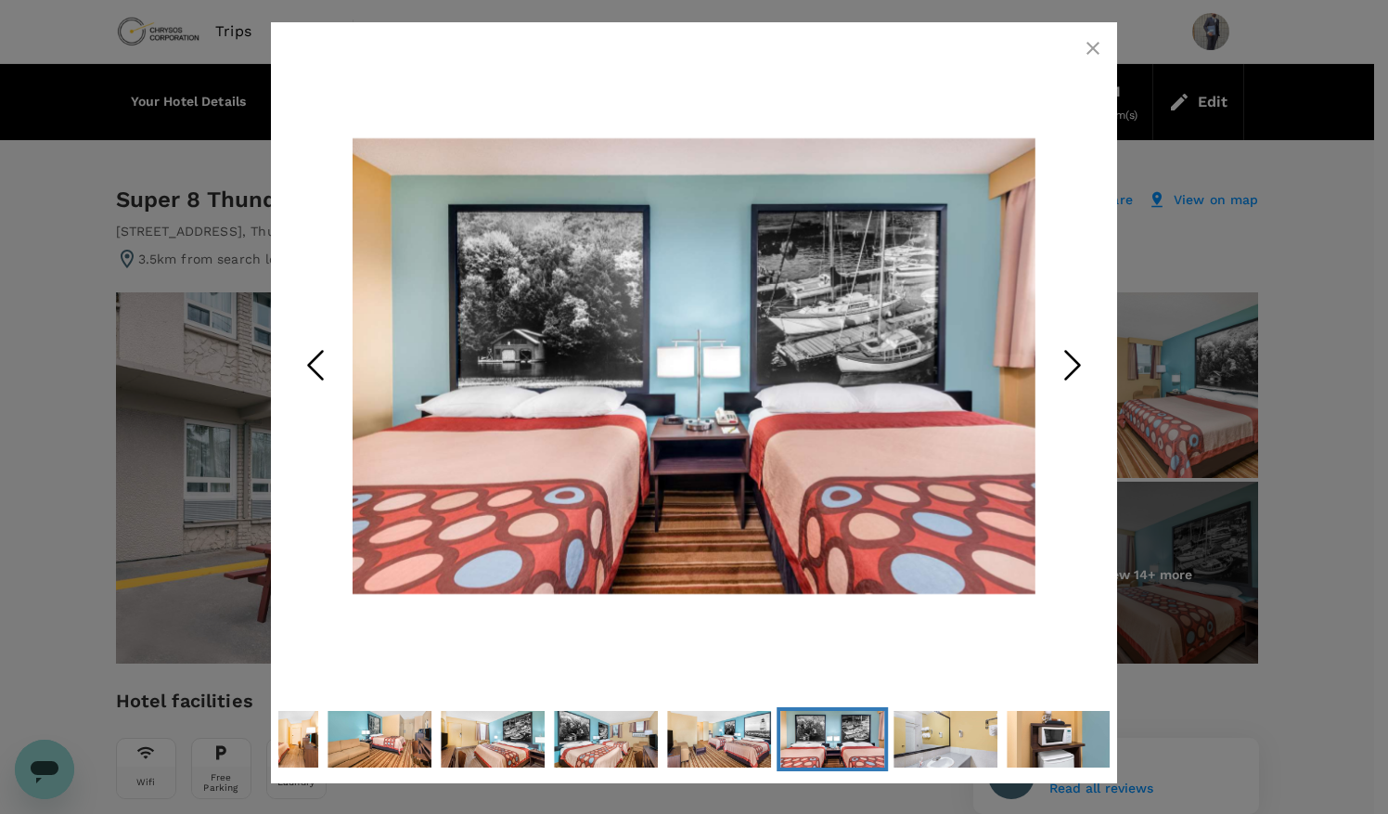
click at [1076, 366] on polyline "Next Slide" at bounding box center [1073, 365] width 14 height 28
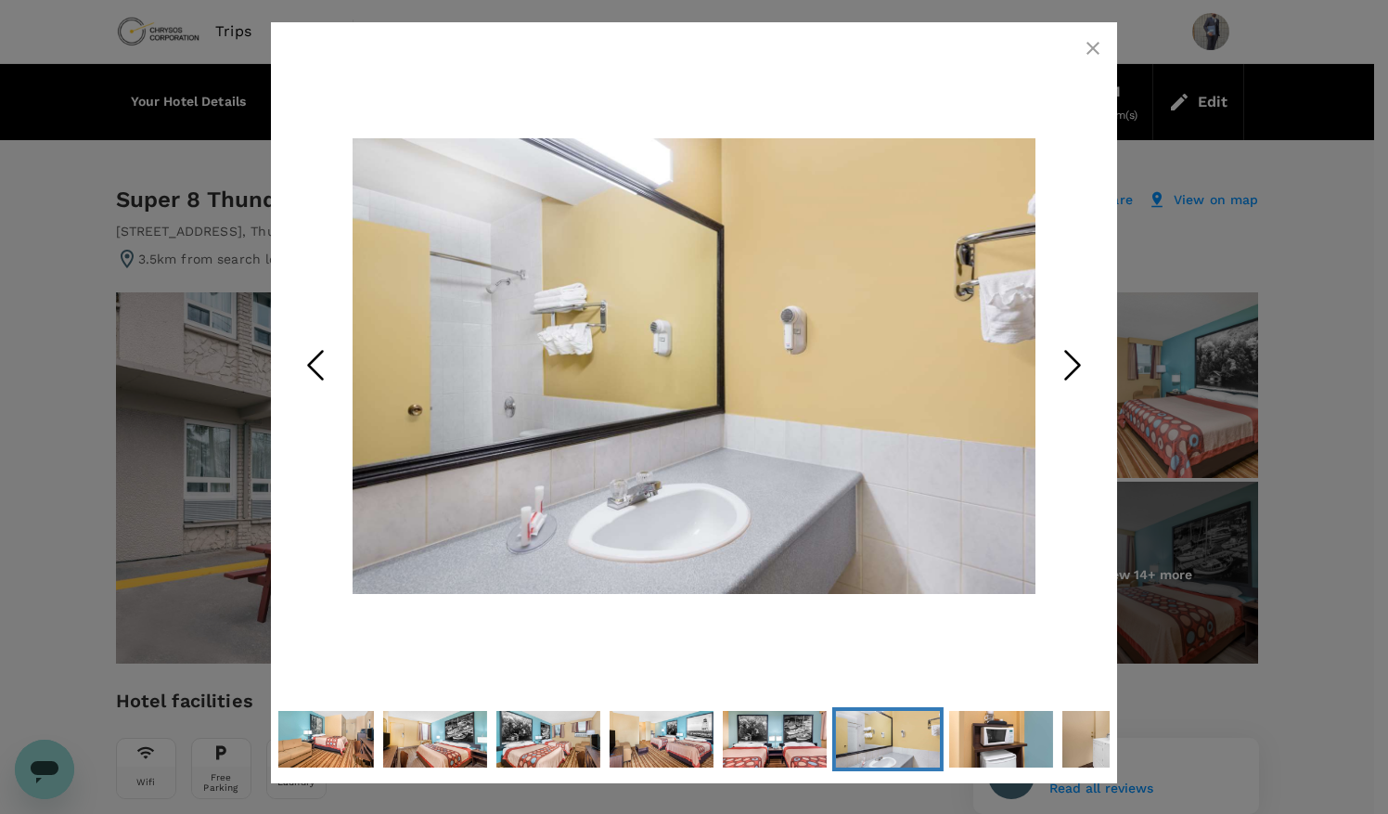
click at [1076, 366] on polyline "Next Slide" at bounding box center [1073, 365] width 14 height 28
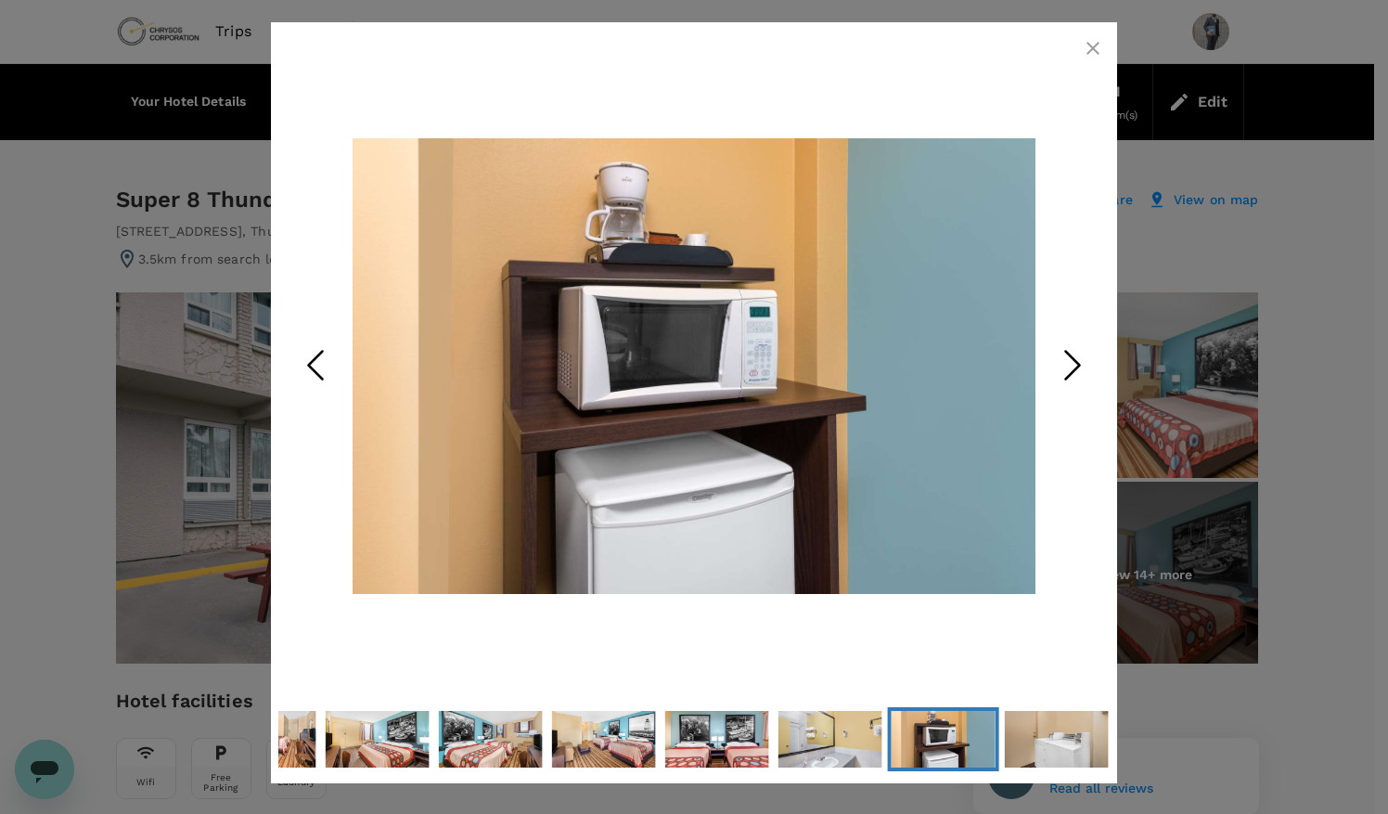
click at [1076, 366] on polyline "Next Slide" at bounding box center [1073, 365] width 14 height 28
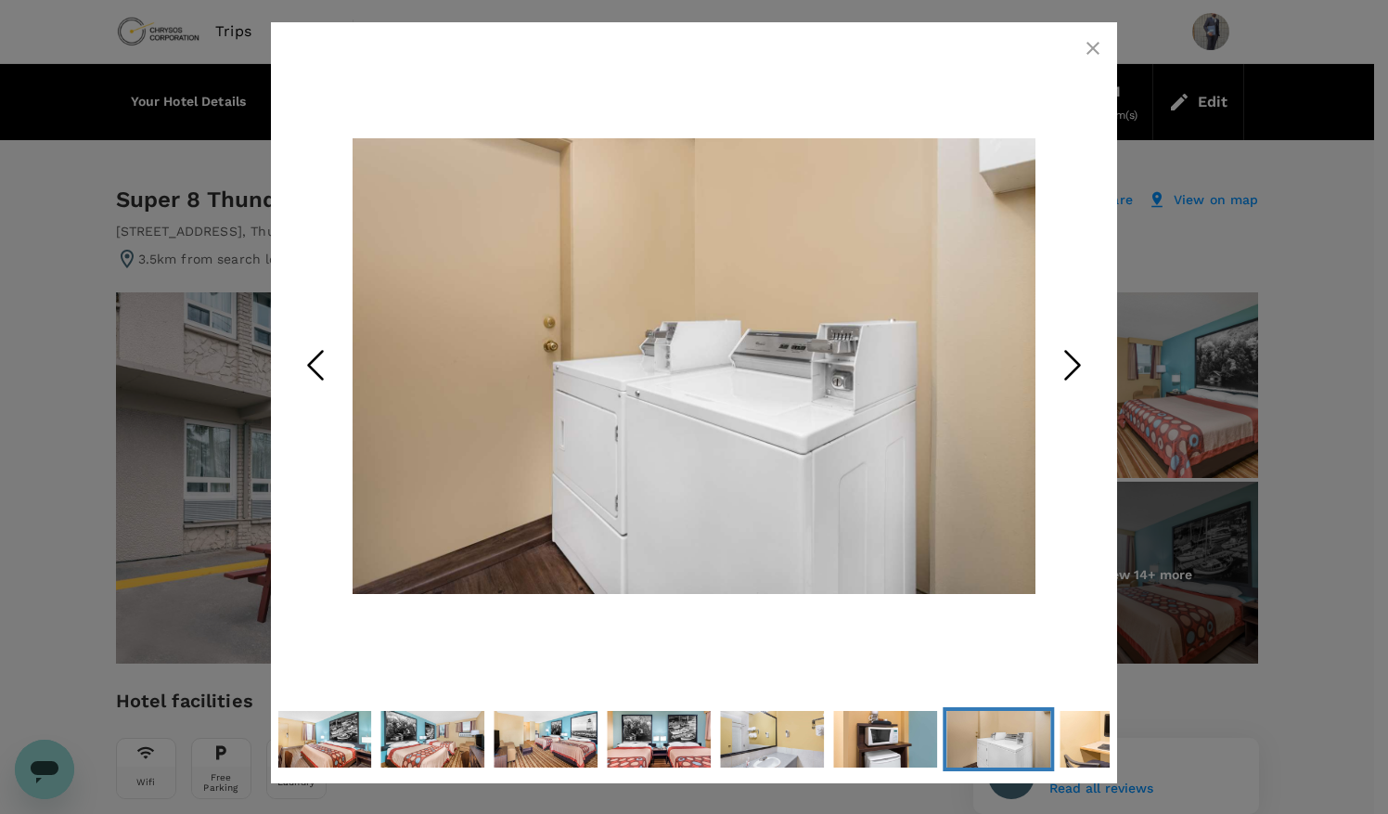
click at [1076, 366] on polyline "Next Slide" at bounding box center [1073, 365] width 14 height 28
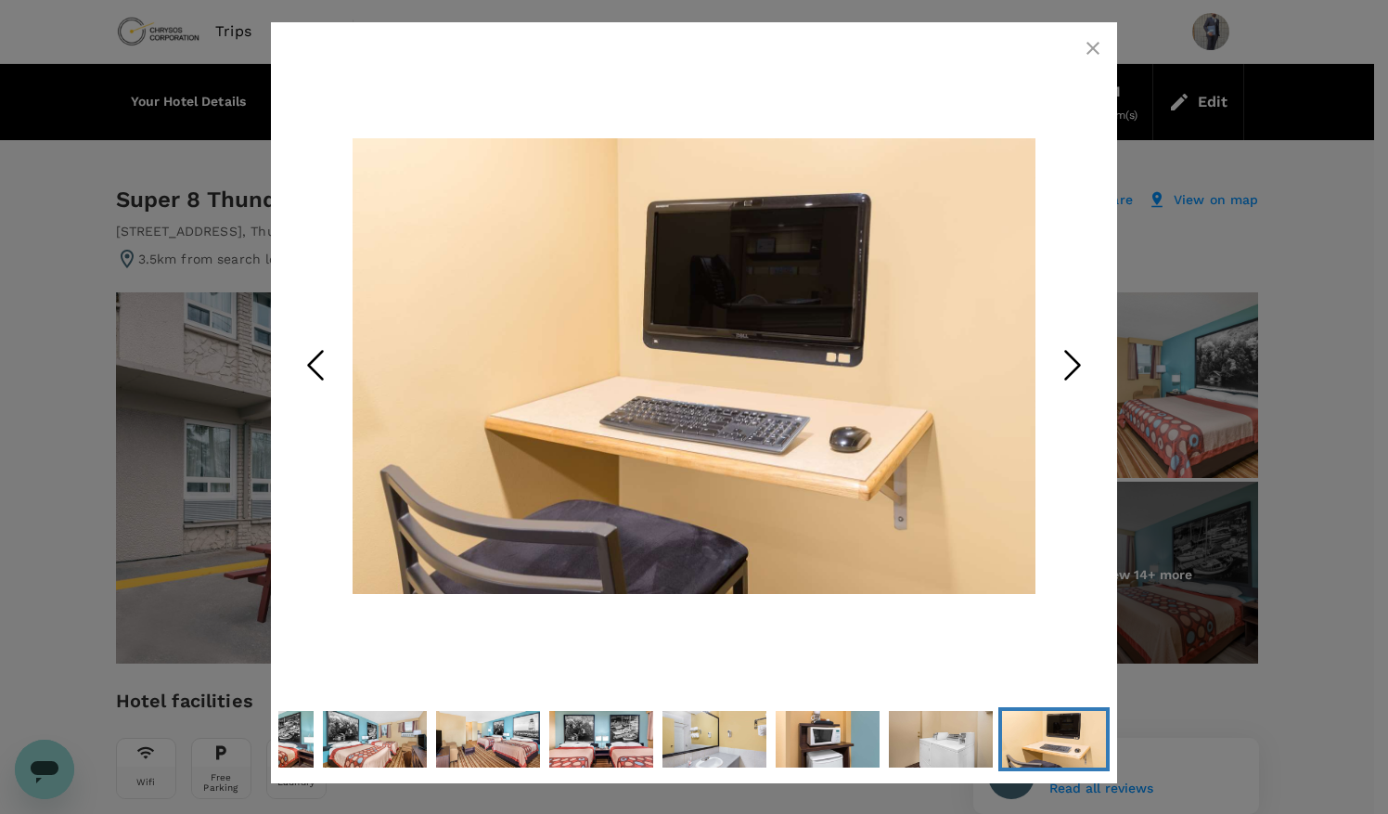
click at [1076, 366] on polyline "Next Slide" at bounding box center [1073, 365] width 14 height 28
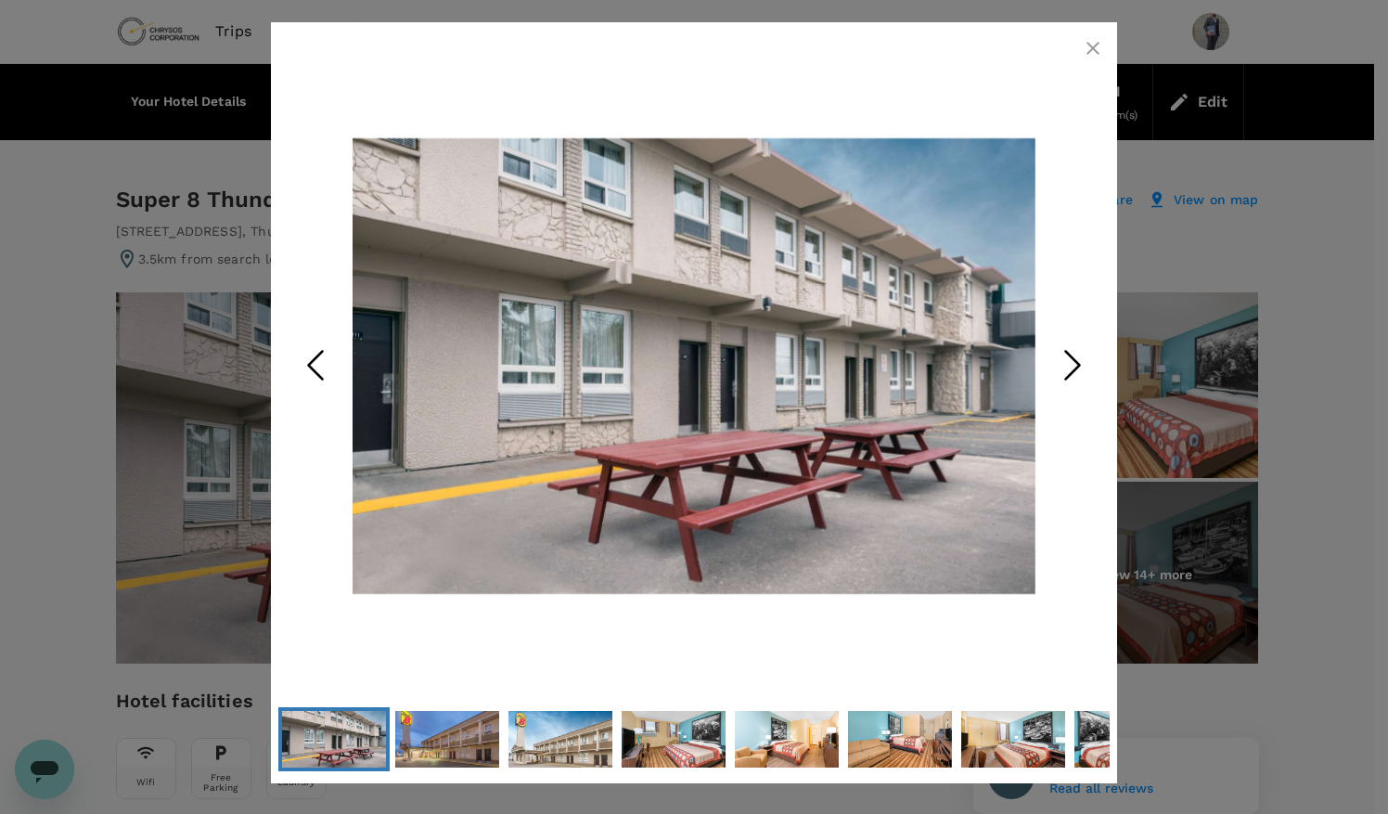
click at [1076, 366] on polyline "Next Slide" at bounding box center [1073, 365] width 14 height 28
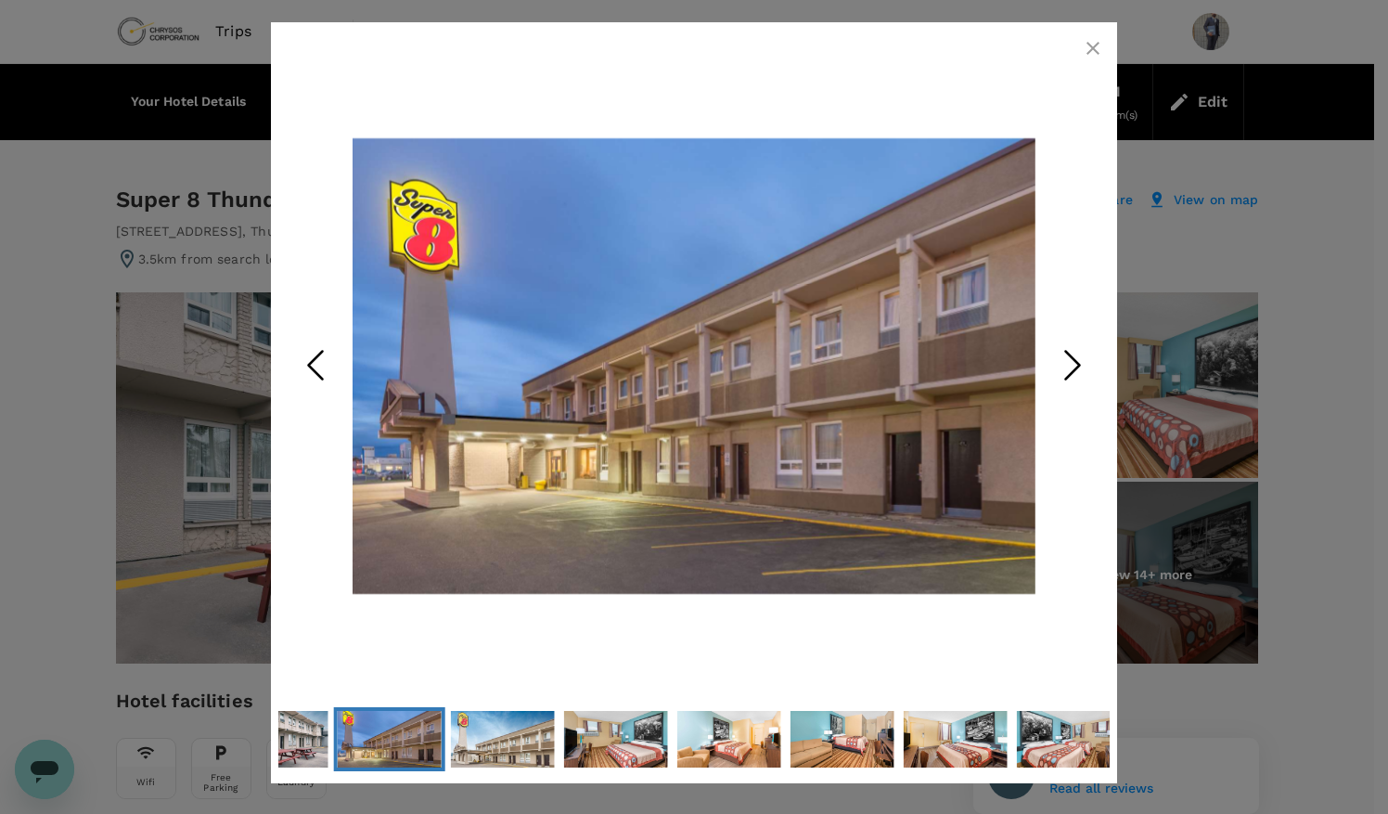
click at [1076, 366] on polyline "Next Slide" at bounding box center [1073, 365] width 14 height 28
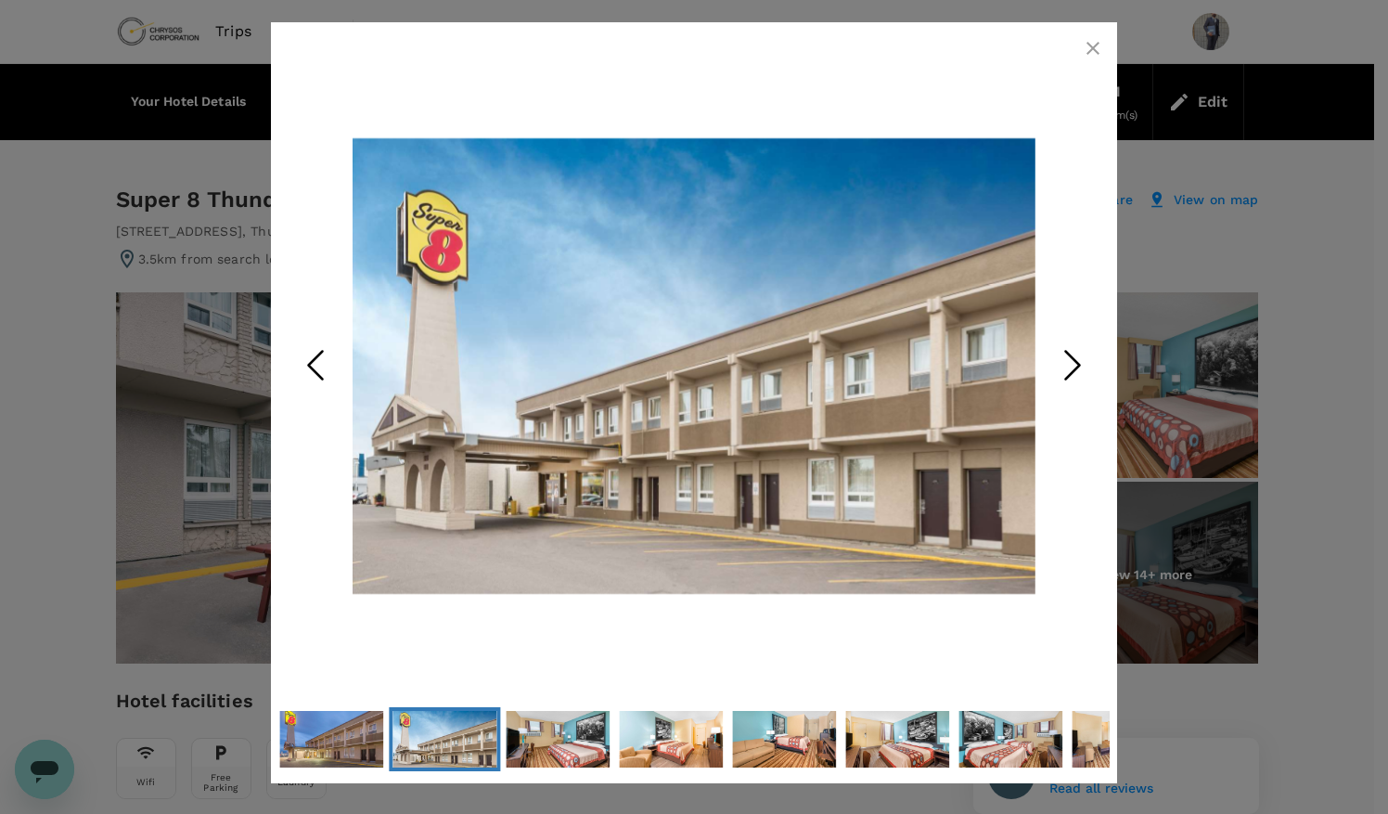
click at [1104, 52] on button "button" at bounding box center [1092, 48] width 37 height 37
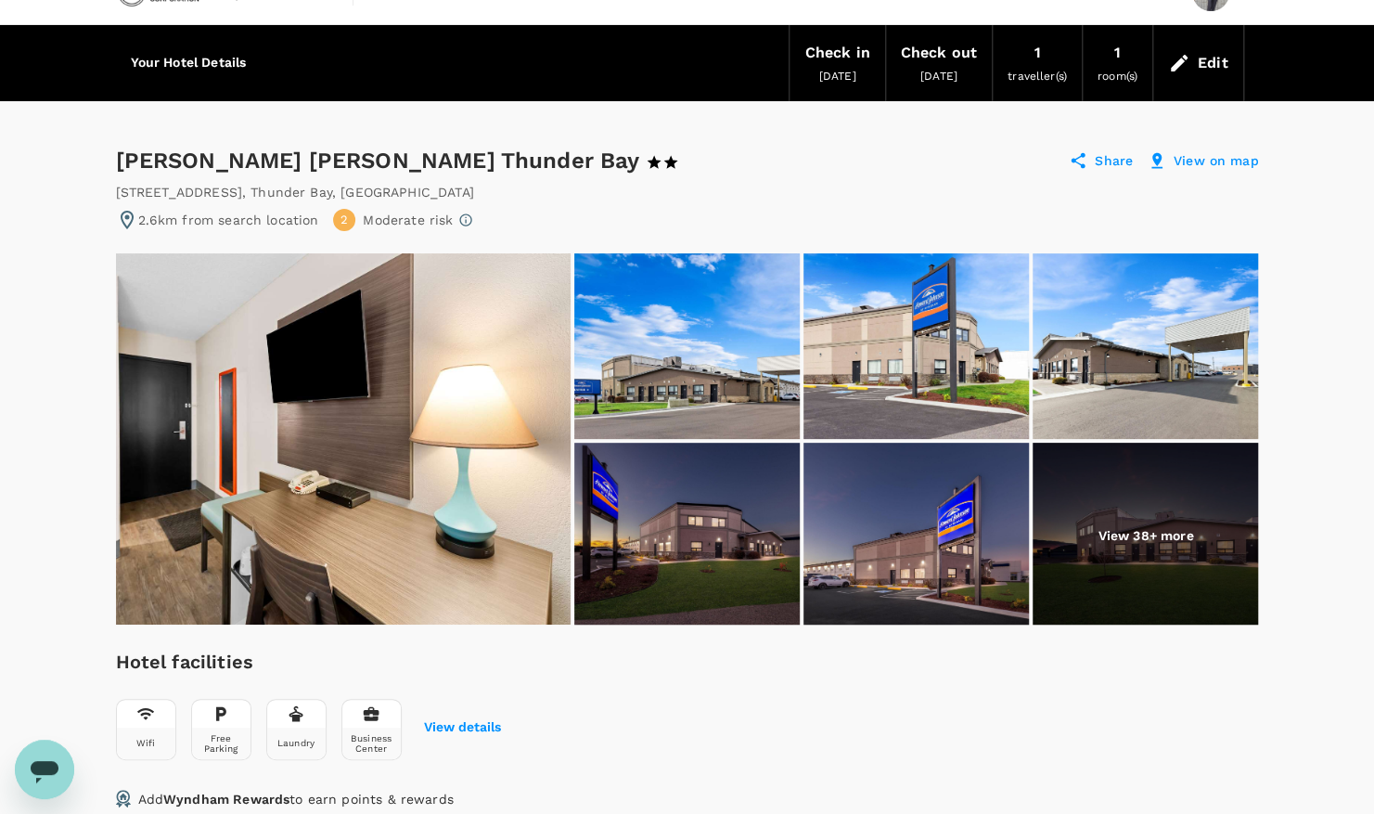
scroll to position [22, 0]
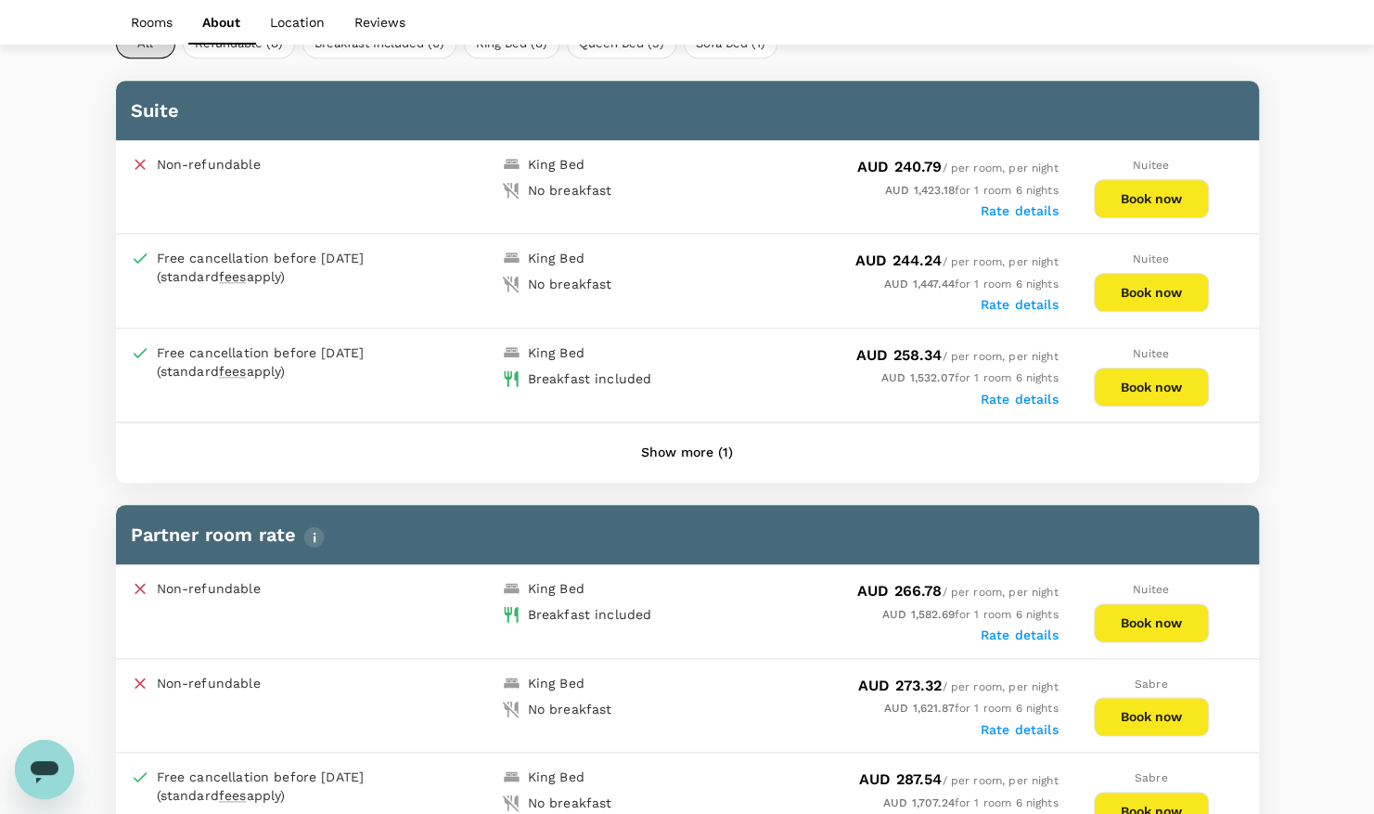
scroll to position [982, 0]
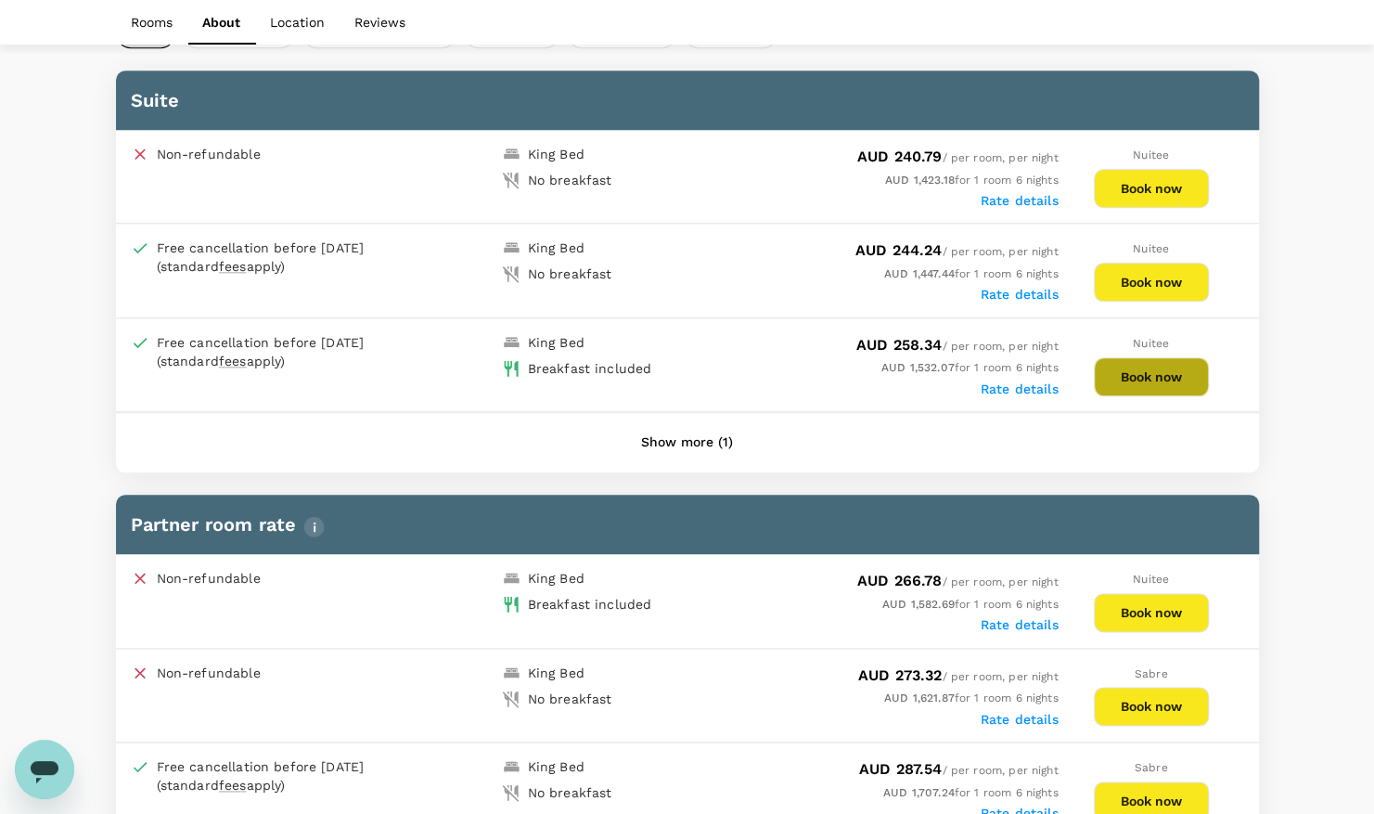
click at [1162, 371] on button "Book now" at bounding box center [1151, 376] width 115 height 39
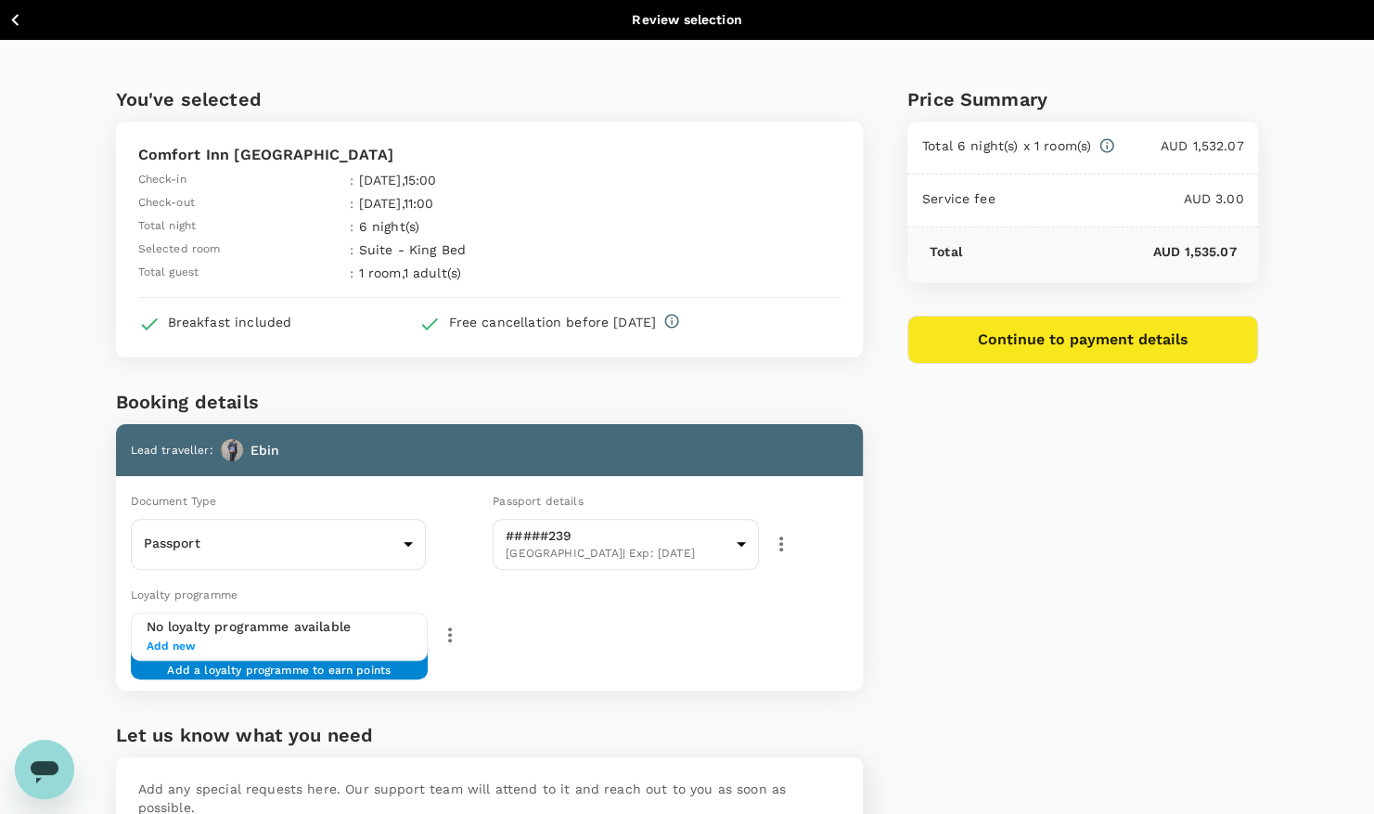
click at [15, 20] on icon "button" at bounding box center [15, 19] width 23 height 23
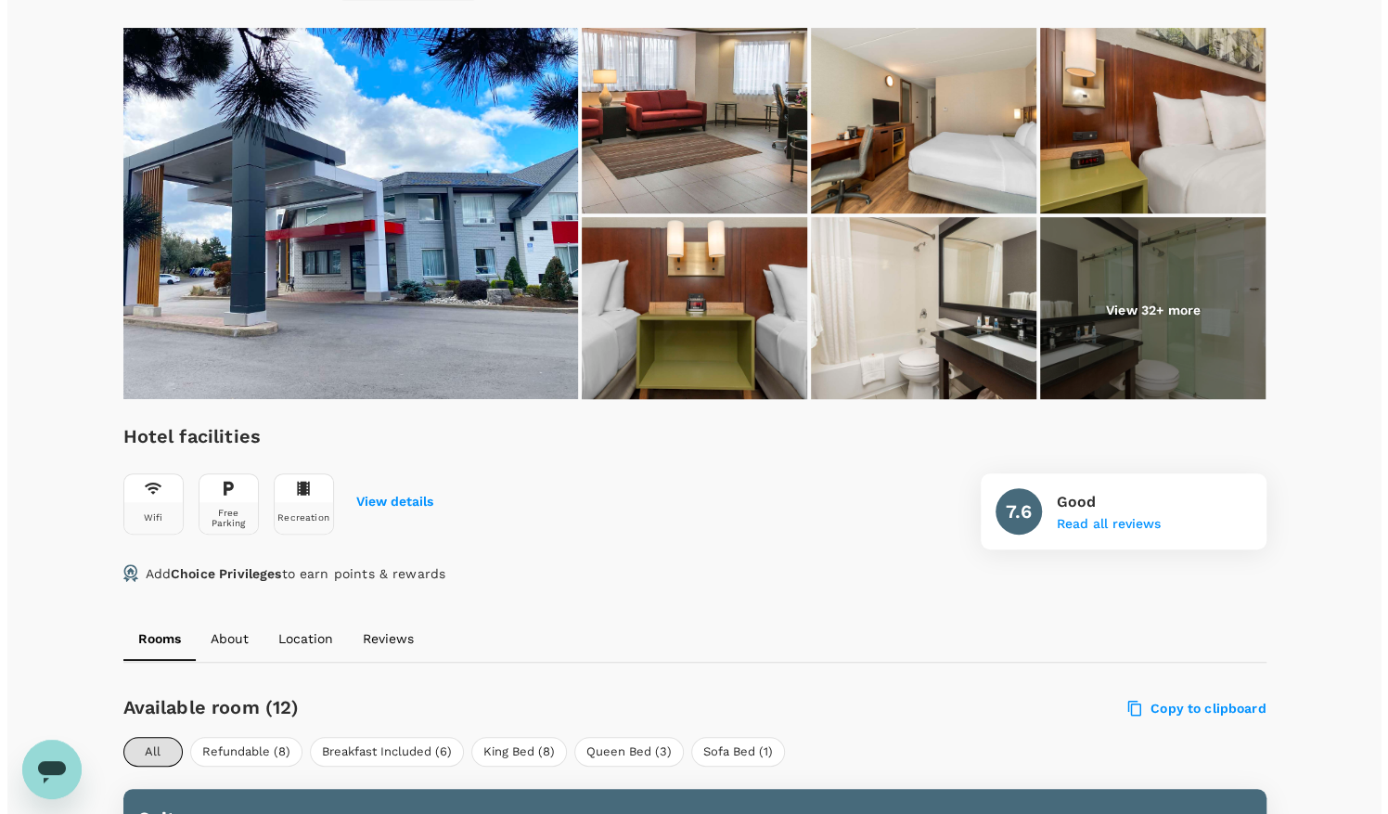
scroll to position [262, 0]
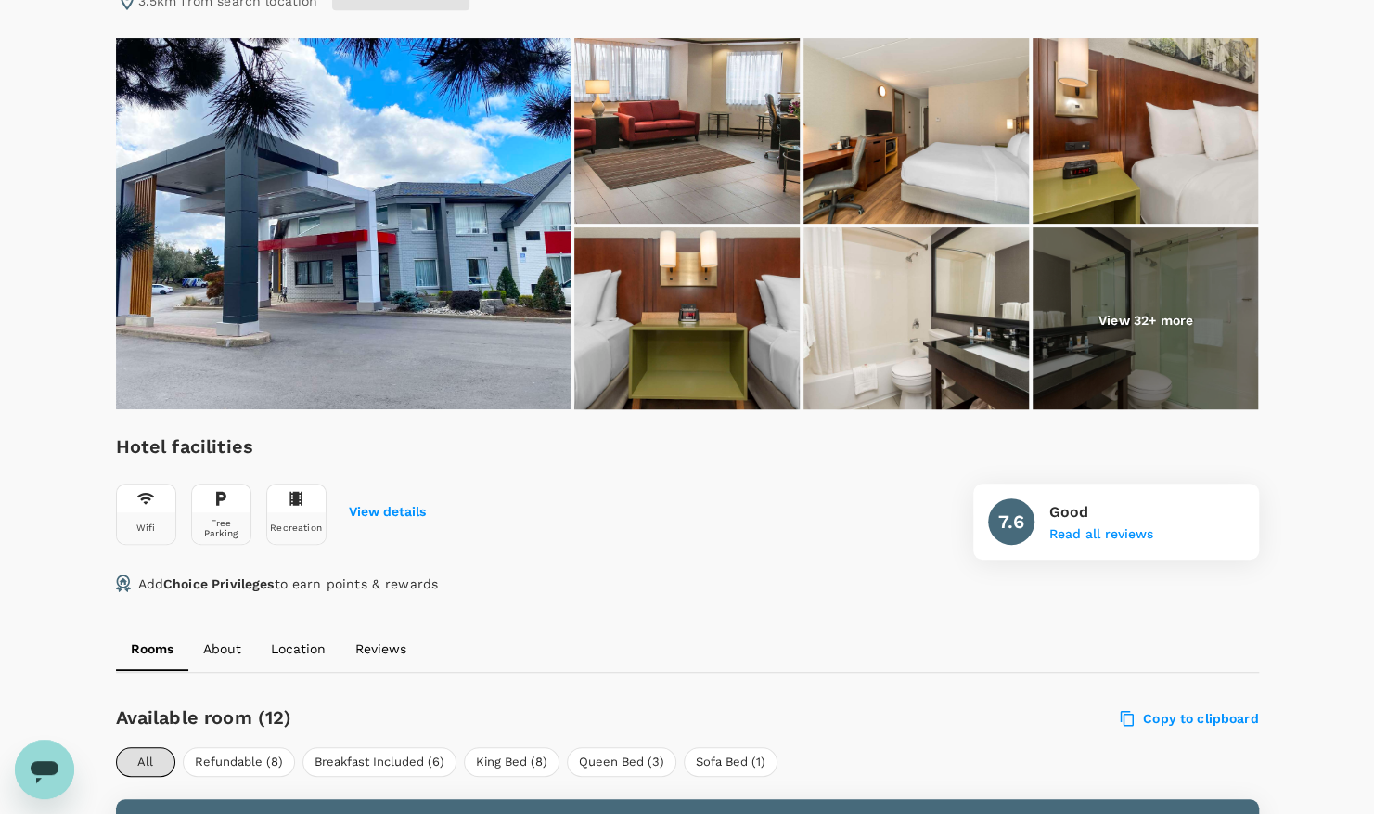
click at [1128, 319] on p "View 32+ more" at bounding box center [1145, 320] width 95 height 19
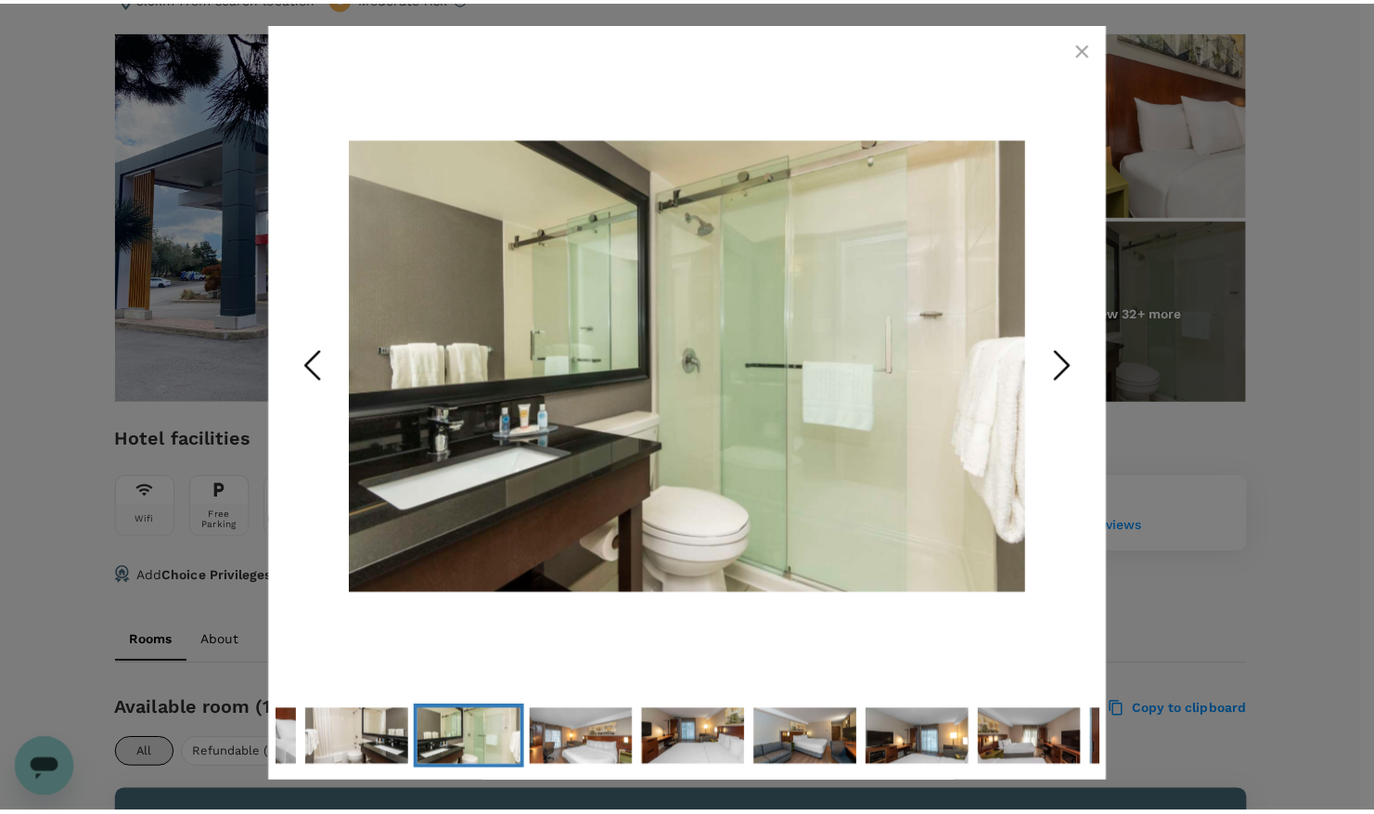
scroll to position [258, 0]
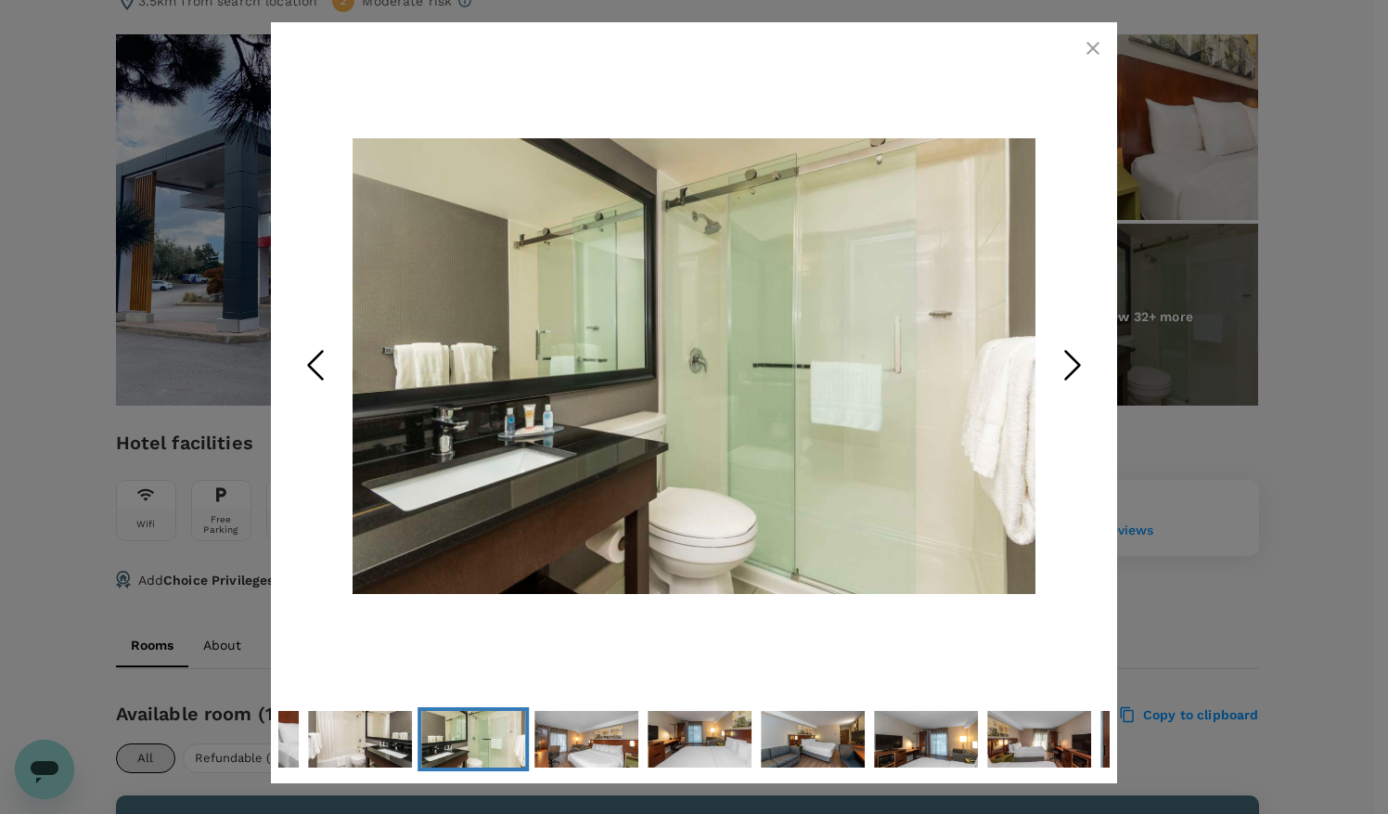
click at [1074, 367] on icon "Next Slide" at bounding box center [1073, 365] width 56 height 56
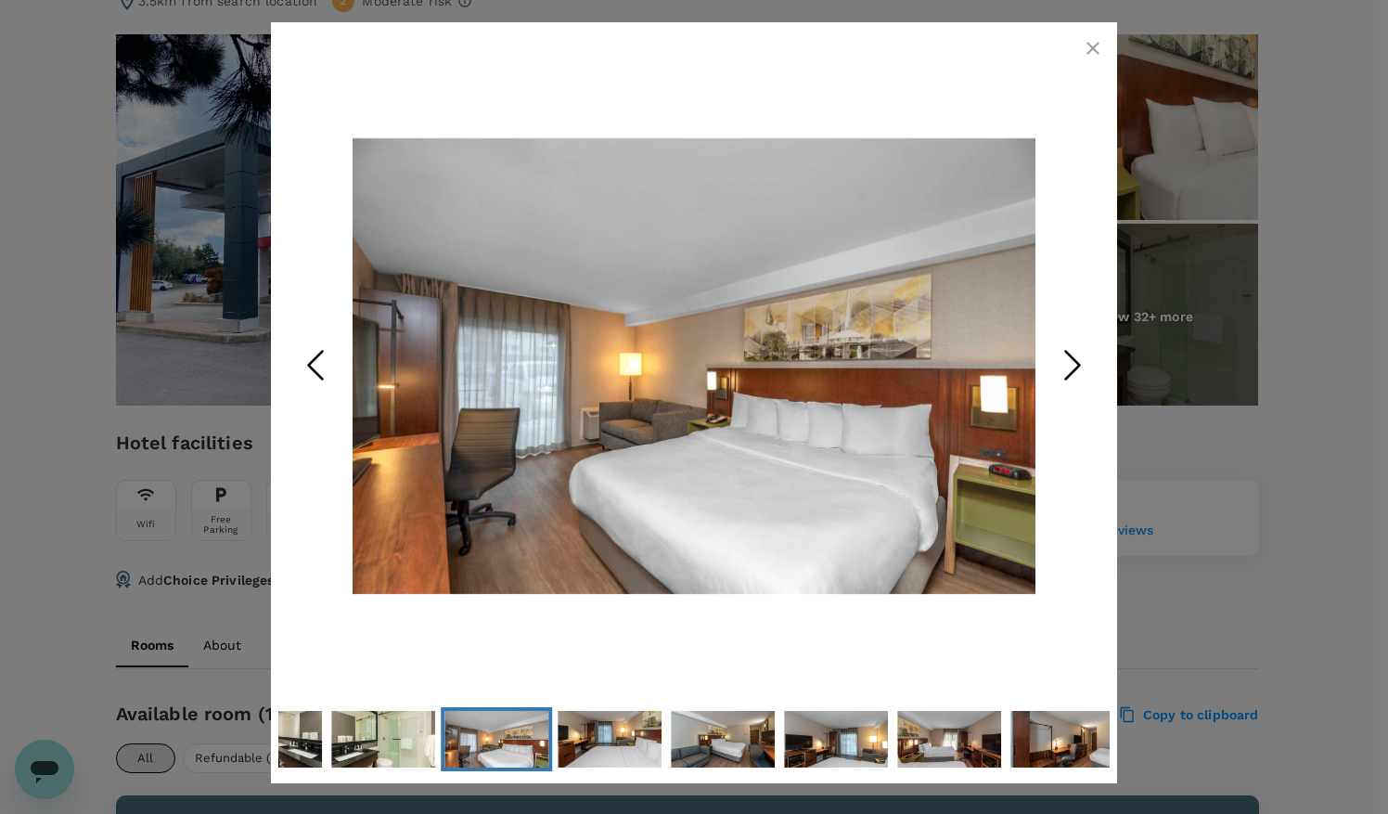
click at [1074, 367] on icon "Next Slide" at bounding box center [1073, 365] width 56 height 56
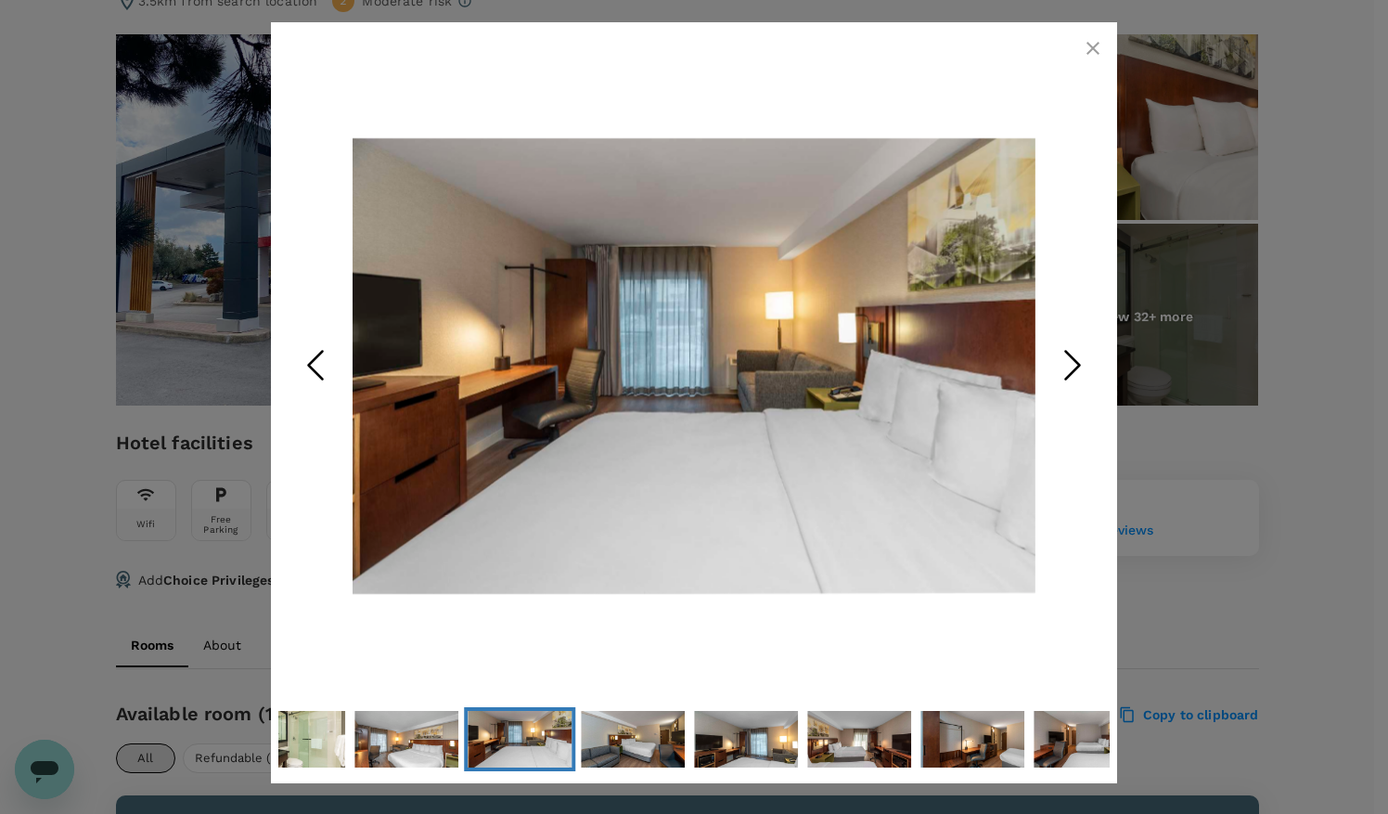
click at [1074, 367] on icon "Next Slide" at bounding box center [1073, 365] width 56 height 56
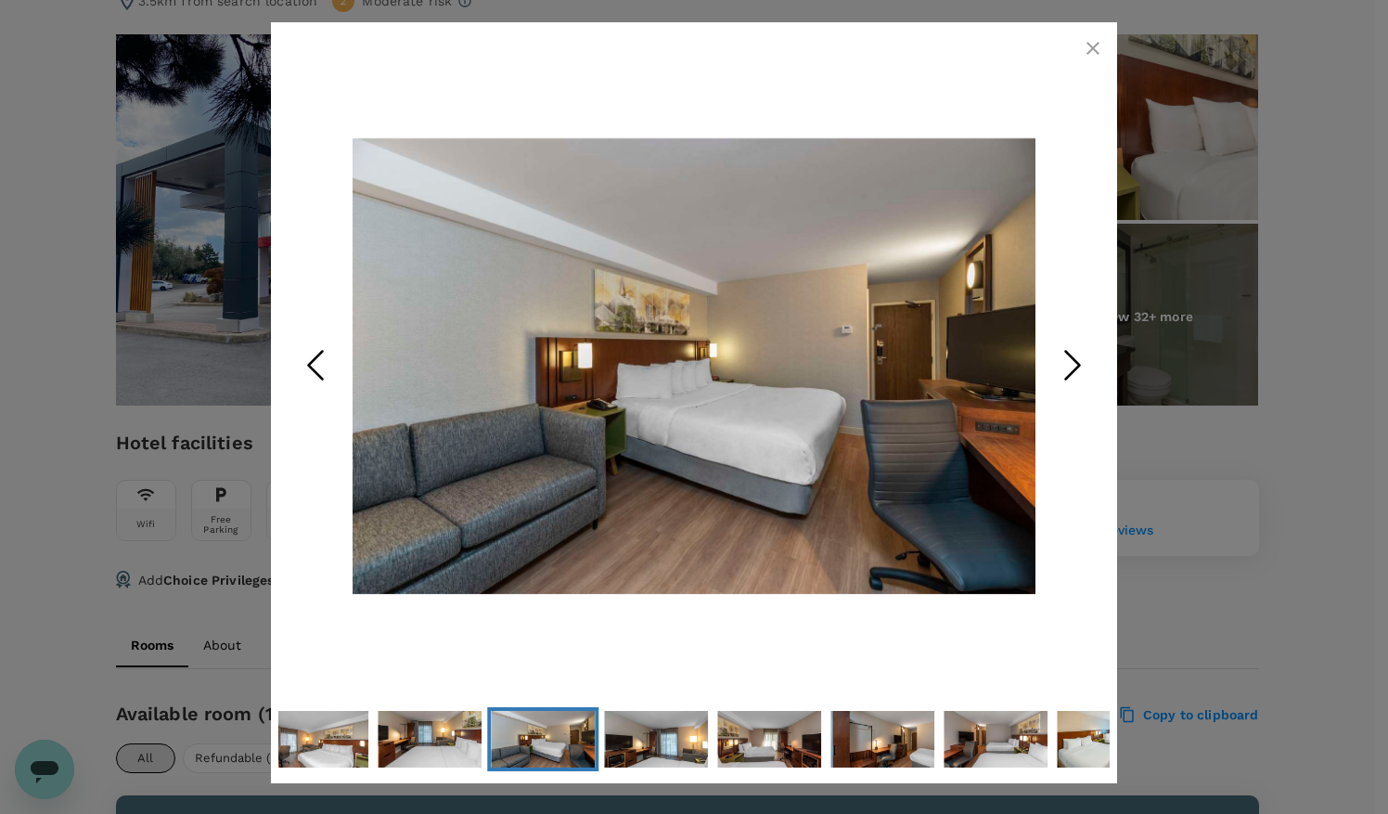
click at [1074, 367] on icon "Next Slide" at bounding box center [1073, 365] width 56 height 56
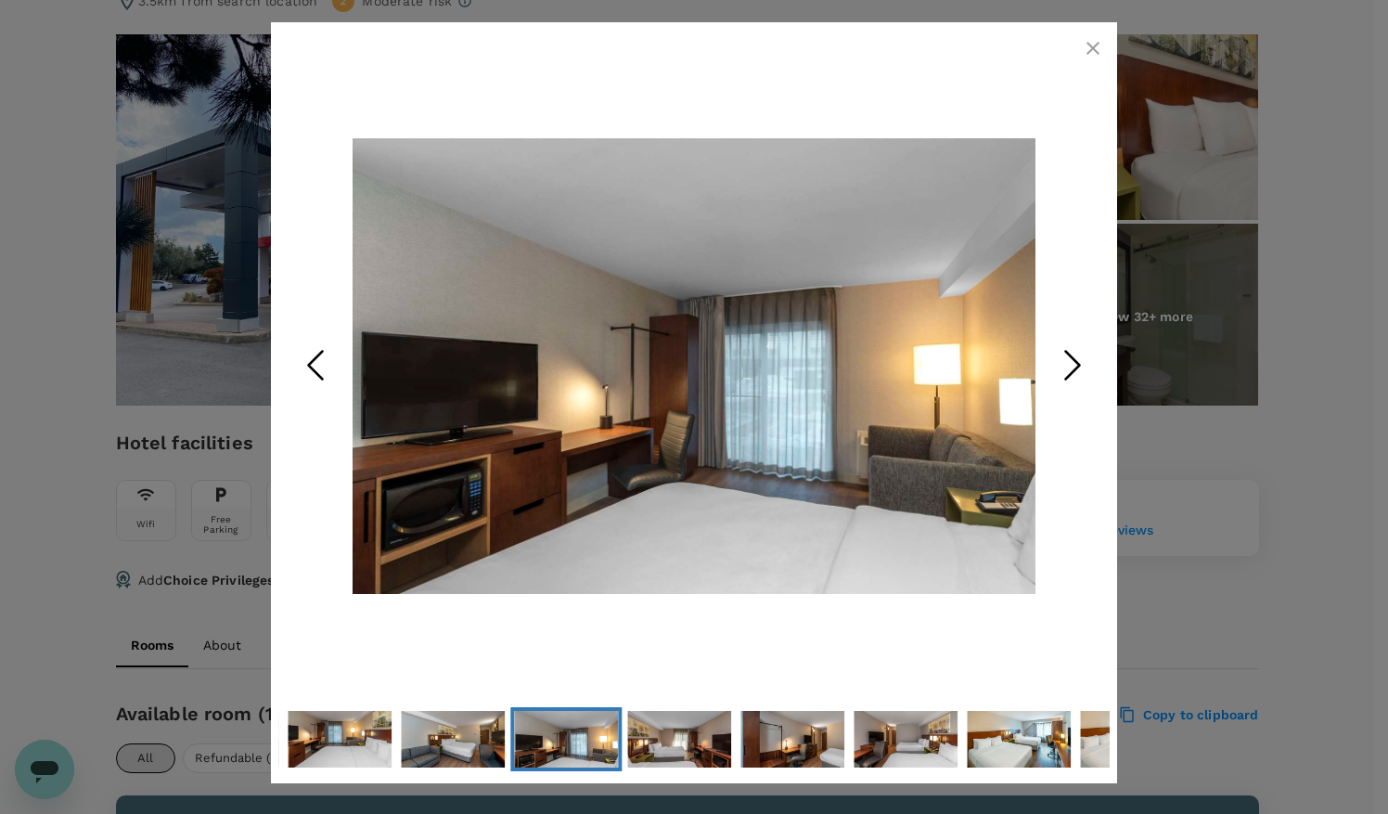
click at [1074, 367] on icon "Next Slide" at bounding box center [1073, 365] width 56 height 56
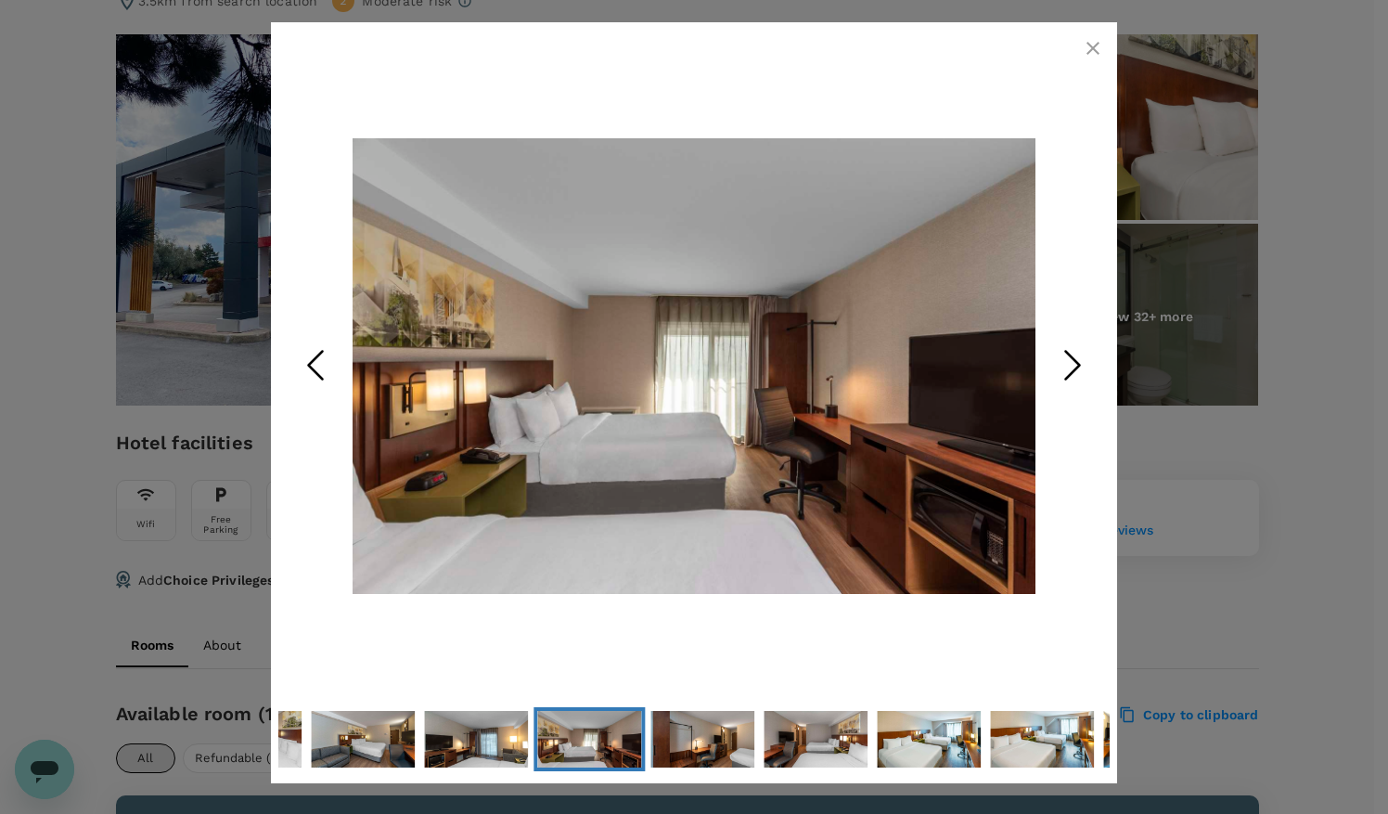
click at [1074, 367] on icon "Next Slide" at bounding box center [1073, 365] width 56 height 56
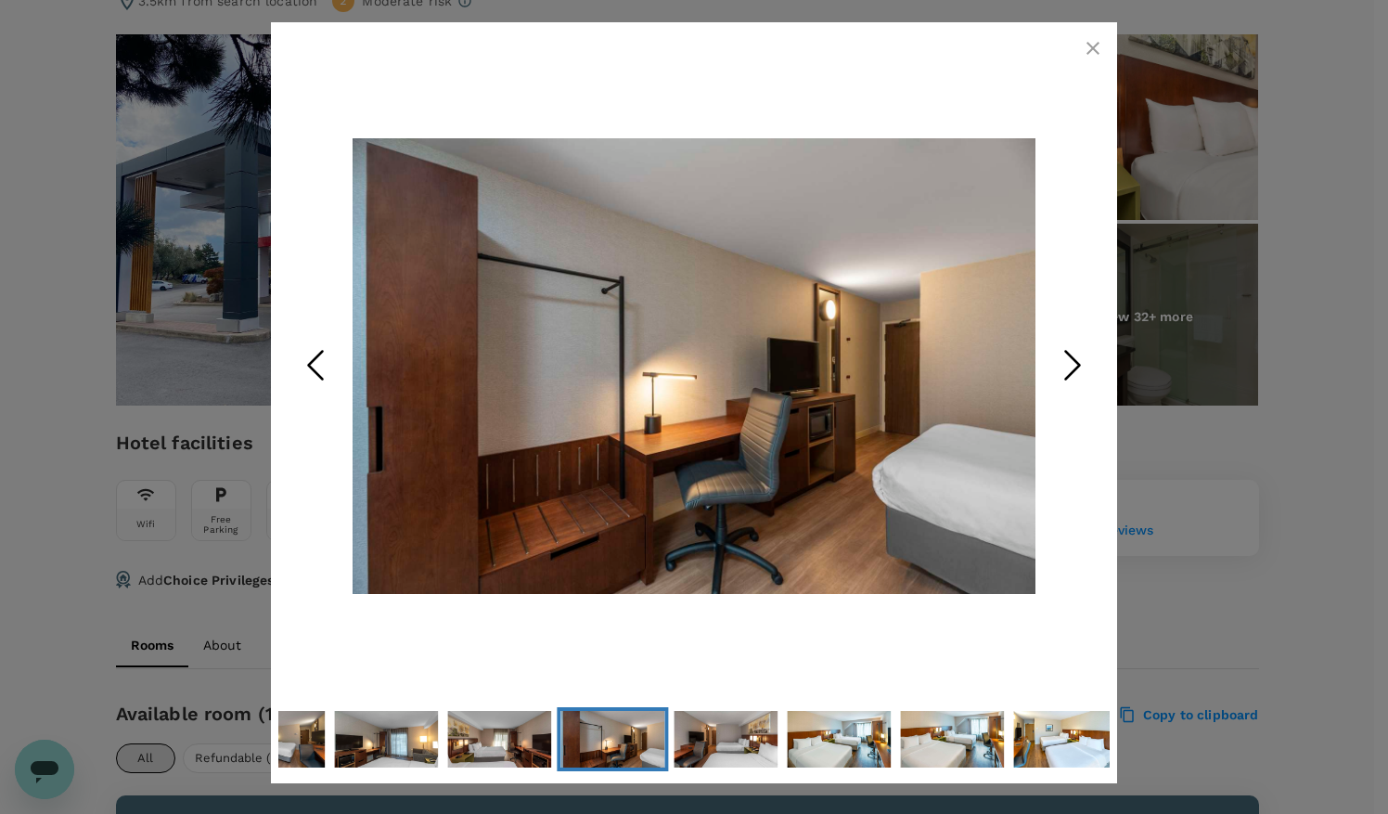
click at [1074, 367] on icon "Next Slide" at bounding box center [1073, 365] width 56 height 56
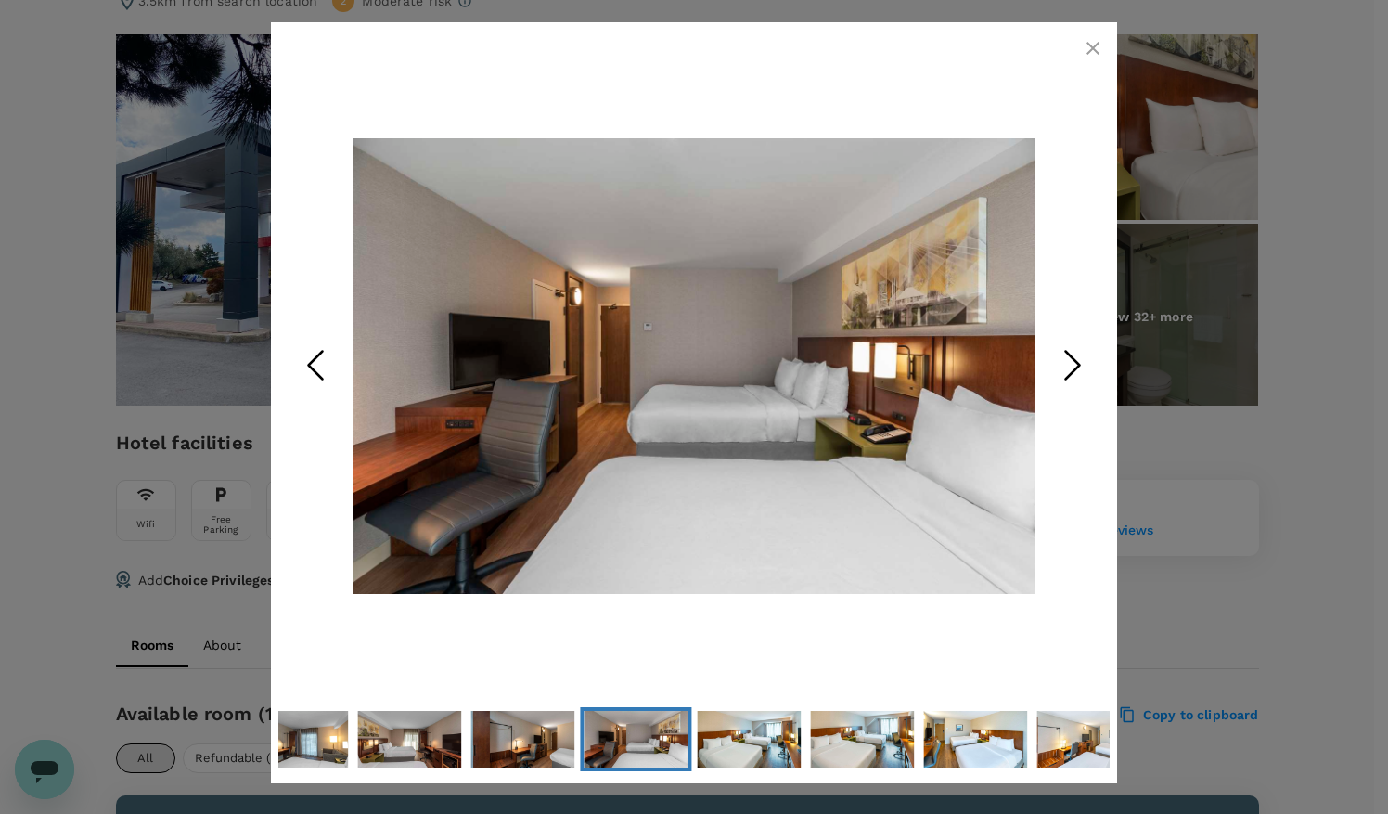
click at [1074, 367] on icon "Next Slide" at bounding box center [1073, 365] width 56 height 56
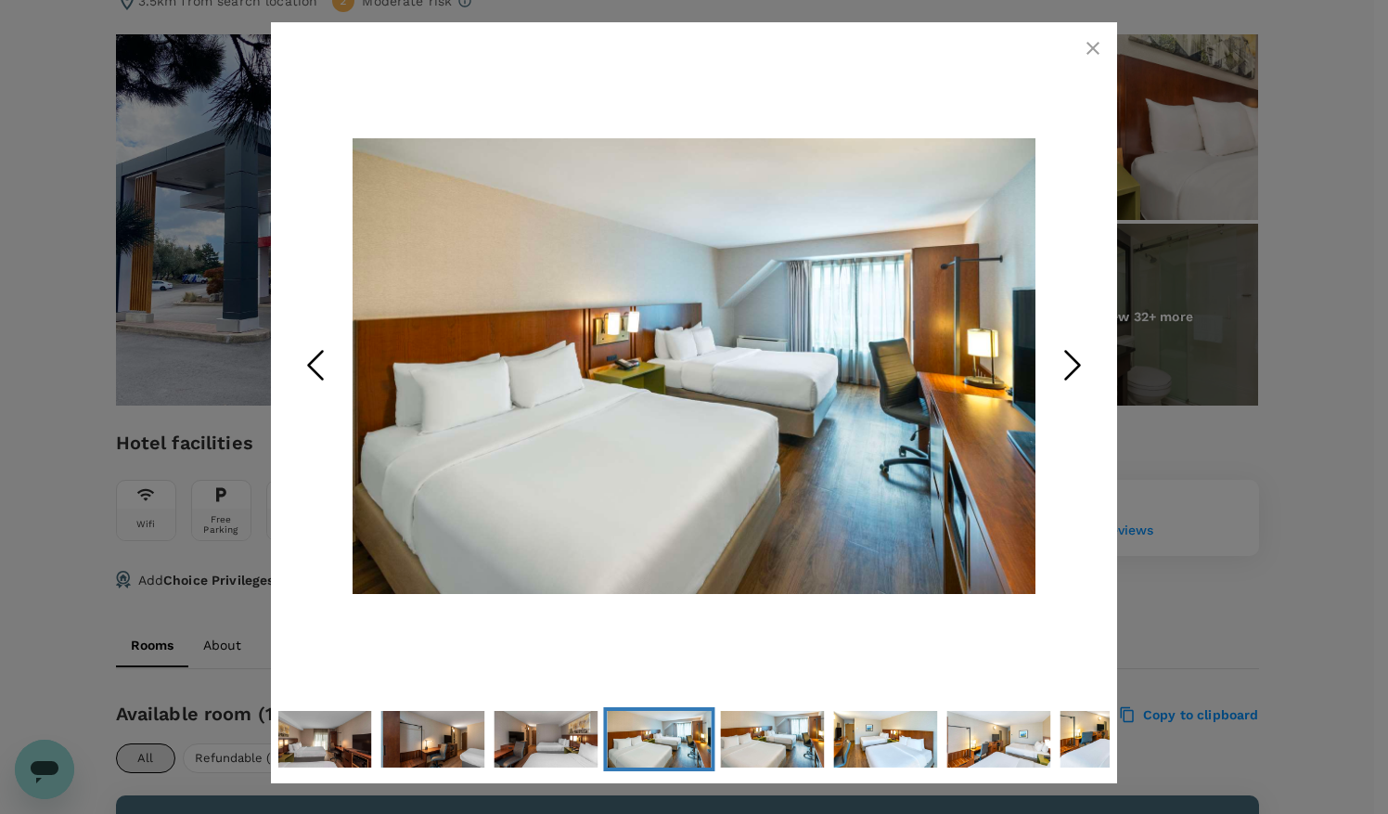
click at [1074, 367] on icon "Next Slide" at bounding box center [1073, 365] width 56 height 56
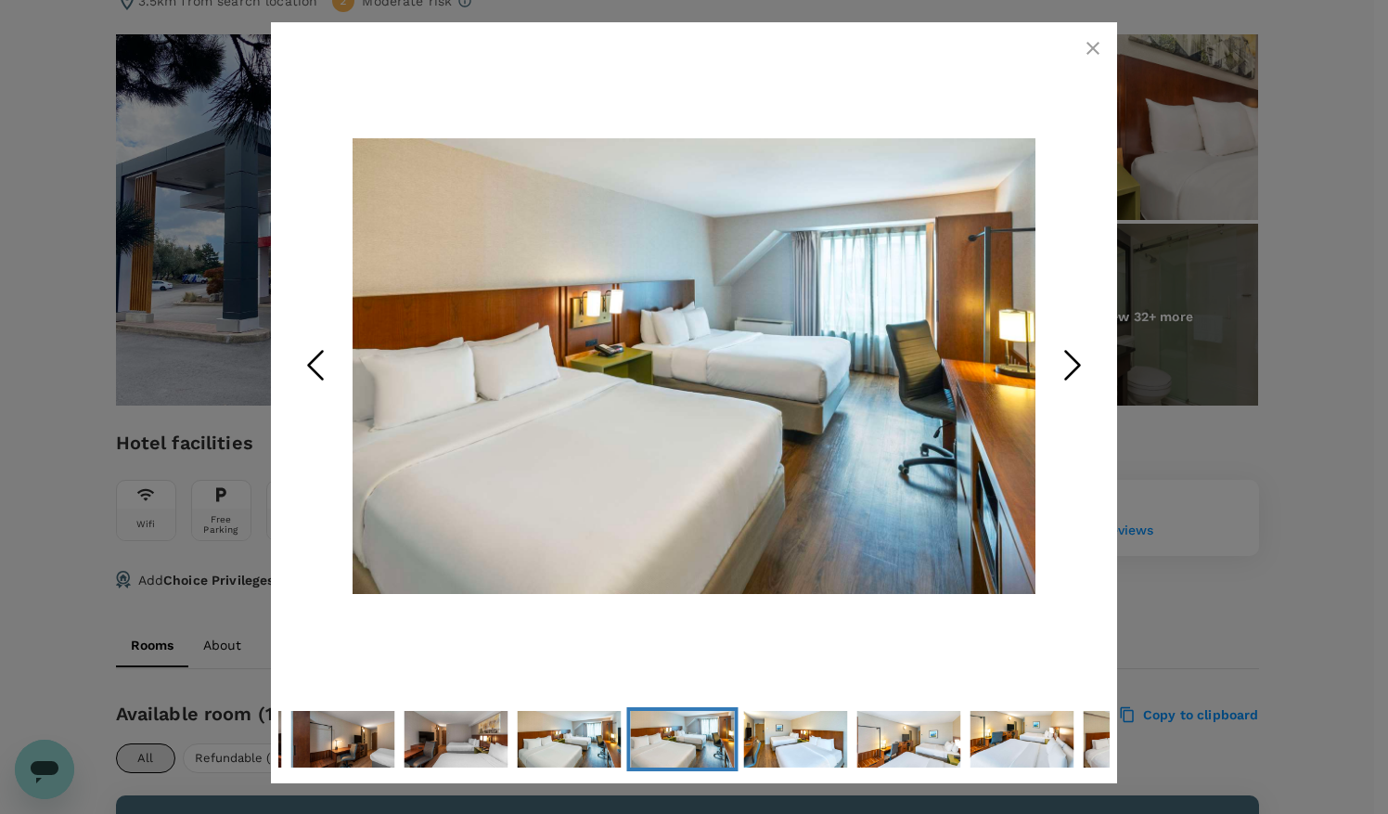
click at [1074, 367] on icon "Next Slide" at bounding box center [1073, 365] width 56 height 56
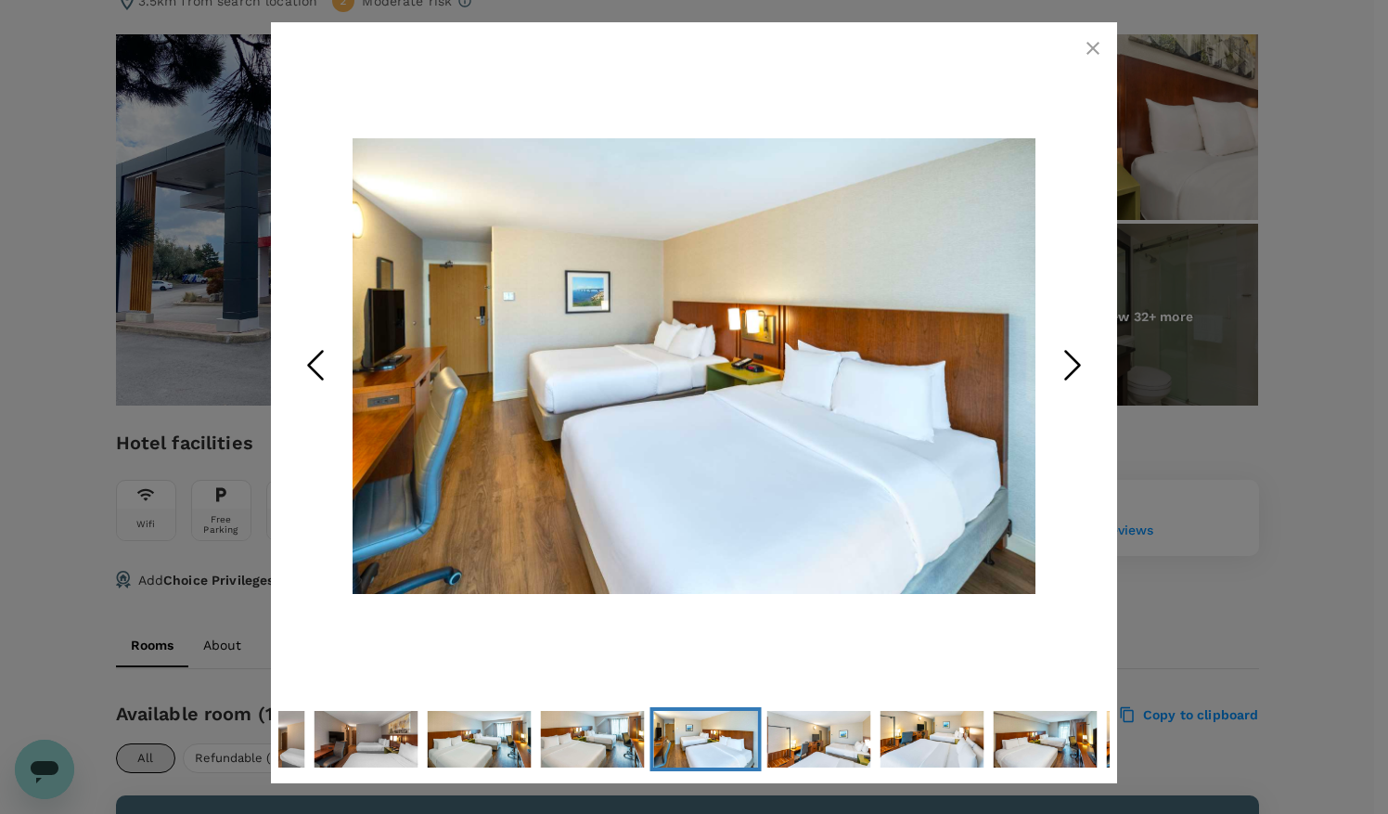
click at [1074, 367] on icon "Next Slide" at bounding box center [1073, 365] width 56 height 56
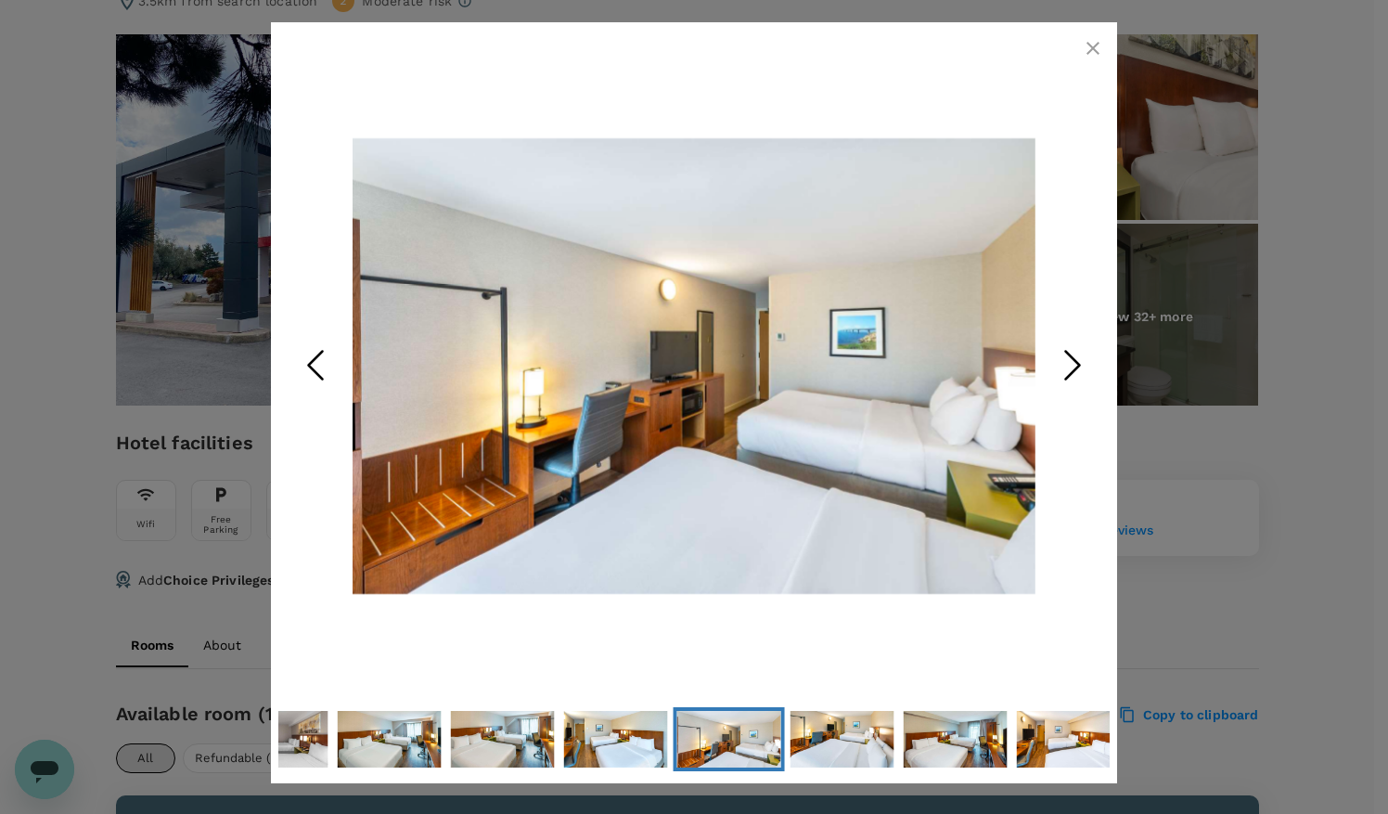
click at [1074, 367] on icon "Next Slide" at bounding box center [1073, 365] width 56 height 56
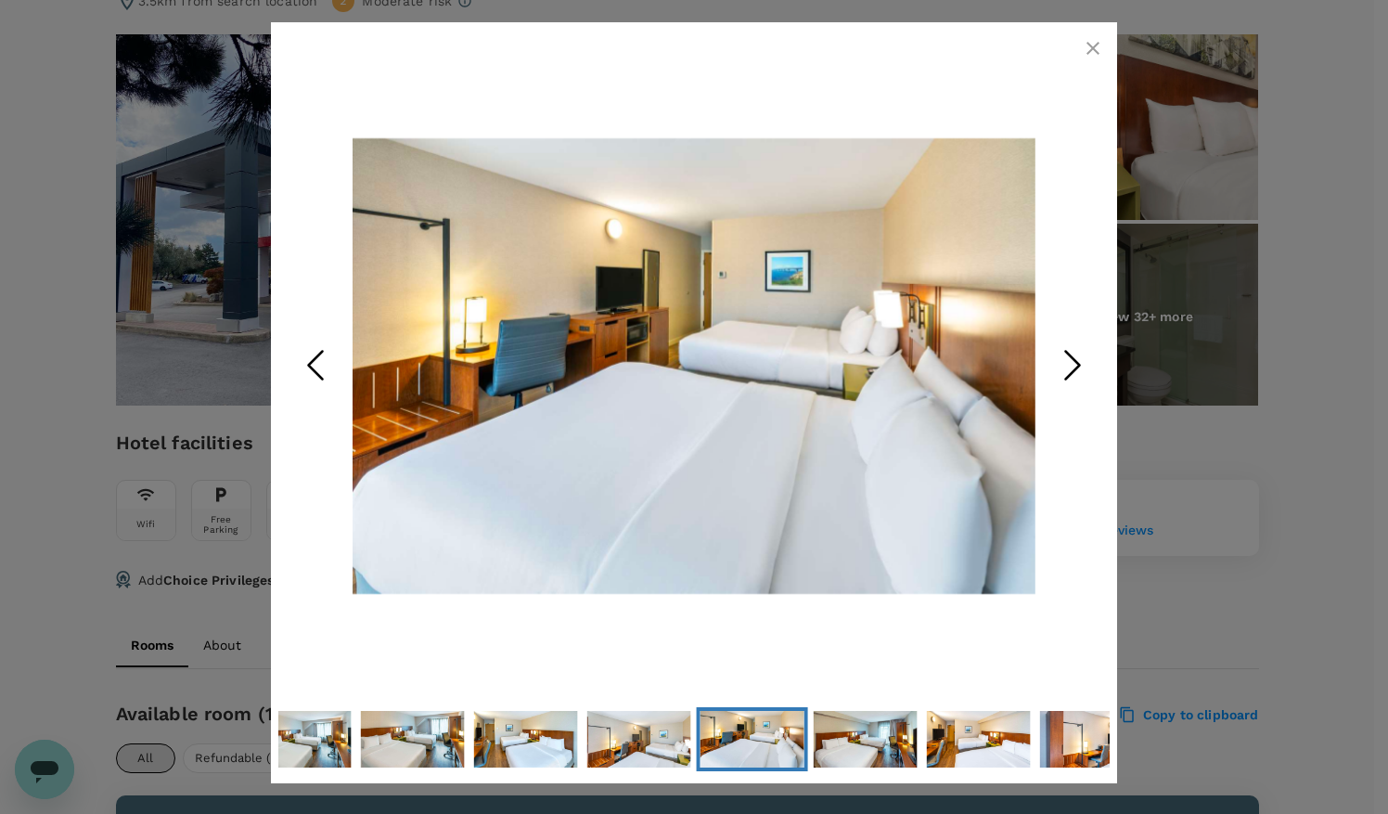
click at [1074, 367] on icon "Next Slide" at bounding box center [1073, 365] width 56 height 56
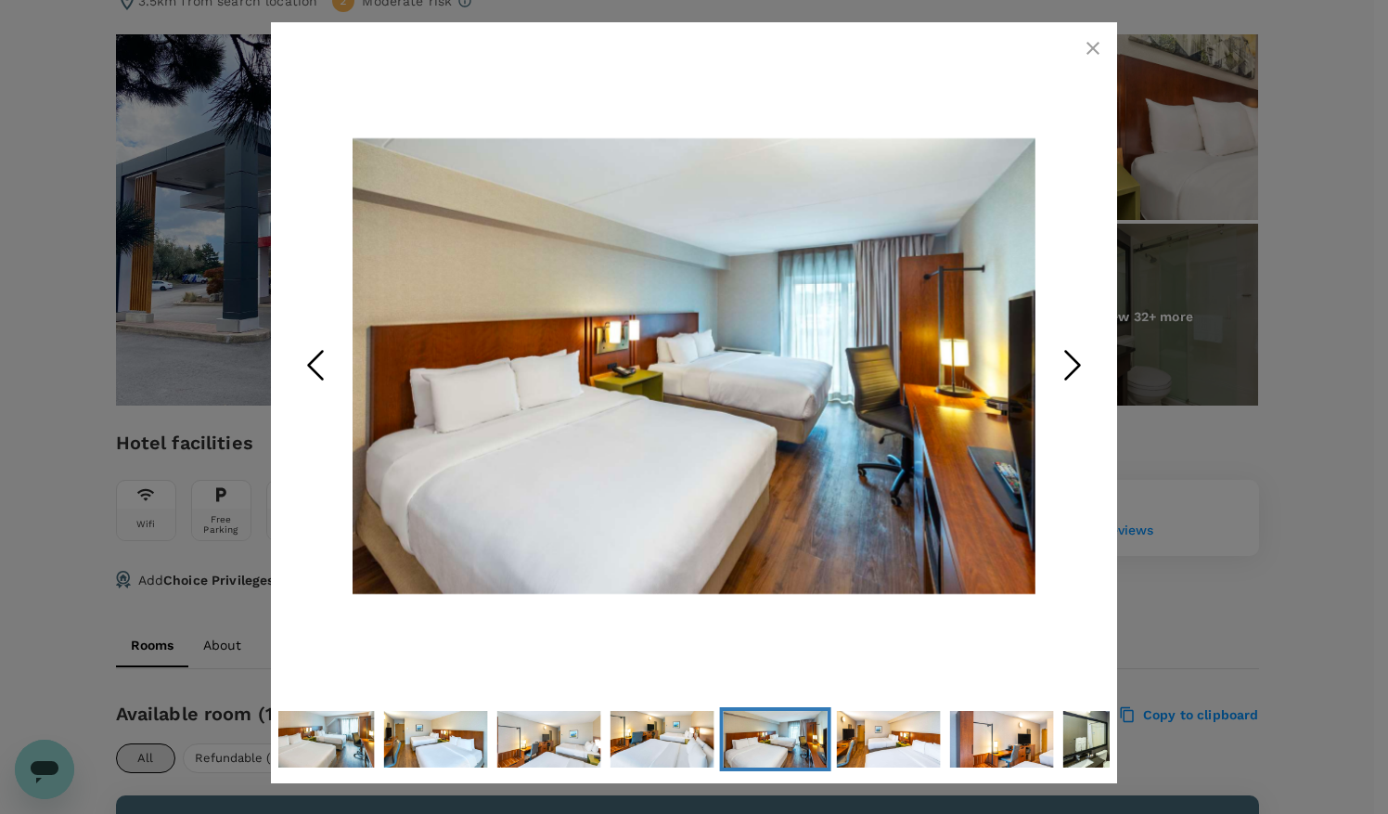
click at [1074, 367] on icon "Next Slide" at bounding box center [1073, 365] width 56 height 56
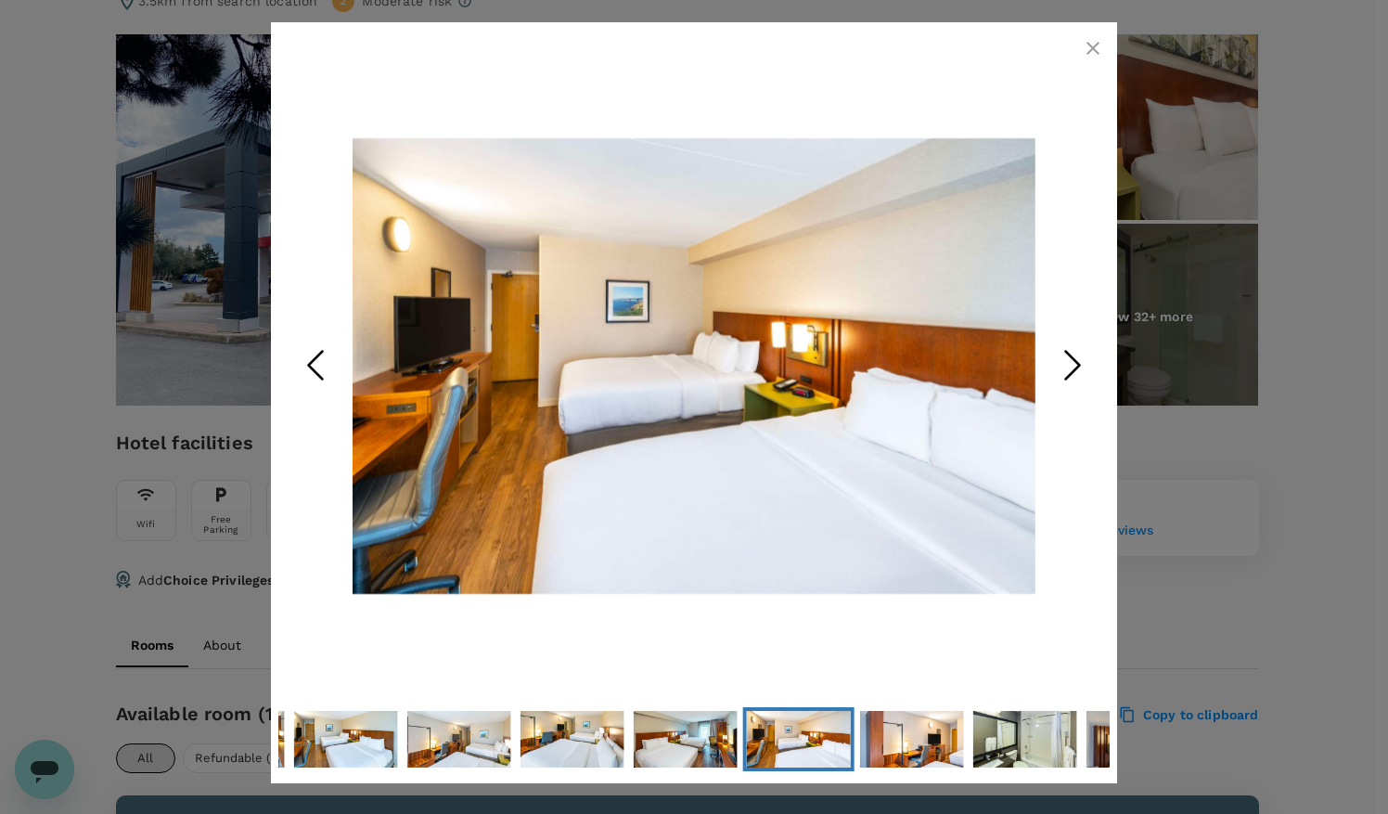
click at [1074, 367] on icon "Next Slide" at bounding box center [1073, 365] width 56 height 56
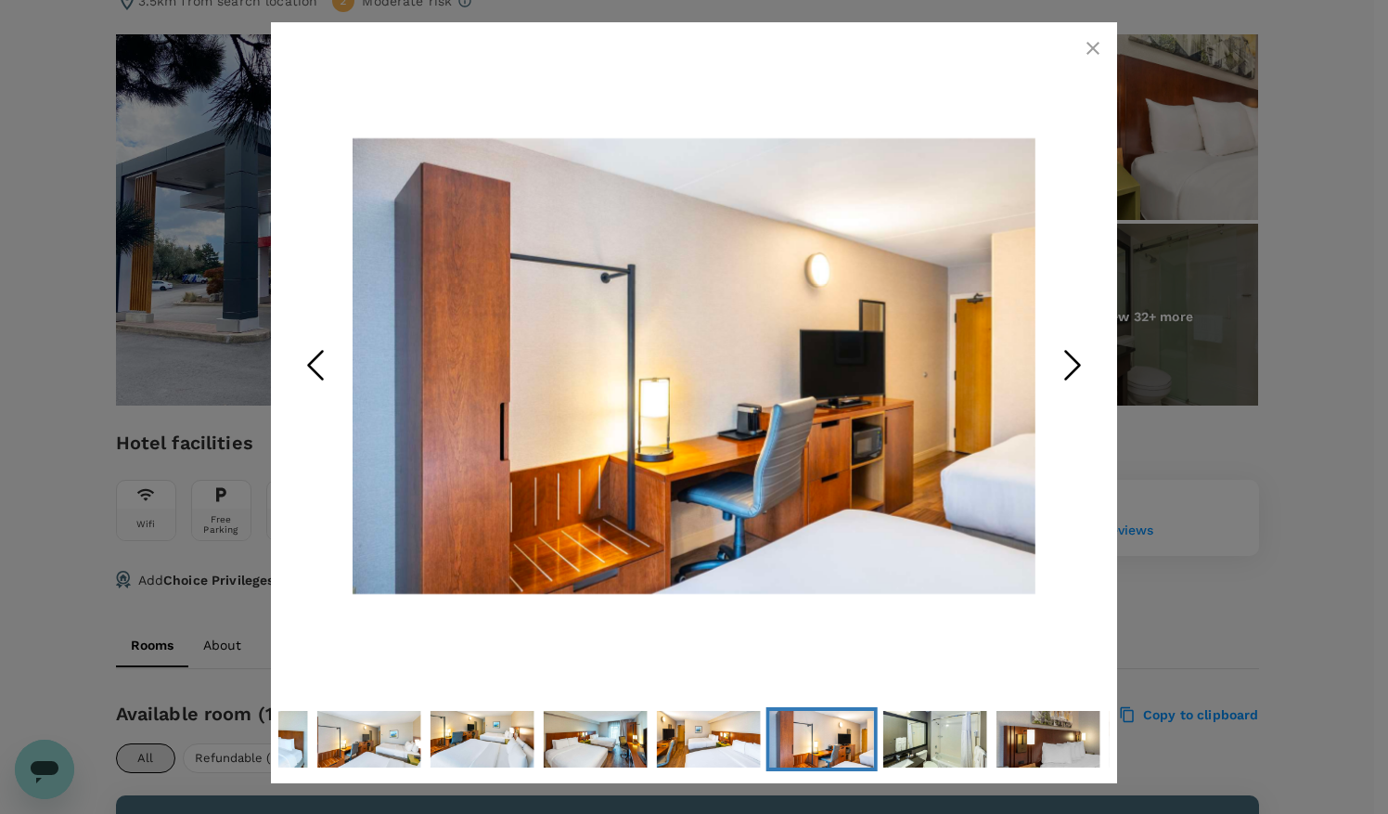
click at [1074, 367] on icon "Next Slide" at bounding box center [1073, 365] width 56 height 56
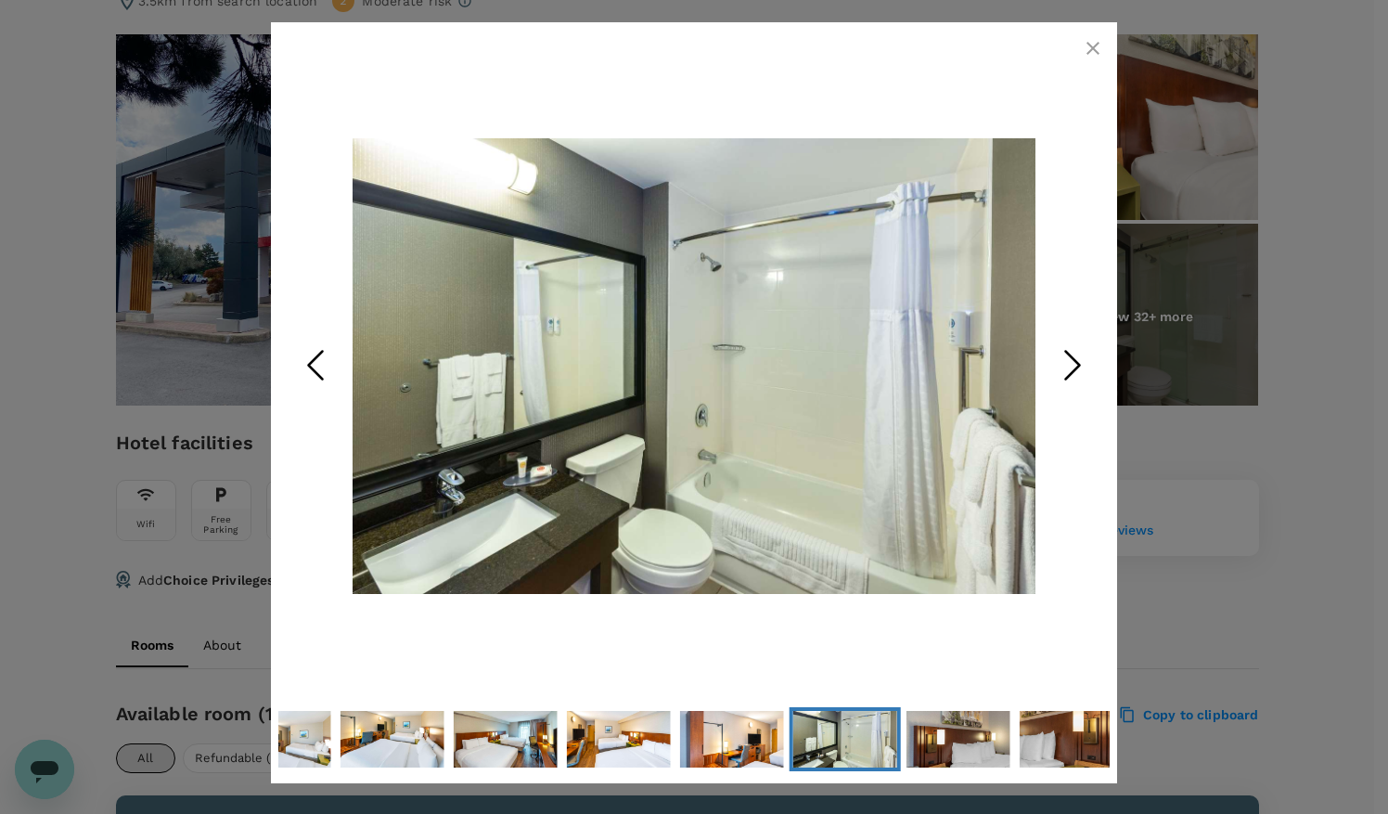
click at [1074, 367] on icon "Next Slide" at bounding box center [1073, 365] width 56 height 56
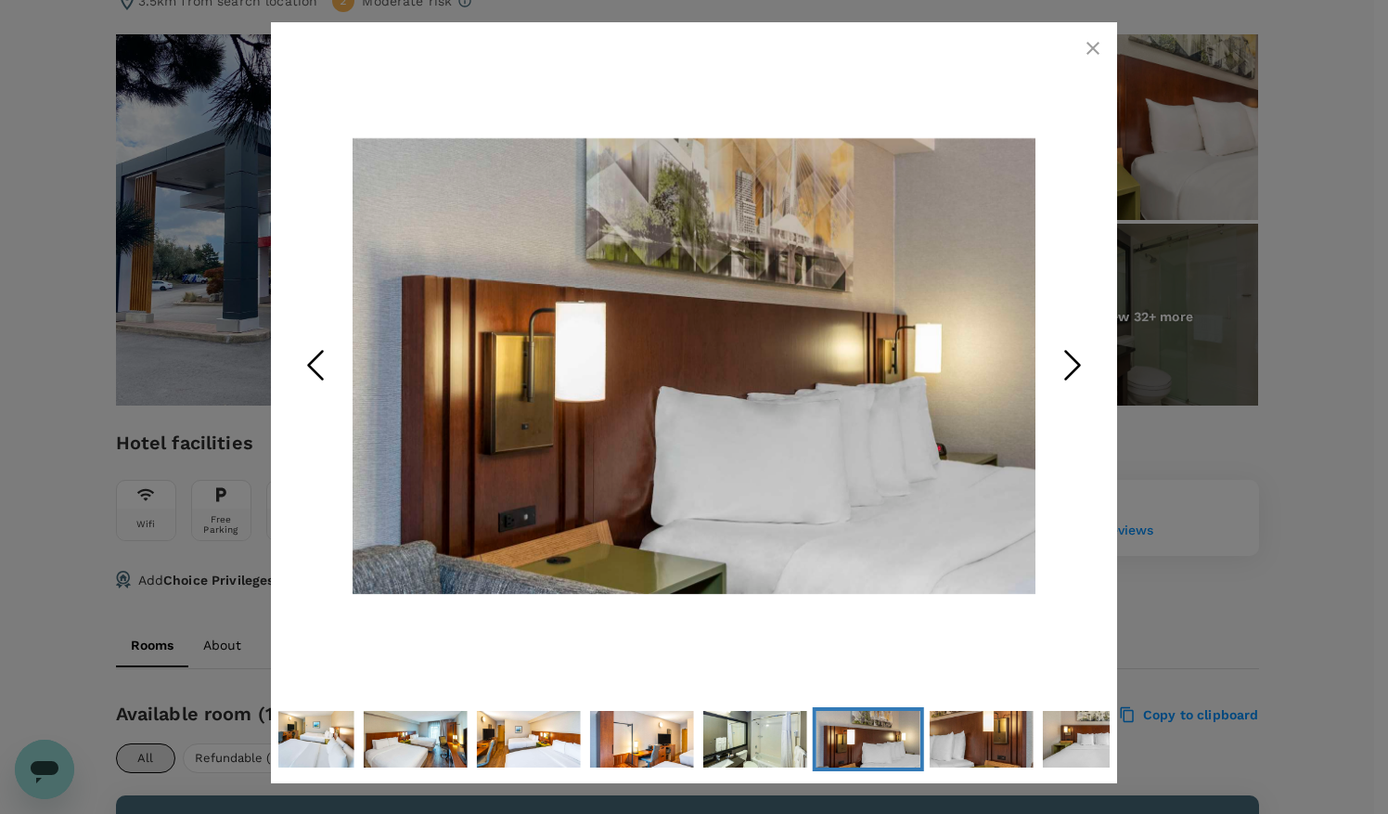
click at [1074, 367] on icon "Next Slide" at bounding box center [1073, 365] width 56 height 56
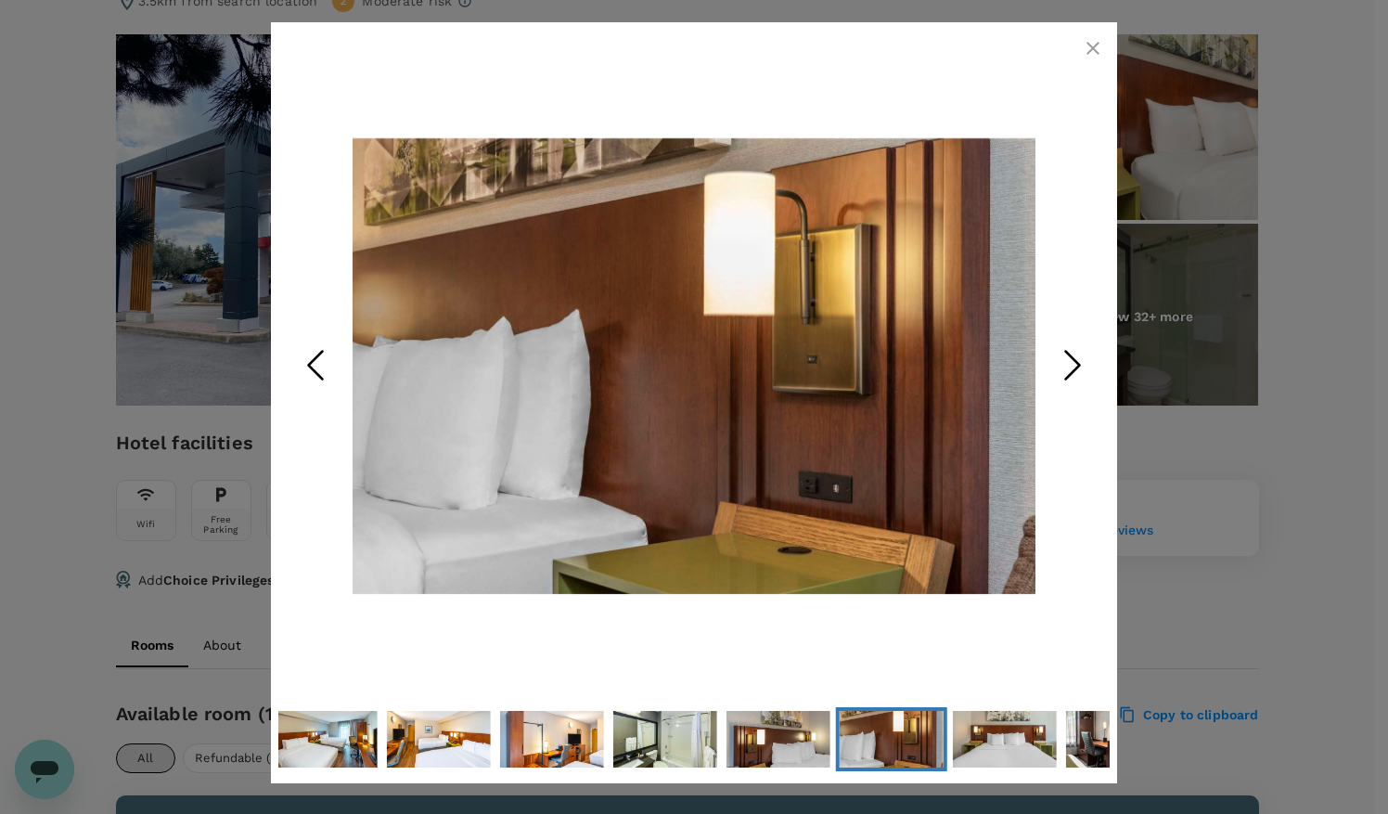
click at [1074, 367] on icon "Next Slide" at bounding box center [1073, 365] width 56 height 56
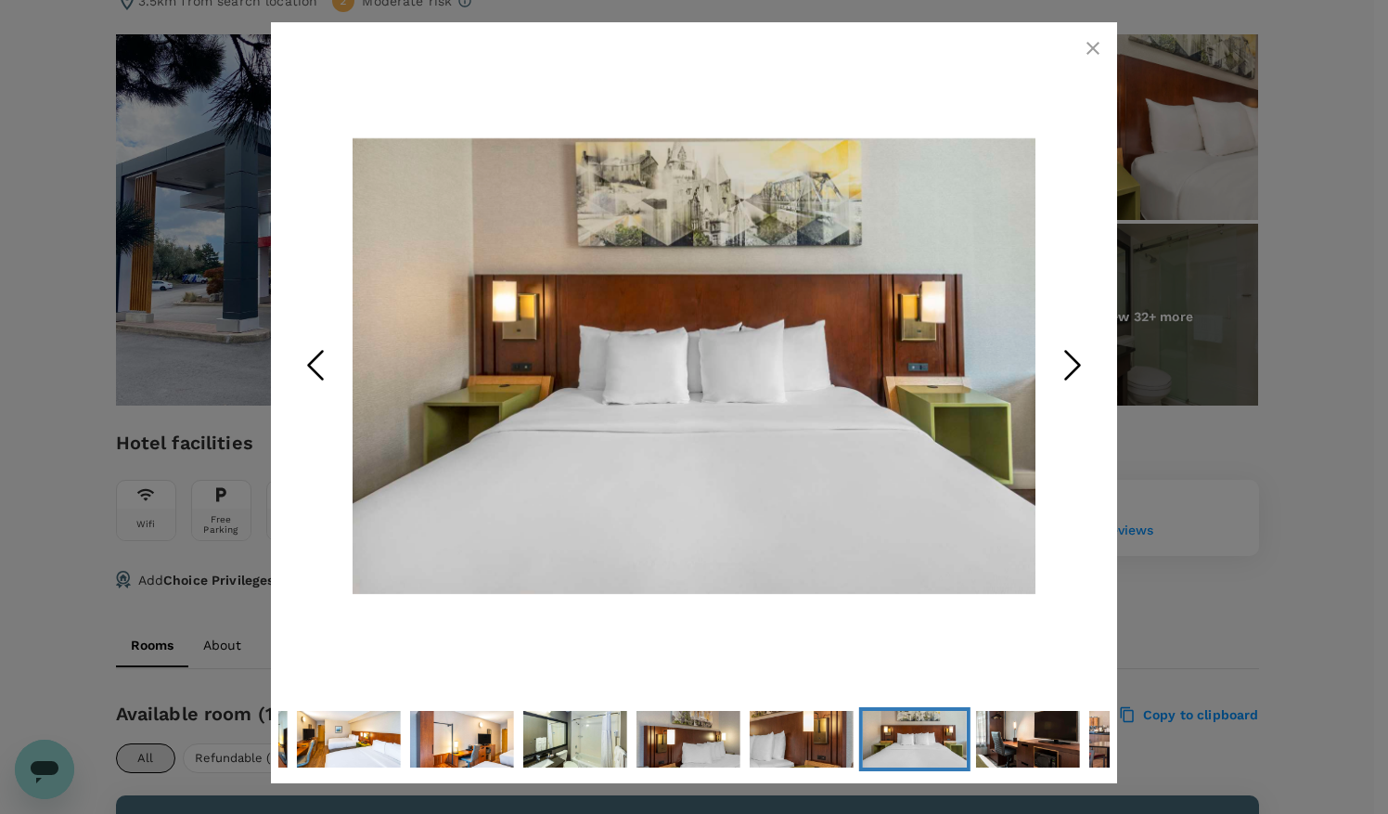
click at [1074, 367] on icon "Next Slide" at bounding box center [1073, 365] width 56 height 56
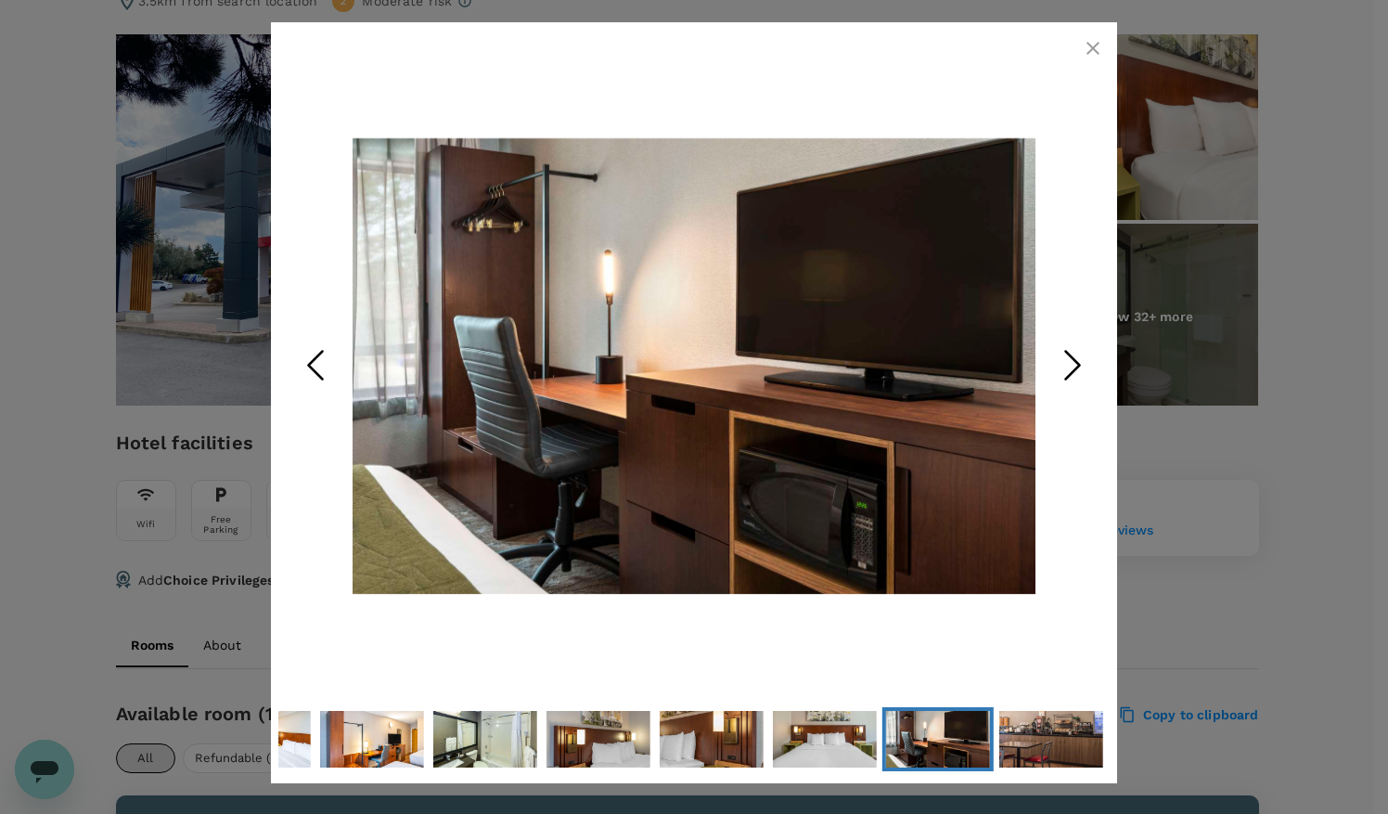
click at [1074, 367] on icon "Next Slide" at bounding box center [1073, 365] width 56 height 56
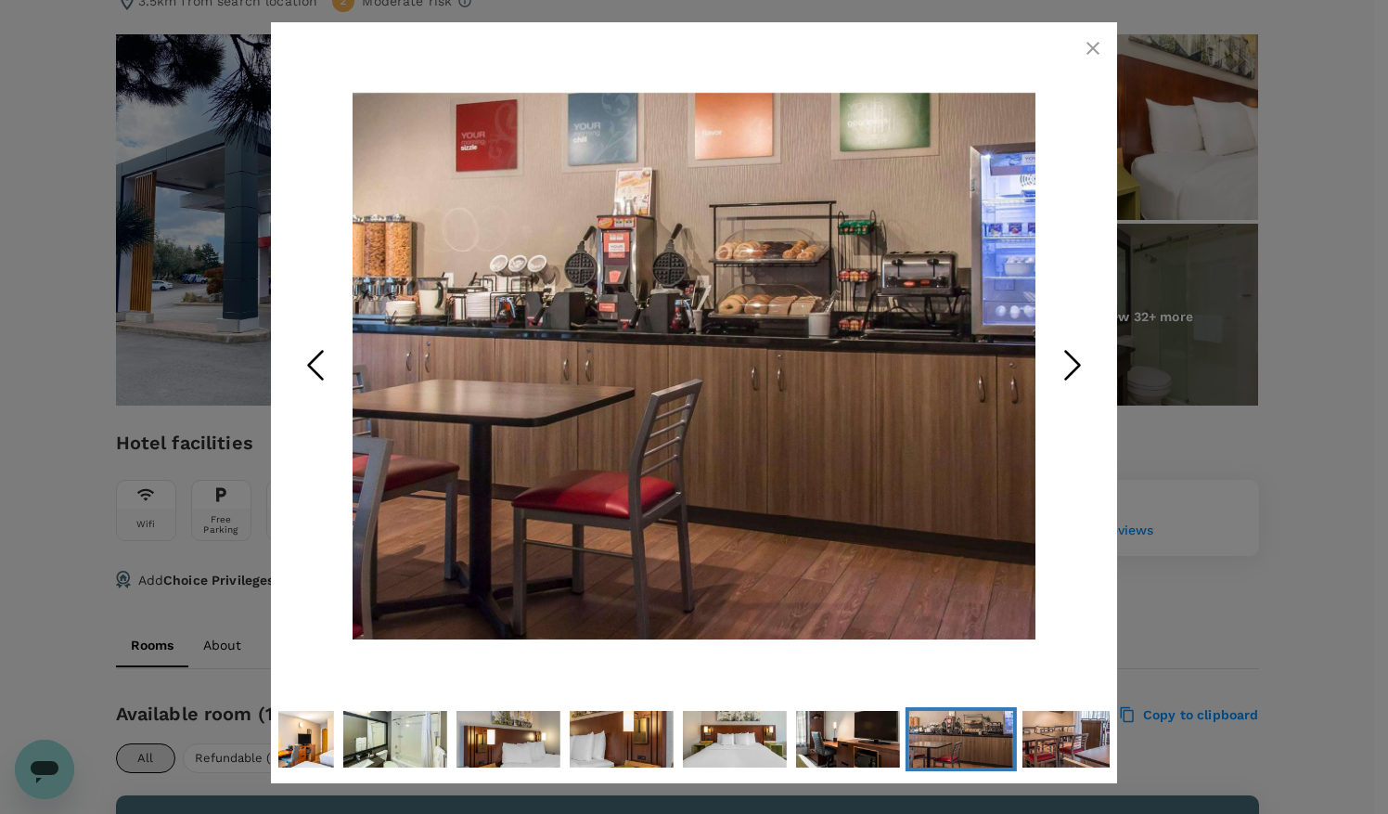
click at [1074, 367] on icon "Next Slide" at bounding box center [1073, 365] width 56 height 56
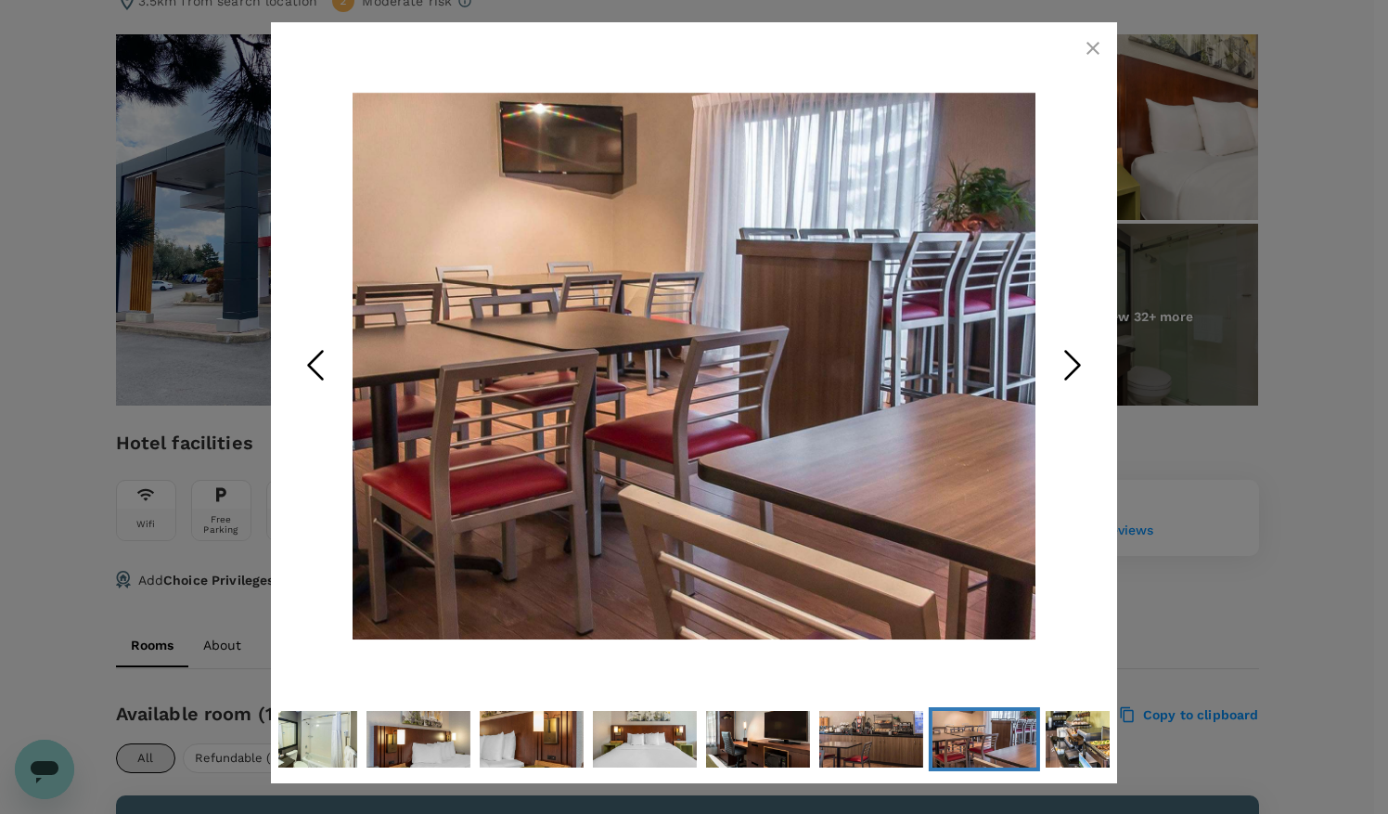
click at [1074, 367] on icon "Next Slide" at bounding box center [1073, 365] width 56 height 56
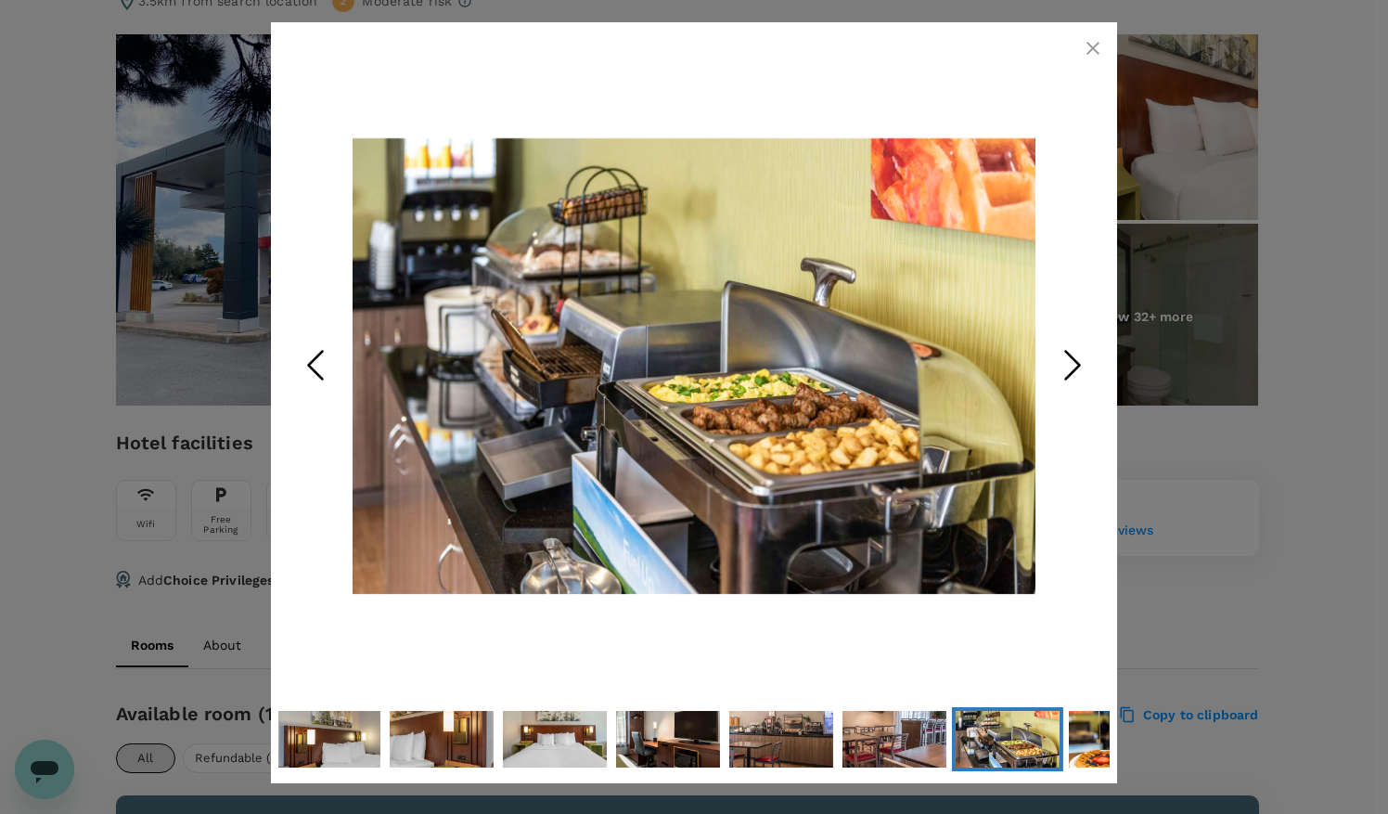
click at [1074, 367] on icon "Next Slide" at bounding box center [1073, 365] width 56 height 56
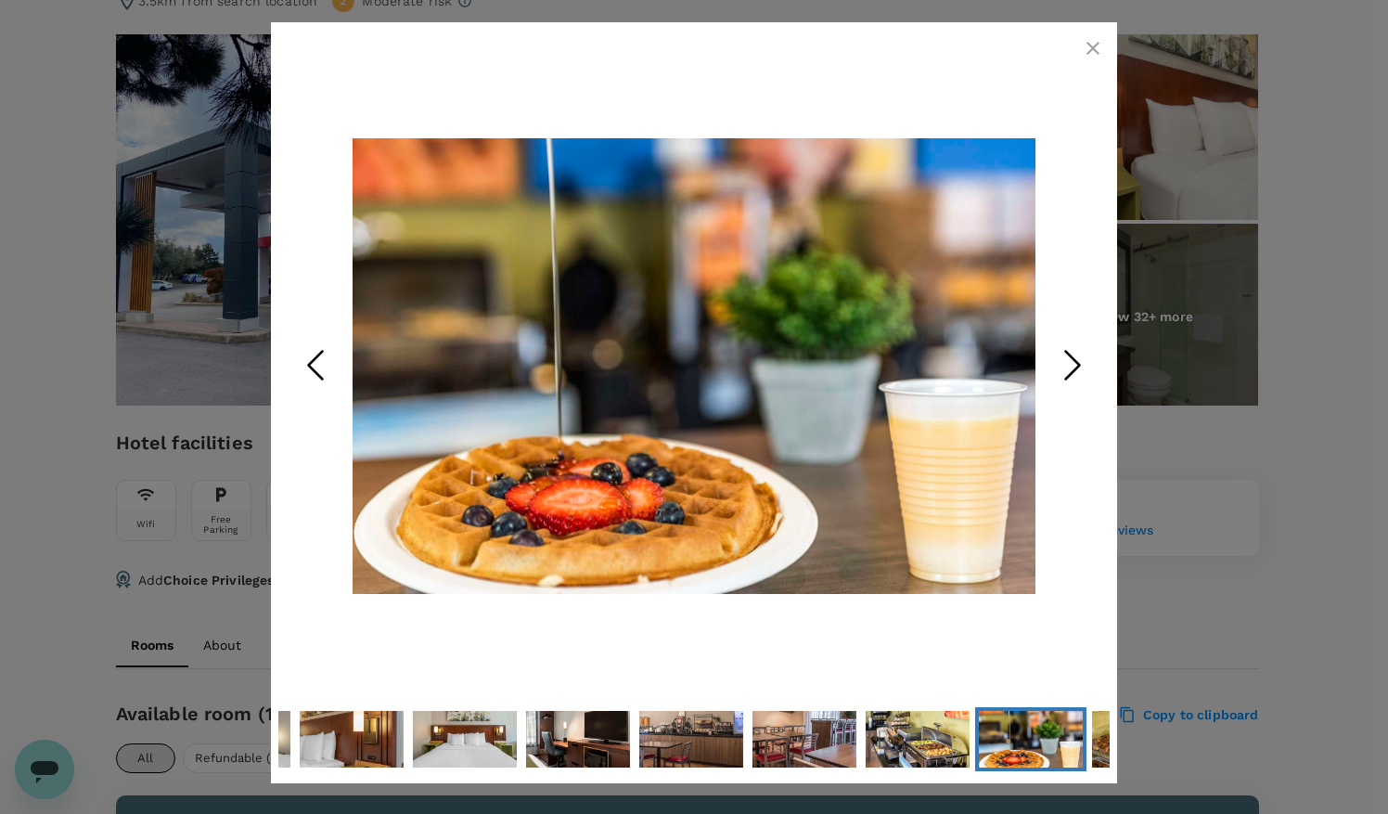
click at [1074, 367] on icon "Next Slide" at bounding box center [1073, 365] width 56 height 56
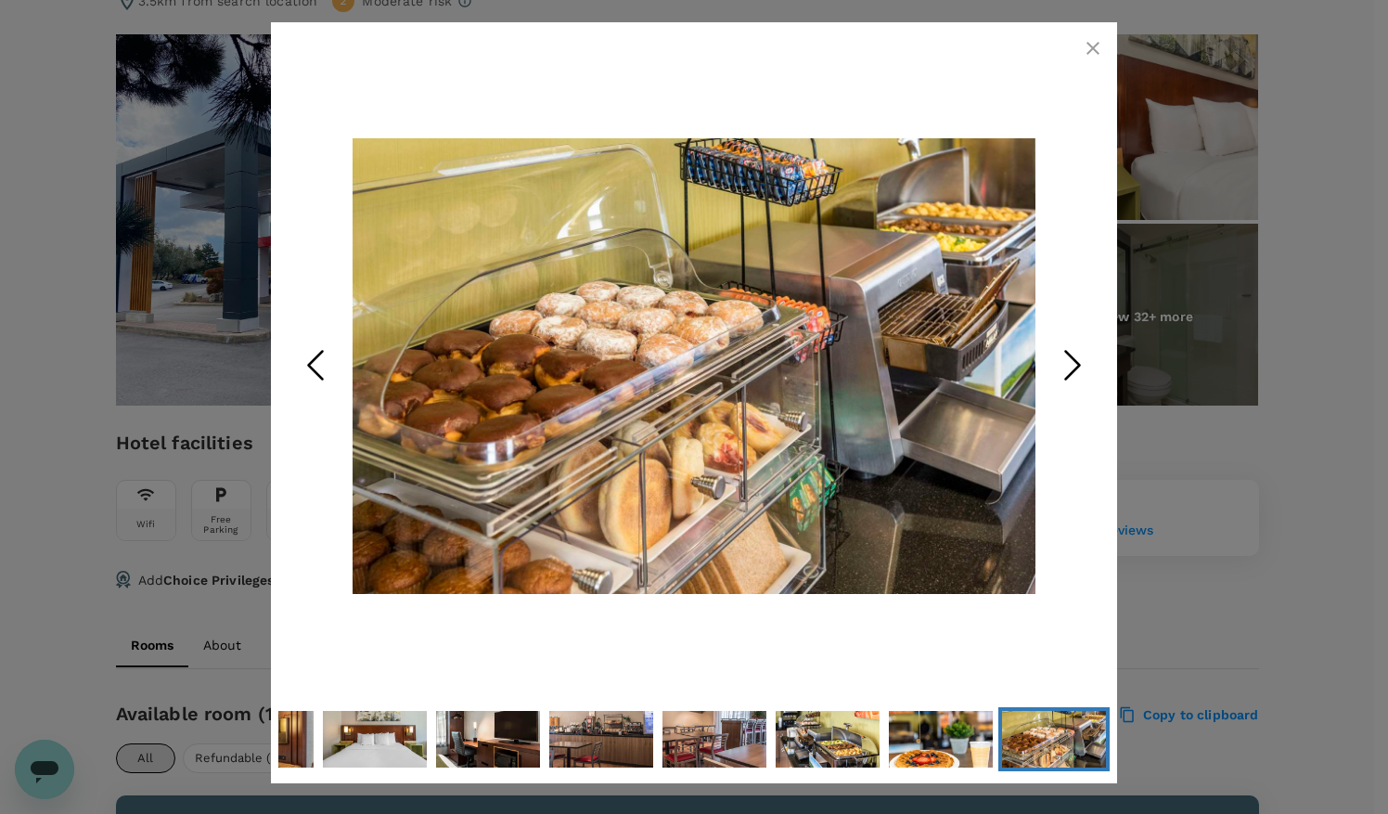
click at [1074, 367] on icon "Next Slide" at bounding box center [1073, 365] width 56 height 56
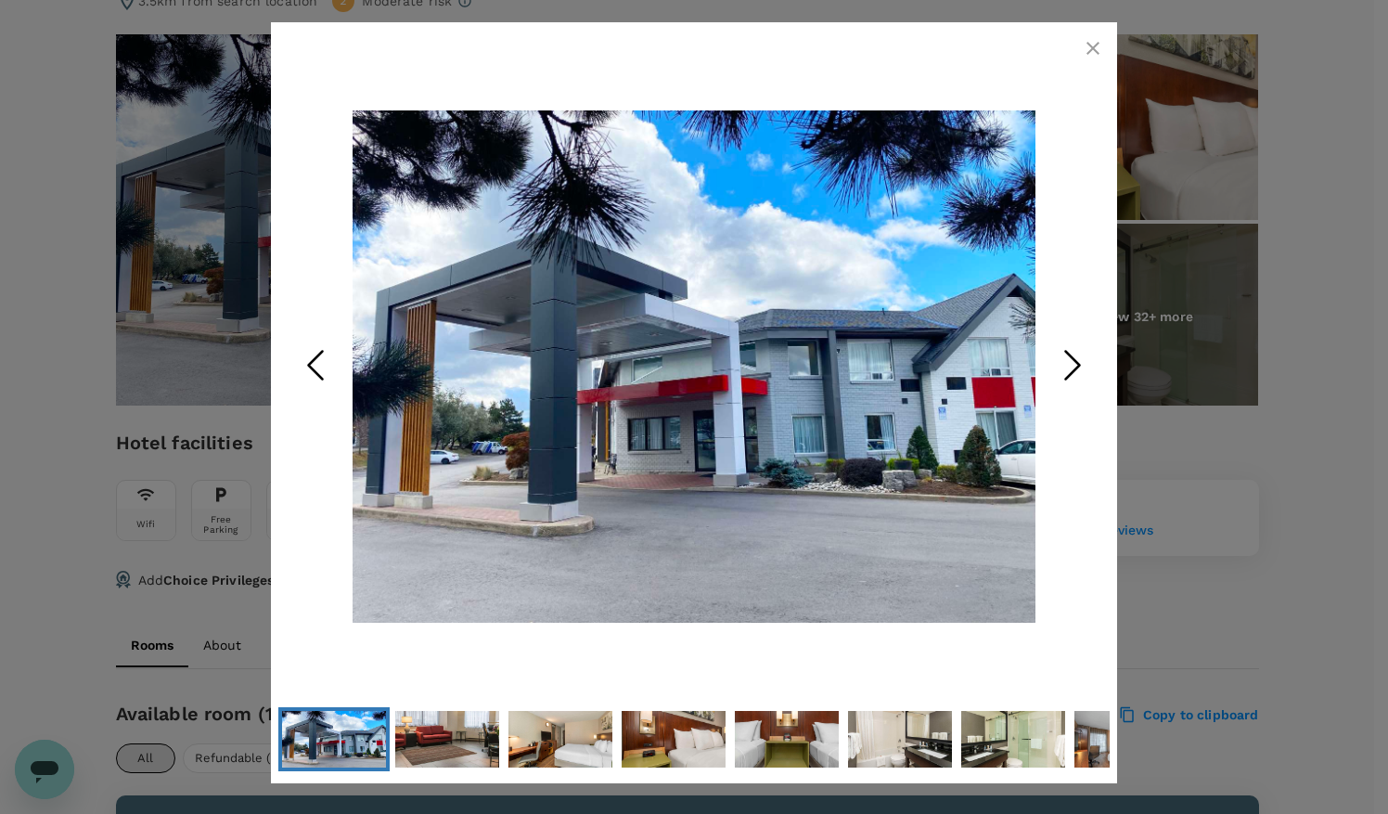
click at [1074, 367] on icon "Next Slide" at bounding box center [1073, 365] width 56 height 56
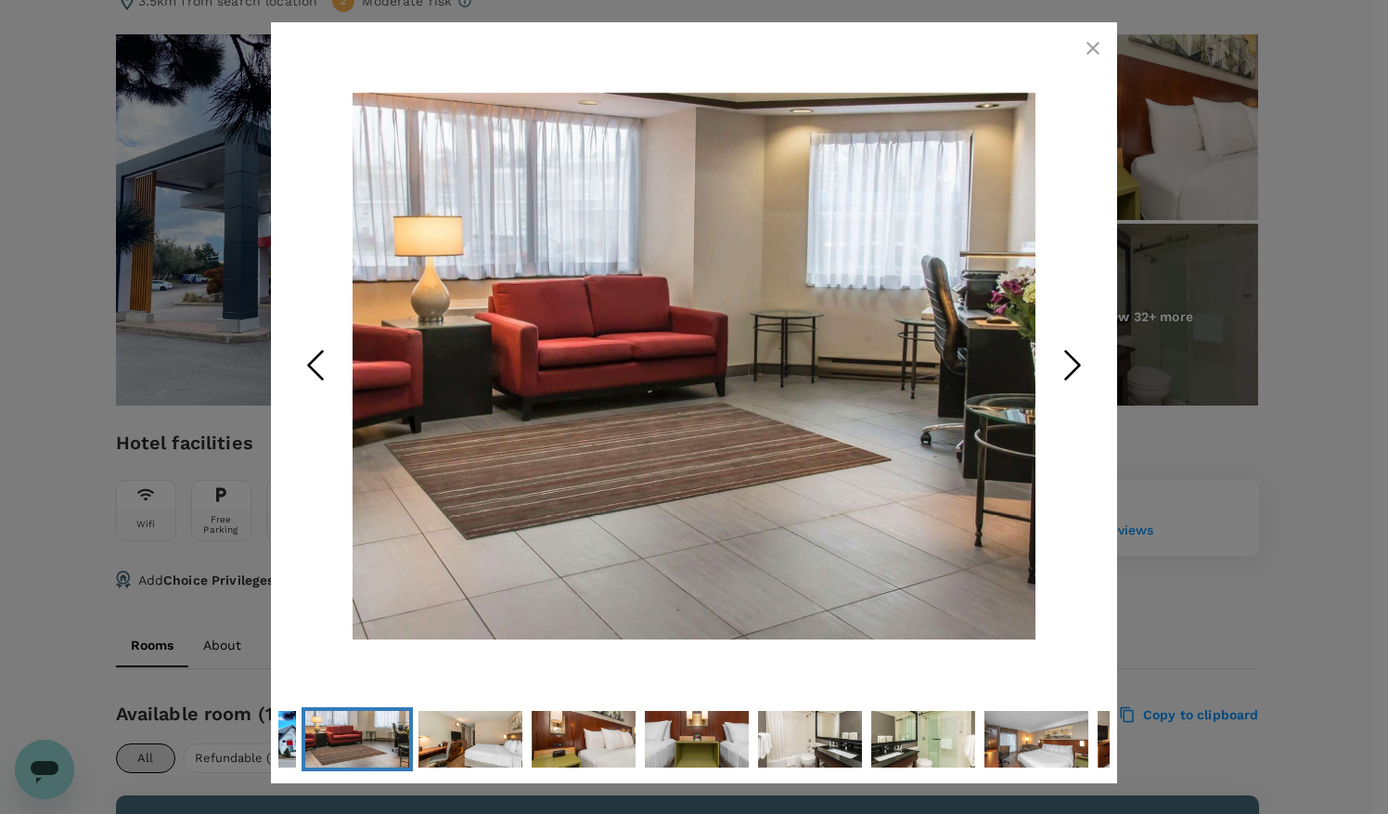
click at [1084, 354] on icon "Next Slide" at bounding box center [1073, 365] width 56 height 56
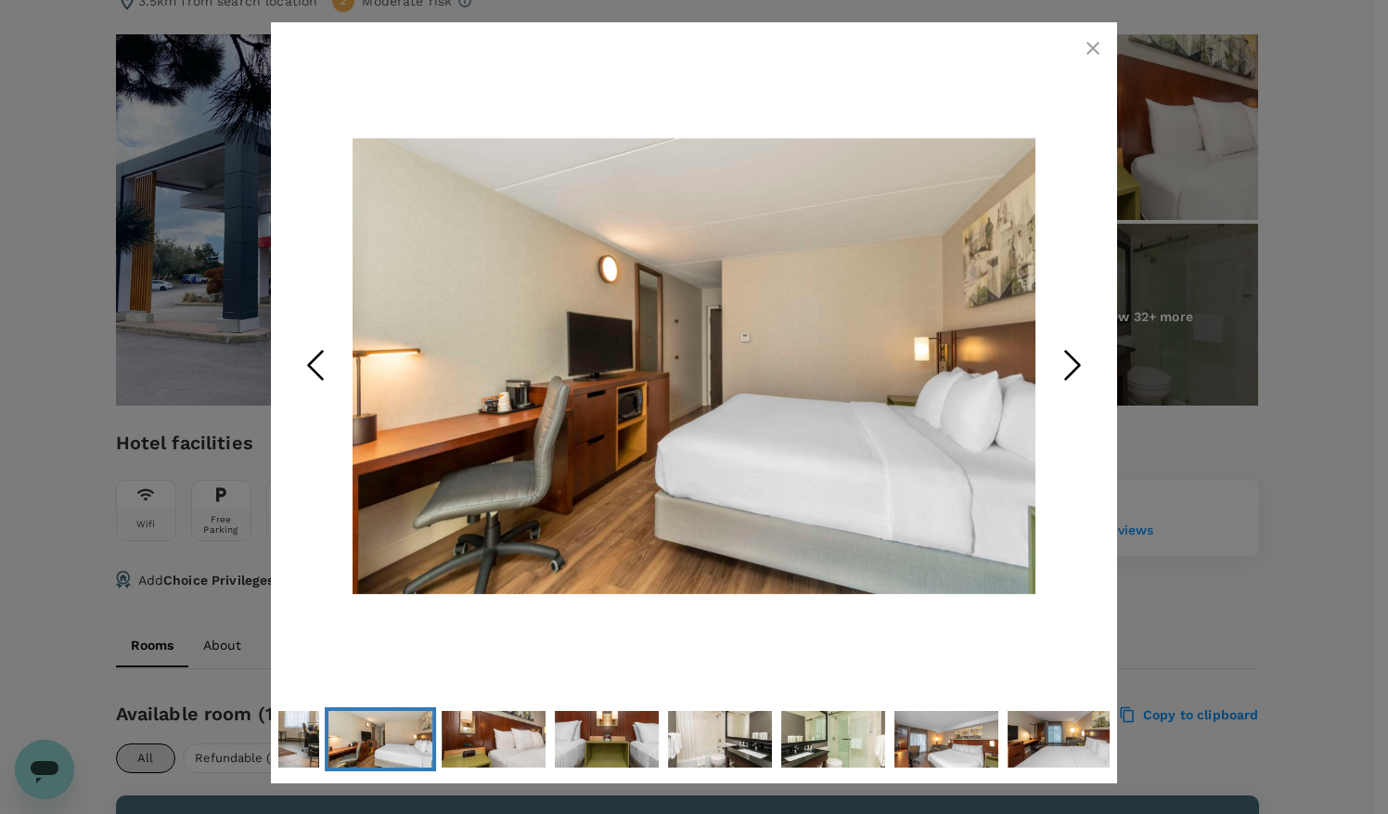
click at [1084, 354] on icon "Next Slide" at bounding box center [1073, 365] width 56 height 56
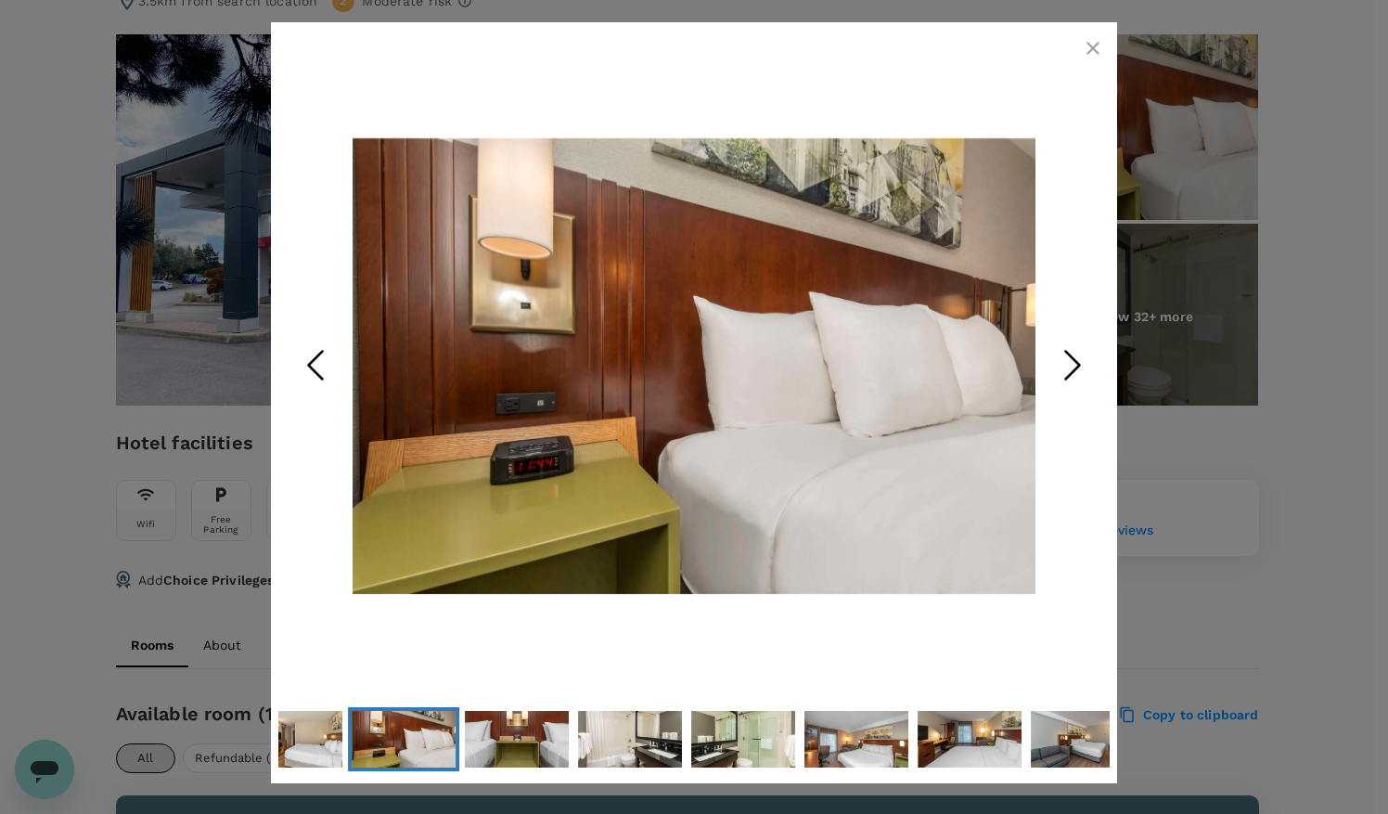
click at [1084, 354] on icon "Next Slide" at bounding box center [1073, 365] width 56 height 56
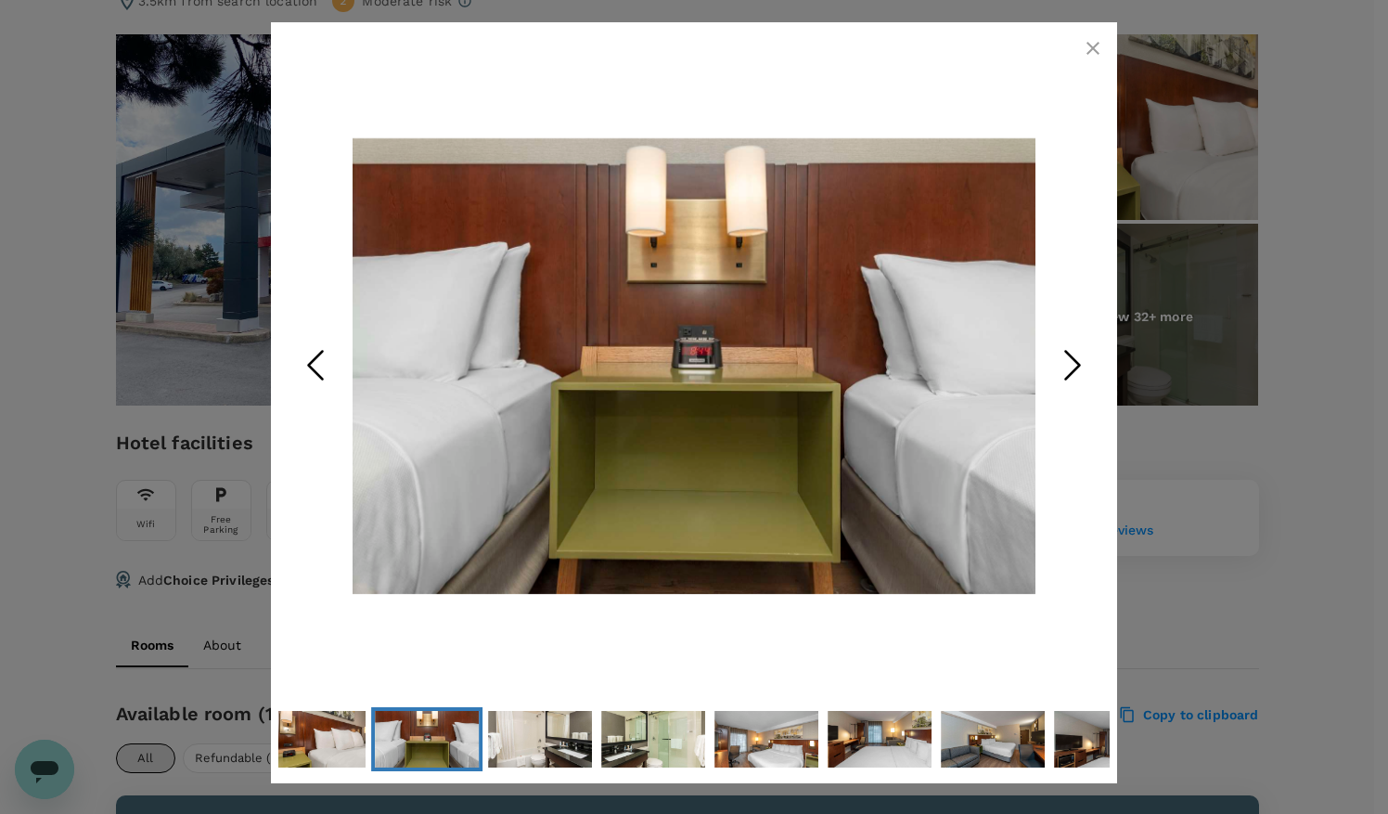
click at [1084, 354] on icon "Next Slide" at bounding box center [1073, 365] width 56 height 56
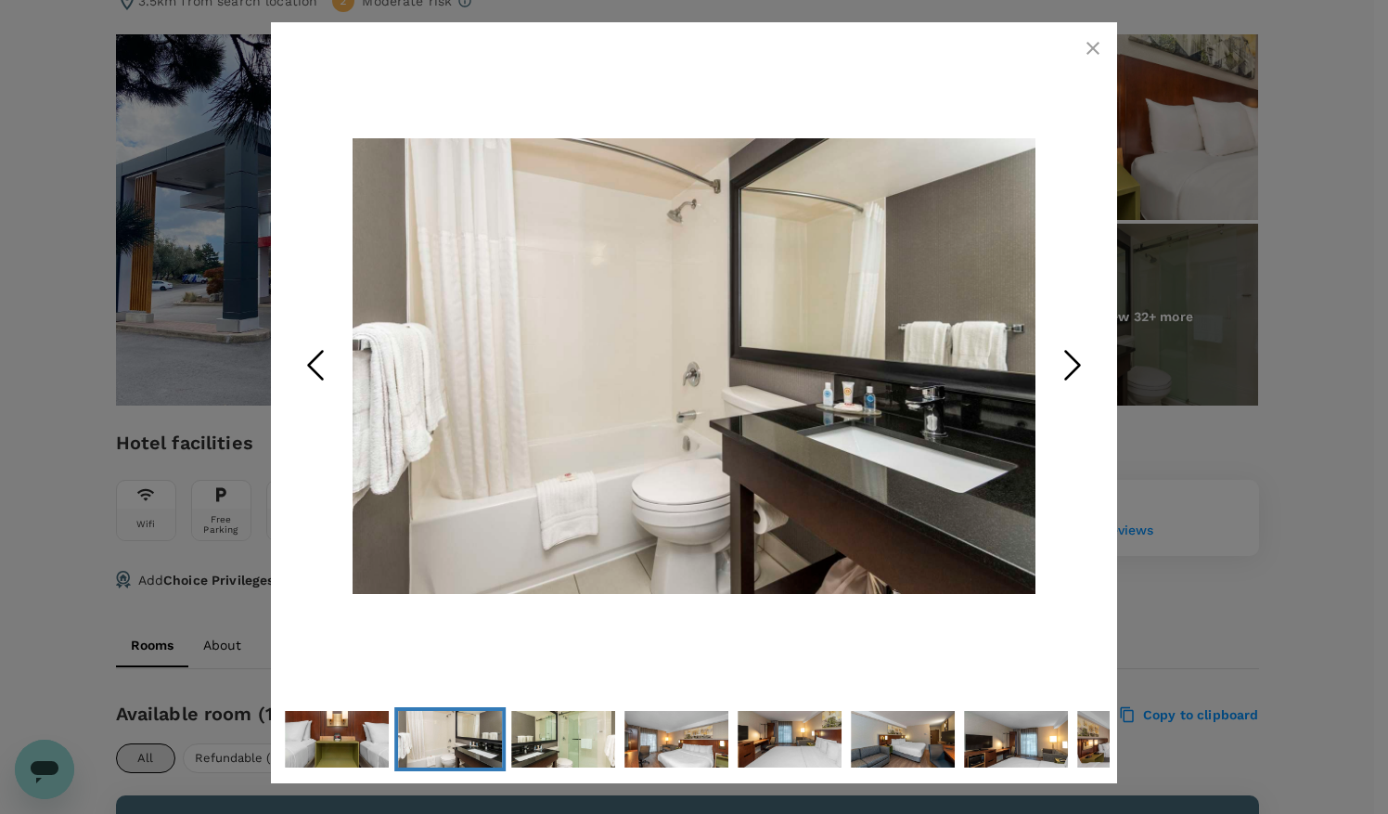
click at [1084, 354] on icon "Next Slide" at bounding box center [1073, 365] width 56 height 56
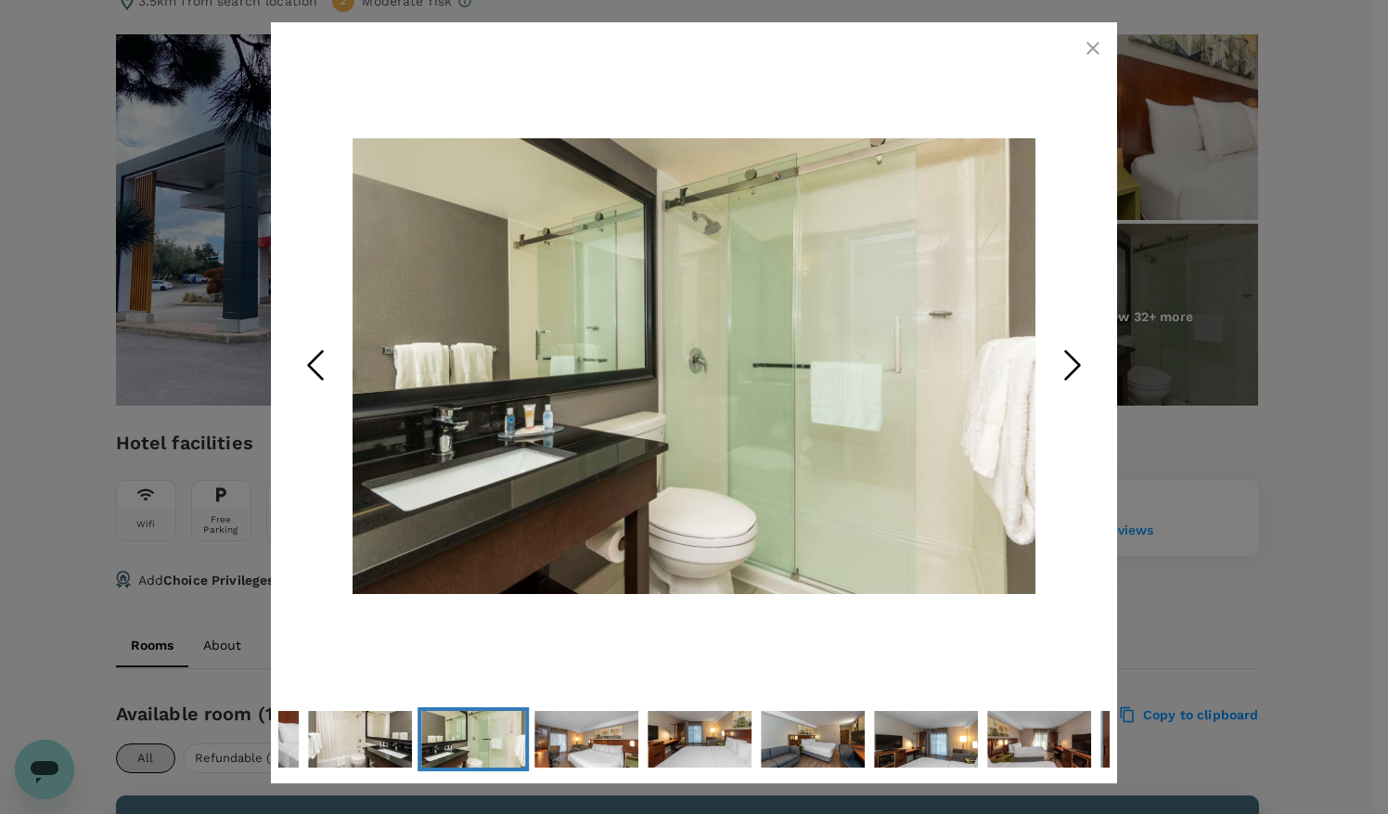
click at [1084, 354] on icon "Next Slide" at bounding box center [1073, 365] width 56 height 56
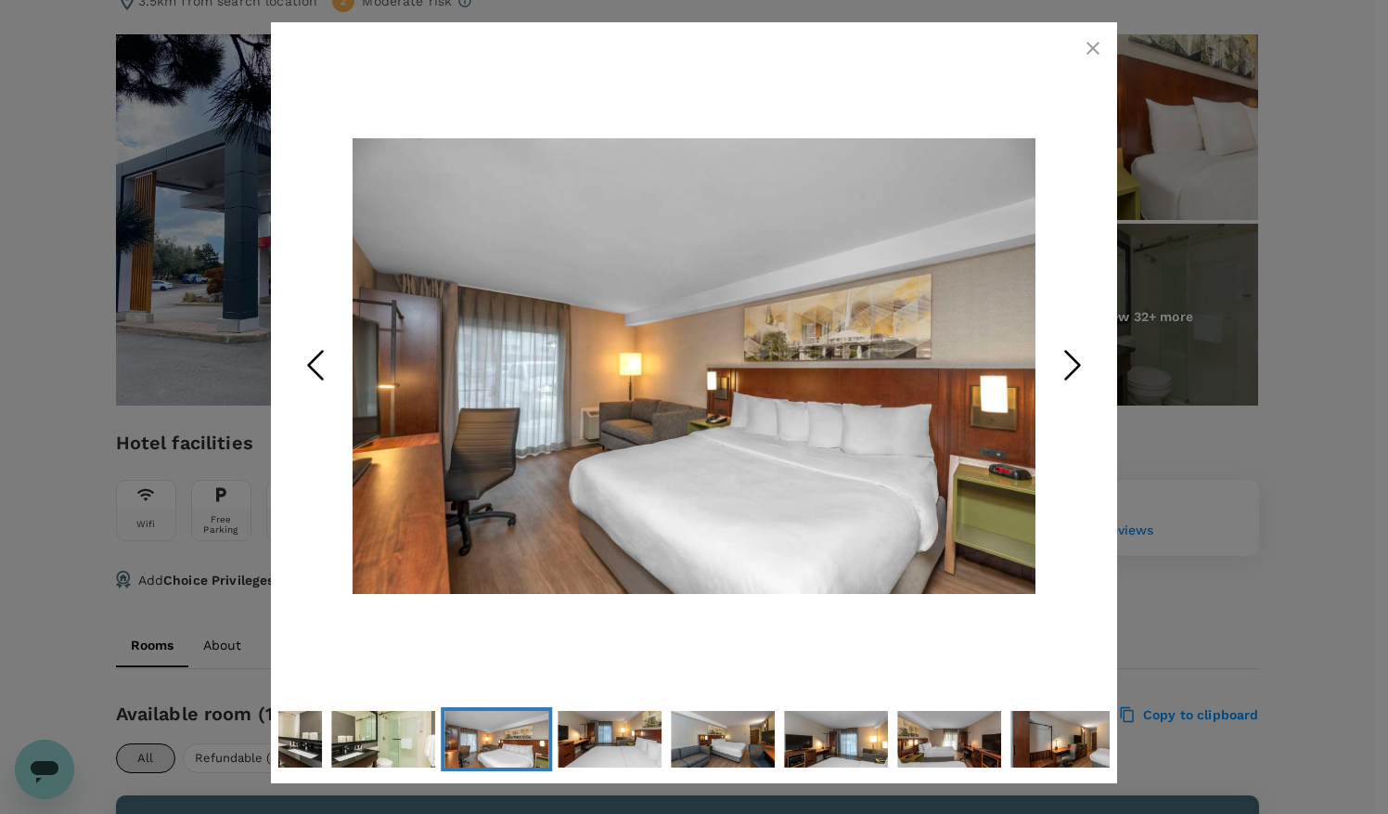
click at [1084, 354] on icon "Next Slide" at bounding box center [1073, 365] width 56 height 56
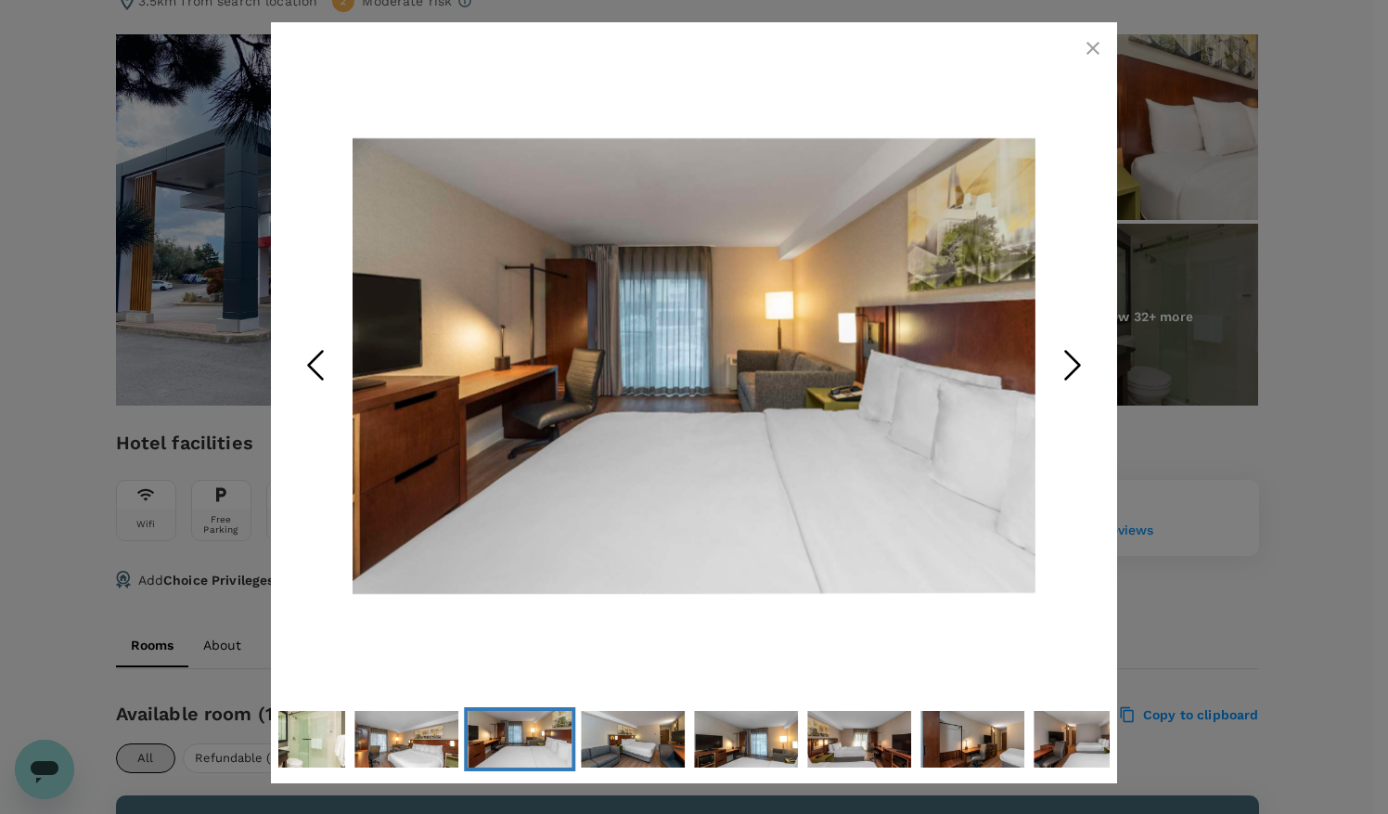
click at [1093, 51] on icon "button" at bounding box center [1093, 48] width 22 height 22
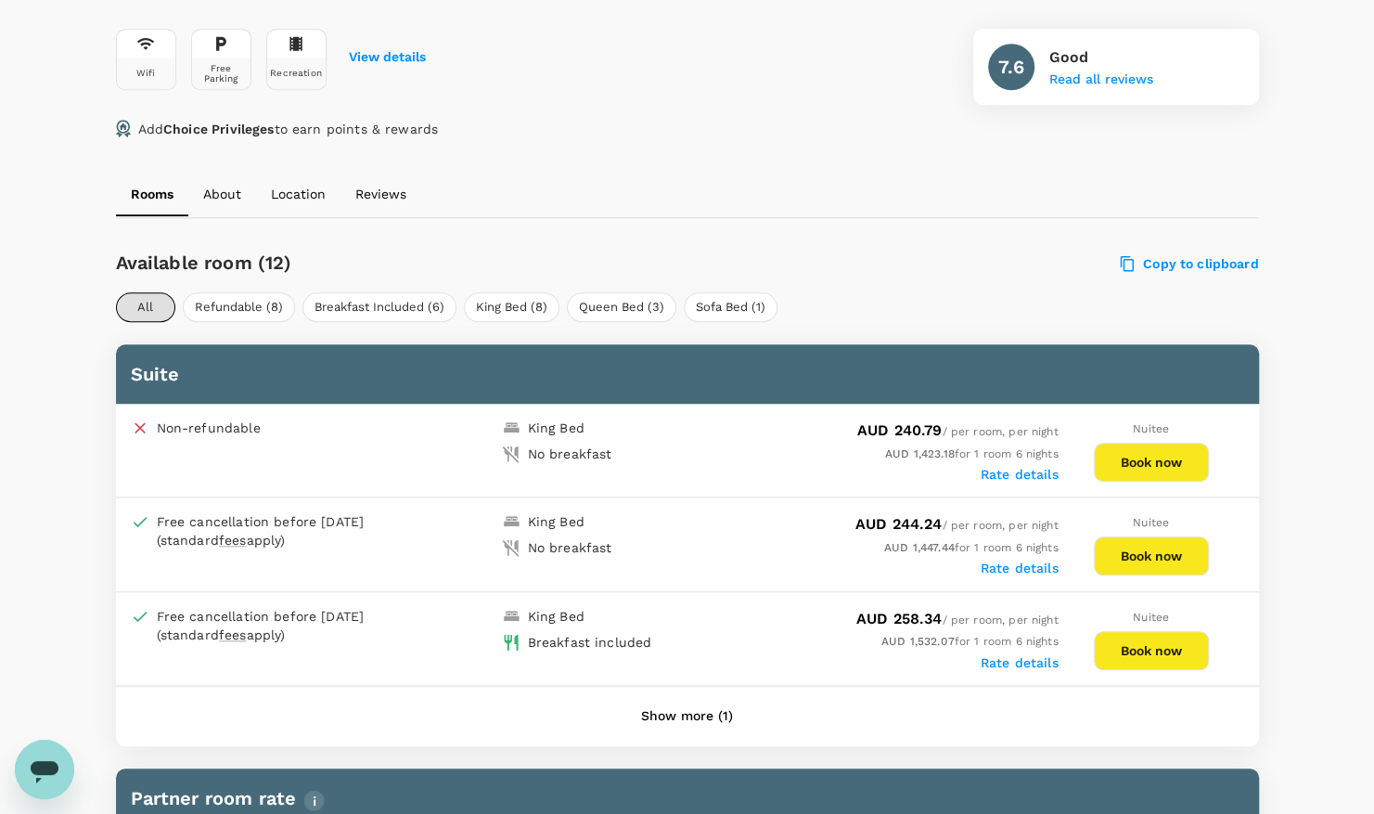
scroll to position [695, 0]
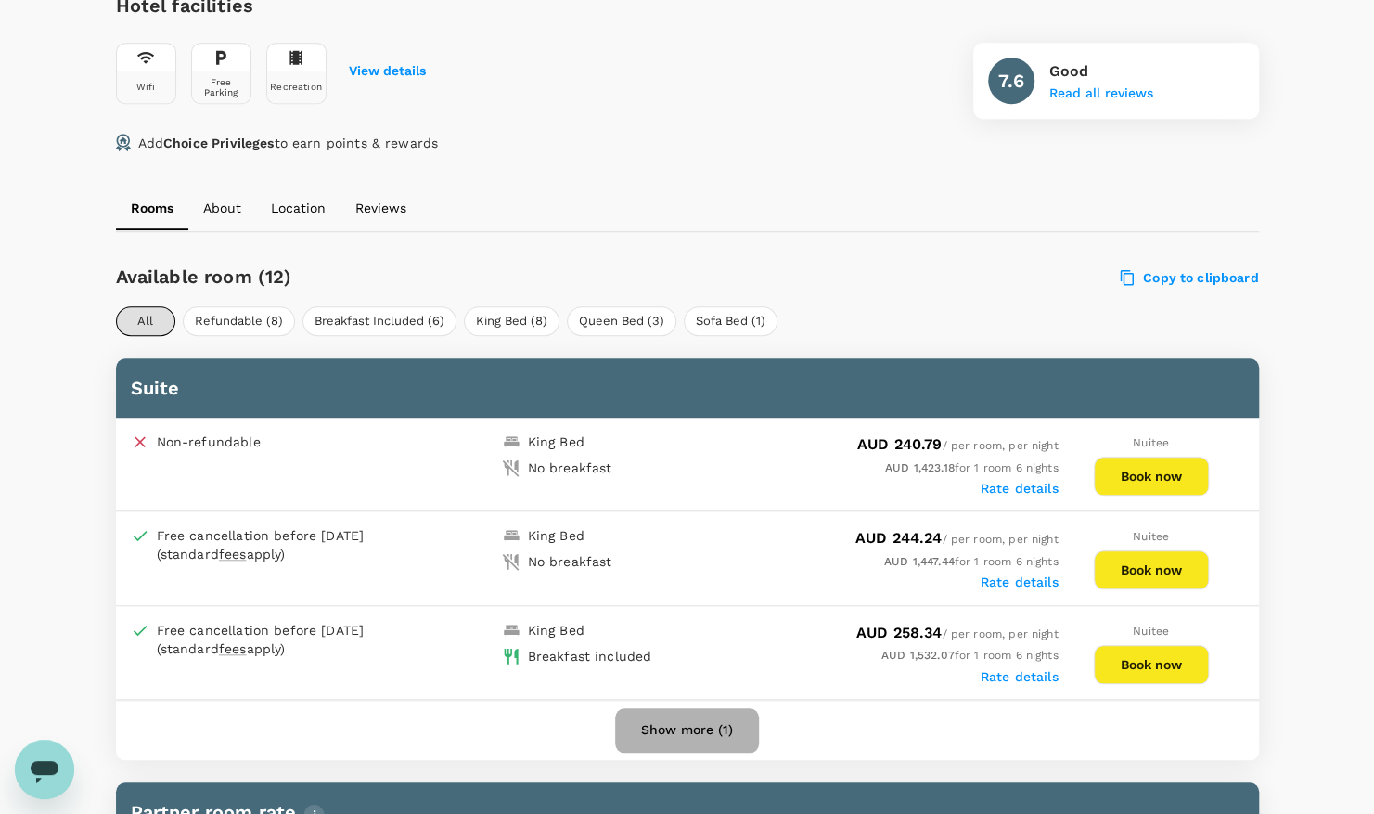
click at [681, 724] on button "Show more (1)" at bounding box center [687, 730] width 144 height 45
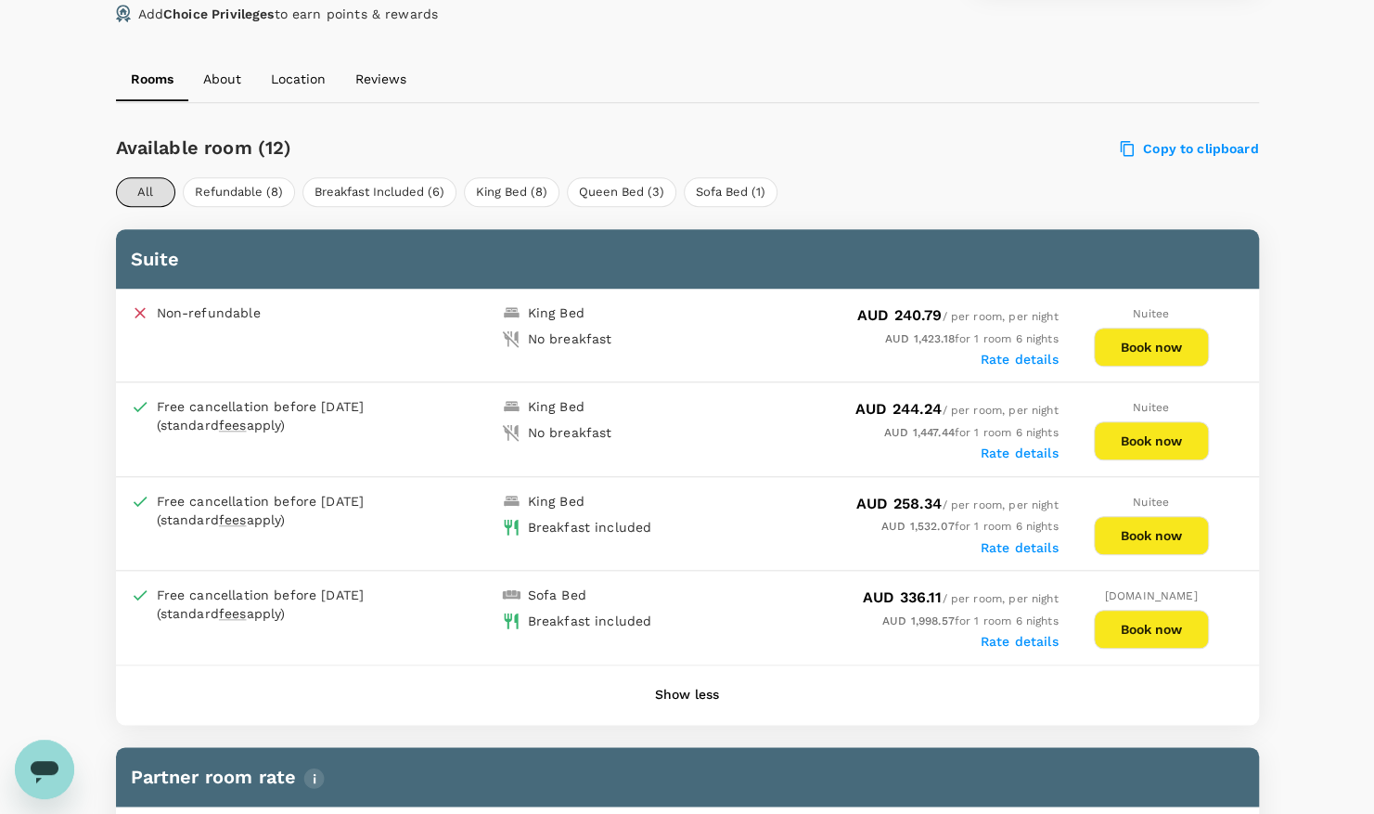
scroll to position [825, 0]
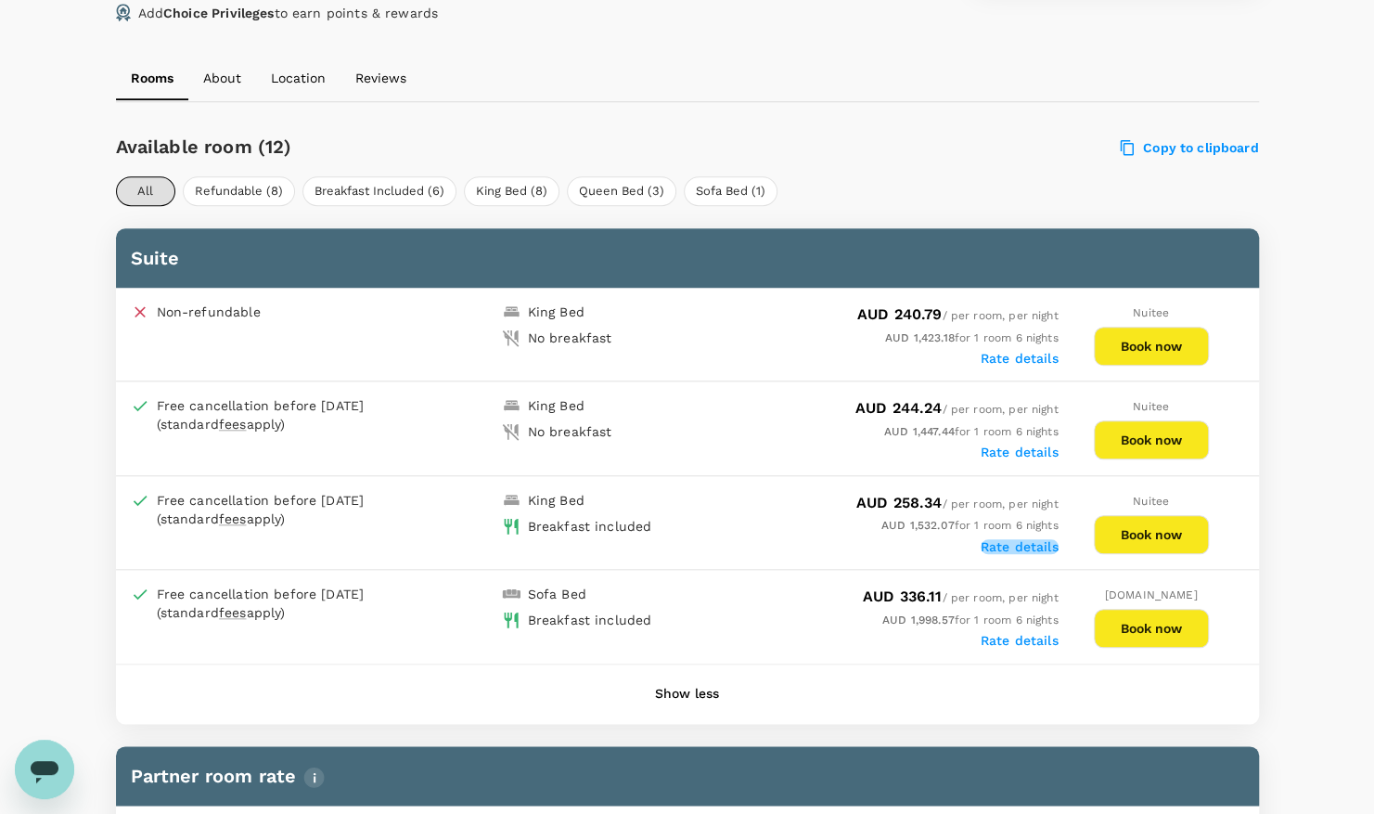
click at [1007, 540] on label "Rate details" at bounding box center [1020, 546] width 78 height 15
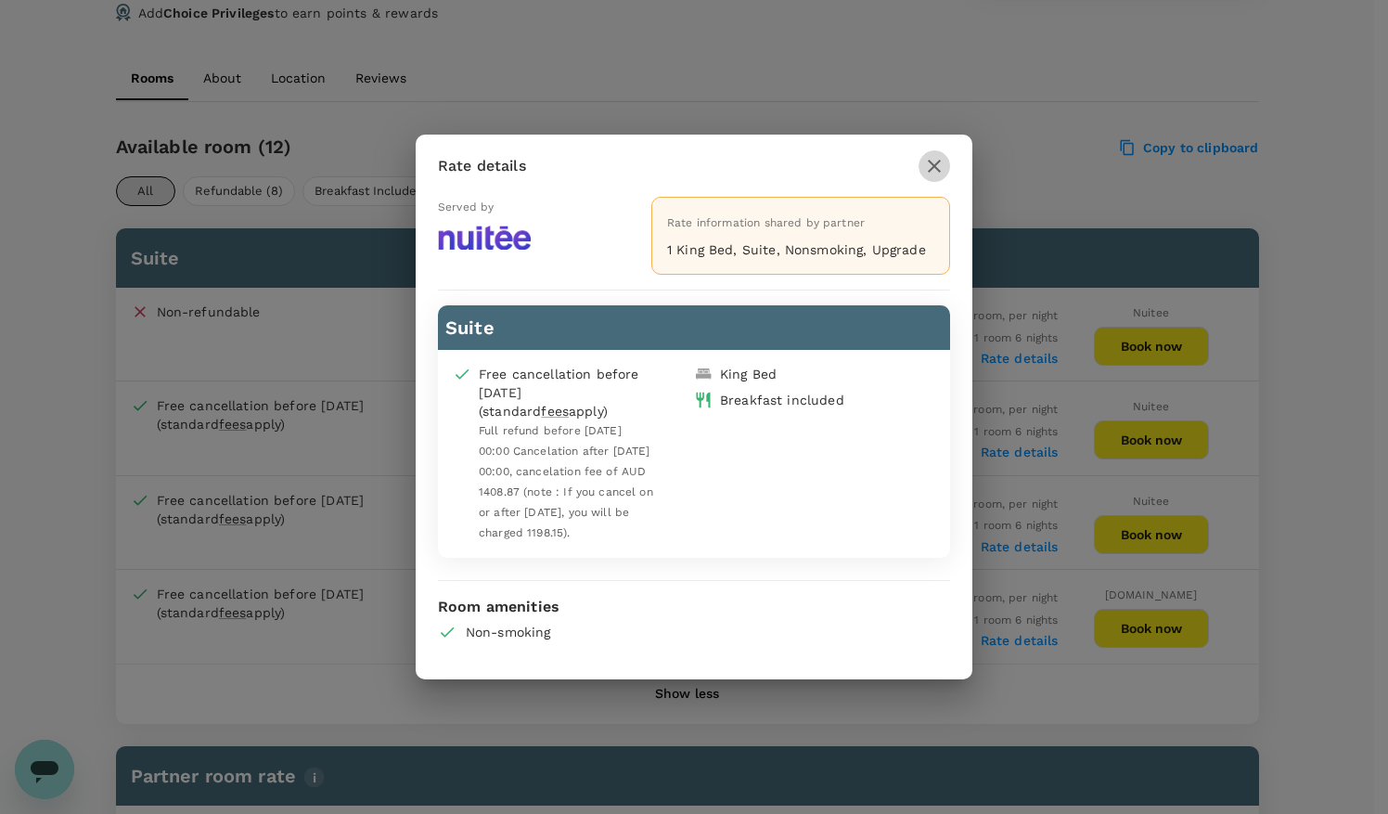
click at [930, 163] on icon "button" at bounding box center [934, 166] width 22 height 22
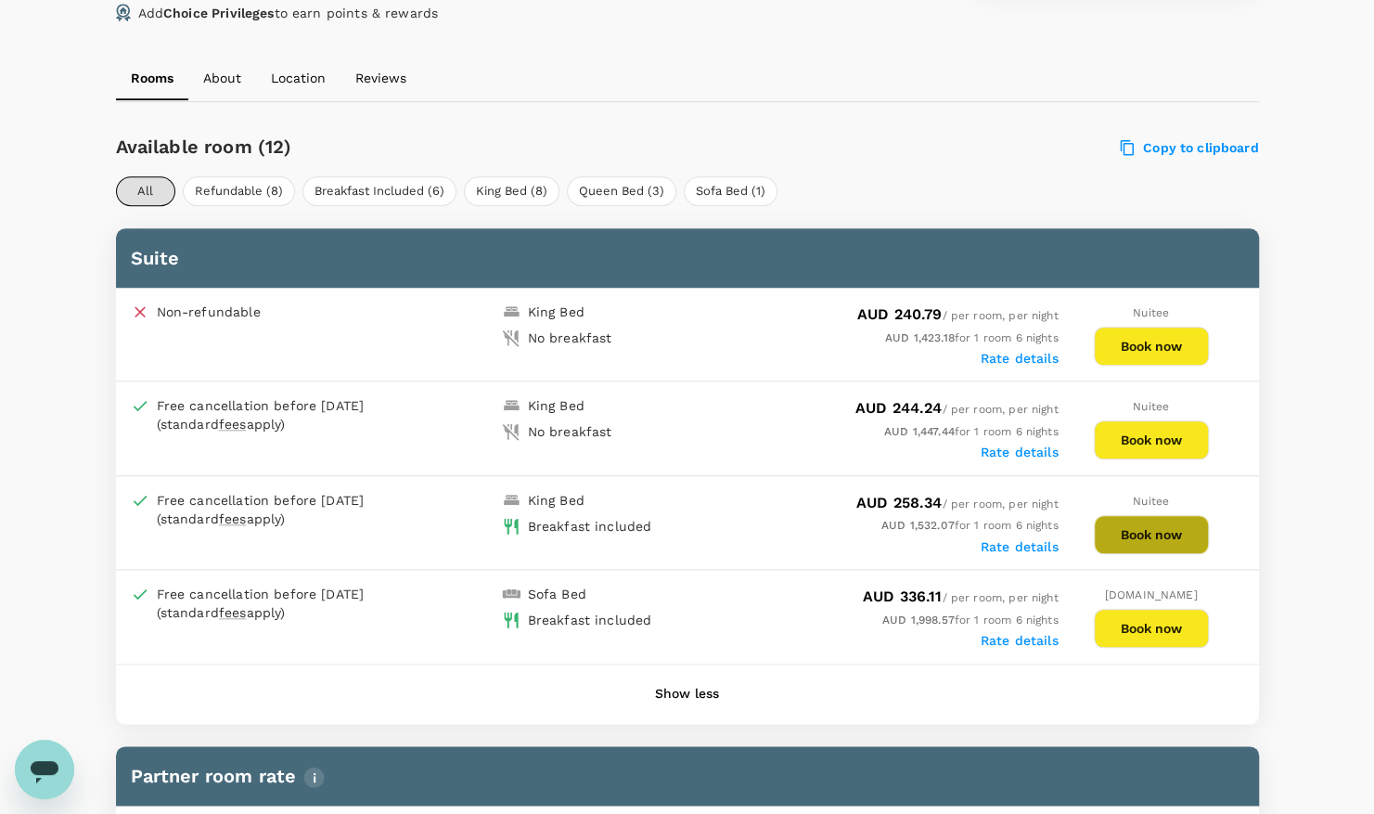
click at [1138, 531] on button "Book now" at bounding box center [1151, 534] width 115 height 39
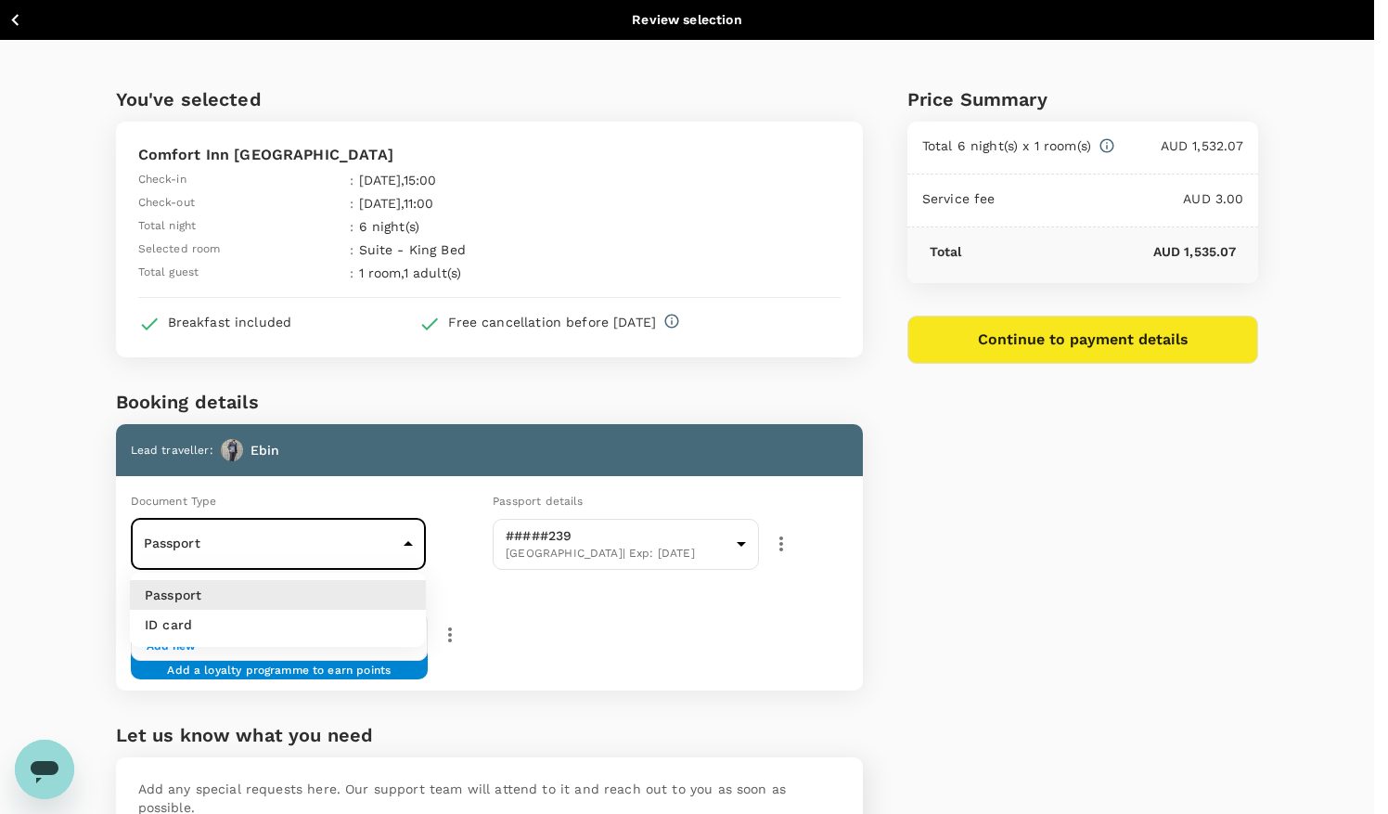
click at [406, 541] on body "Back to hotel details Review selection You've selected Comfort Inn [GEOGRAPHIC_…" at bounding box center [694, 500] width 1388 height 1001
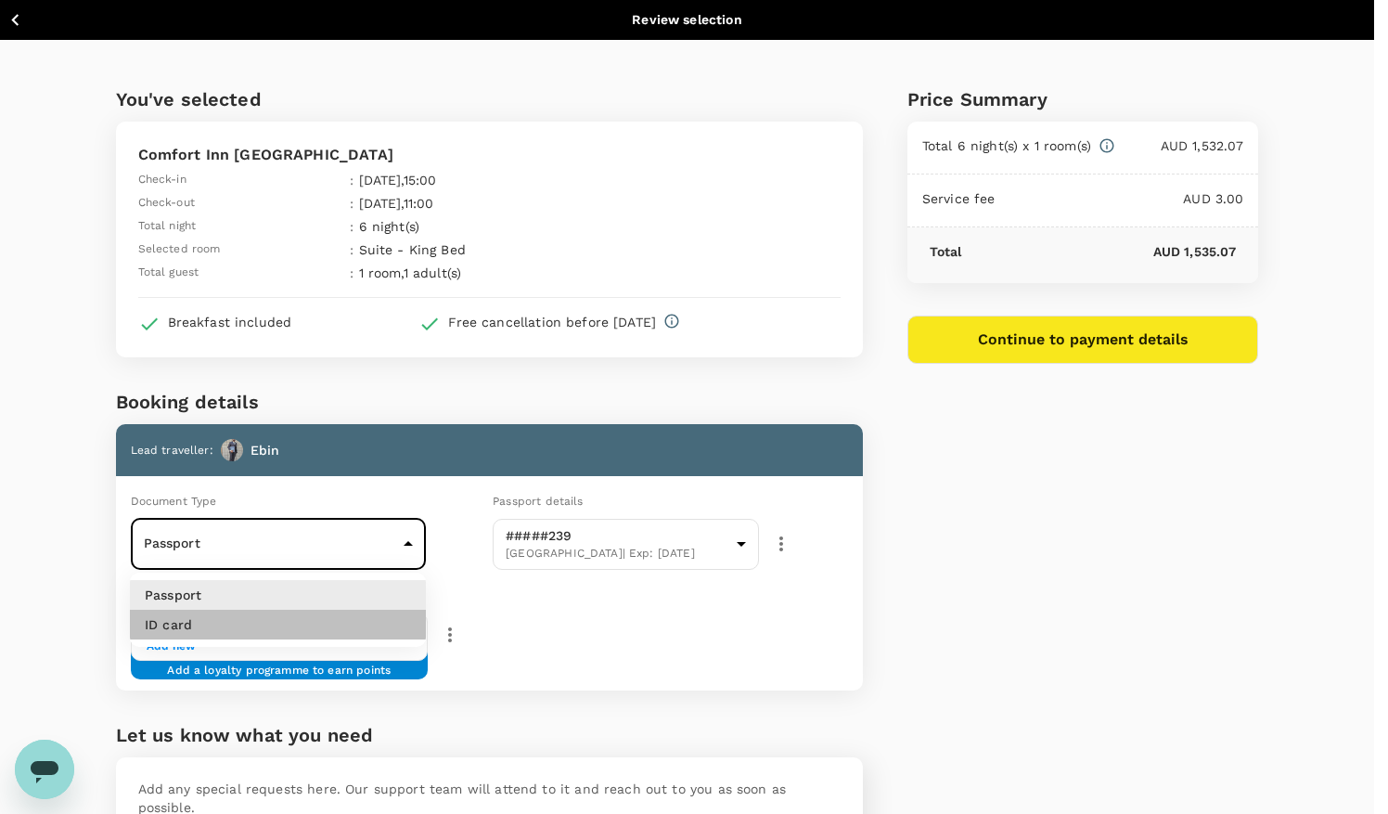
click at [191, 616] on li "ID card" at bounding box center [278, 625] width 296 height 30
type input "Id card"
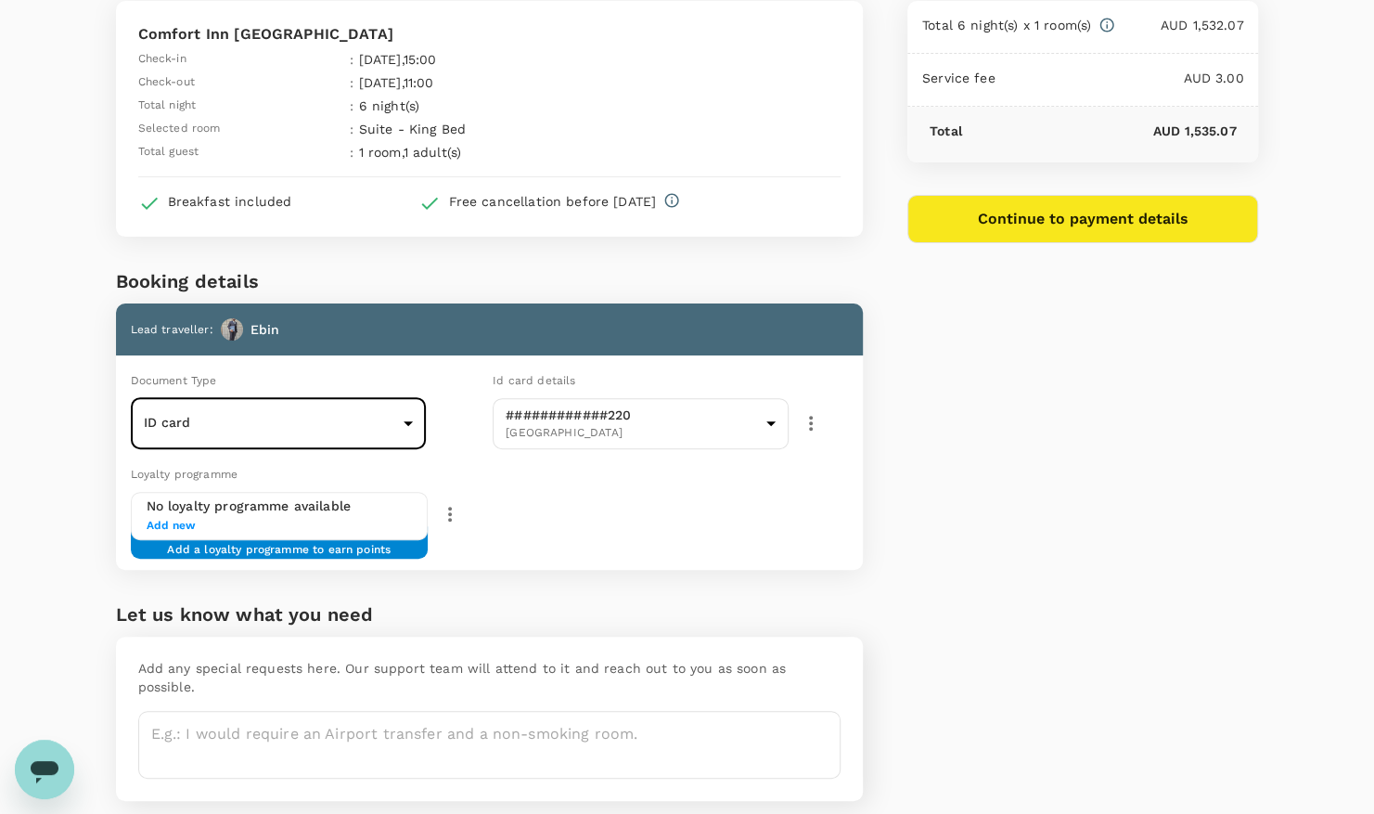
scroll to position [163, 0]
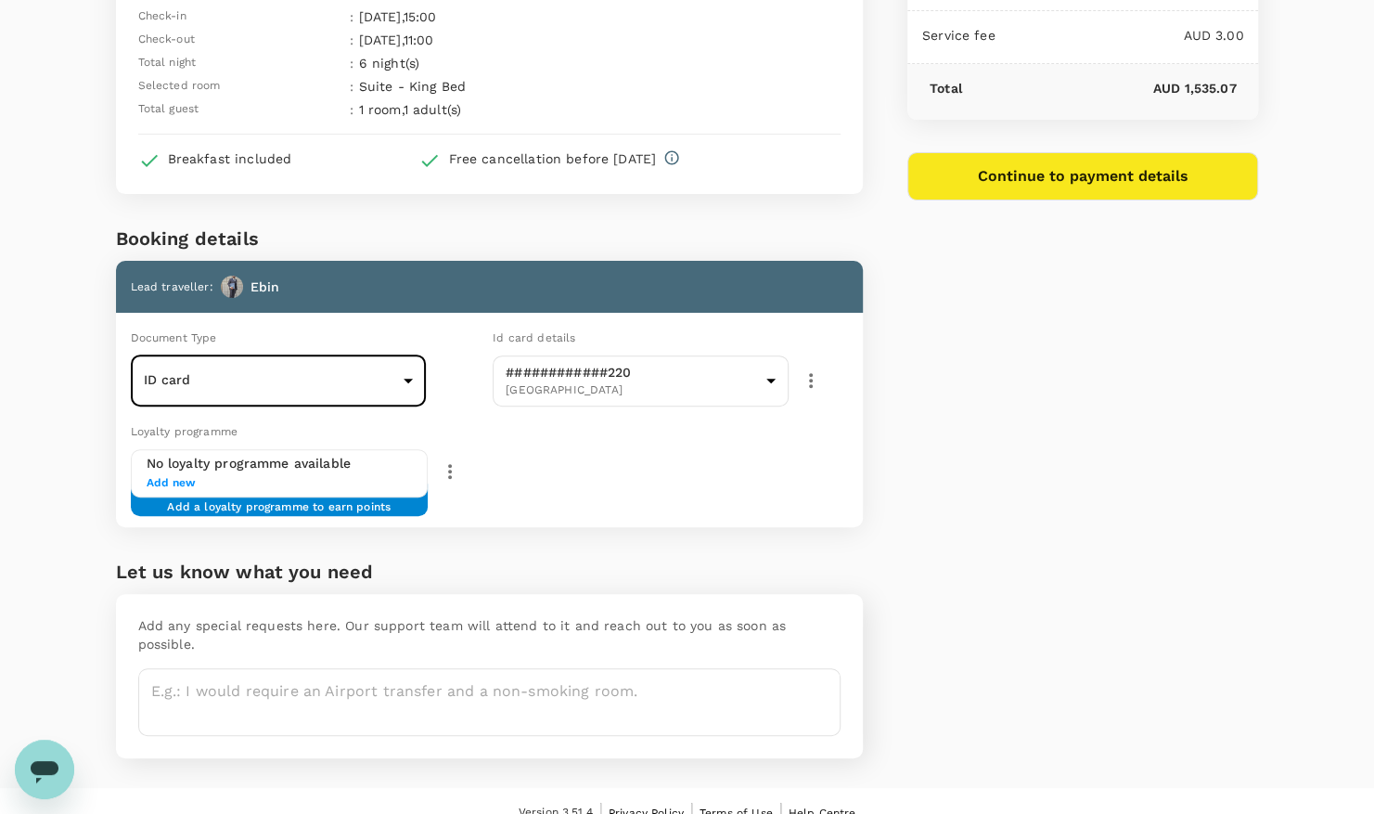
click at [164, 479] on span "Add new" at bounding box center [280, 483] width 266 height 19
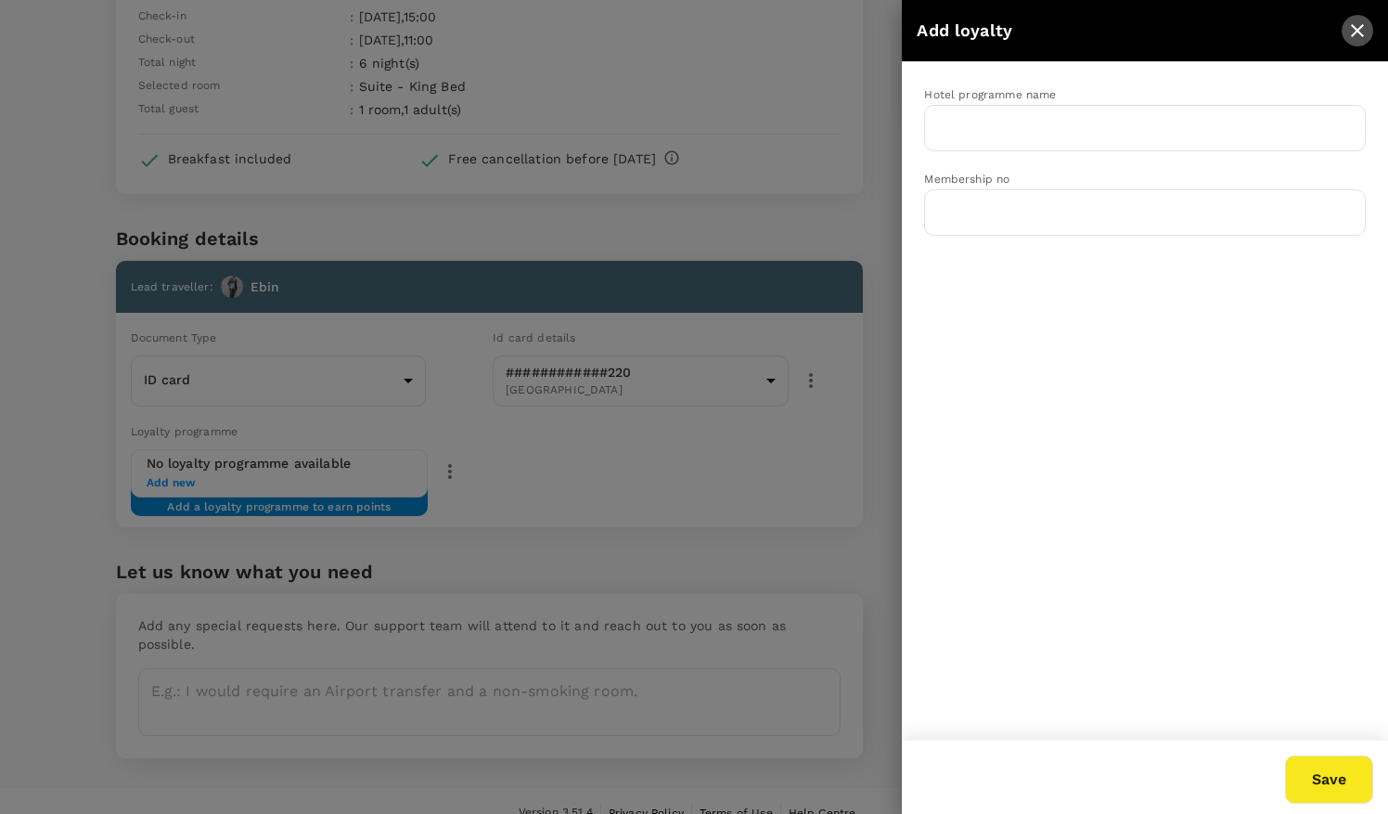
click at [1354, 33] on icon "close" at bounding box center [1357, 30] width 13 height 13
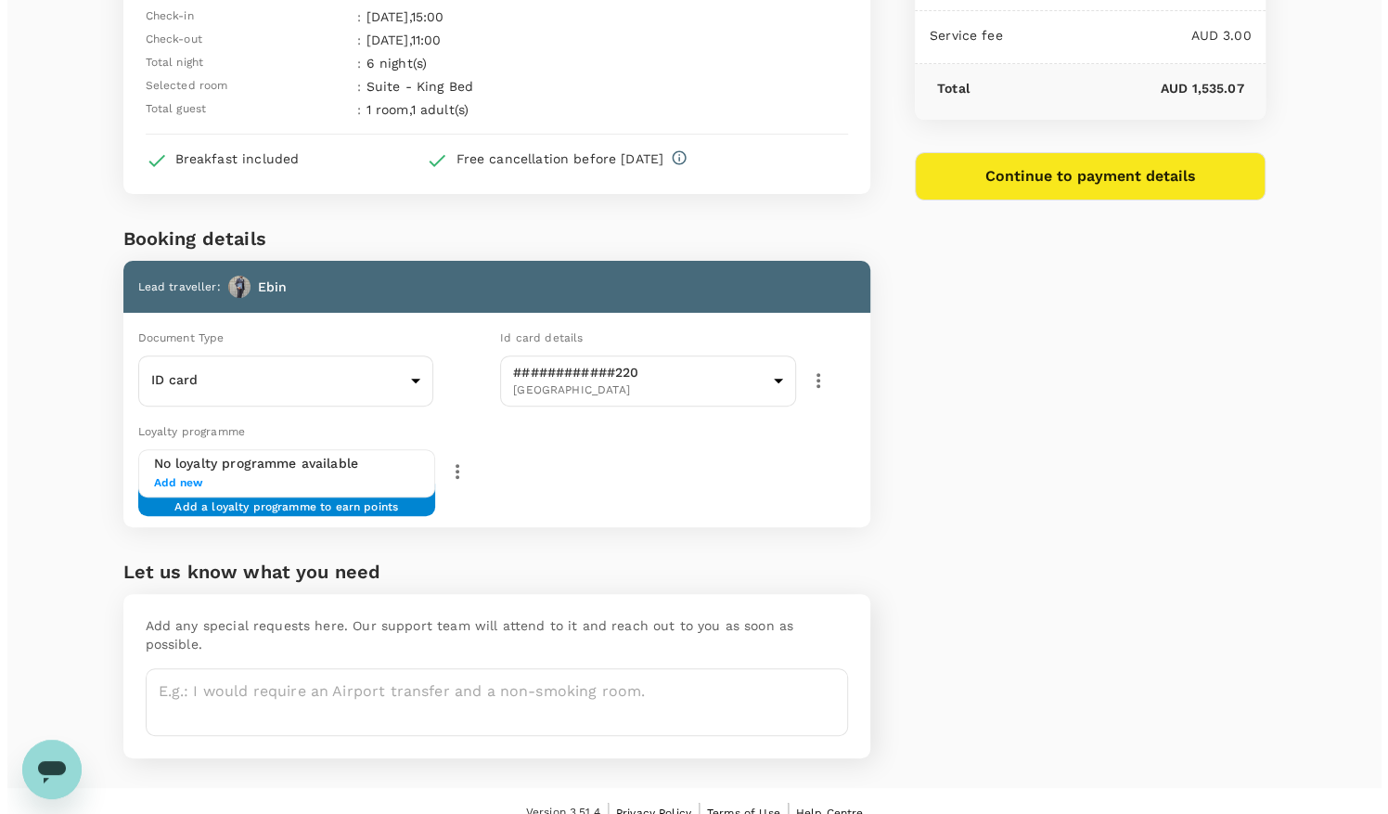
scroll to position [0, 0]
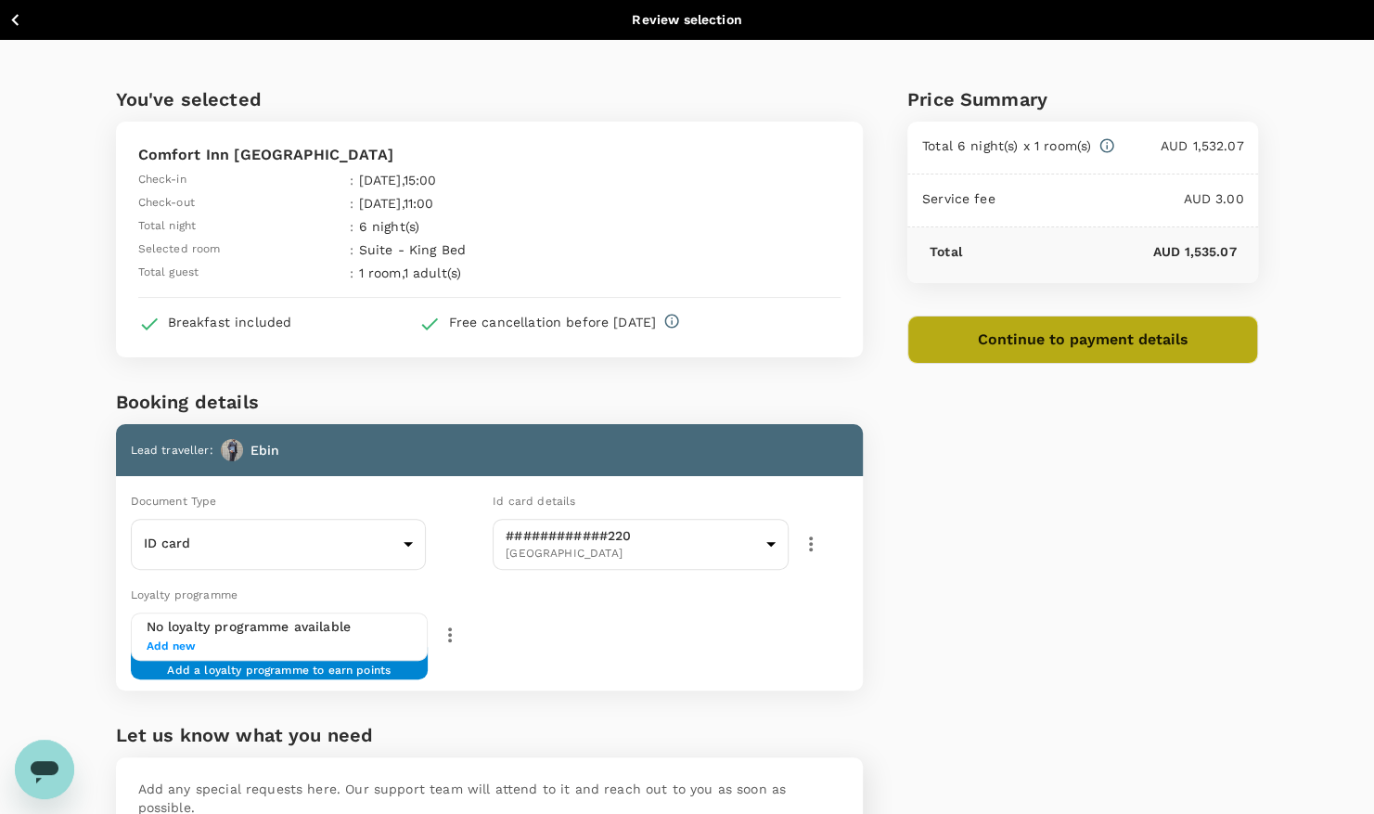
click at [1025, 341] on button "Continue to payment details" at bounding box center [1083, 339] width 352 height 48
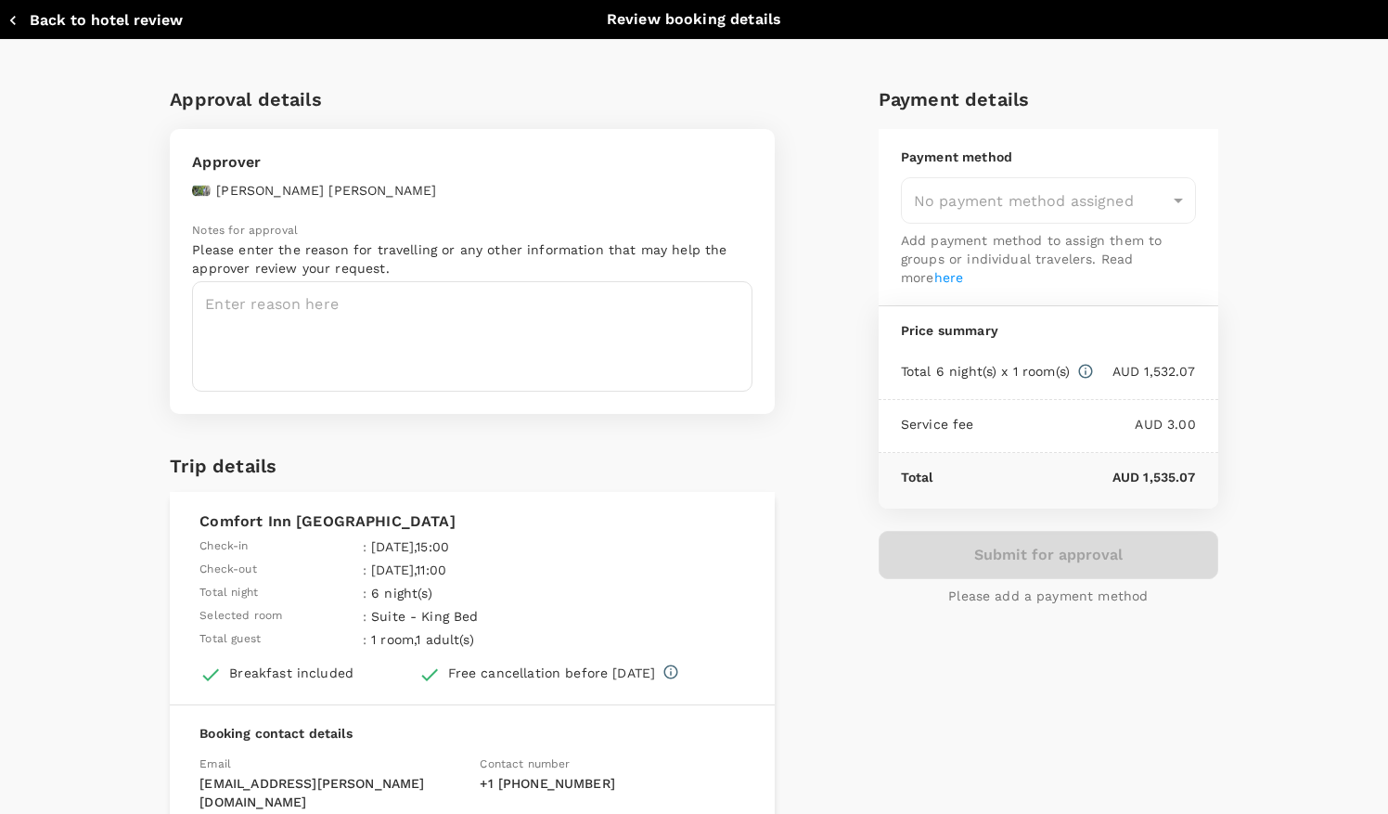
type input "9c4289b1-14a3-4119-8736-521306e5ca8f"
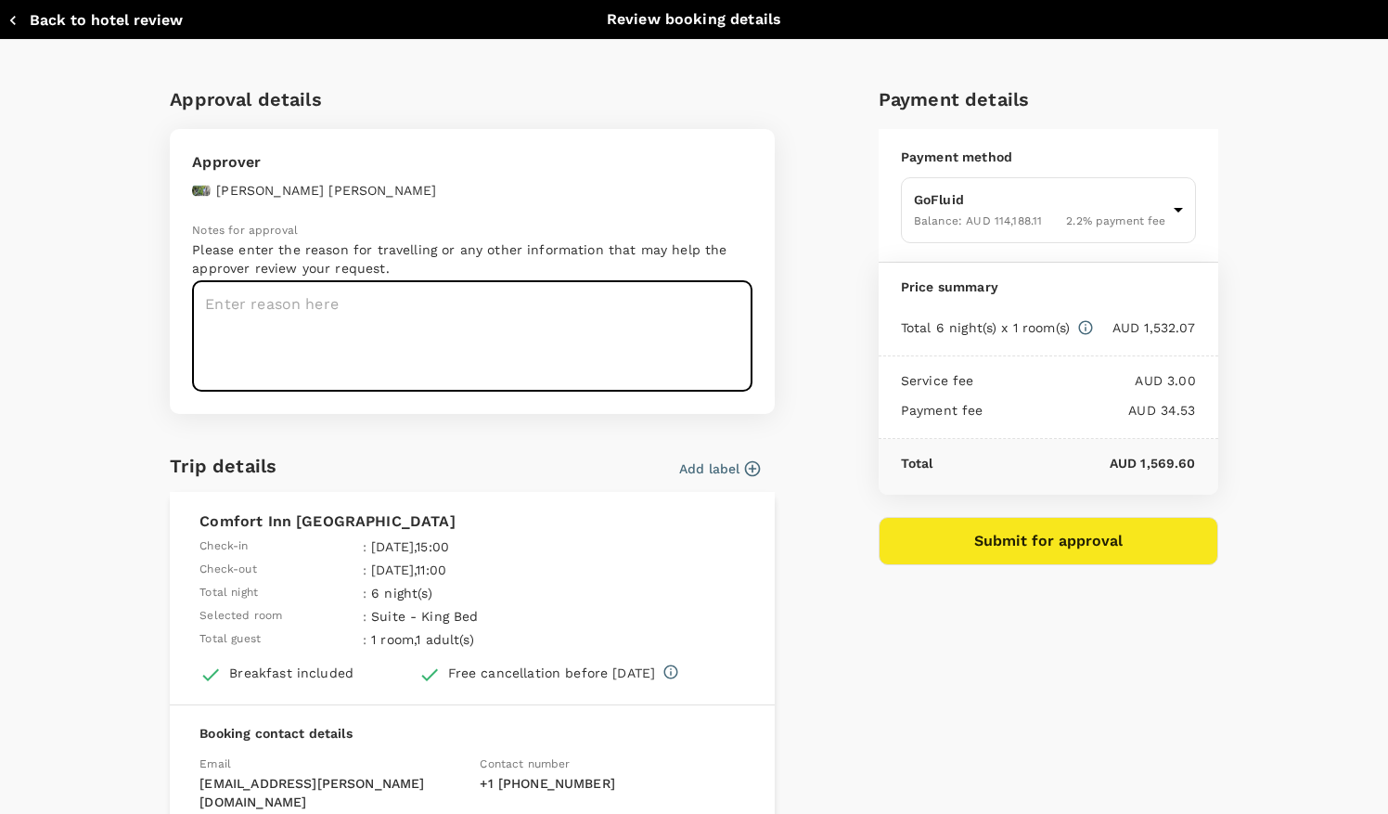
click at [271, 310] on textarea at bounding box center [472, 336] width 560 height 110
type textarea "Covering for [PERSON_NAME] for his vacation"
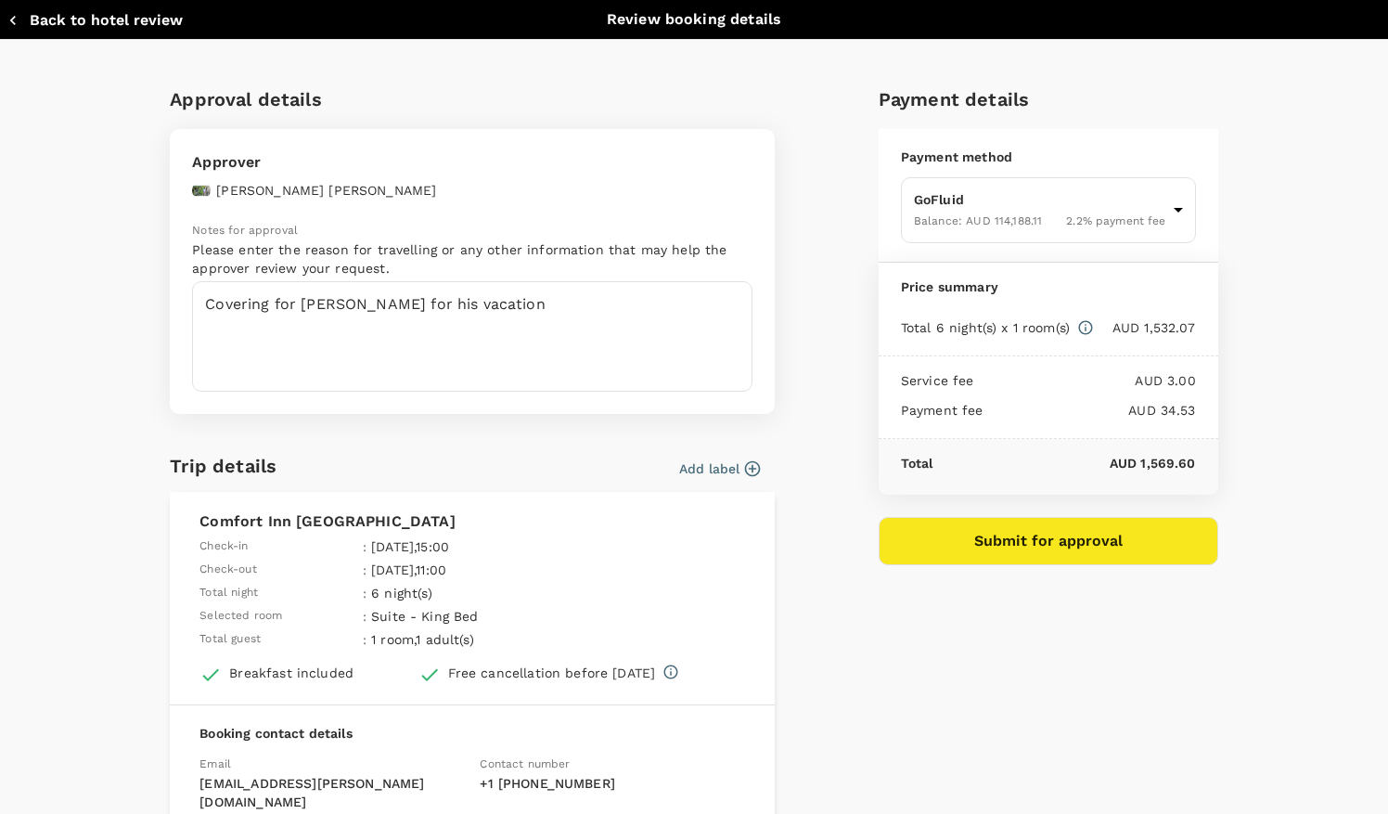
click at [748, 467] on icon "button" at bounding box center [752, 468] width 19 height 19
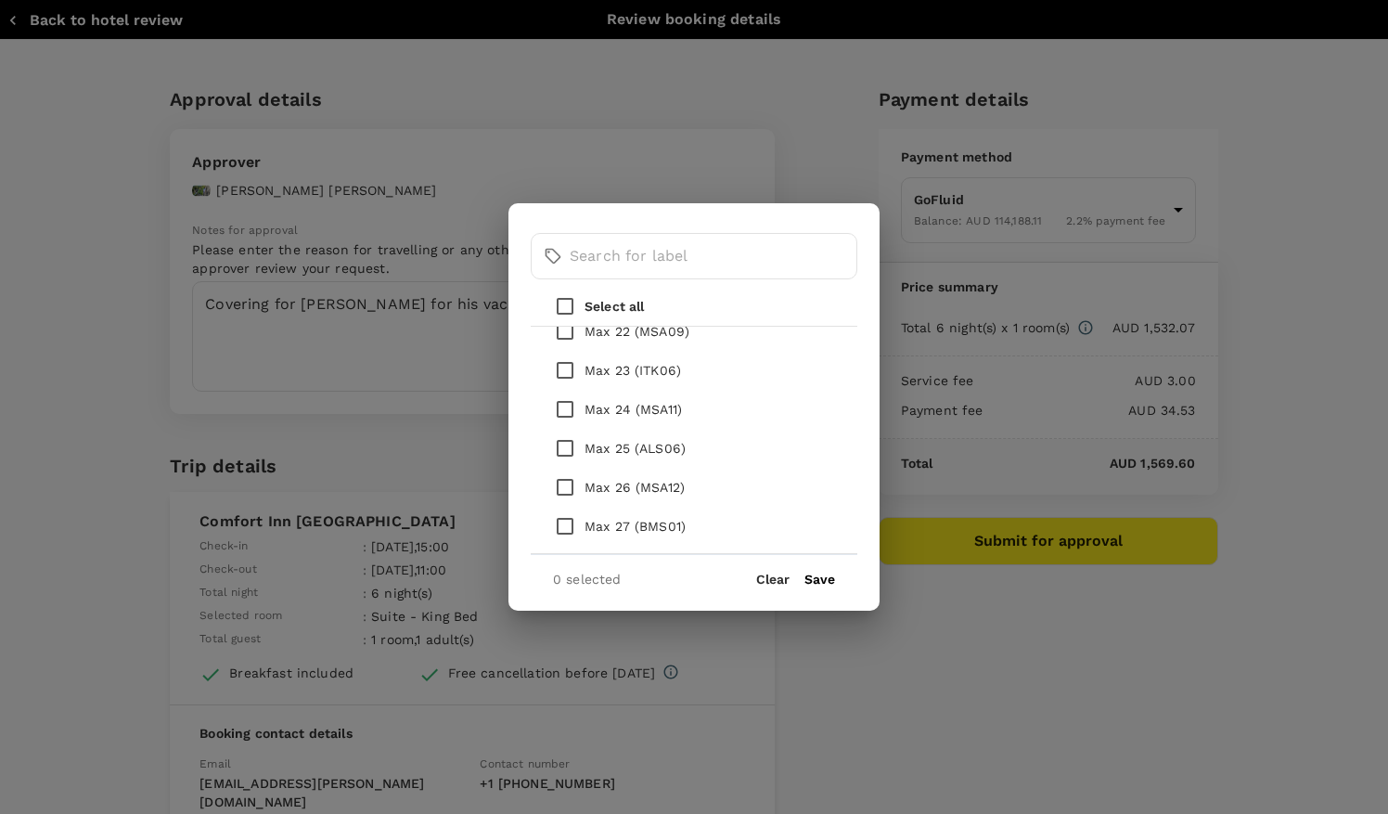
scroll to position [1040, 0]
click at [564, 444] on input "checkbox" at bounding box center [564, 443] width 39 height 39
checkbox input "true"
click at [822, 579] on button "Save" at bounding box center [819, 578] width 31 height 15
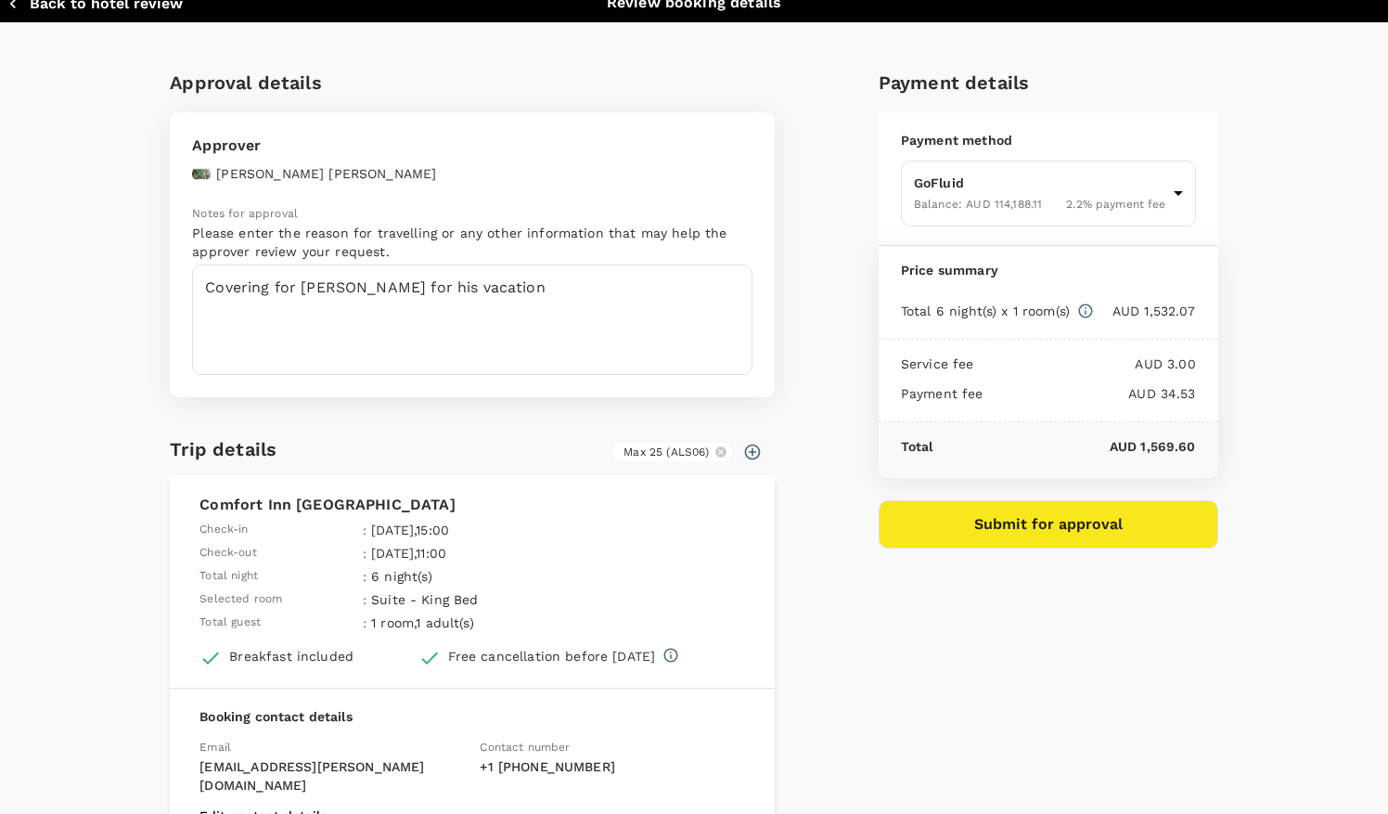
scroll to position [11, 0]
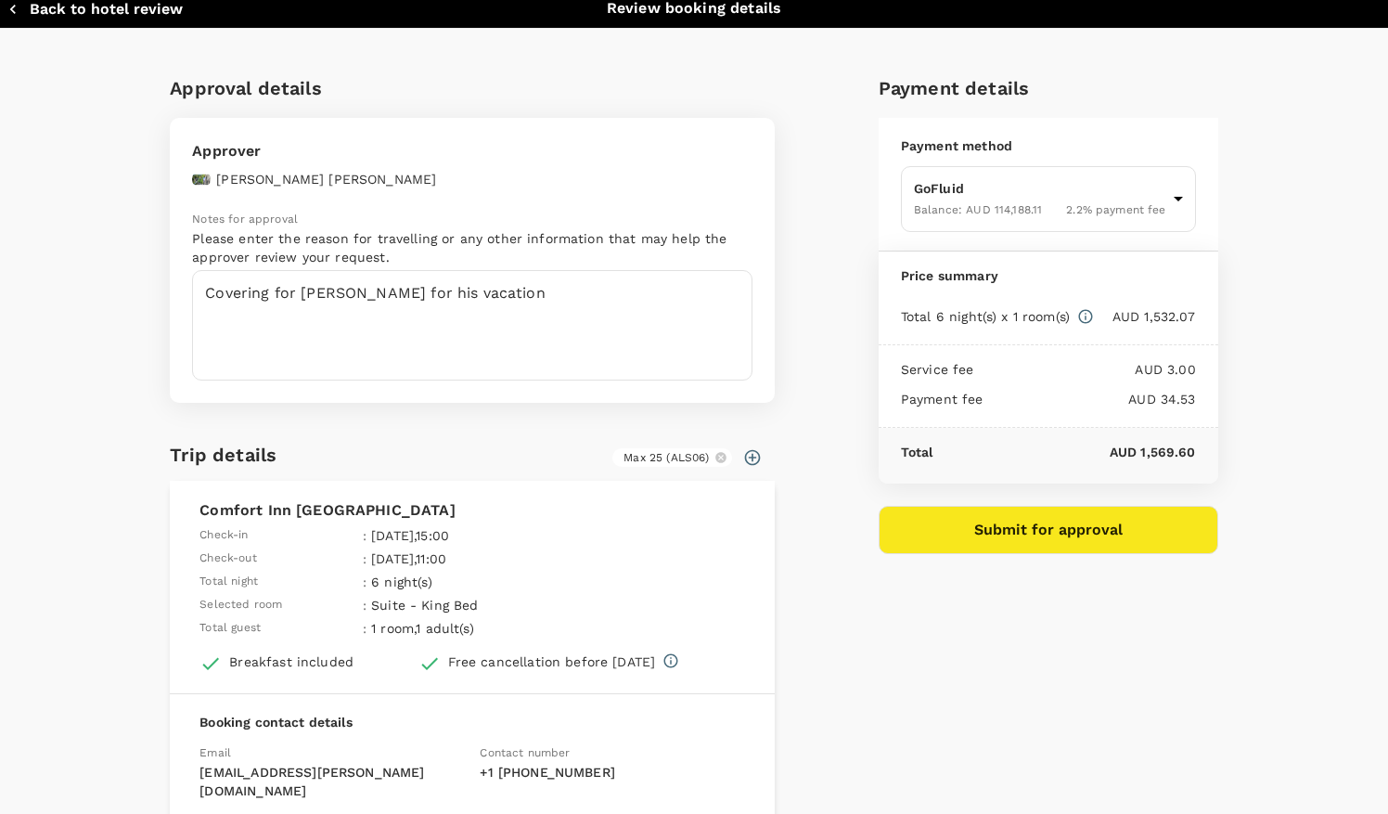
click at [967, 534] on button "Submit for approval" at bounding box center [1049, 530] width 340 height 48
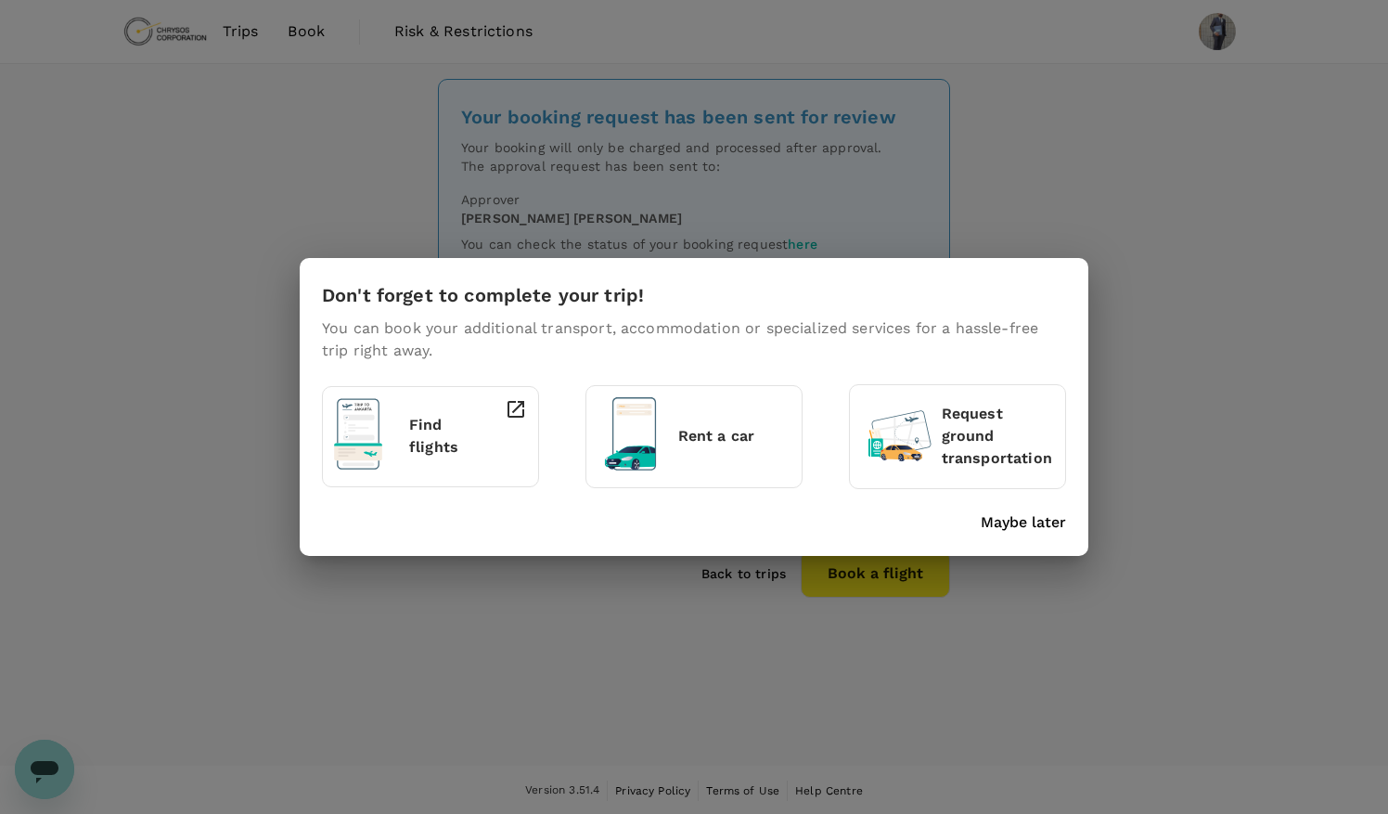
click at [718, 440] on p "Rent a car" at bounding box center [734, 436] width 112 height 22
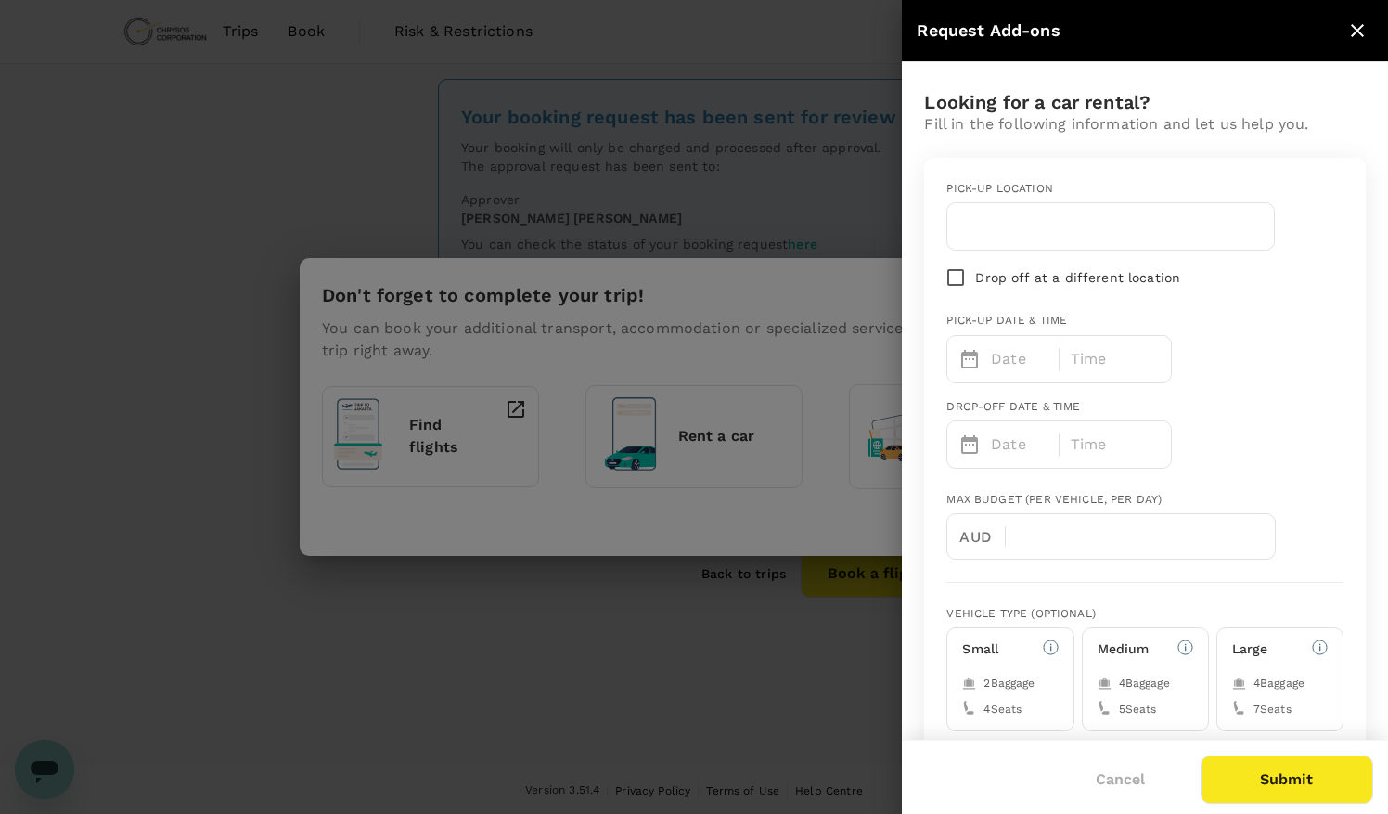
click at [1064, 227] on input "text" at bounding box center [1110, 227] width 304 height 30
type input "YQT"
click at [1023, 358] on p "Date" at bounding box center [1020, 359] width 58 height 22
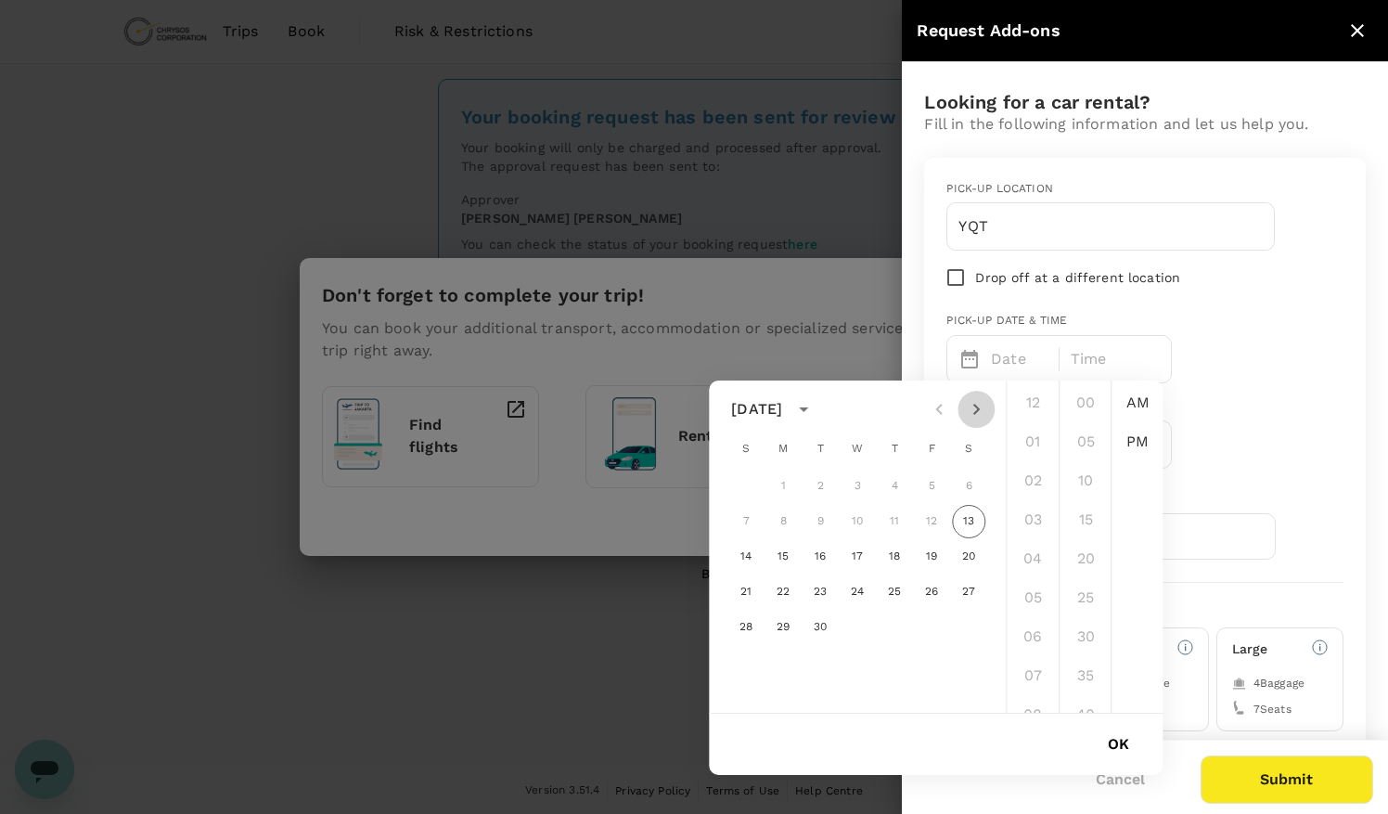
click at [973, 408] on icon "Next month" at bounding box center [976, 409] width 22 height 22
click at [744, 556] on button "12" at bounding box center [745, 556] width 33 height 33
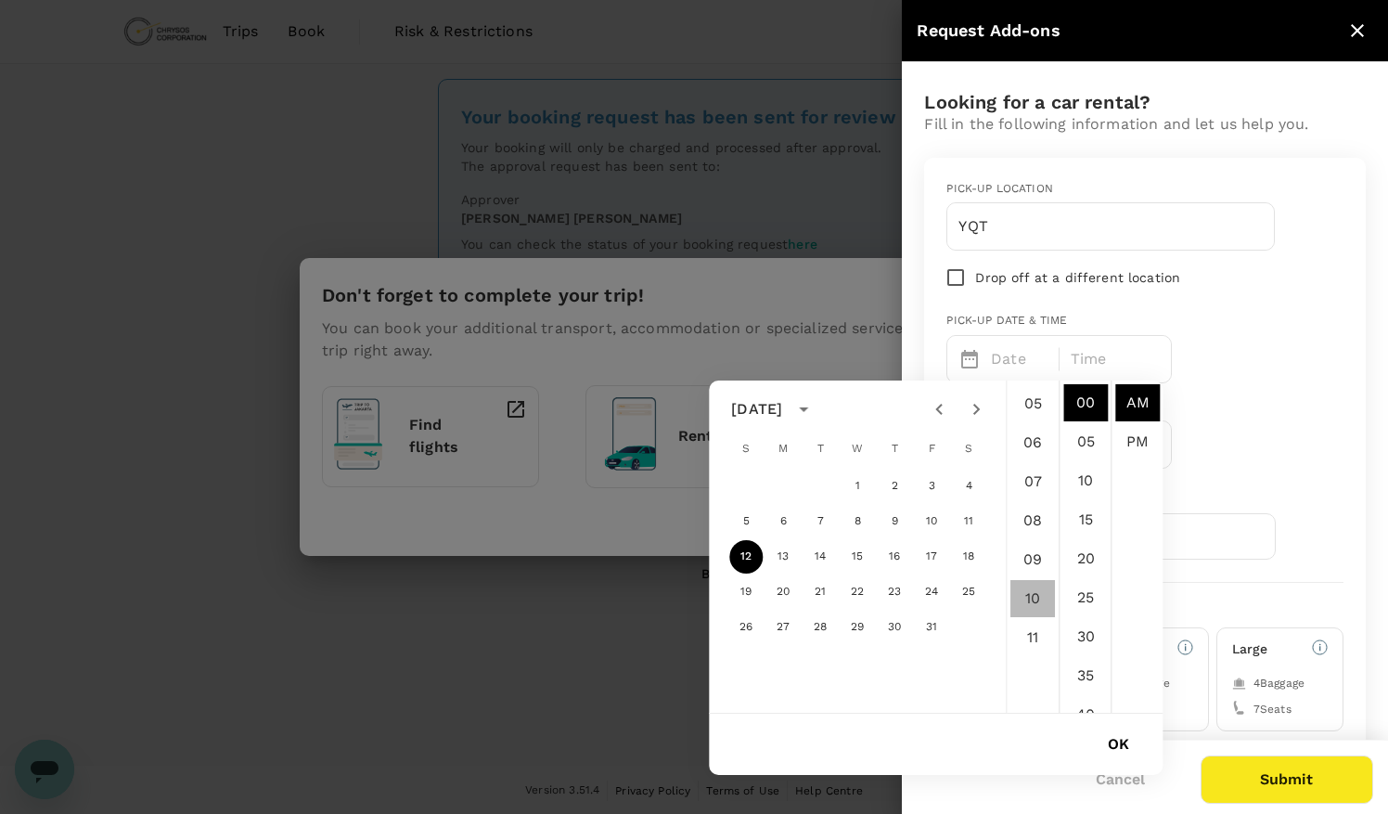
click at [1032, 598] on li "10" at bounding box center [1032, 598] width 45 height 37
click at [1089, 557] on li "30" at bounding box center [1085, 552] width 45 height 37
type input "[DATE] 10:30 AM"
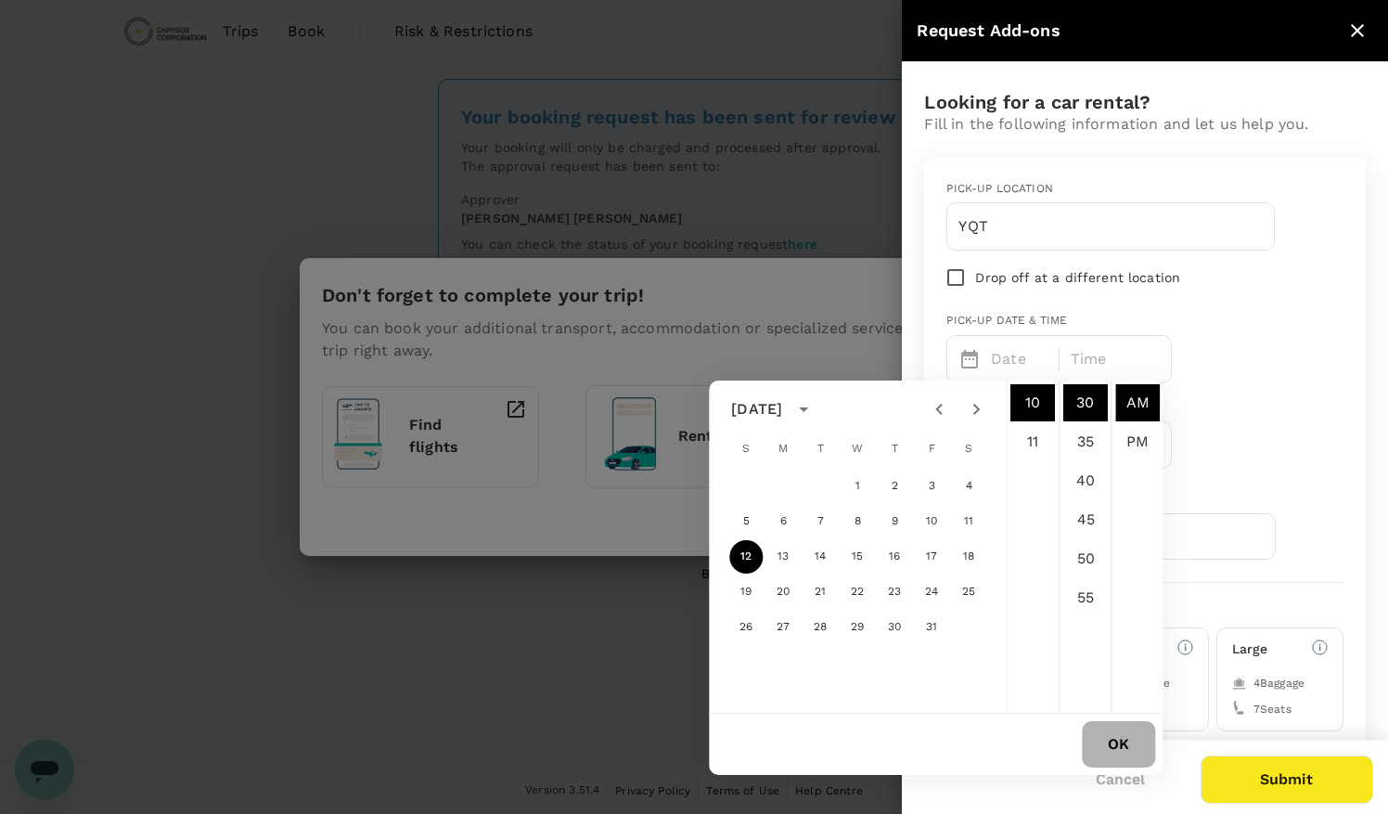
click at [1117, 743] on button "OK" at bounding box center [1118, 744] width 73 height 46
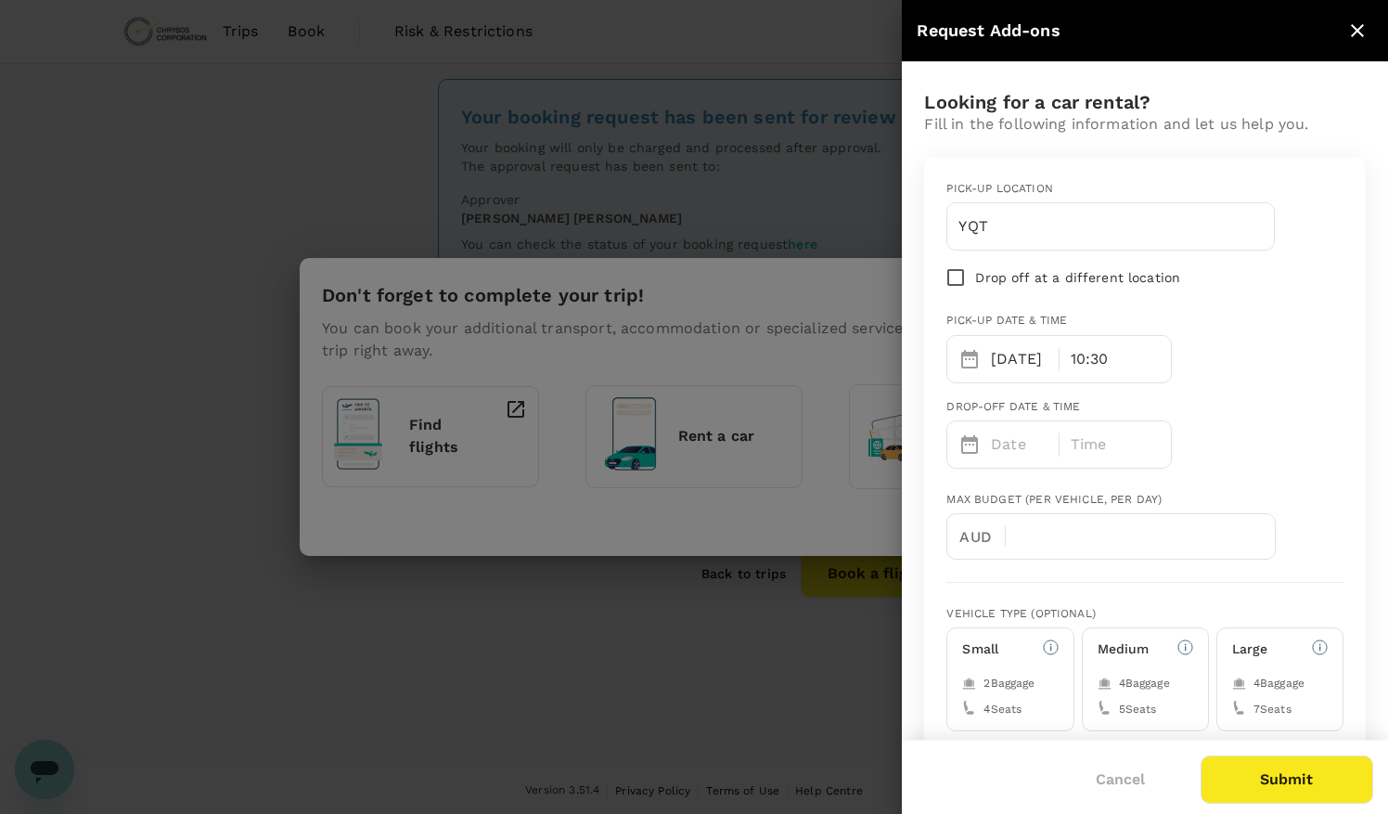
click at [1010, 446] on p "Date" at bounding box center [1020, 444] width 58 height 22
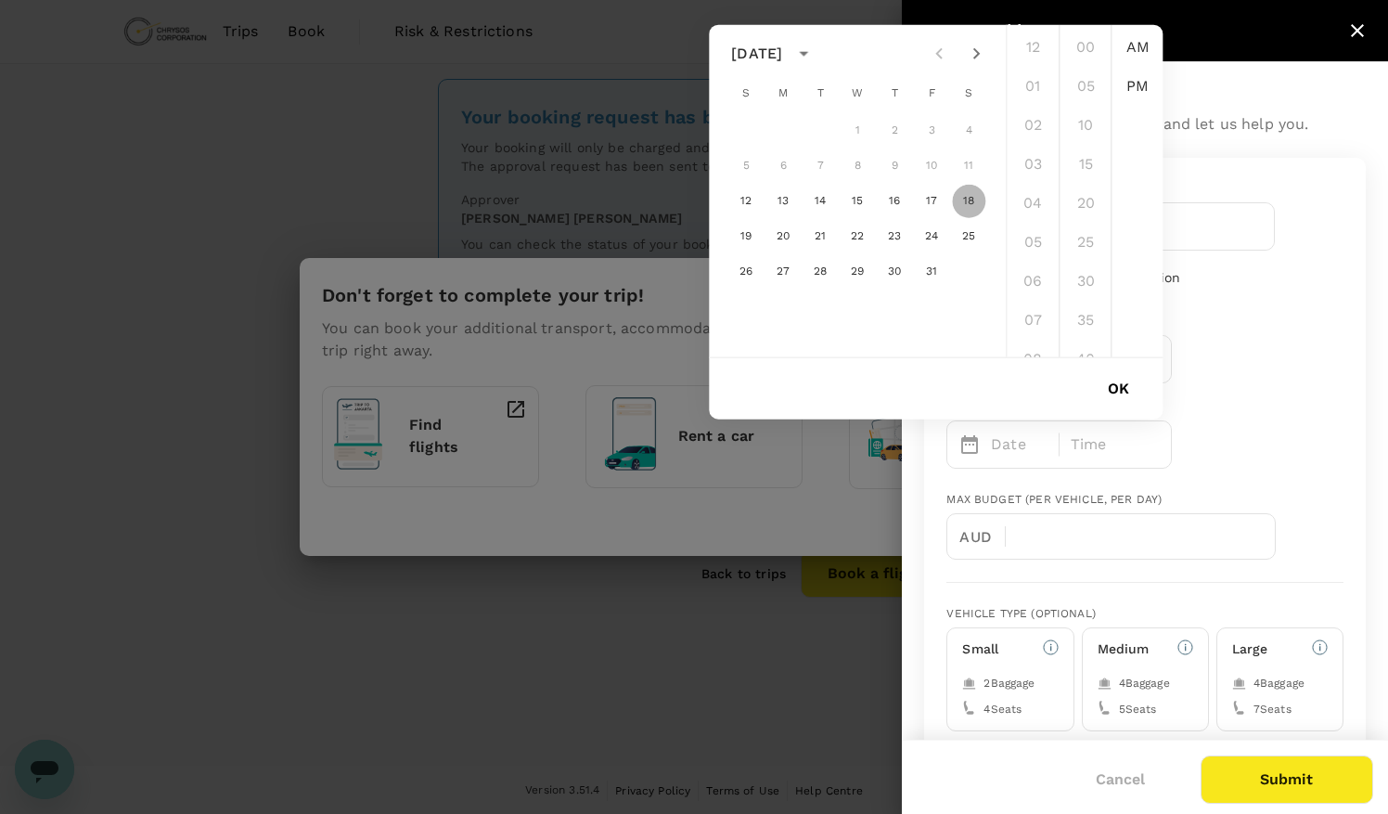
click at [969, 202] on button "18" at bounding box center [968, 201] width 33 height 33
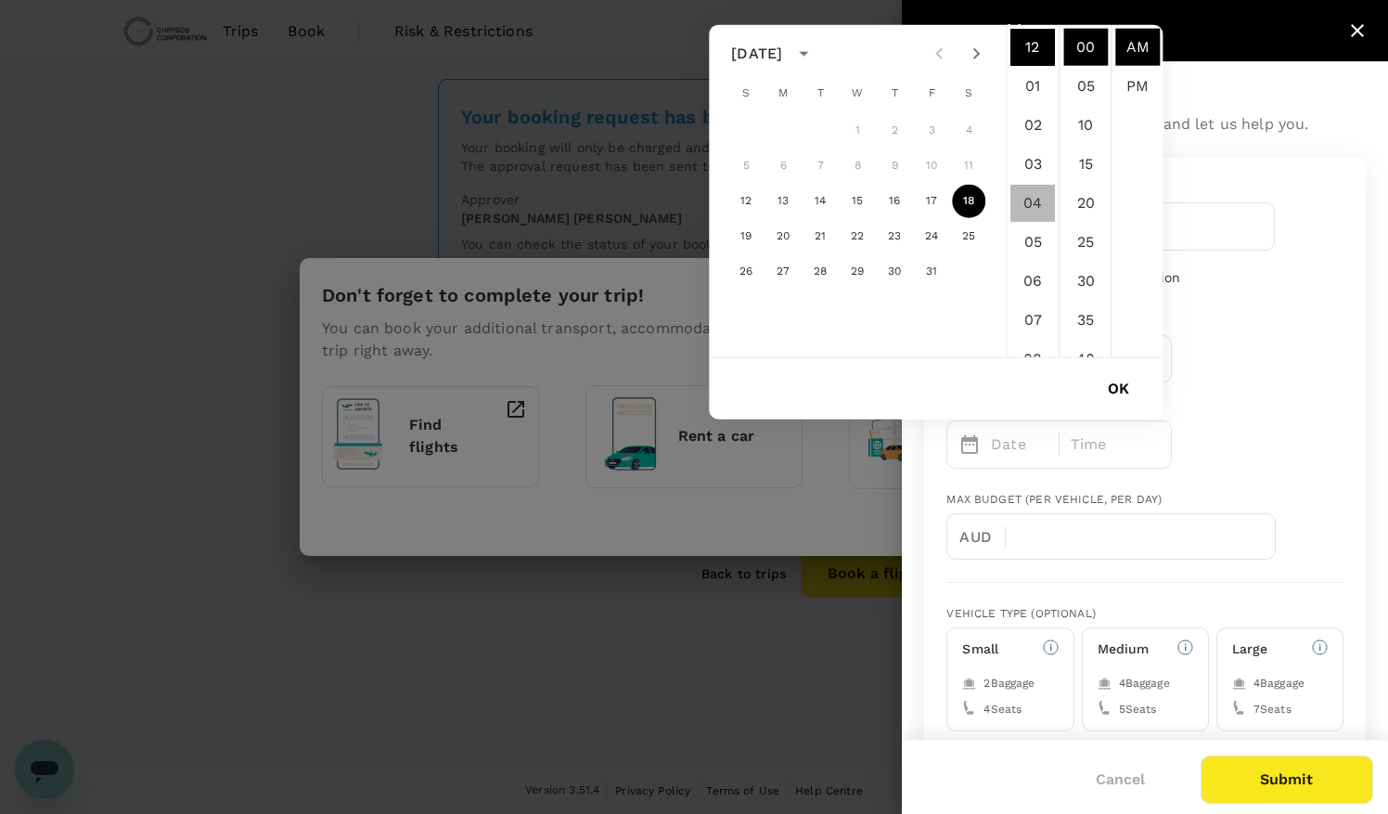
click at [1032, 200] on li "04" at bounding box center [1032, 203] width 45 height 37
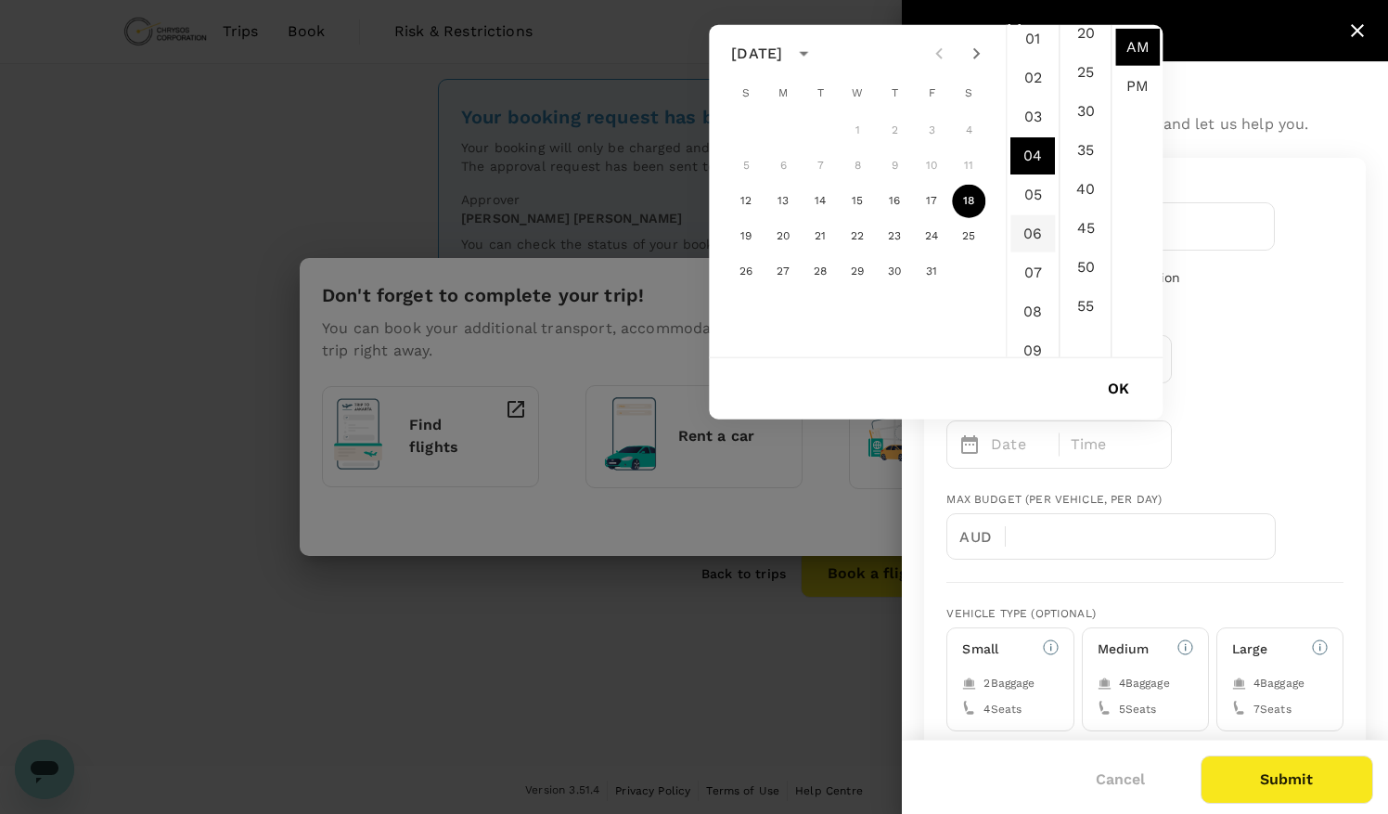
scroll to position [50, 0]
click at [1089, 113] on li "30" at bounding box center [1085, 111] width 45 height 37
click at [1134, 87] on li "PM" at bounding box center [1137, 86] width 45 height 37
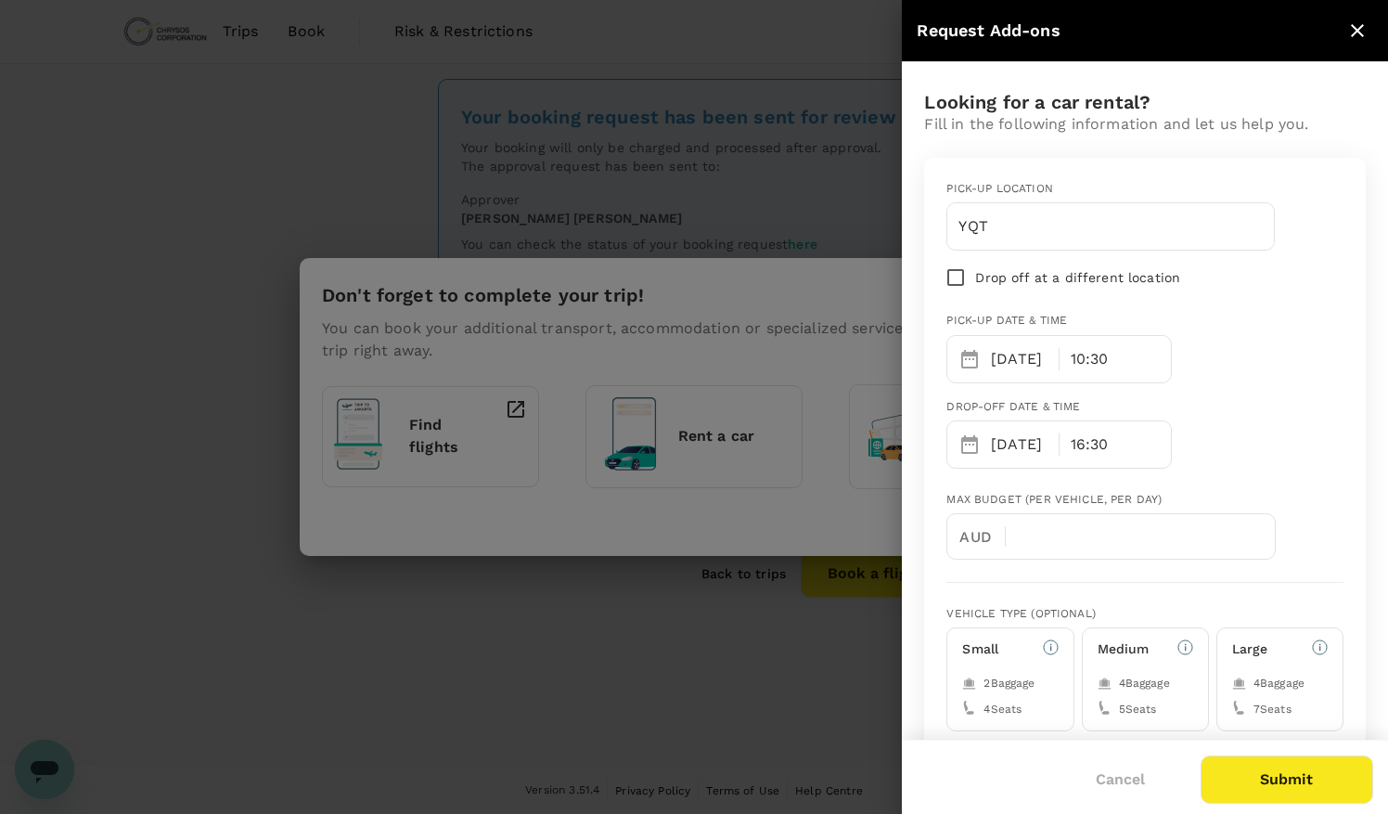
scroll to position [39, 0]
click at [1120, 358] on div "10:30" at bounding box center [1114, 359] width 111 height 46
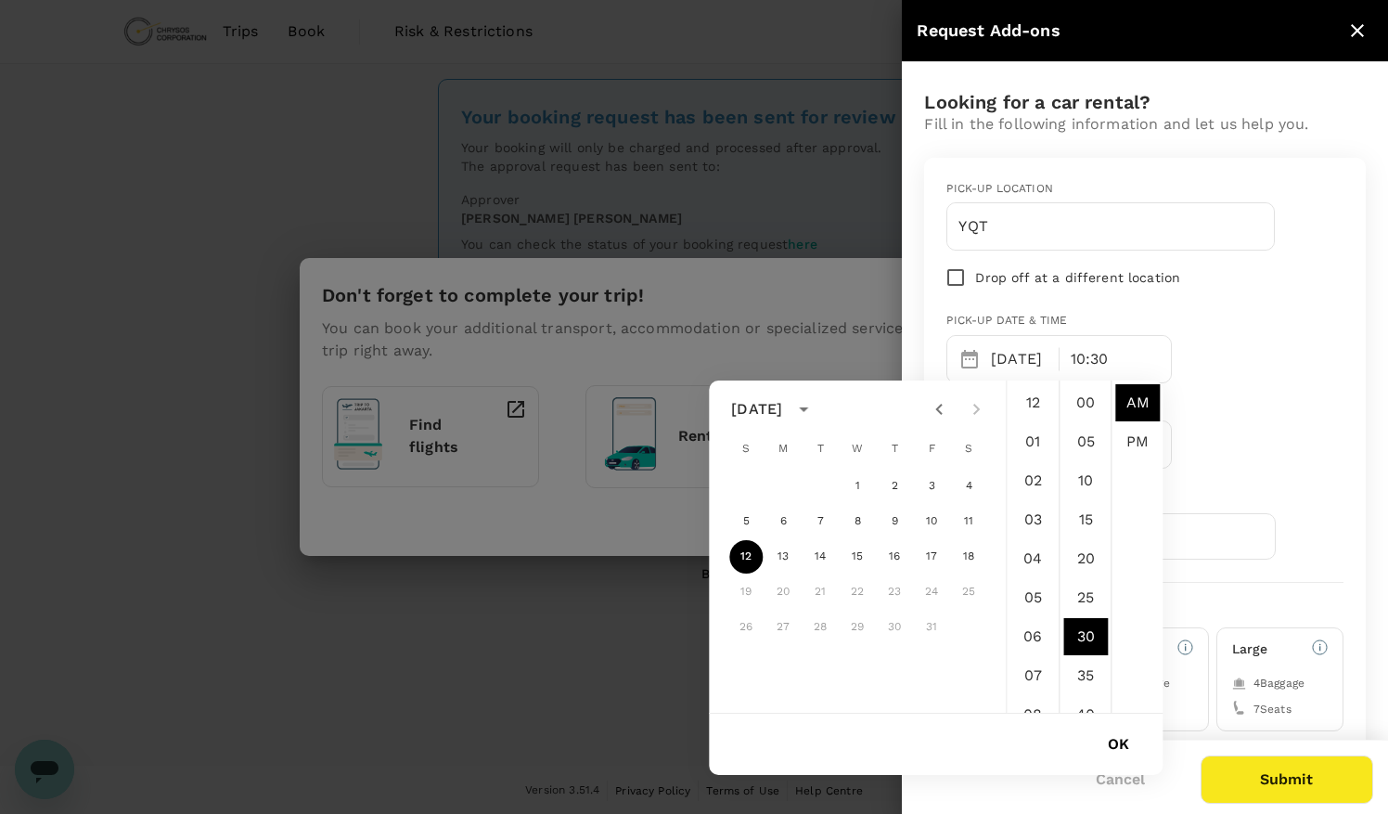
scroll to position [234, 0]
click at [1297, 345] on div "Pick-up location YQT Drop off at a different location Pick-up date & time [DATE…" at bounding box center [1137, 316] width 412 height 302
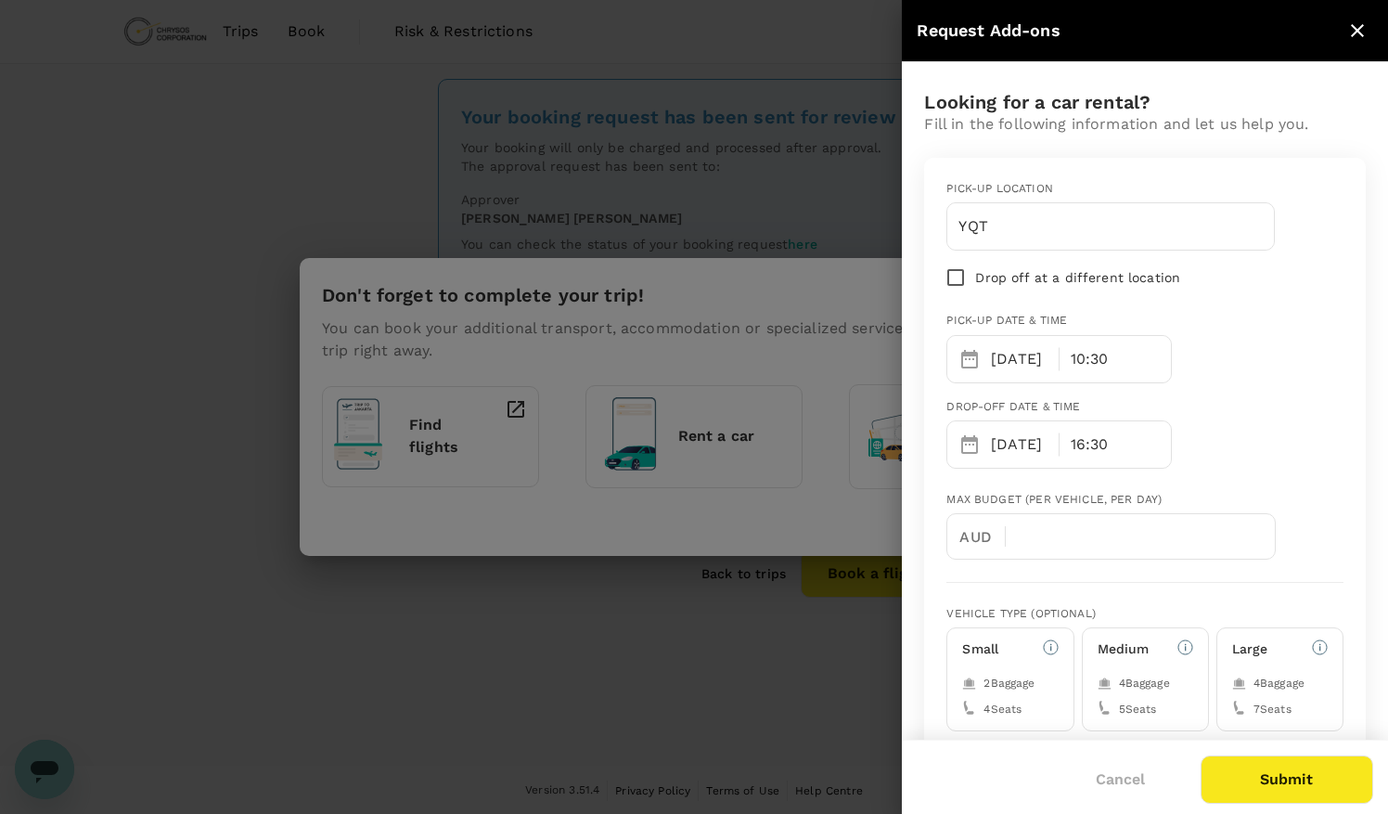
click at [1106, 438] on div "16:30" at bounding box center [1114, 444] width 111 height 46
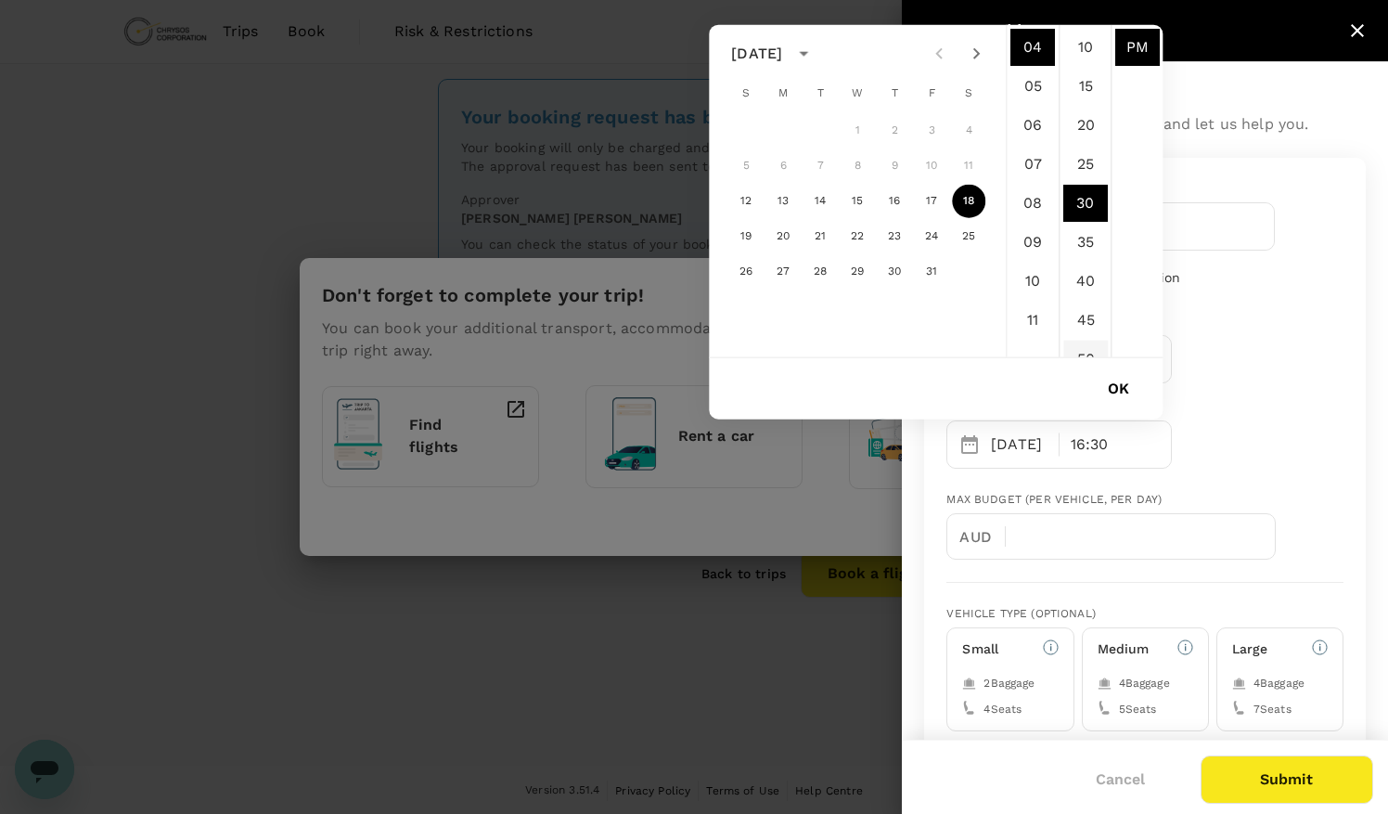
scroll to position [0, 0]
click at [1084, 37] on li "00" at bounding box center [1085, 47] width 45 height 37
type input "[DATE] 04:00 PM"
click at [1277, 66] on div "Looking for a car rental? Fill in the following information and let us help you…" at bounding box center [1145, 750] width 486 height 1376
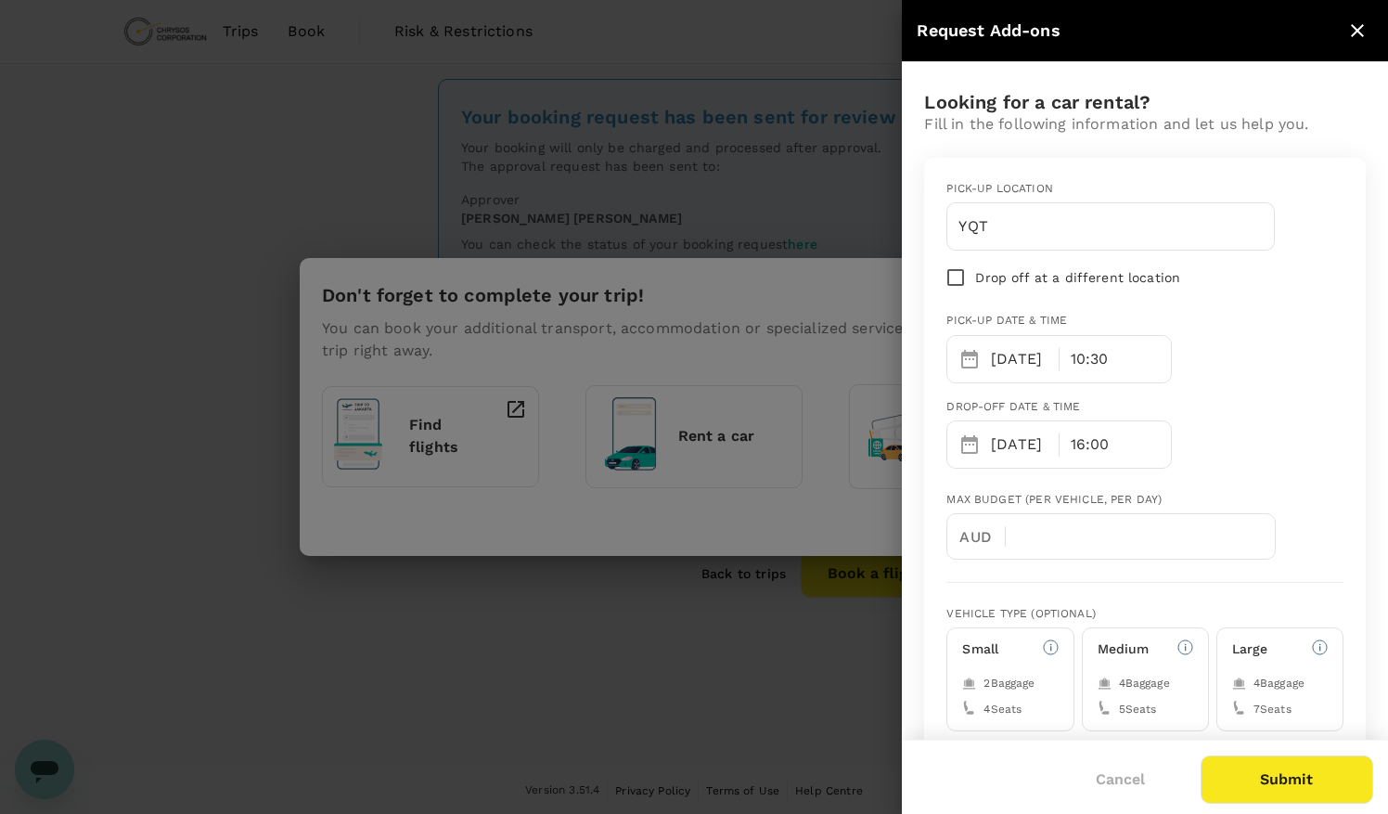
click at [1117, 439] on div "16:00" at bounding box center [1114, 444] width 111 height 46
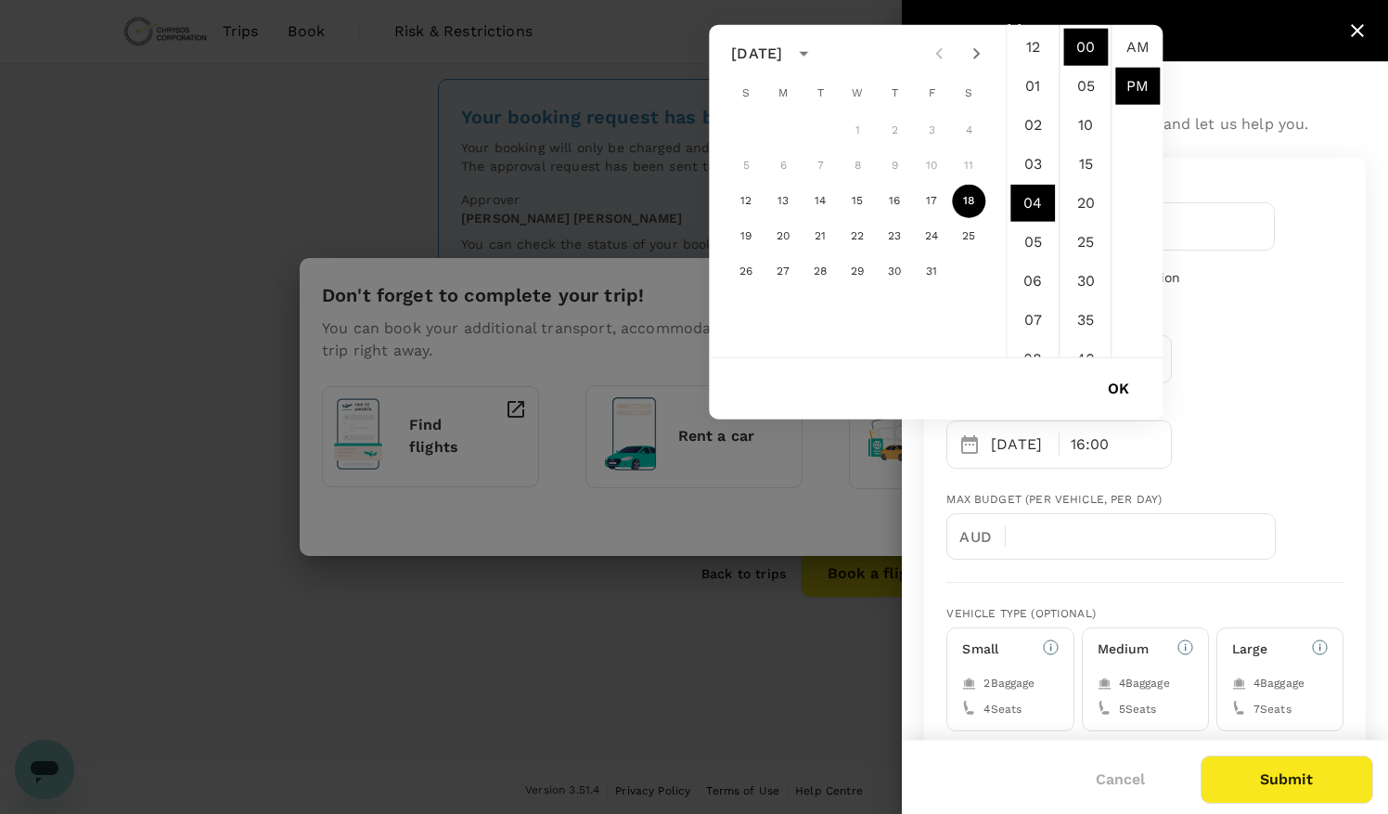
scroll to position [39, 0]
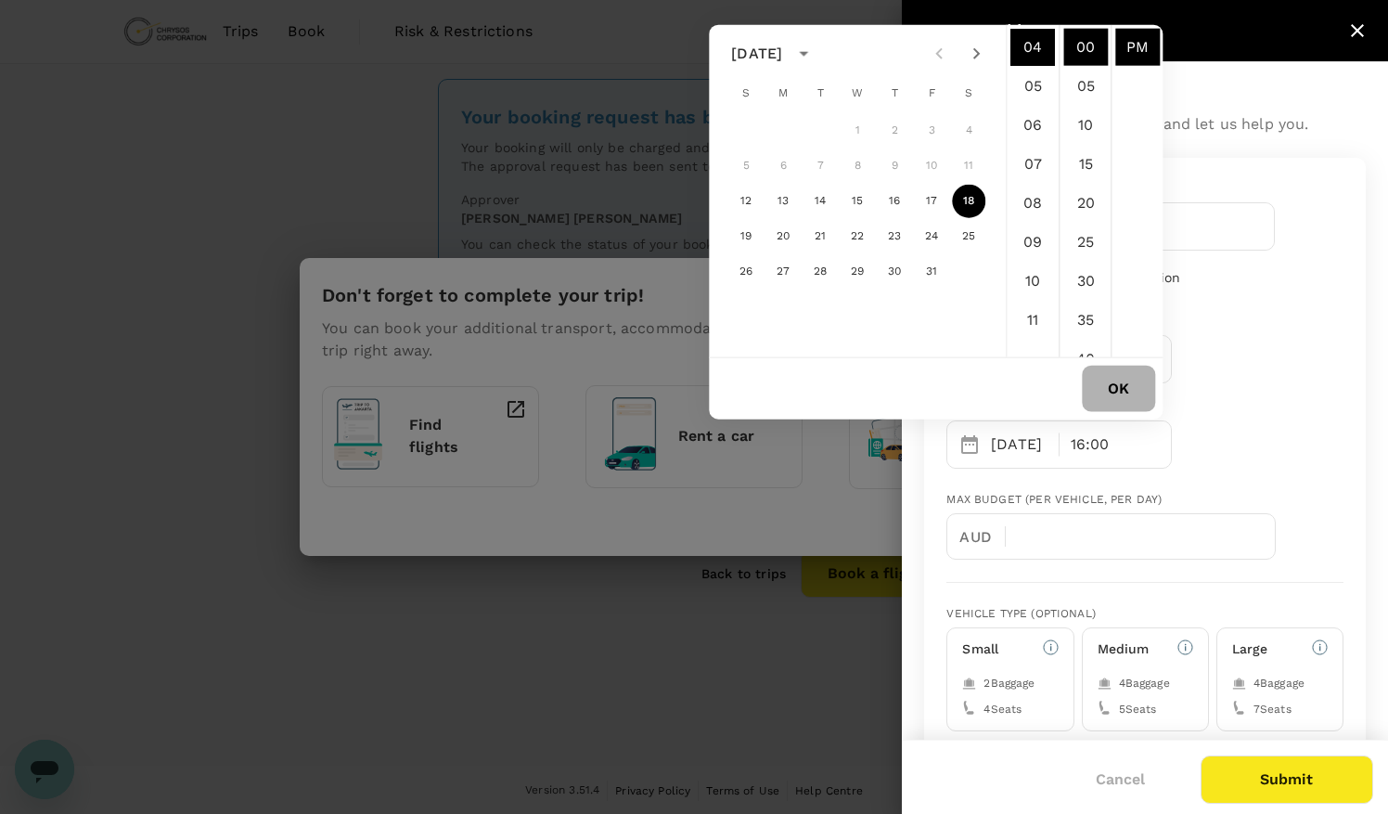
click at [1119, 386] on button "OK" at bounding box center [1118, 389] width 73 height 46
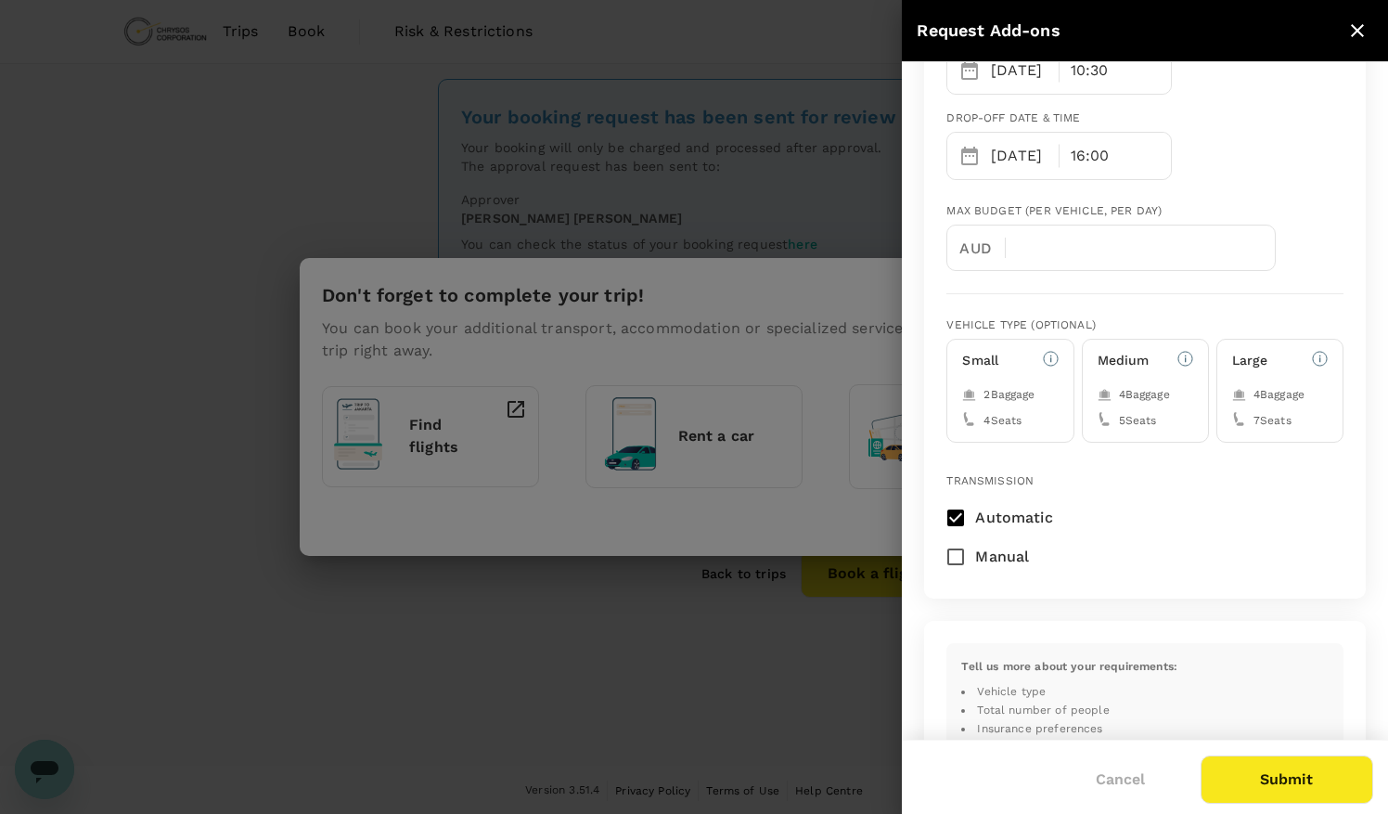
scroll to position [289, 0]
click at [1054, 416] on div "Small 2 Baggage 4 Seats" at bounding box center [1009, 390] width 127 height 104
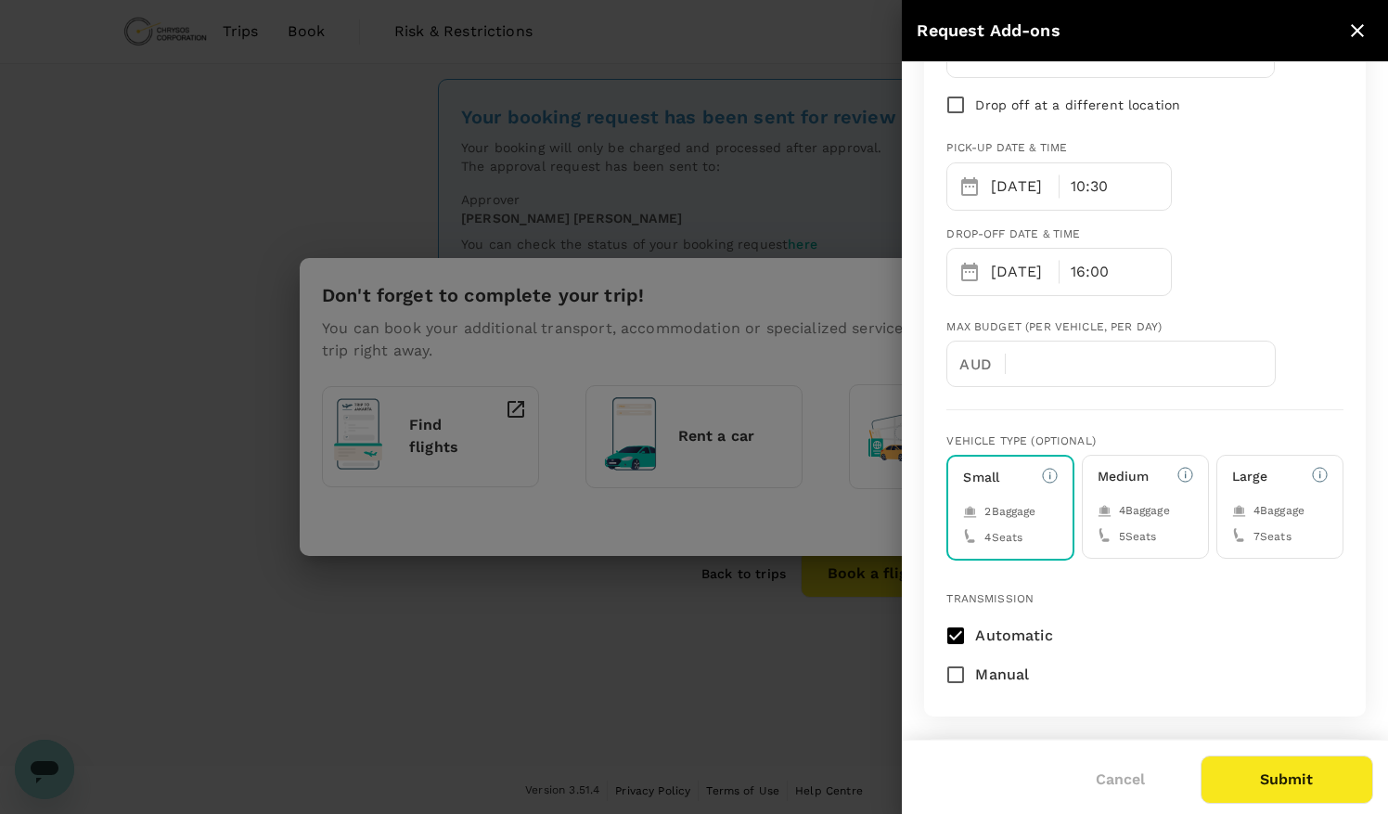
scroll to position [168, 0]
click at [1137, 536] on span "5 Seats" at bounding box center [1138, 542] width 38 height 19
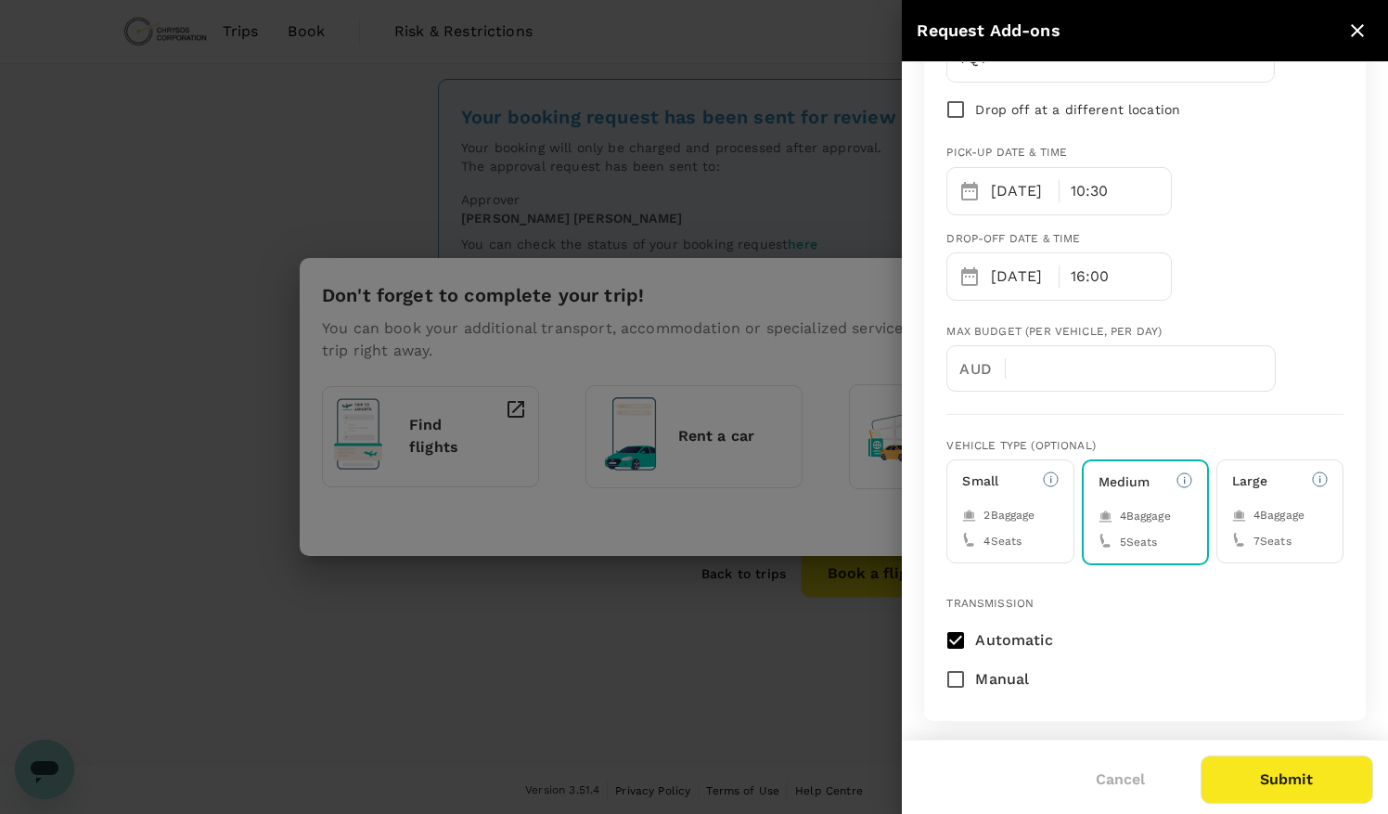
click at [1043, 510] on div "2 Baggage" at bounding box center [1010, 516] width 96 height 19
click at [1157, 419] on div "Vehicle type (optional) Small 2 Baggage 4 Seats Medium 4 Baggage 5 Seats Large …" at bounding box center [1130, 486] width 427 height 158
click at [1170, 615] on div "Transmission Automatic Manual" at bounding box center [1137, 639] width 412 height 119
click at [1114, 407] on div "Vehicle type (optional) Small 2 Baggage 4 Seats Medium 4 Baggage 5 Seats Large …" at bounding box center [1130, 486] width 427 height 158
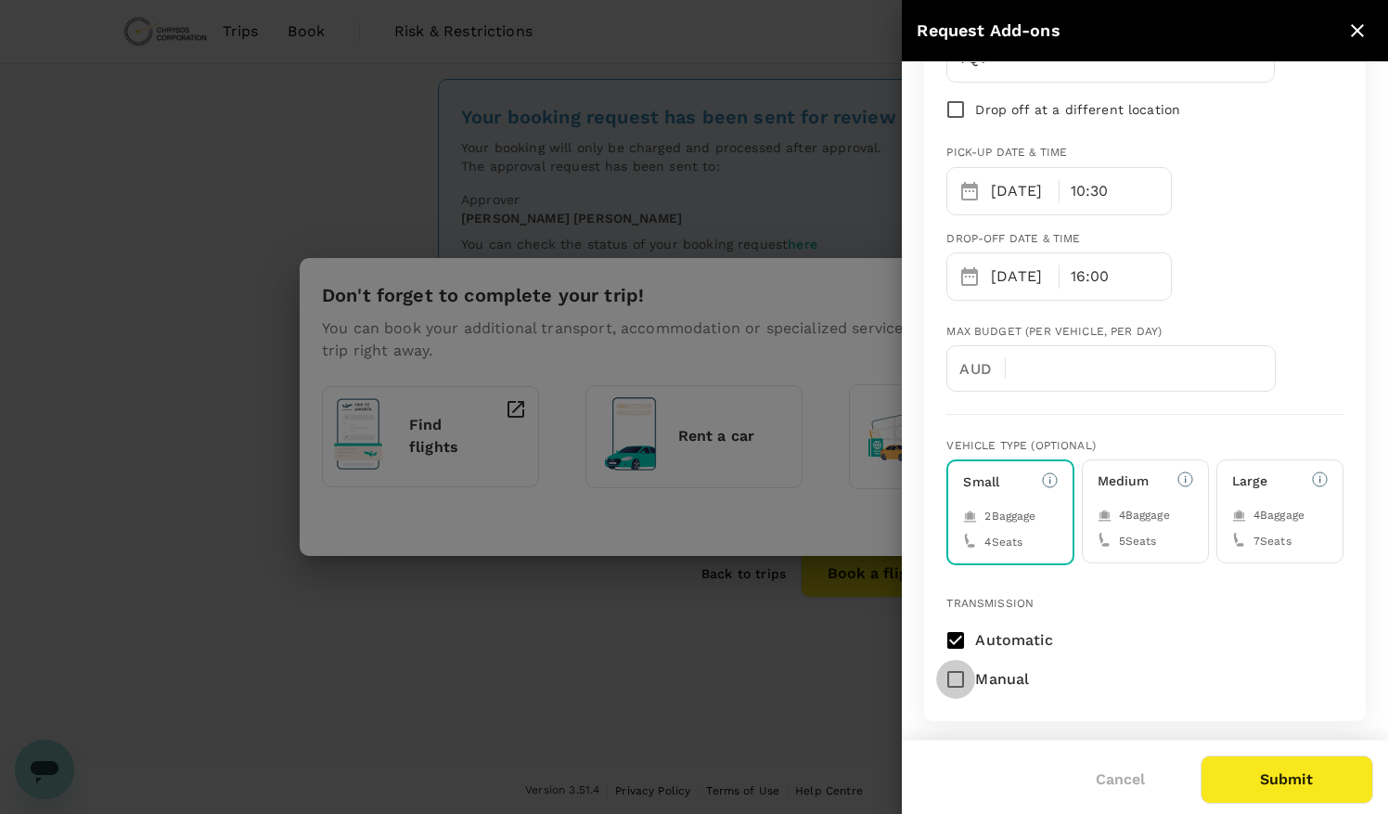
click at [961, 679] on input "Manual" at bounding box center [955, 679] width 39 height 39
checkbox input "true"
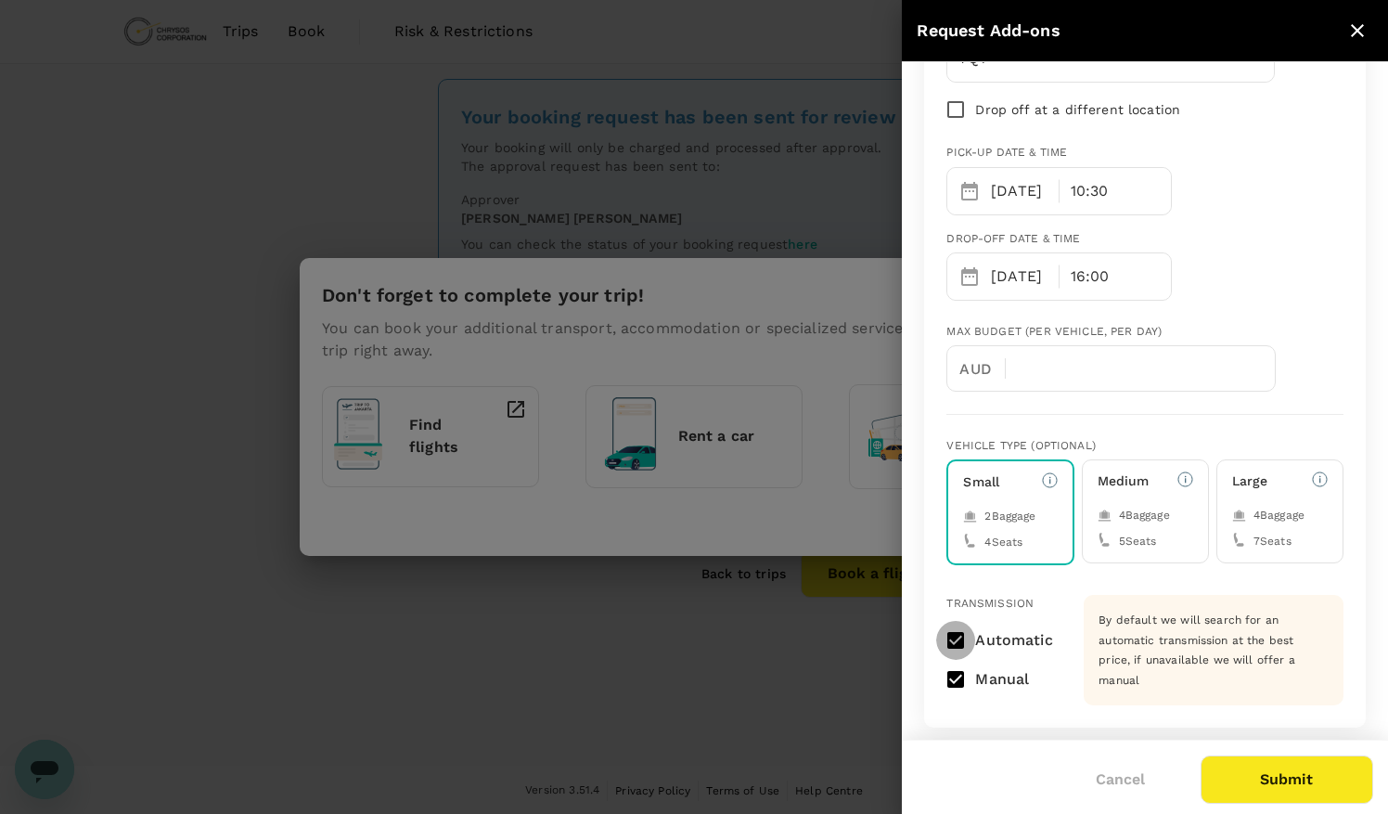
click at [959, 636] on input "Automatic" at bounding box center [955, 640] width 39 height 39
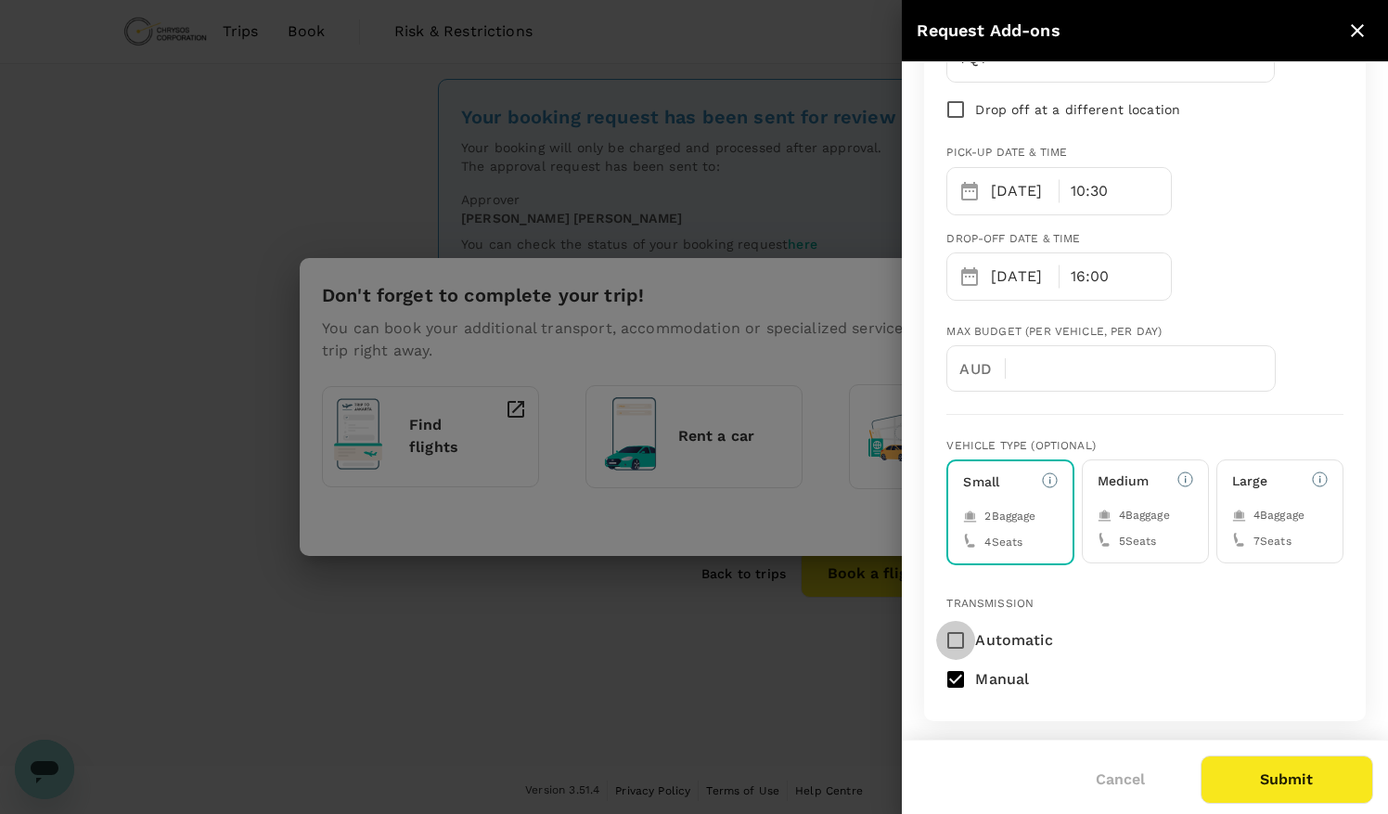
click at [959, 636] on input "Automatic" at bounding box center [955, 640] width 39 height 39
checkbox input "true"
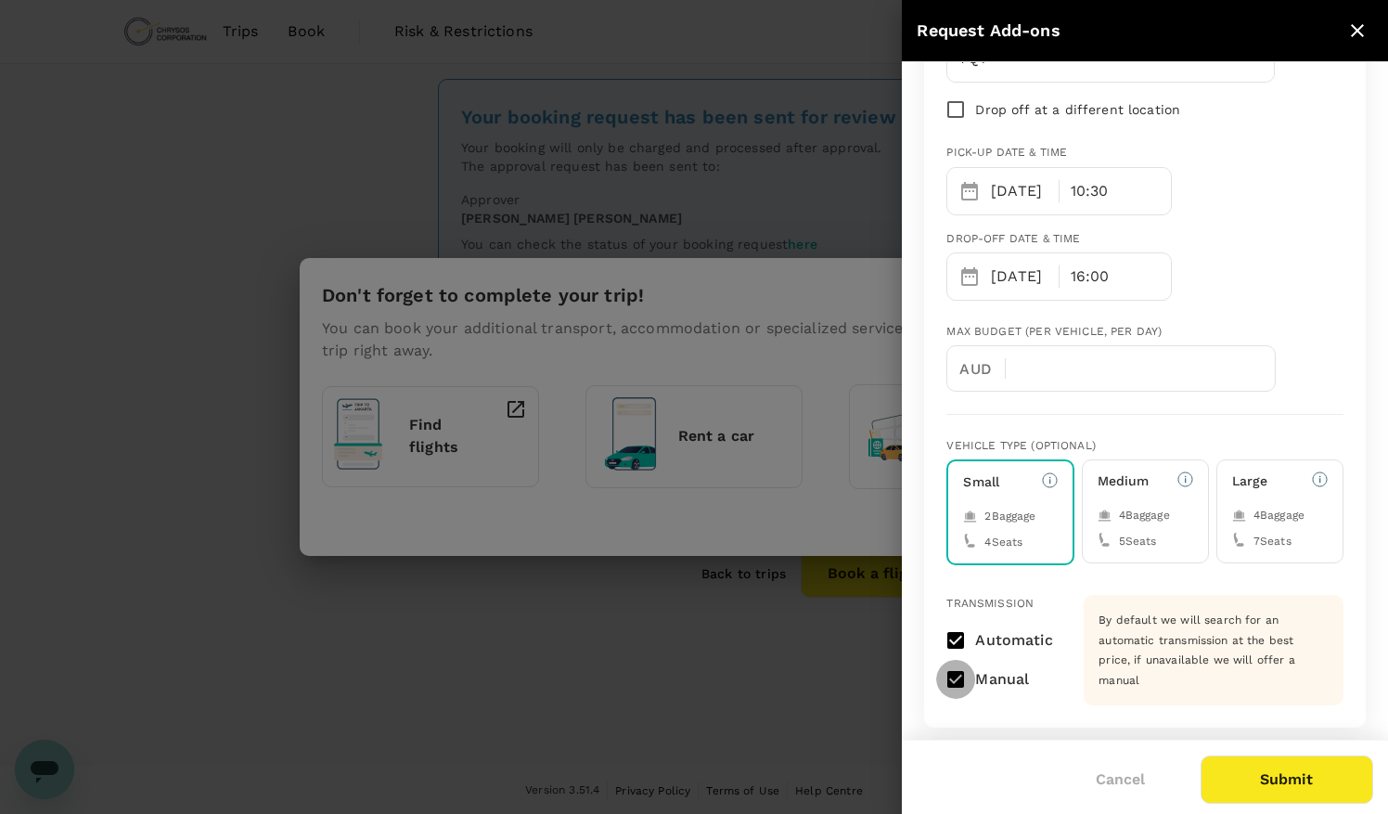
click at [958, 681] on input "Manual" at bounding box center [955, 679] width 39 height 39
checkbox input "false"
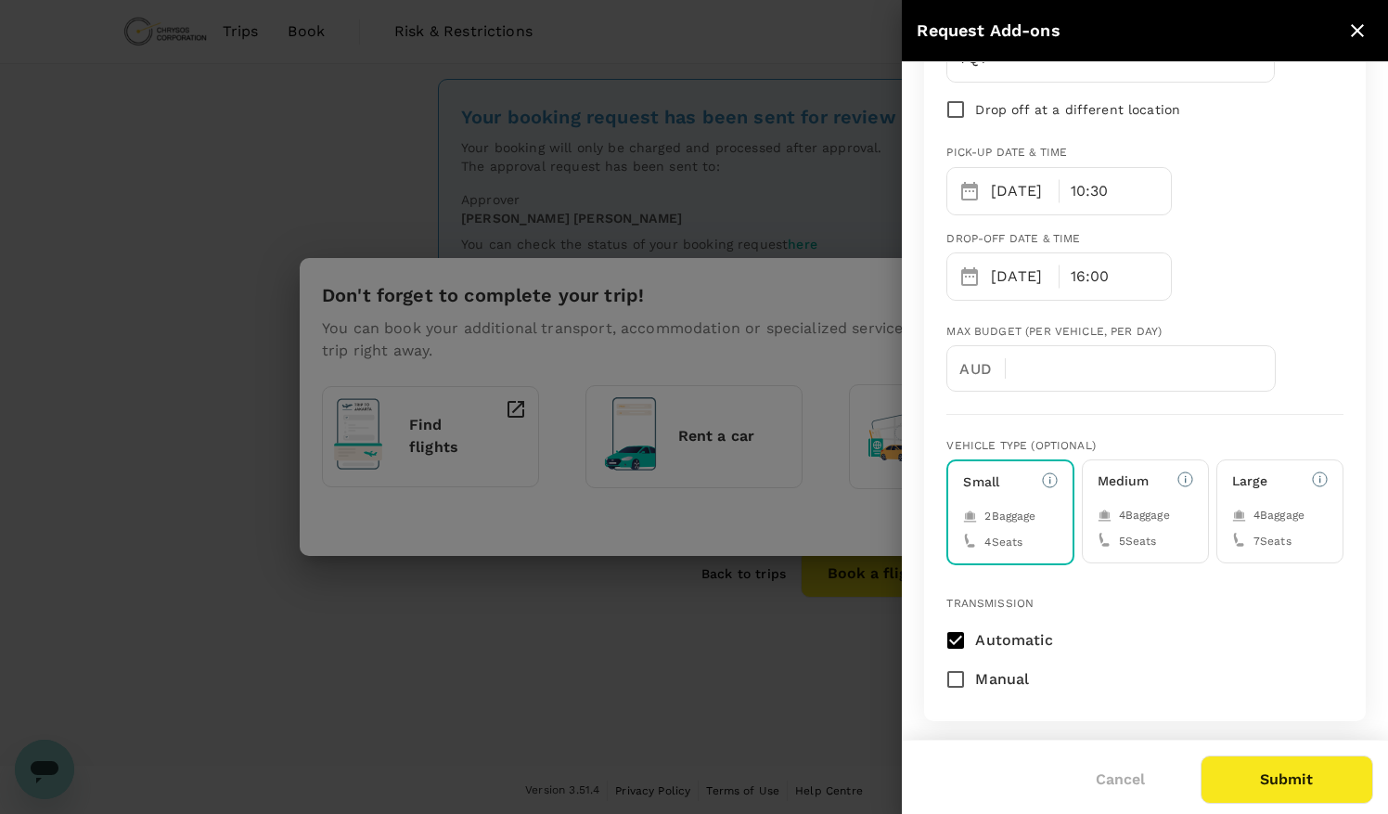
click at [1154, 529] on div "4 Baggage 5 Seats" at bounding box center [1145, 529] width 96 height 45
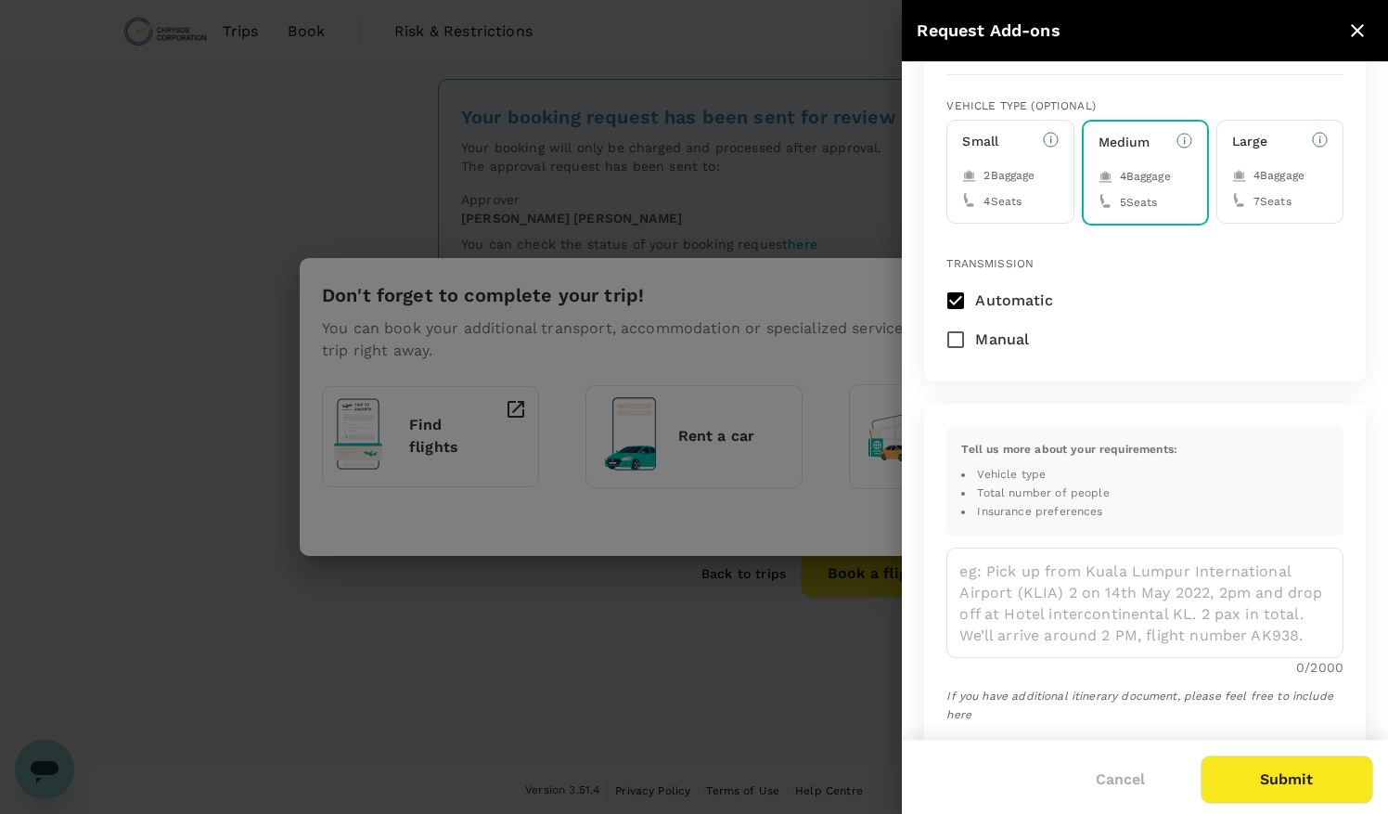
scroll to position [0, 0]
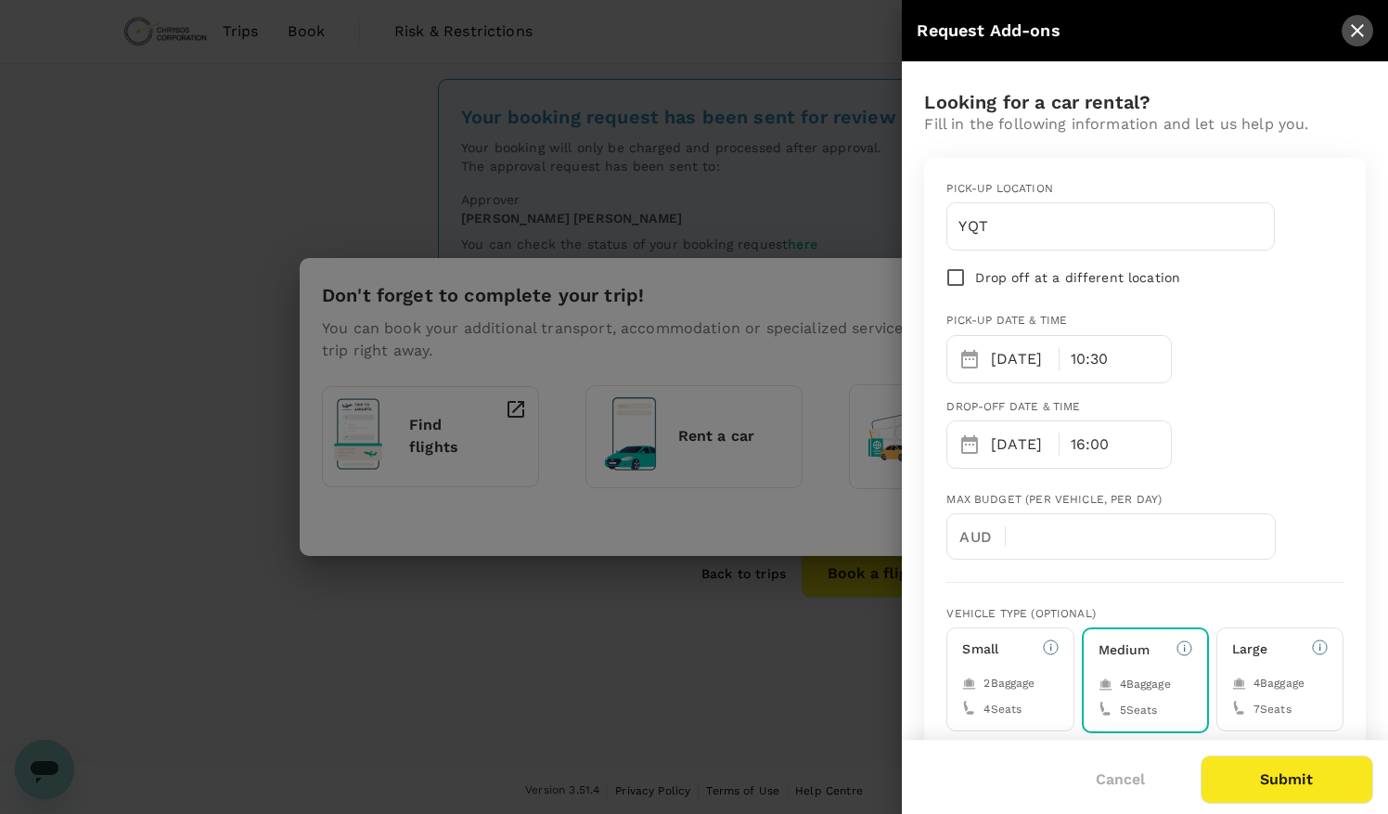
click at [1360, 31] on icon "close" at bounding box center [1357, 30] width 22 height 22
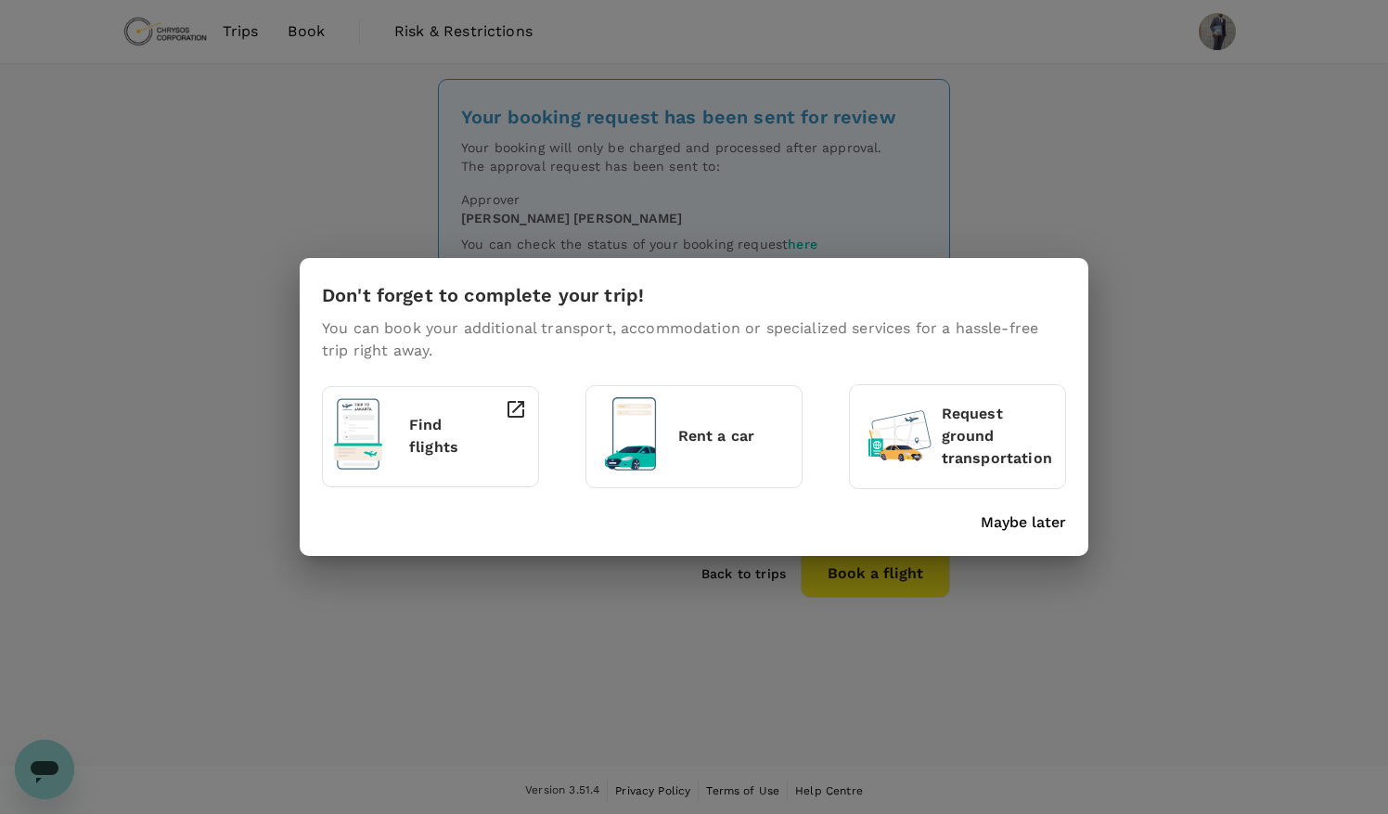
click at [747, 416] on div "Rent a car" at bounding box center [693, 436] width 193 height 78
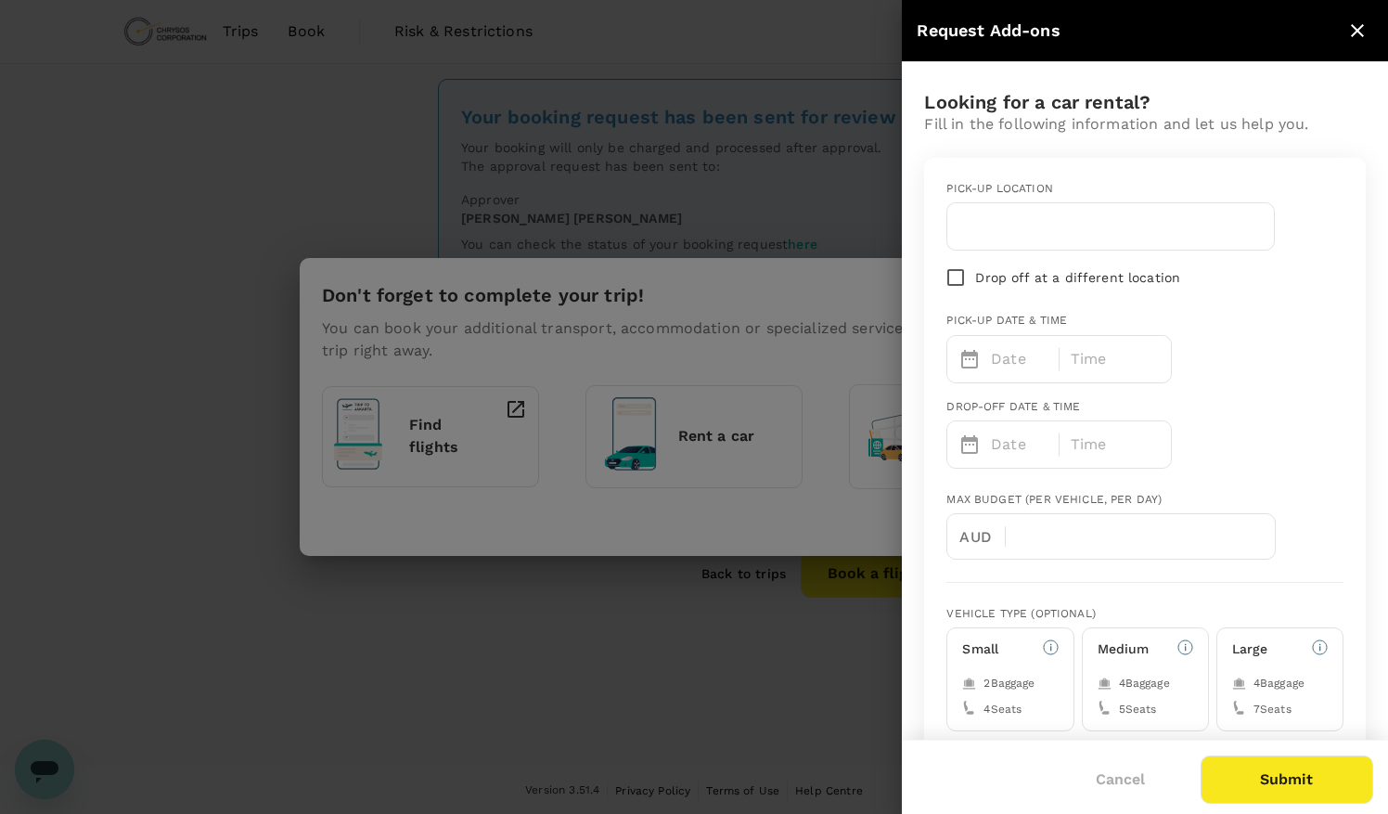
click at [1014, 362] on p "Date" at bounding box center [1020, 359] width 58 height 22
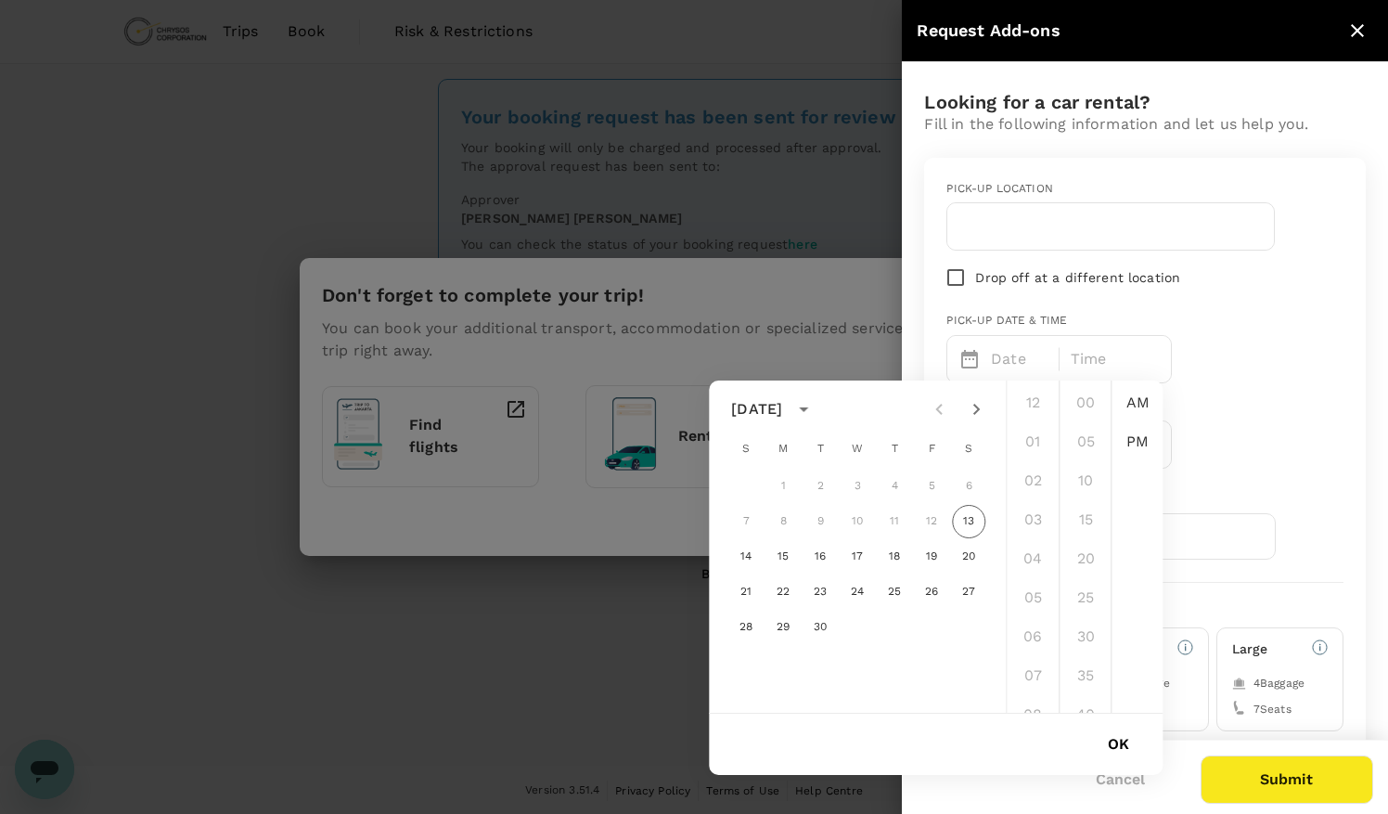
click at [975, 412] on icon "Next month" at bounding box center [976, 409] width 6 height 11
click at [748, 558] on button "12" at bounding box center [745, 556] width 33 height 33
click at [1030, 627] on li "10" at bounding box center [1032, 627] width 45 height 37
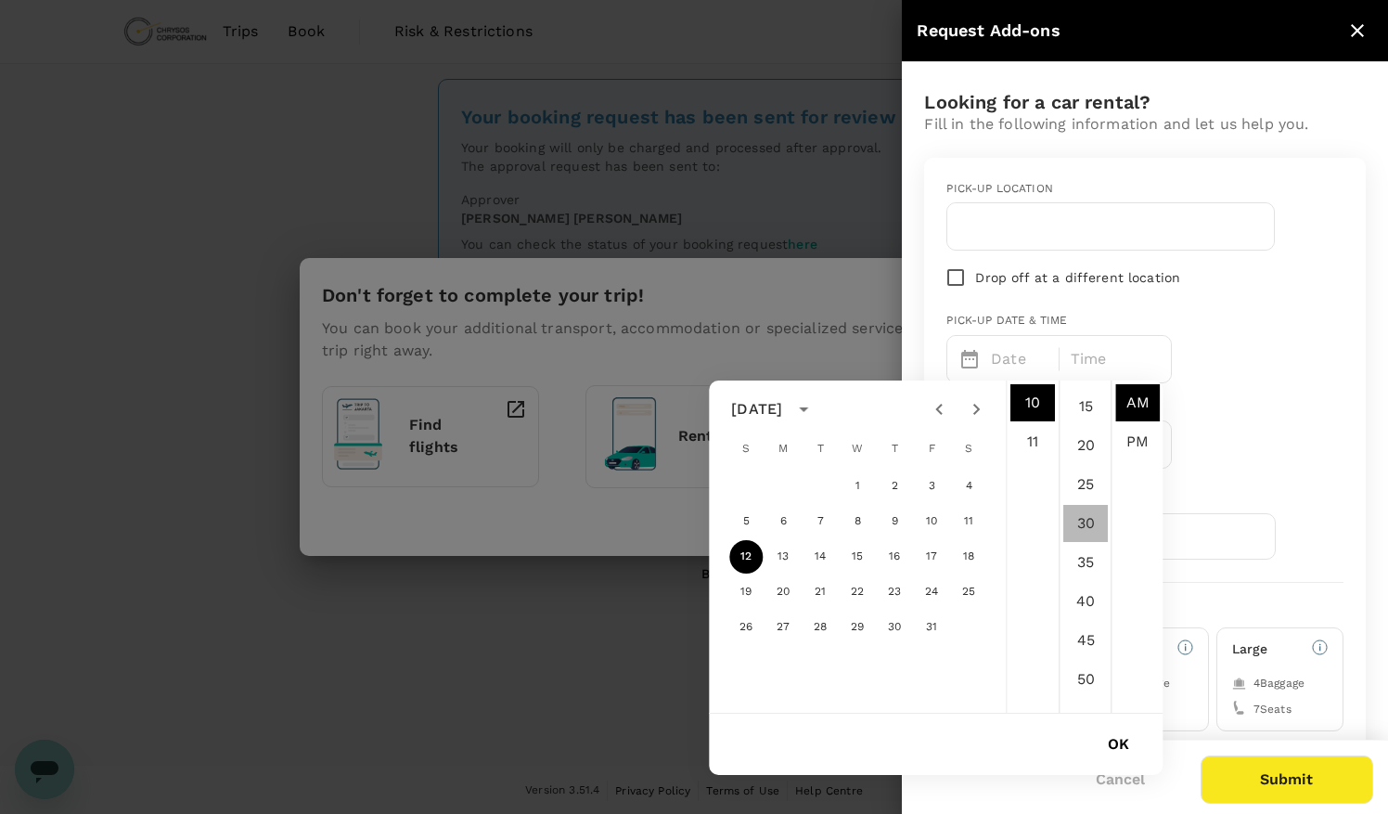
click at [1084, 533] on li "30" at bounding box center [1085, 523] width 45 height 37
type input "[DATE] 10:30 AM"
click at [1250, 373] on div "Pick-up location Drop off at a different location Pick-up date & time [DATE] 10…" at bounding box center [1137, 316] width 412 height 302
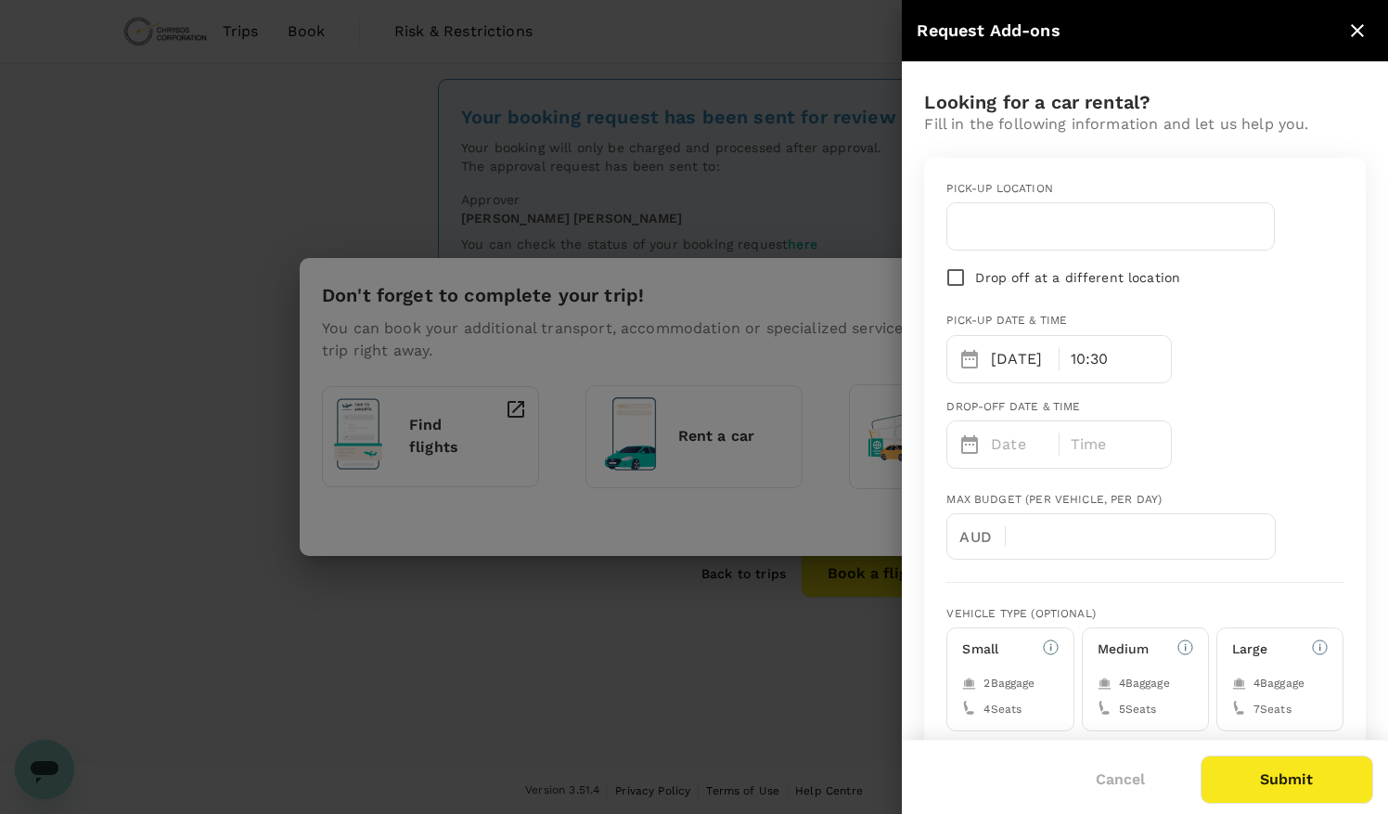
click at [1020, 451] on p "Date" at bounding box center [1020, 444] width 58 height 22
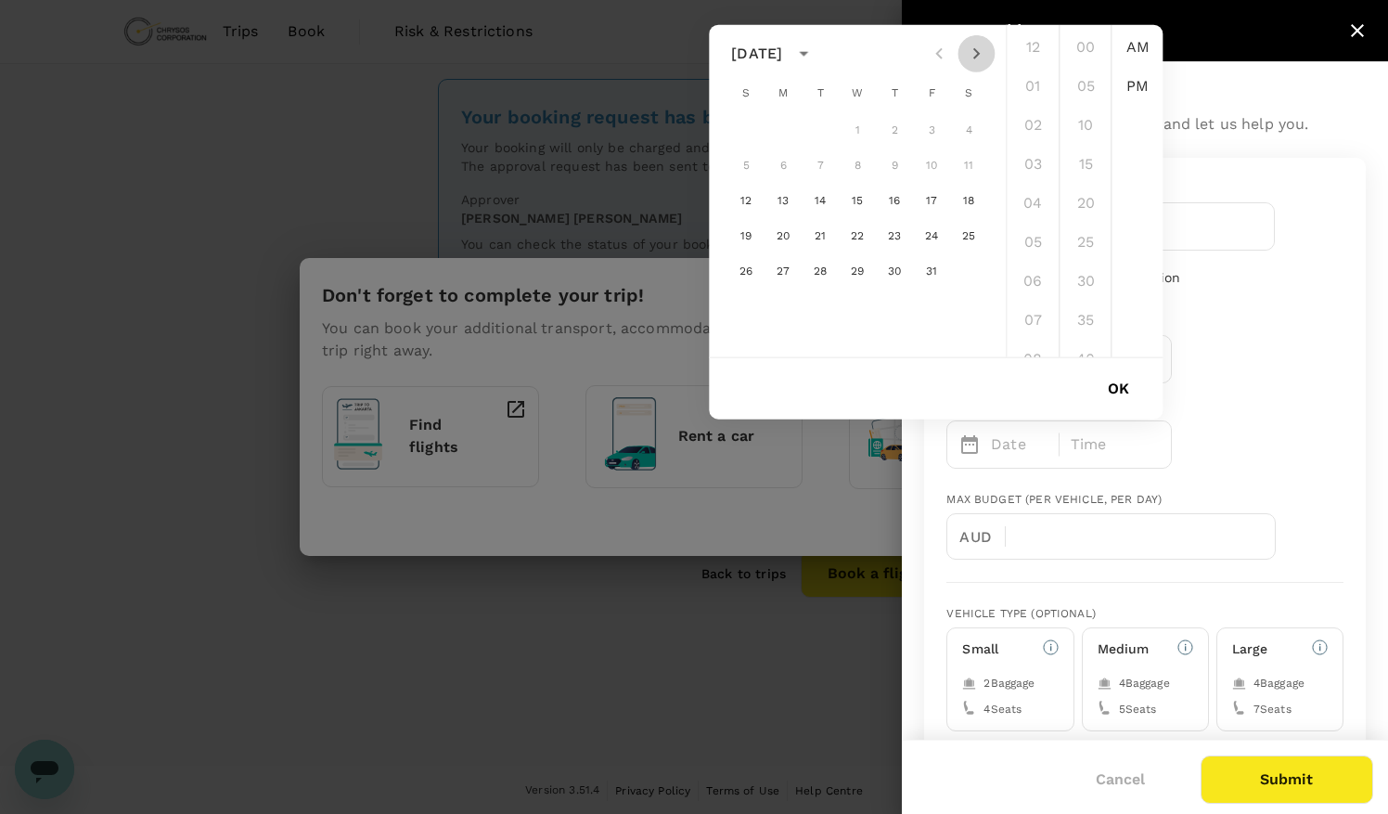
click at [982, 54] on icon "Next month" at bounding box center [976, 54] width 22 height 22
click at [818, 238] on button "18" at bounding box center [819, 236] width 33 height 33
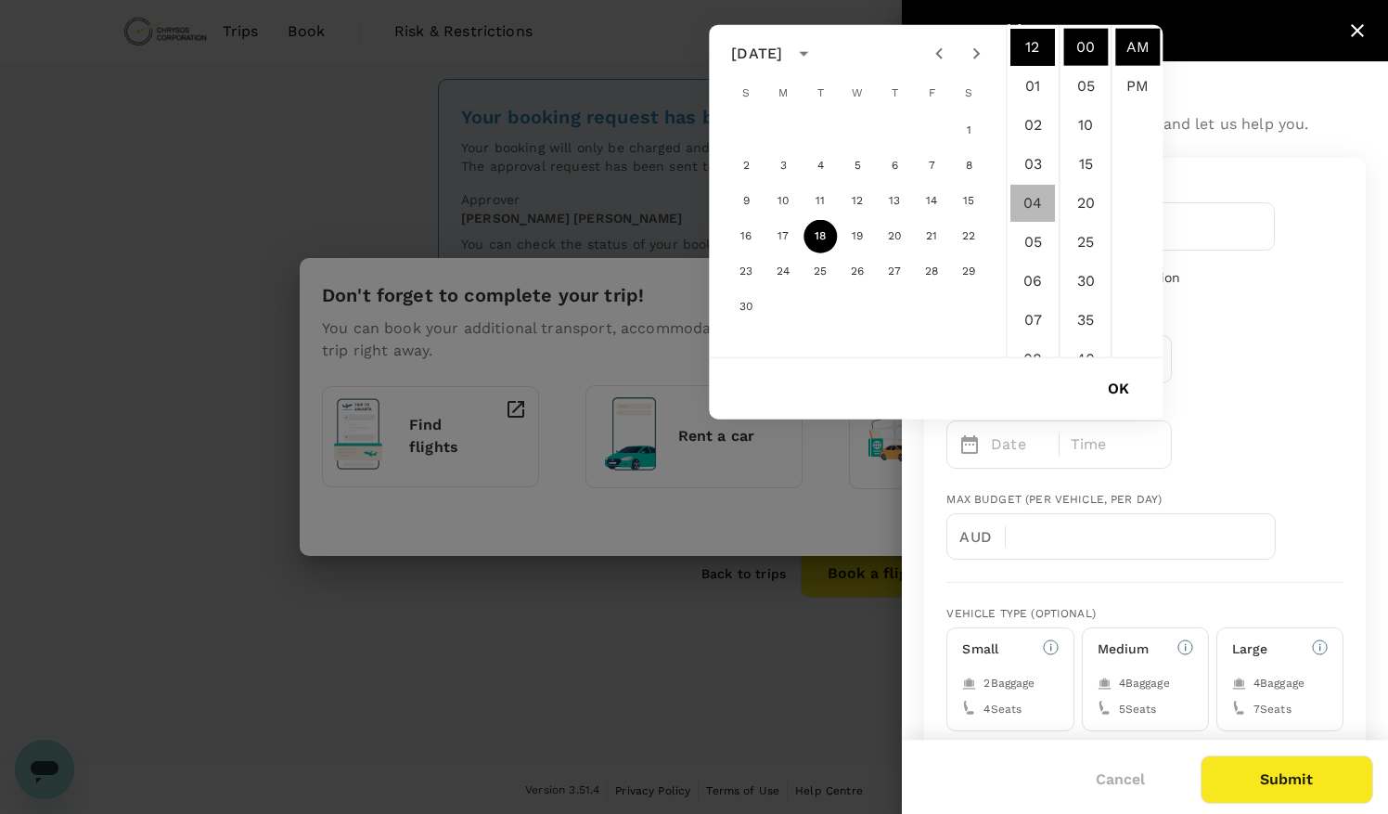
click at [1041, 200] on li "04" at bounding box center [1032, 203] width 45 height 37
click at [1143, 77] on li "PM" at bounding box center [1137, 86] width 45 height 37
type input "[DATE] 04:00 PM"
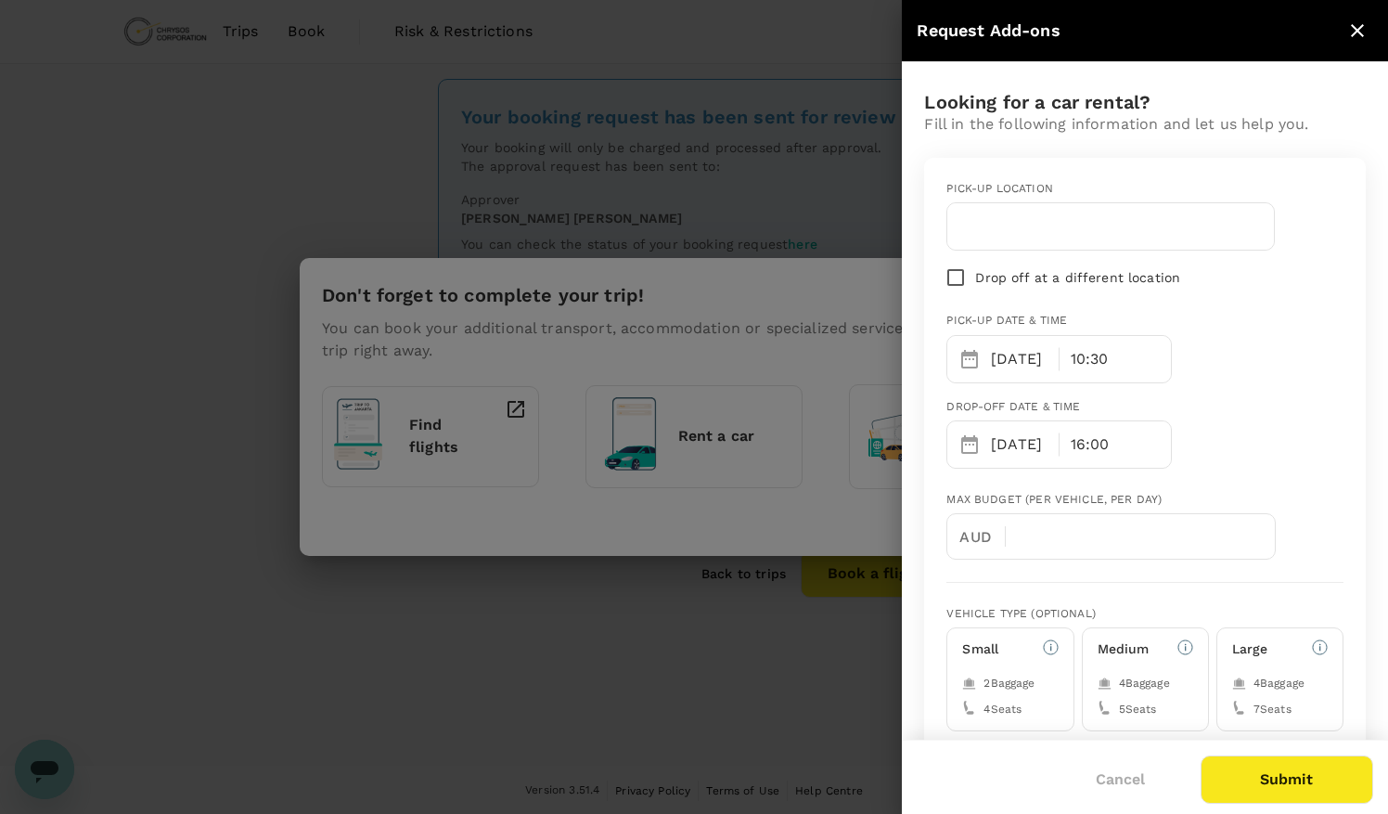
scroll to position [39, 0]
click at [1035, 226] on input "text" at bounding box center [1110, 227] width 304 height 30
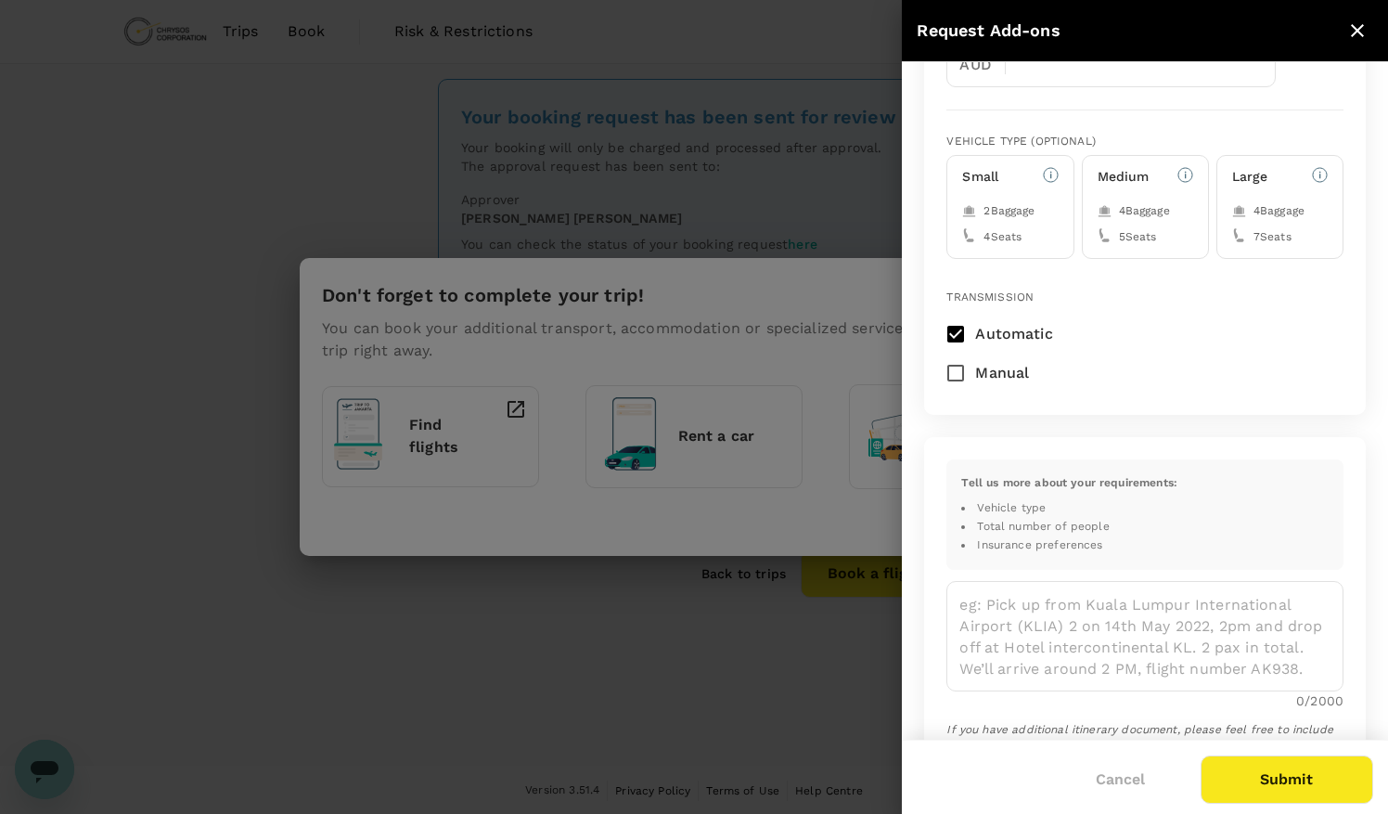
scroll to position [473, 0]
type input "YQT"
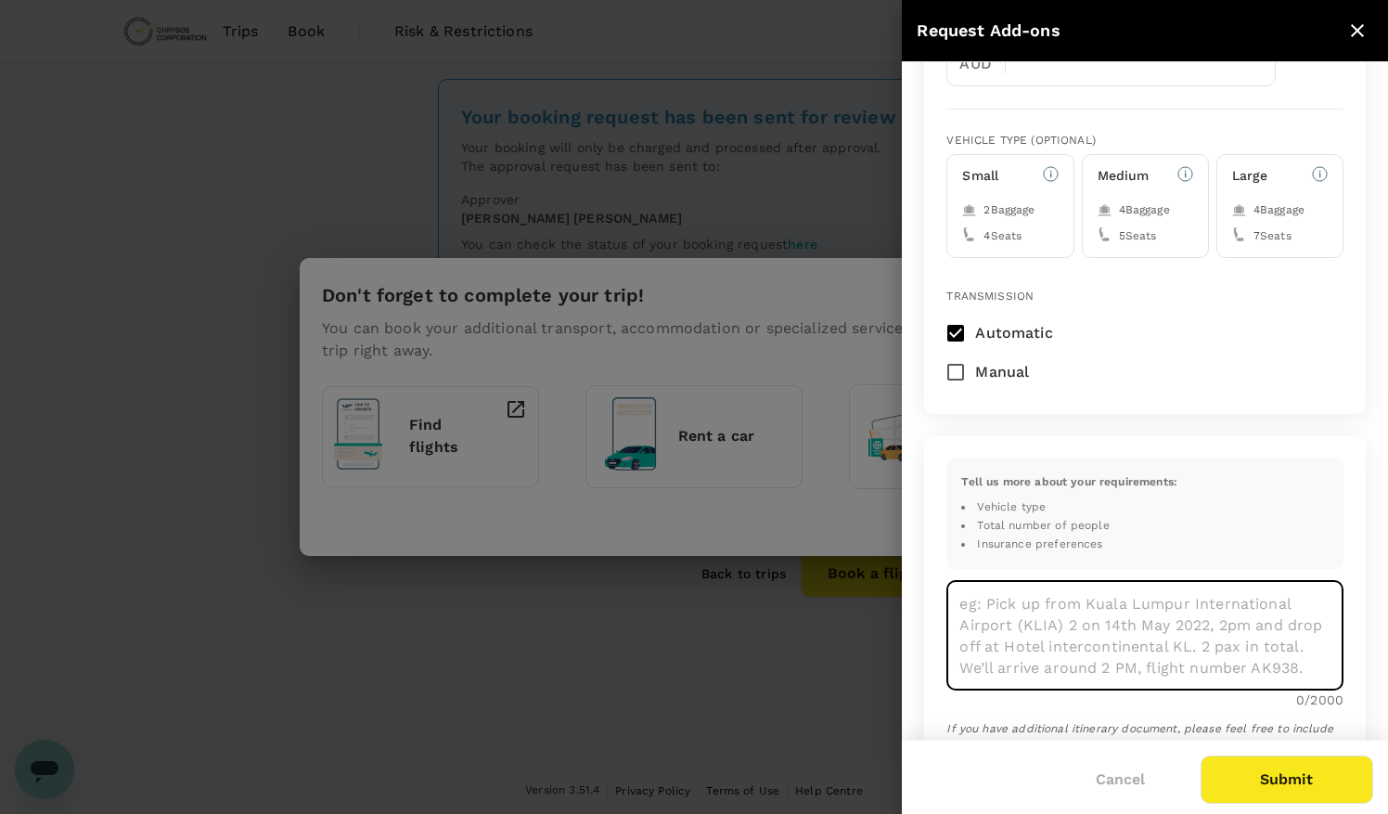
click at [1107, 607] on textarea at bounding box center [1144, 635] width 397 height 110
click at [1084, 602] on textarea at bounding box center [1144, 635] width 397 height 110
type textarea "p"
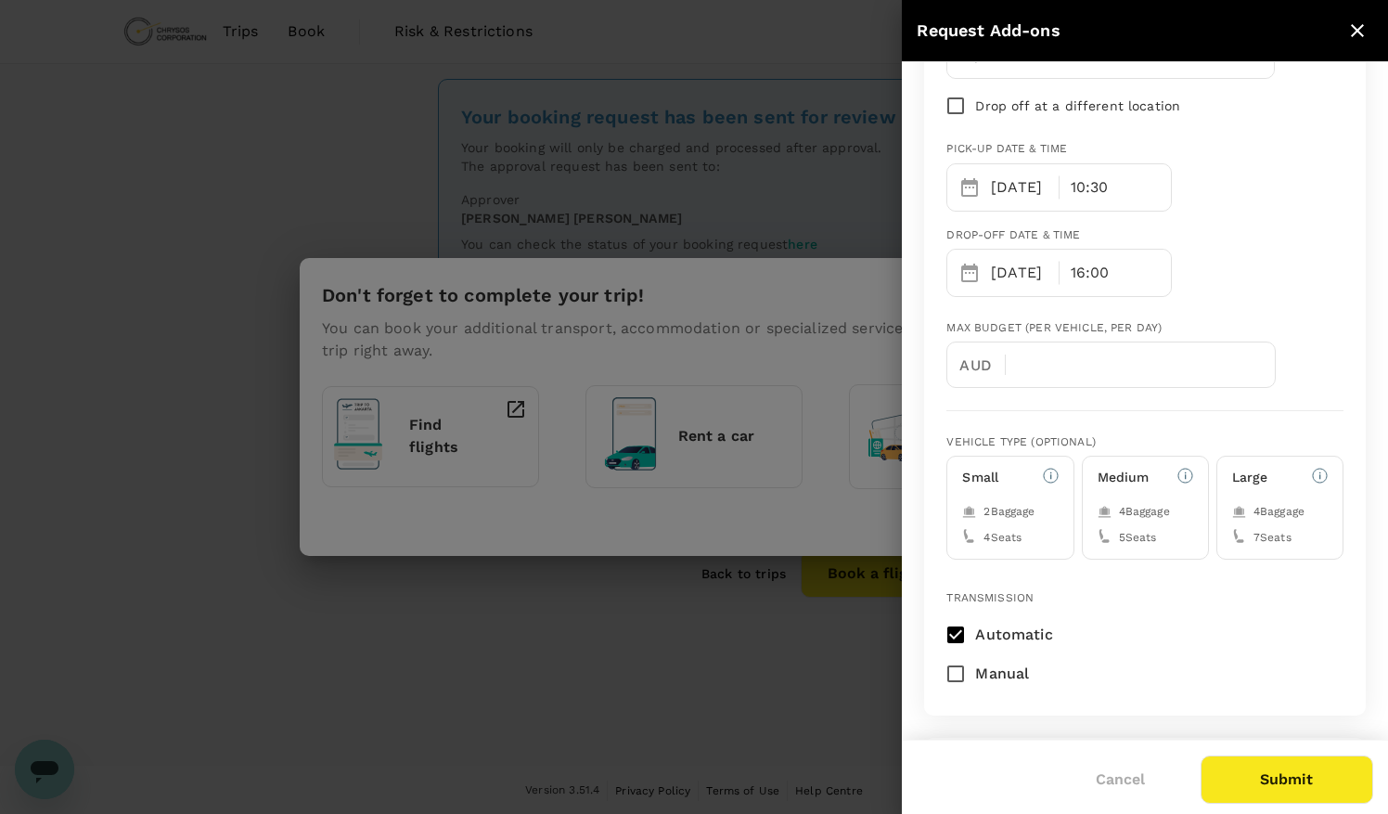
scroll to position [173, 0]
type textarea "Pick up from [GEOGRAPHIC_DATA] (YQT) and drop off at the same place as pick up.…"
click at [1121, 482] on h6 "Medium" at bounding box center [1123, 477] width 52 height 20
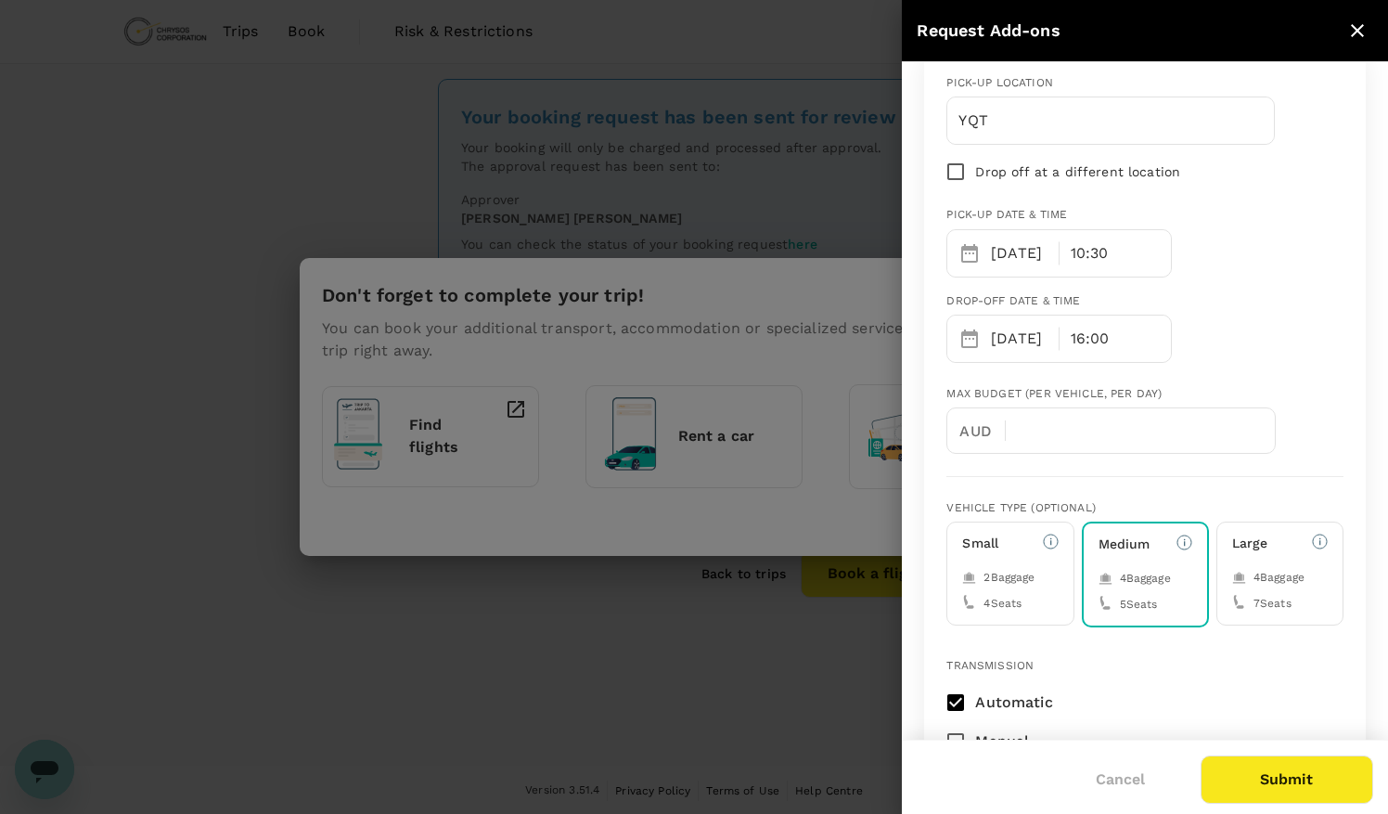
scroll to position [0, 0]
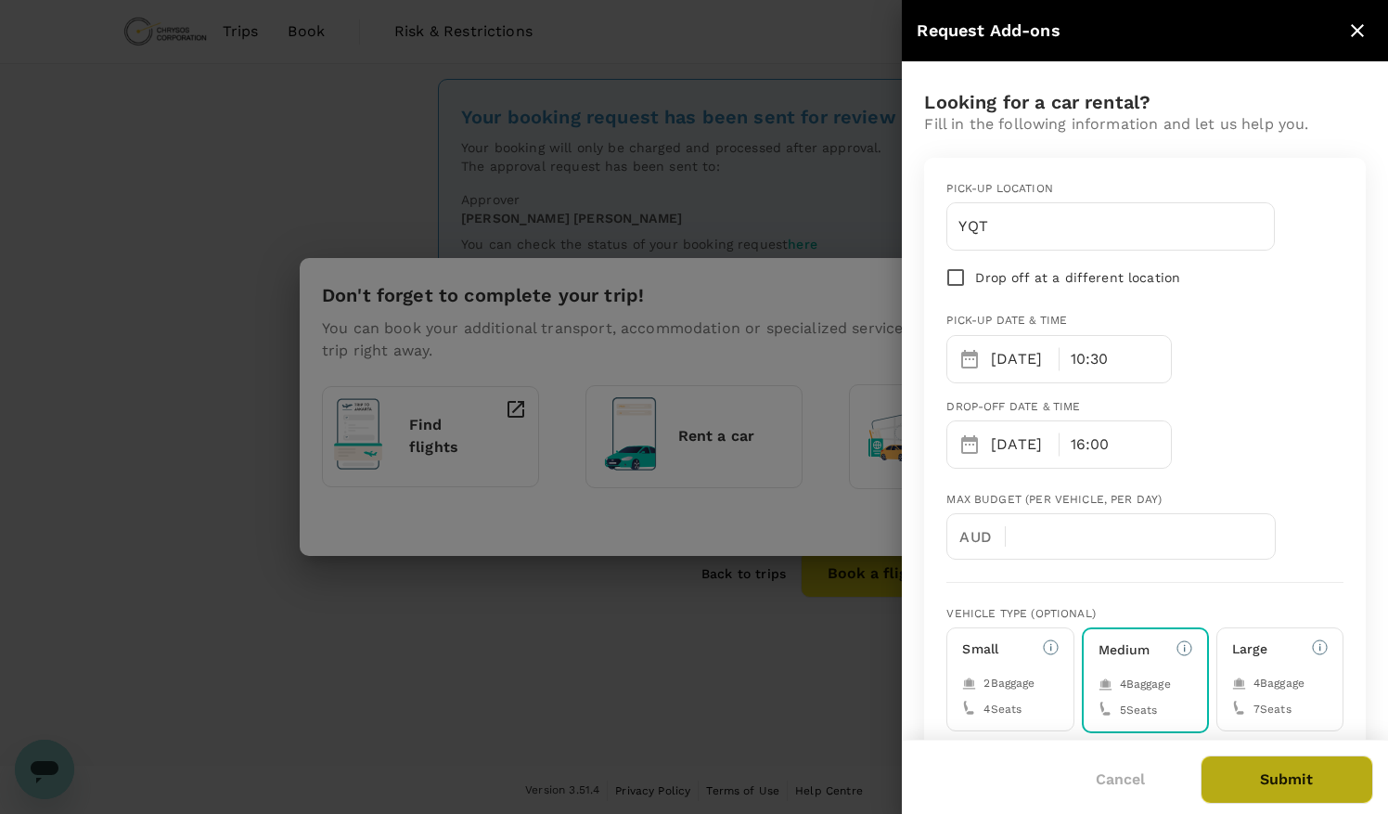
click at [1323, 791] on button "Submit" at bounding box center [1286, 779] width 173 height 48
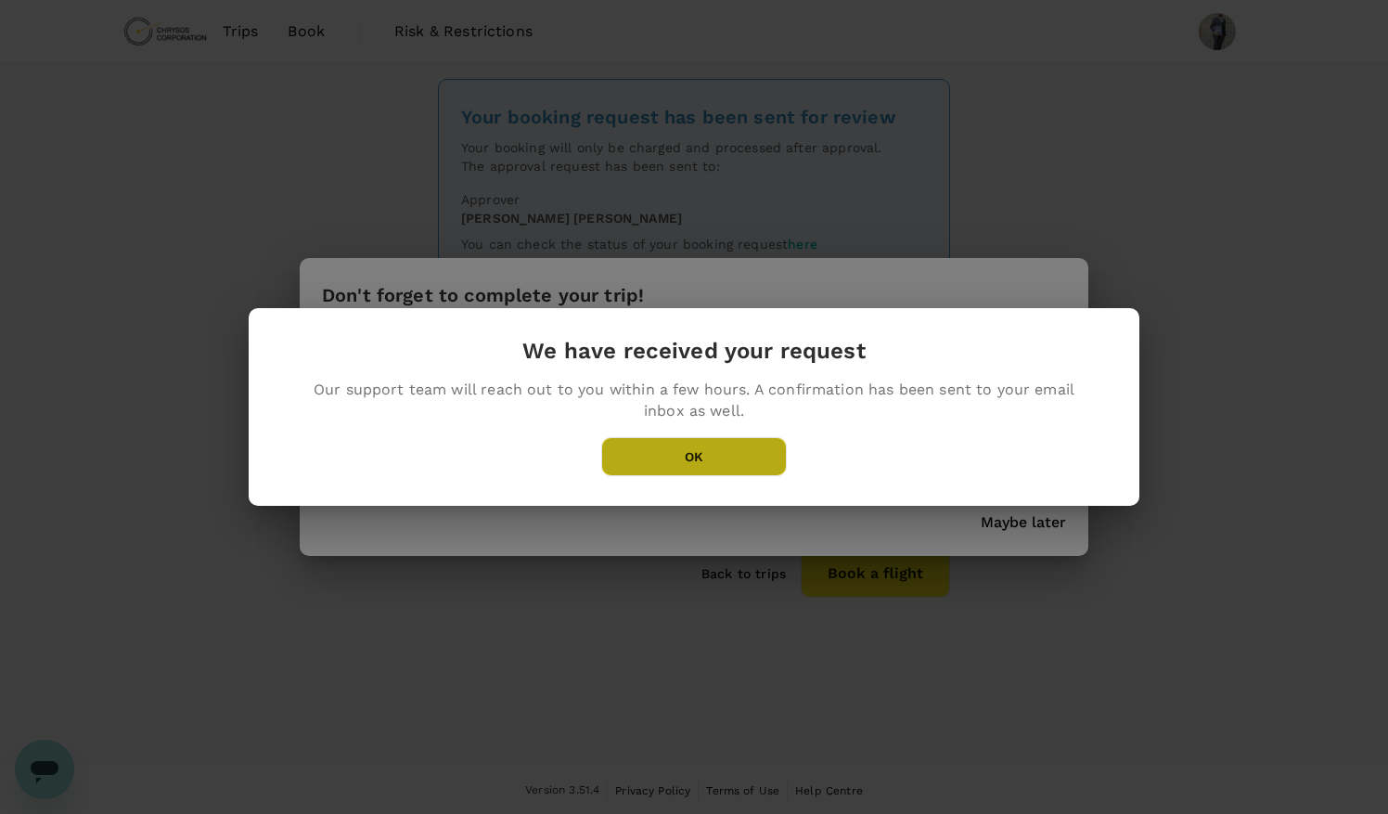
click at [726, 462] on button "OK" at bounding box center [694, 456] width 186 height 39
